Goal: Task Accomplishment & Management: Manage account settings

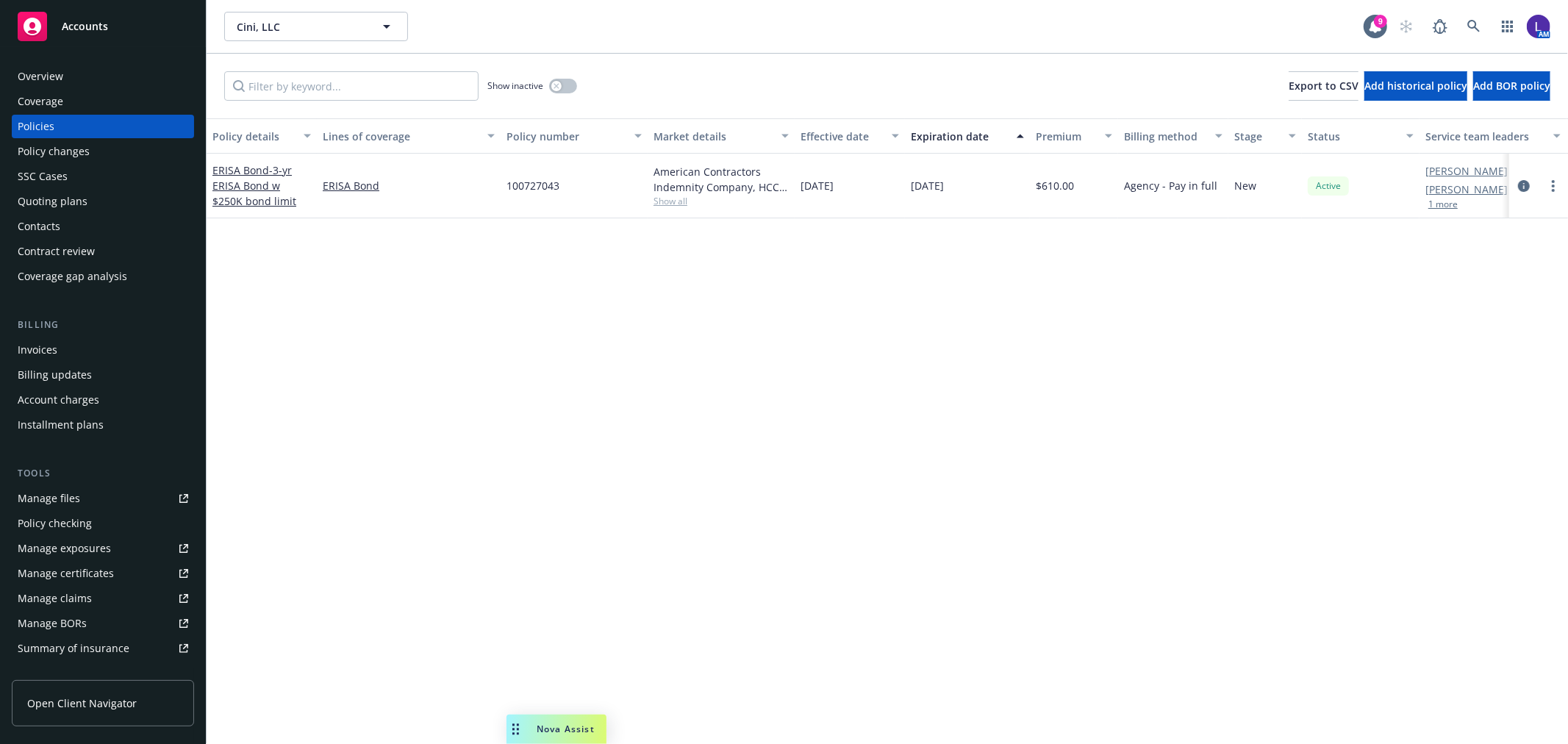
click at [1441, 200] on button "1 more" at bounding box center [1444, 204] width 30 height 9
click at [1473, 30] on icon at bounding box center [1474, 27] width 13 height 13
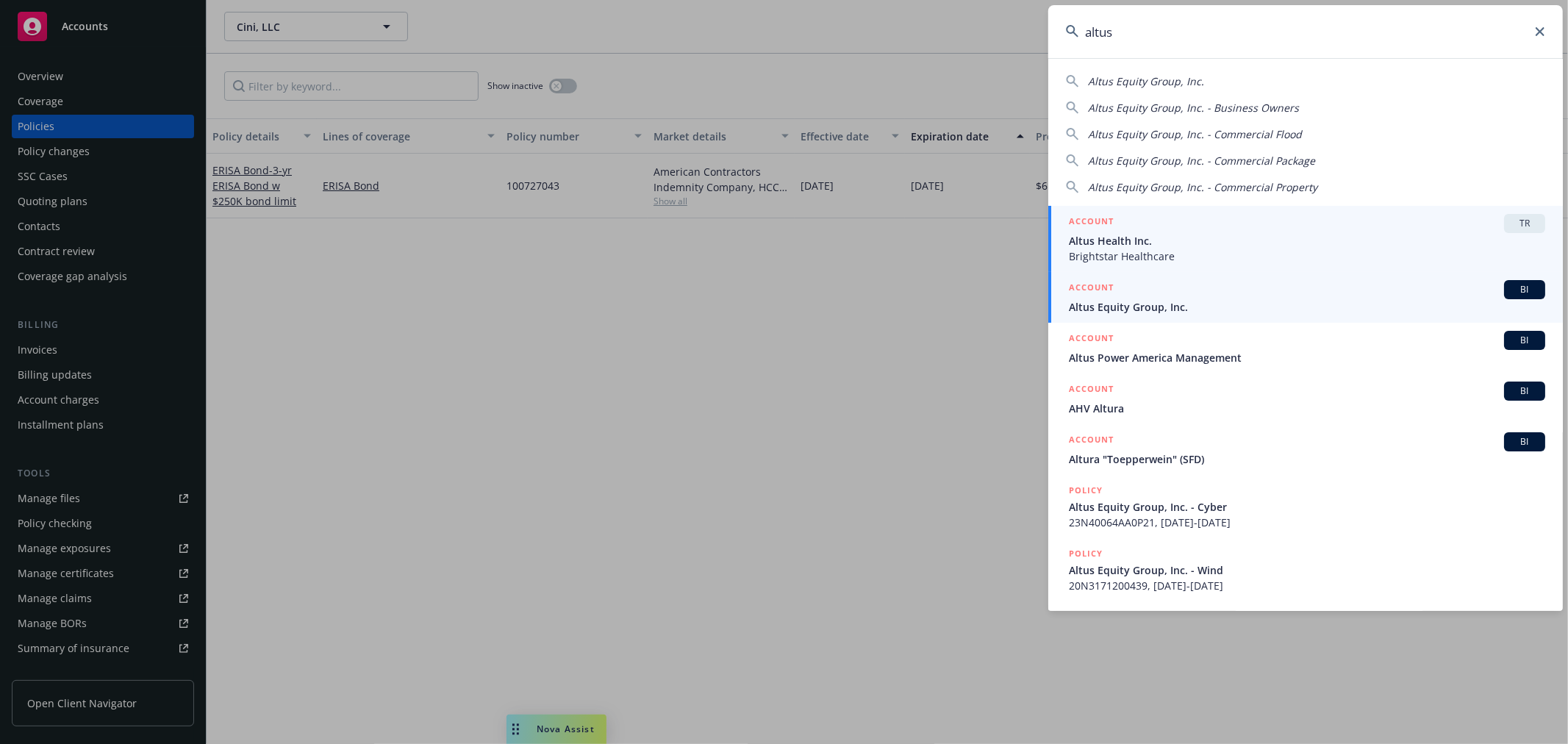
type input "altus"
click at [1191, 302] on span "Altus Equity Group, Inc." at bounding box center [1308, 306] width 477 height 16
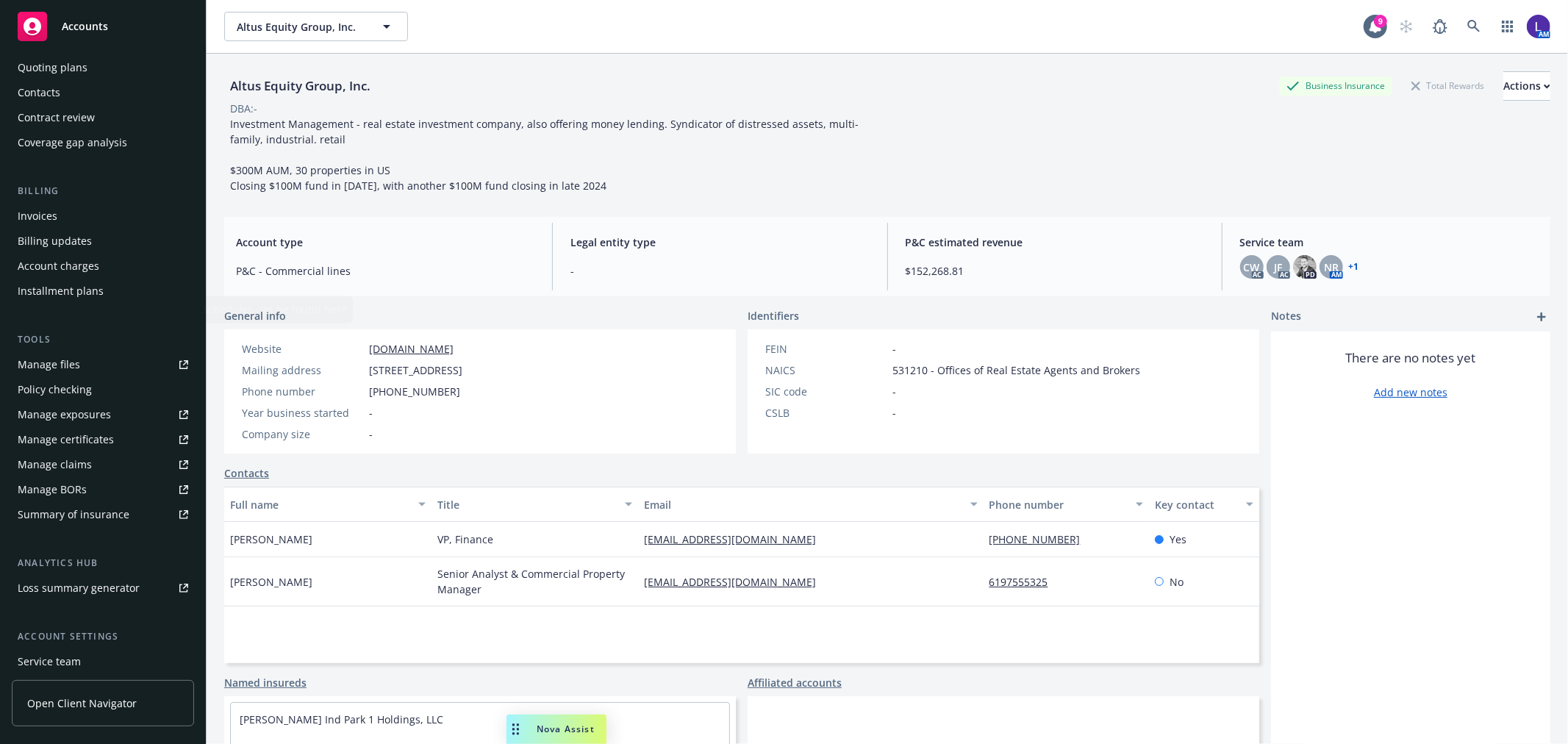
scroll to position [238, 0]
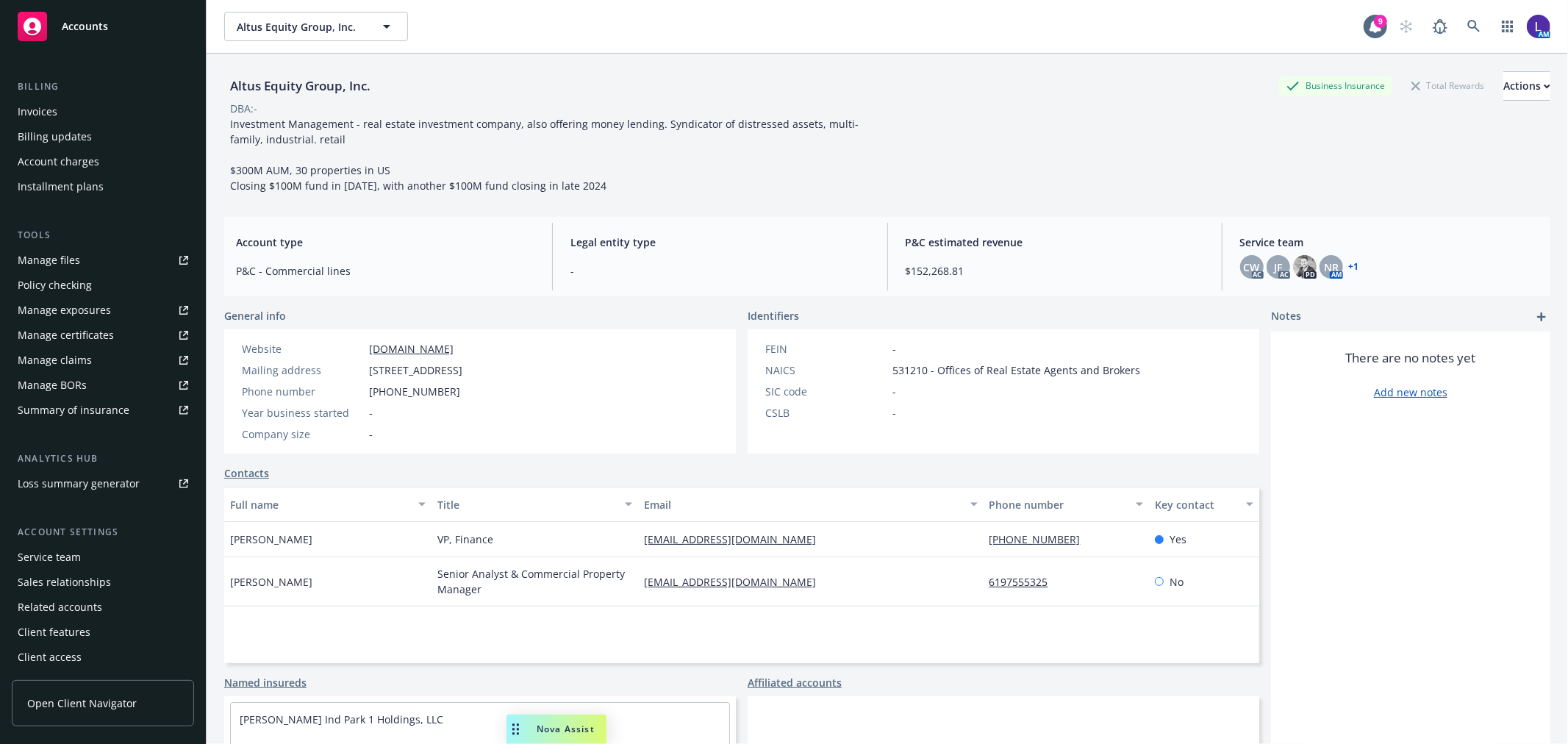
click at [66, 558] on div "Service team" at bounding box center [49, 557] width 63 height 24
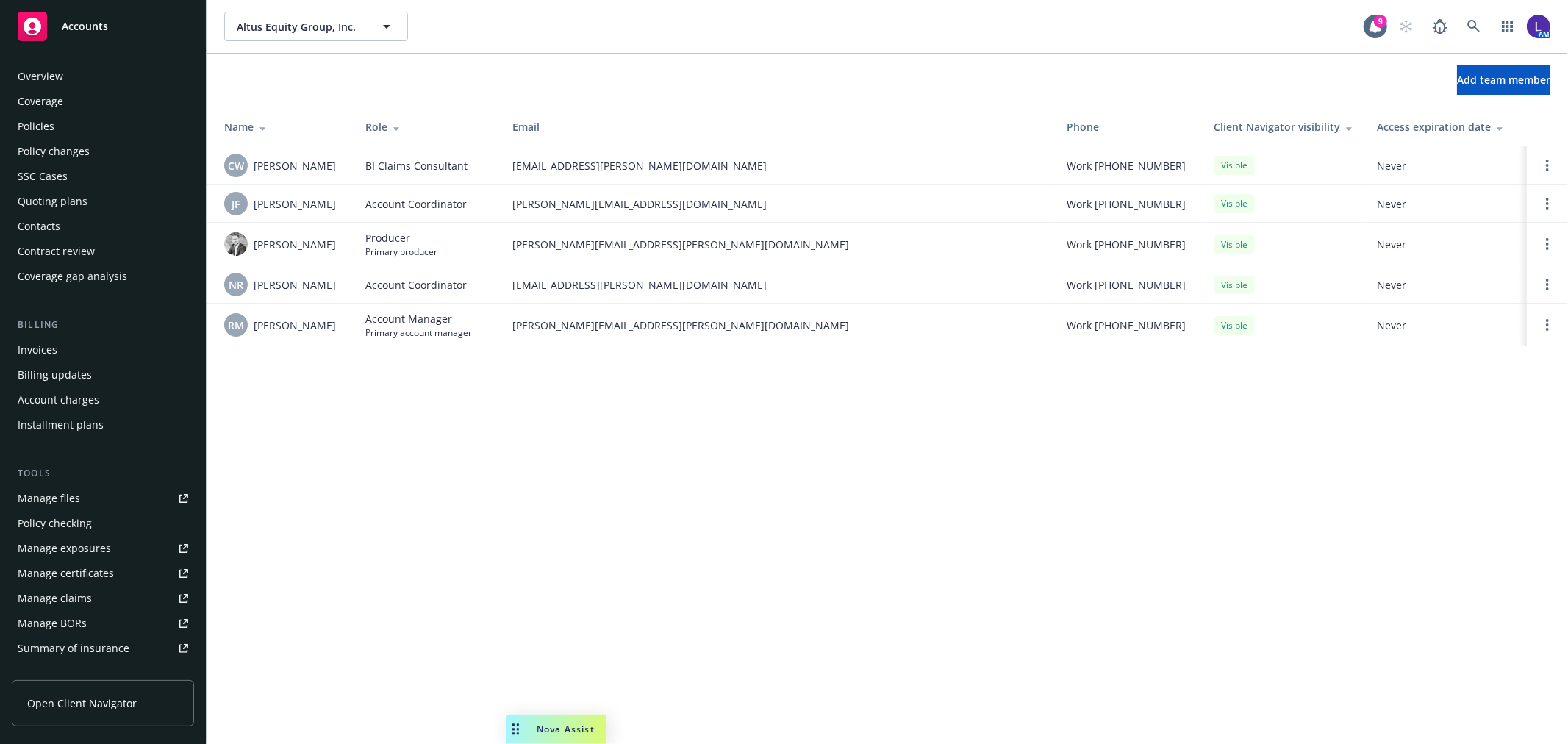
click at [49, 128] on div "Policies" at bounding box center [36, 126] width 37 height 24
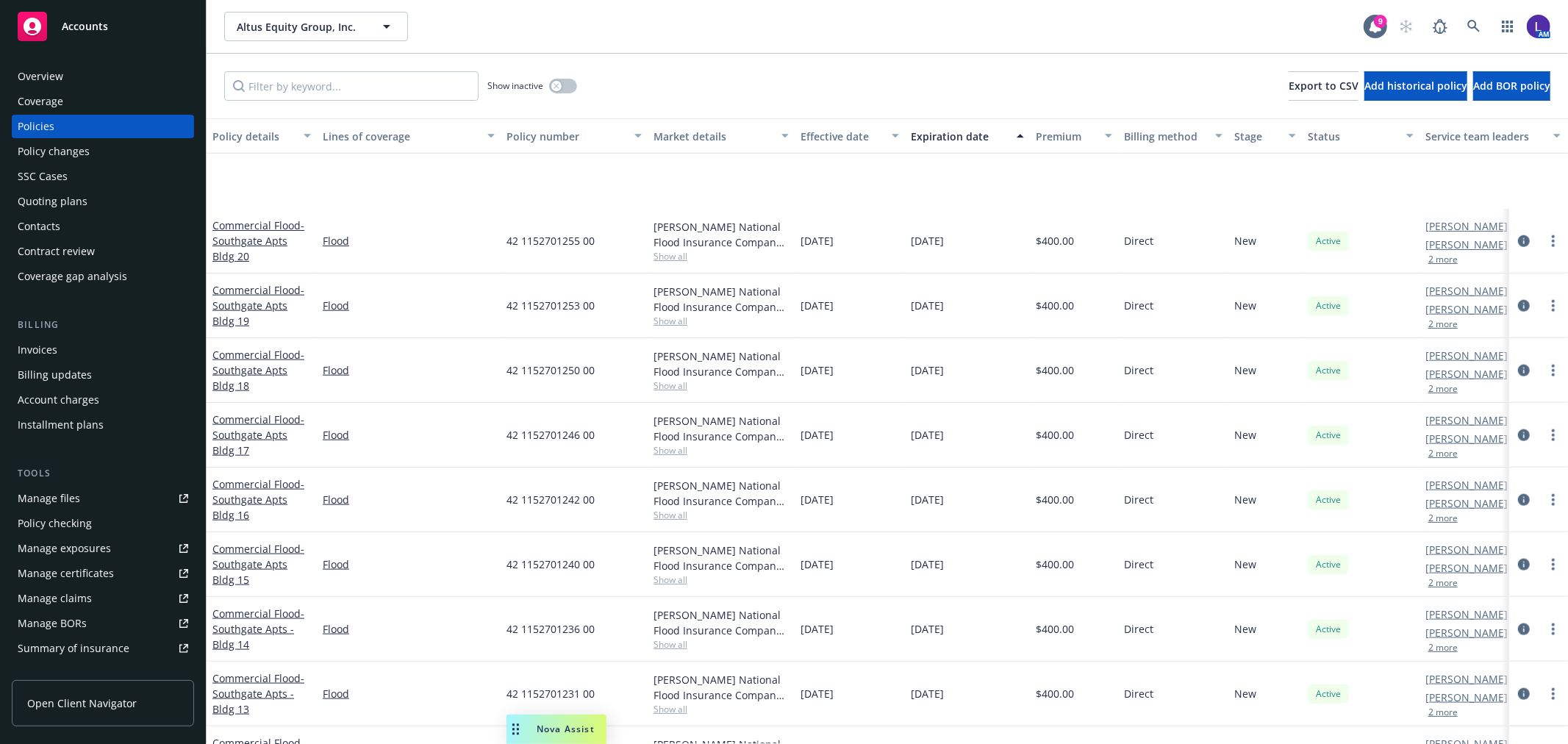
scroll to position [1470, 0]
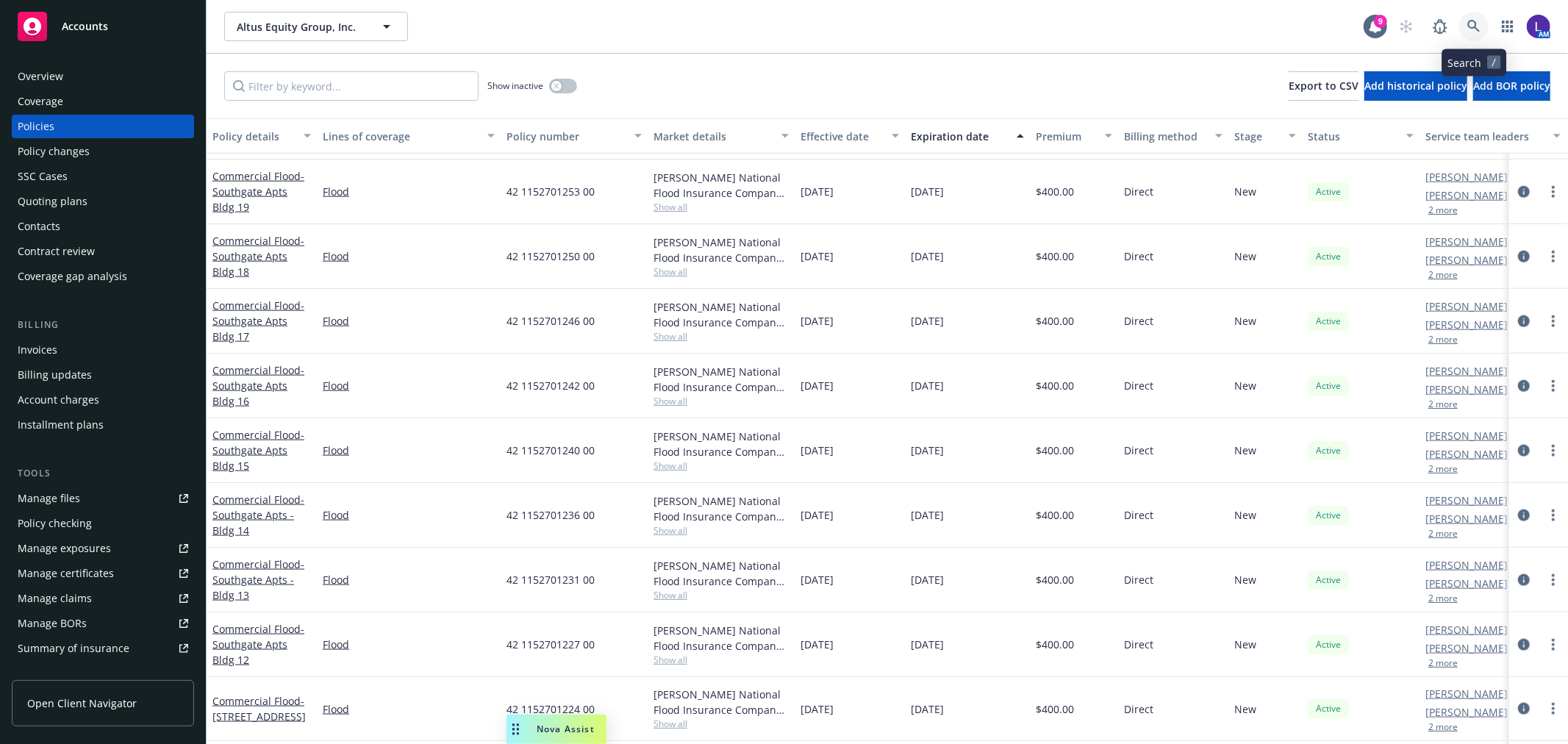
click at [1466, 25] on link at bounding box center [1474, 27] width 30 height 30
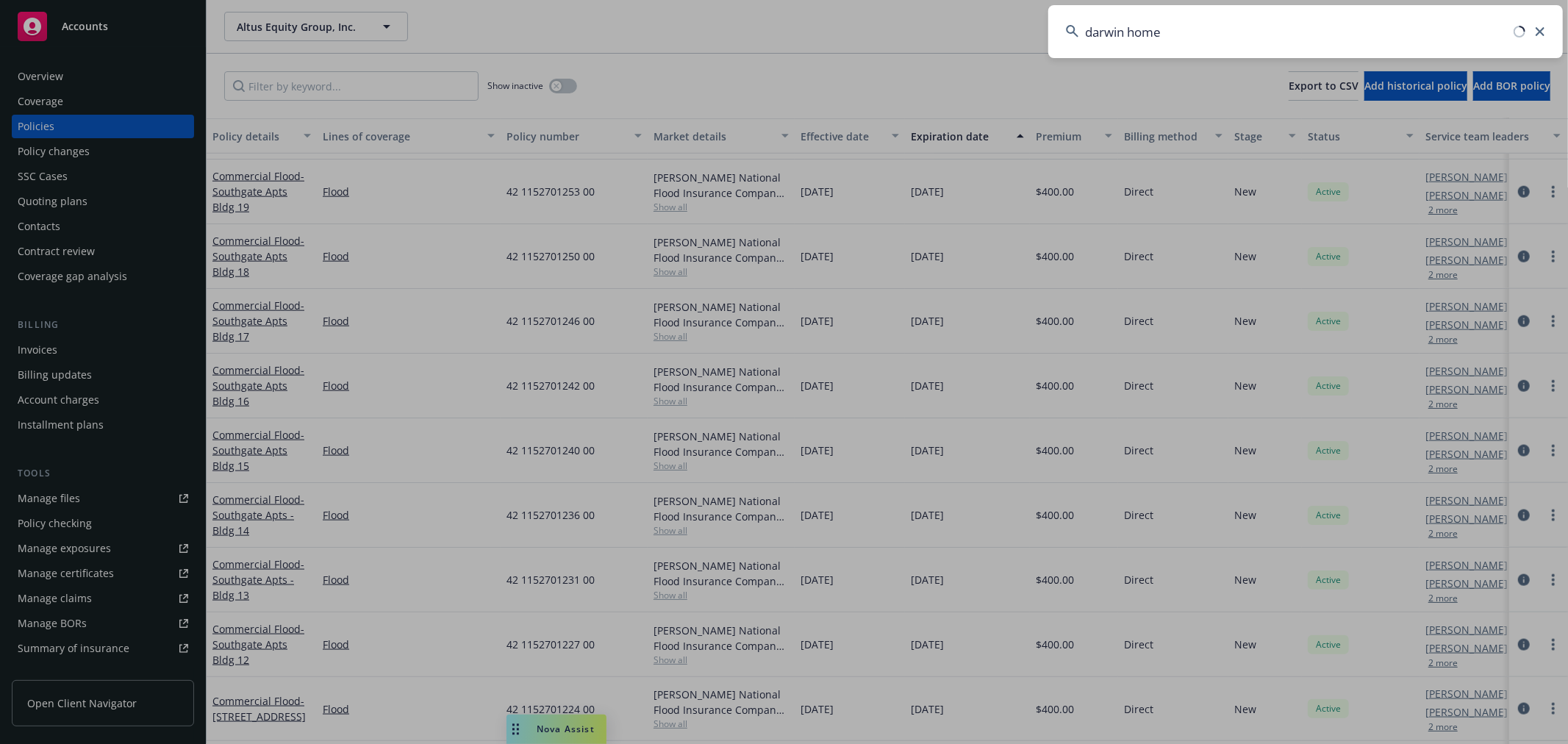
type input "darwin homes"
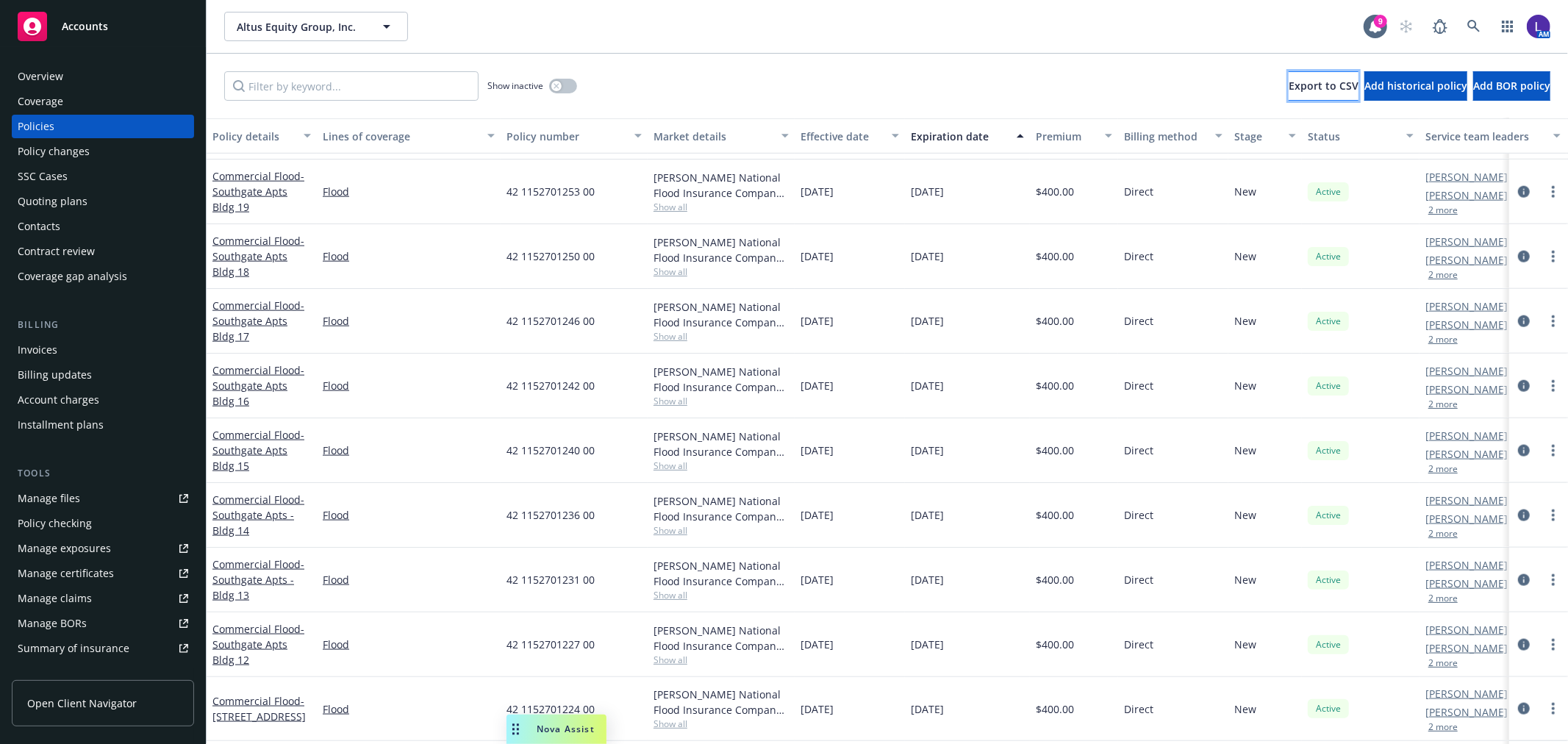
click at [1289, 90] on button "Export to CSV" at bounding box center [1324, 86] width 70 height 30
click at [1465, 25] on link at bounding box center [1474, 27] width 30 height 30
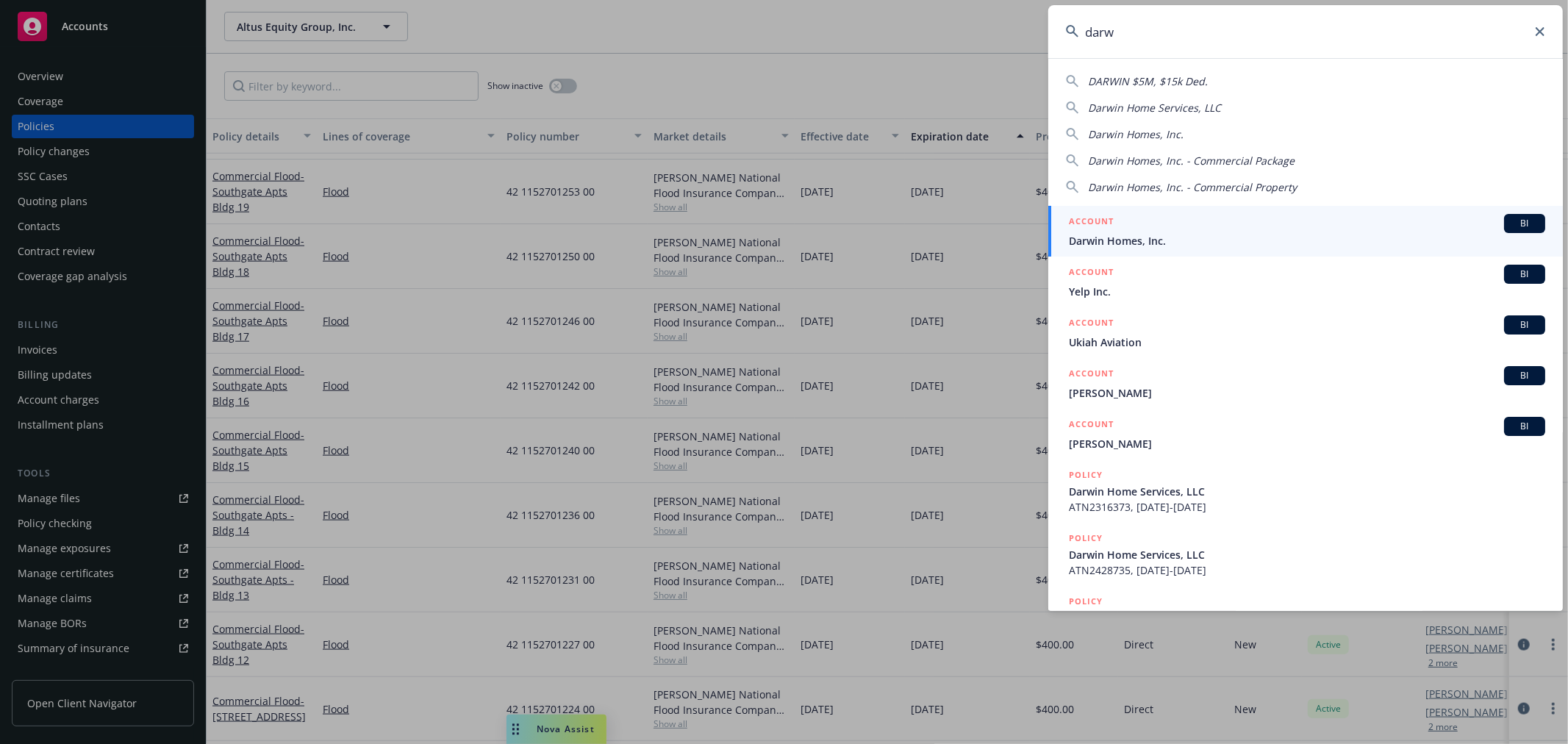
type input "darw"
click at [1153, 228] on div "ACCOUNT BI" at bounding box center [1308, 223] width 477 height 19
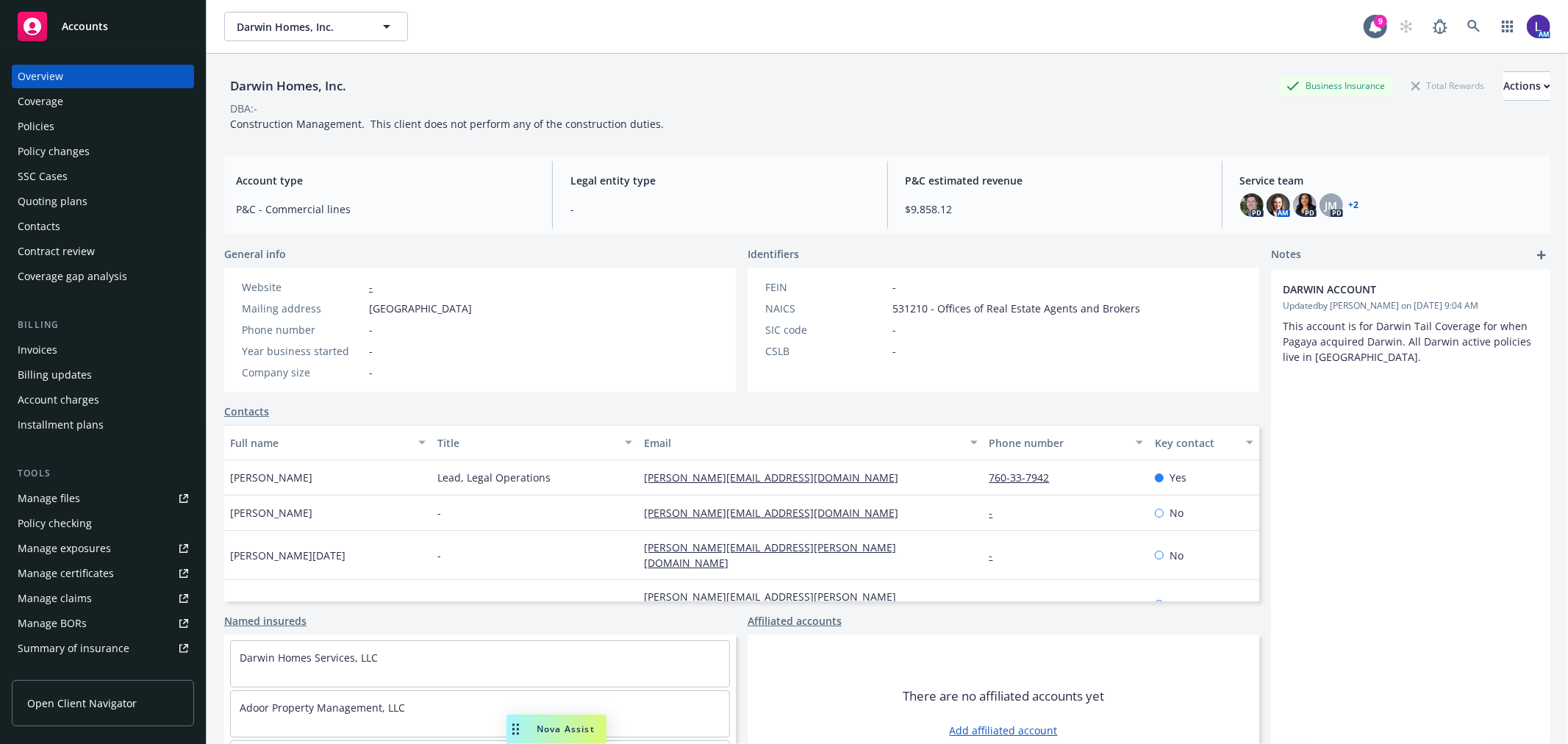
click at [77, 126] on div "Policies" at bounding box center [103, 126] width 171 height 24
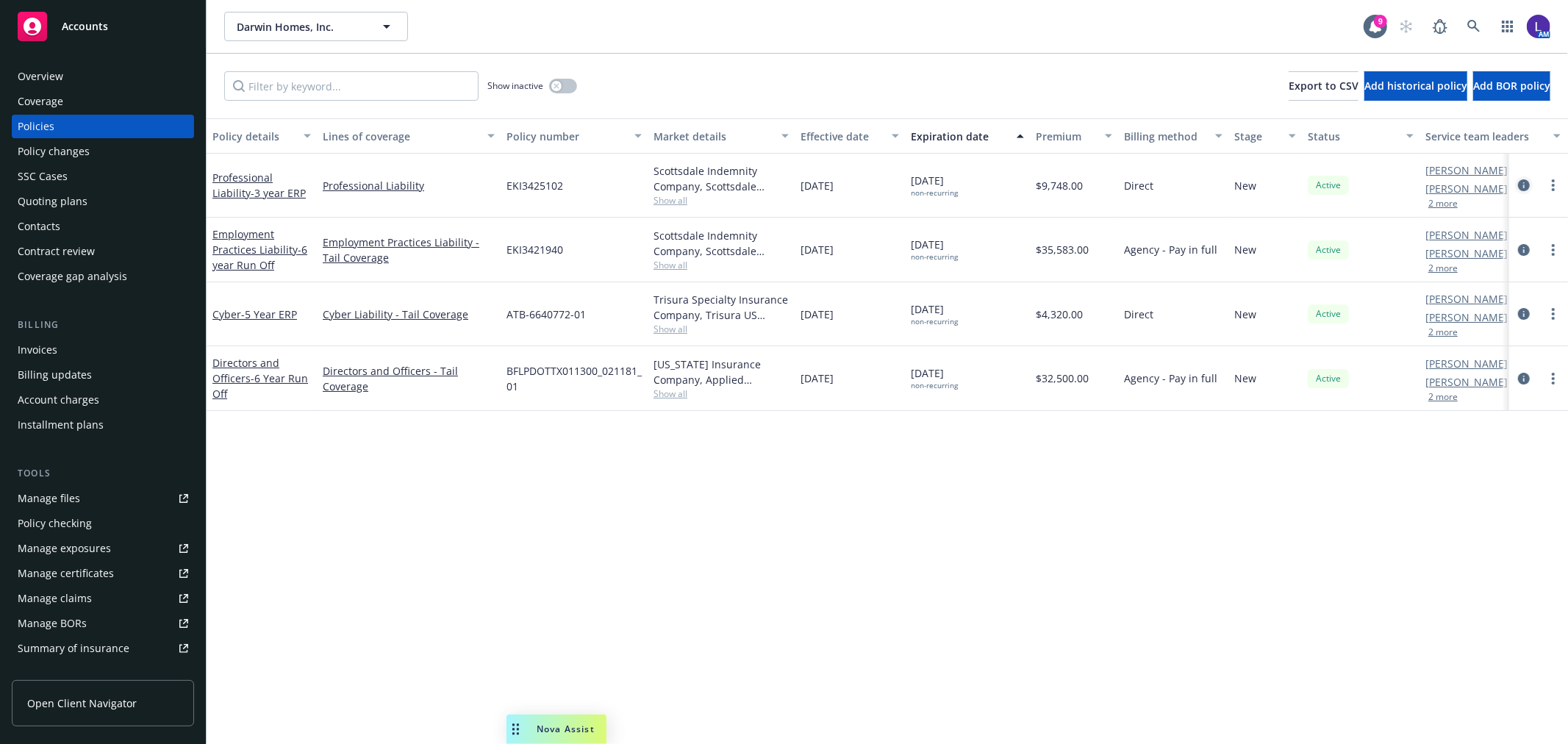
click at [1520, 186] on icon "circleInformation" at bounding box center [1524, 185] width 12 height 12
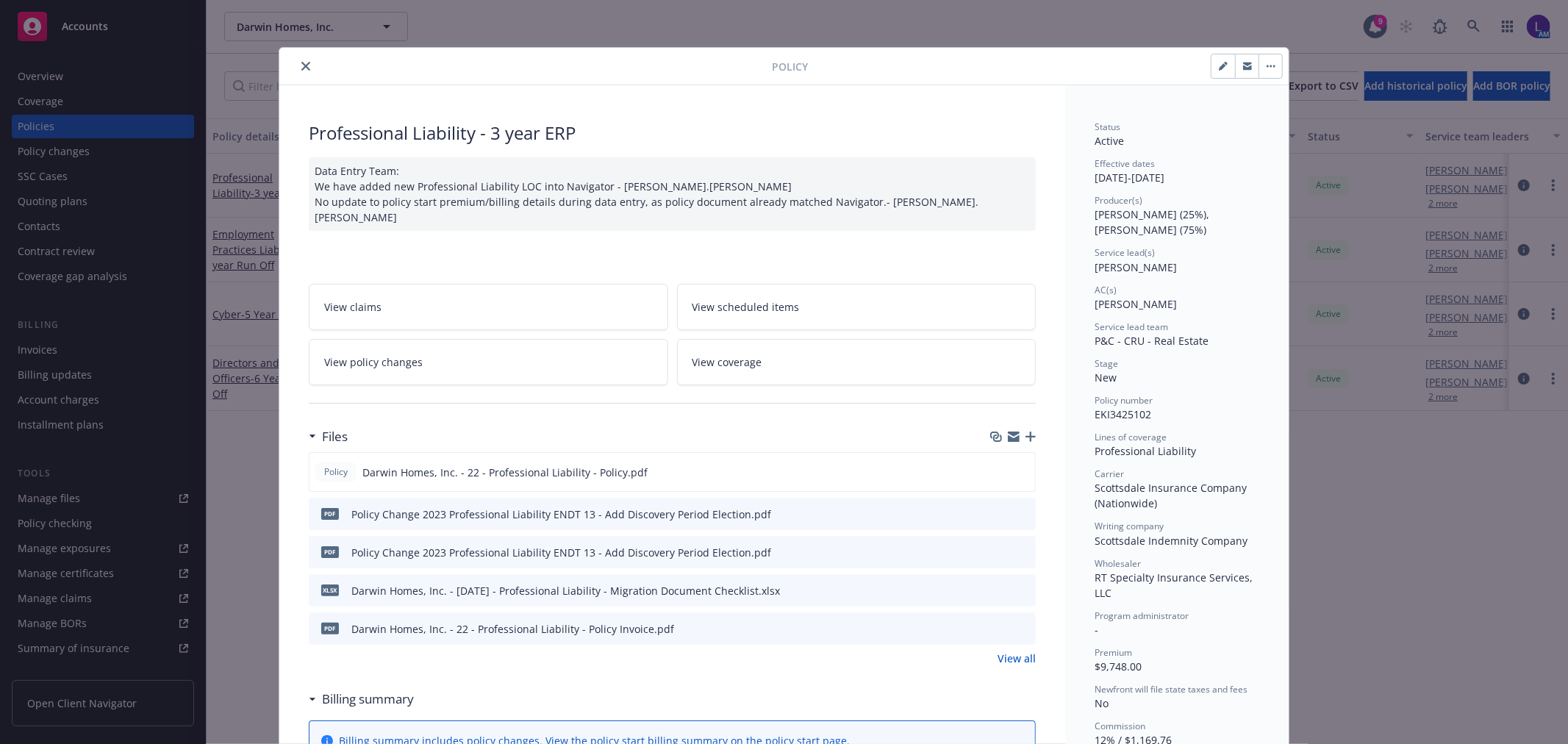
click at [1214, 59] on button "button" at bounding box center [1223, 67] width 24 height 24
select select "NEW"
select select "other"
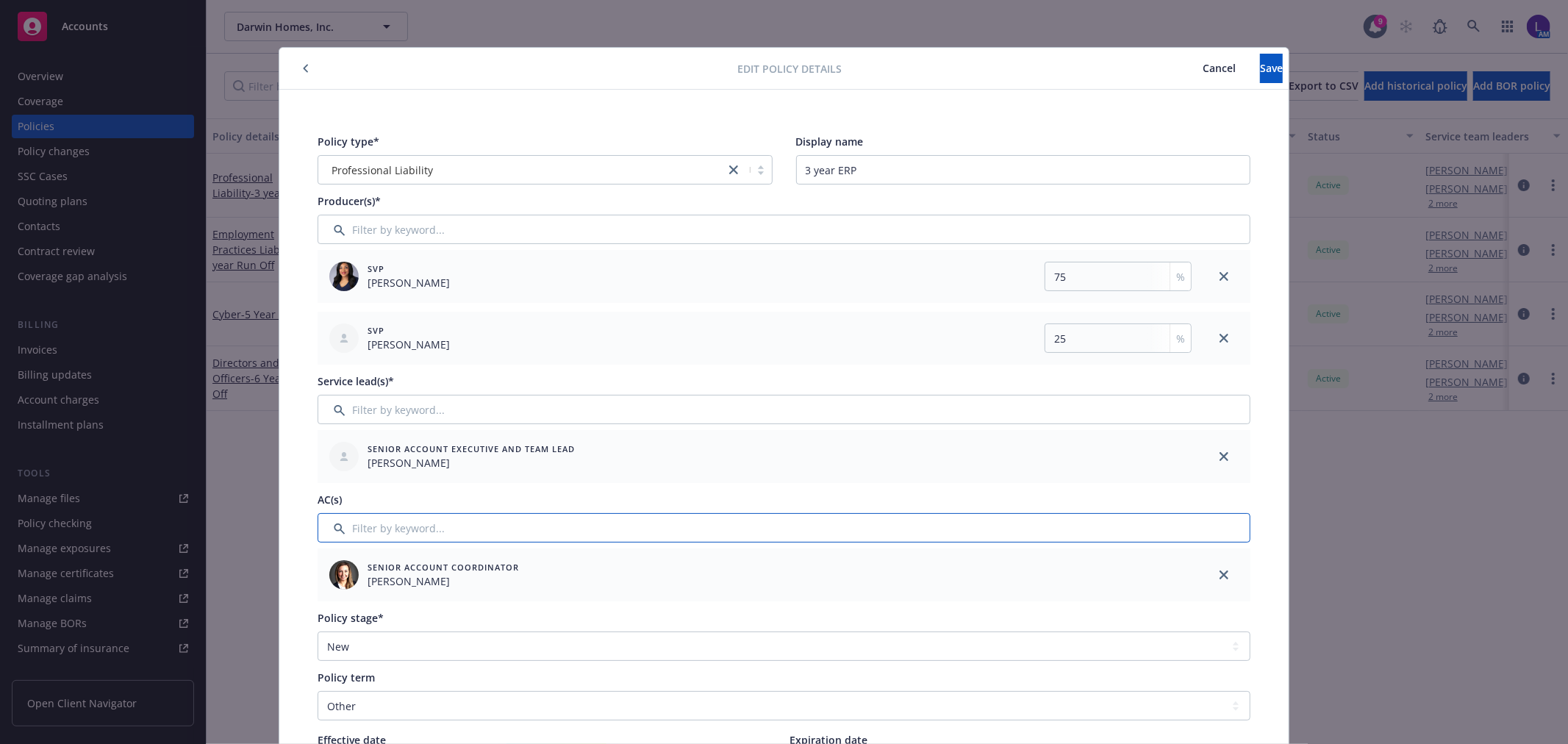
click at [386, 524] on input "Filter by keyword..." at bounding box center [784, 528] width 933 height 30
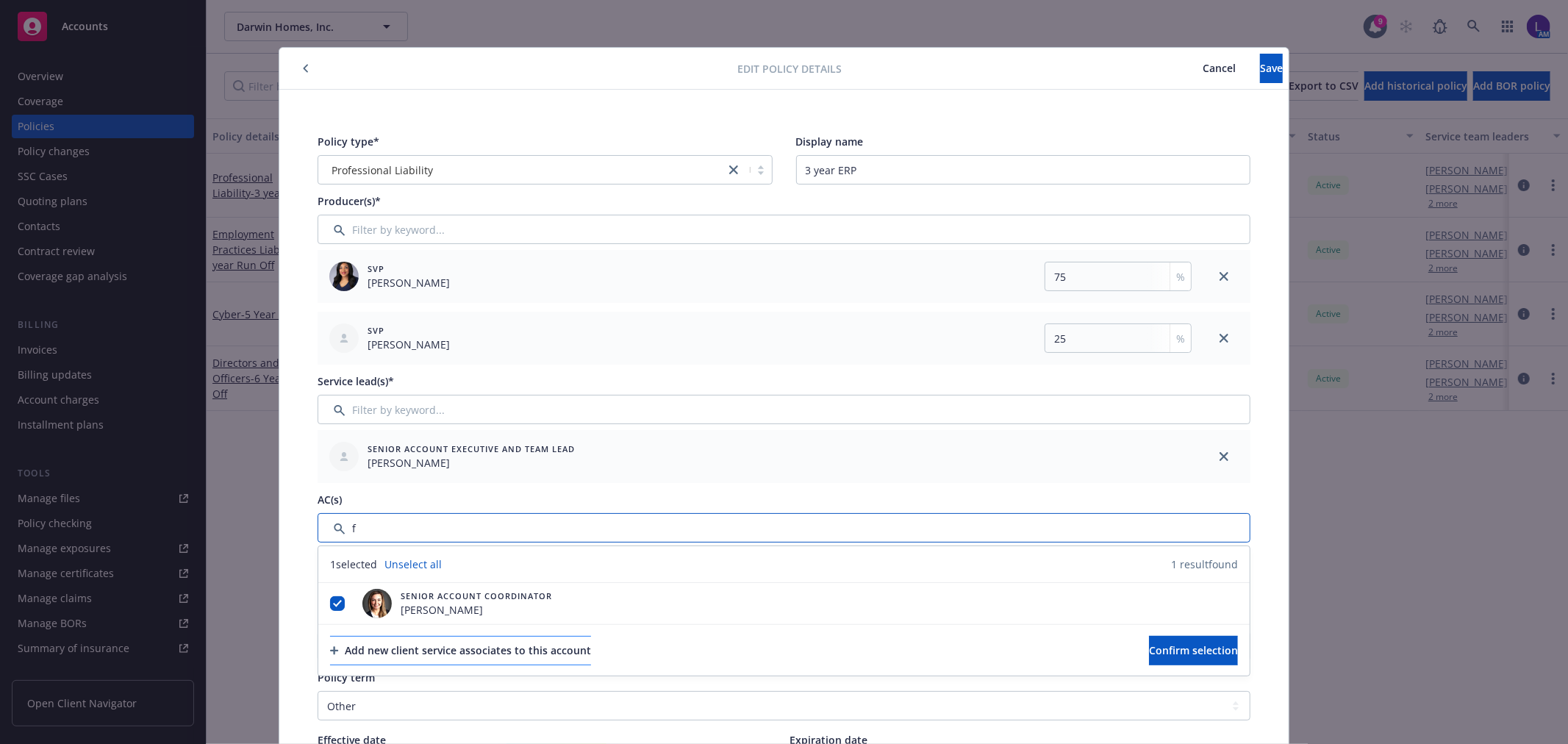
type input "f"
click at [381, 643] on div "Add new client service associates to this account" at bounding box center [460, 650] width 261 height 28
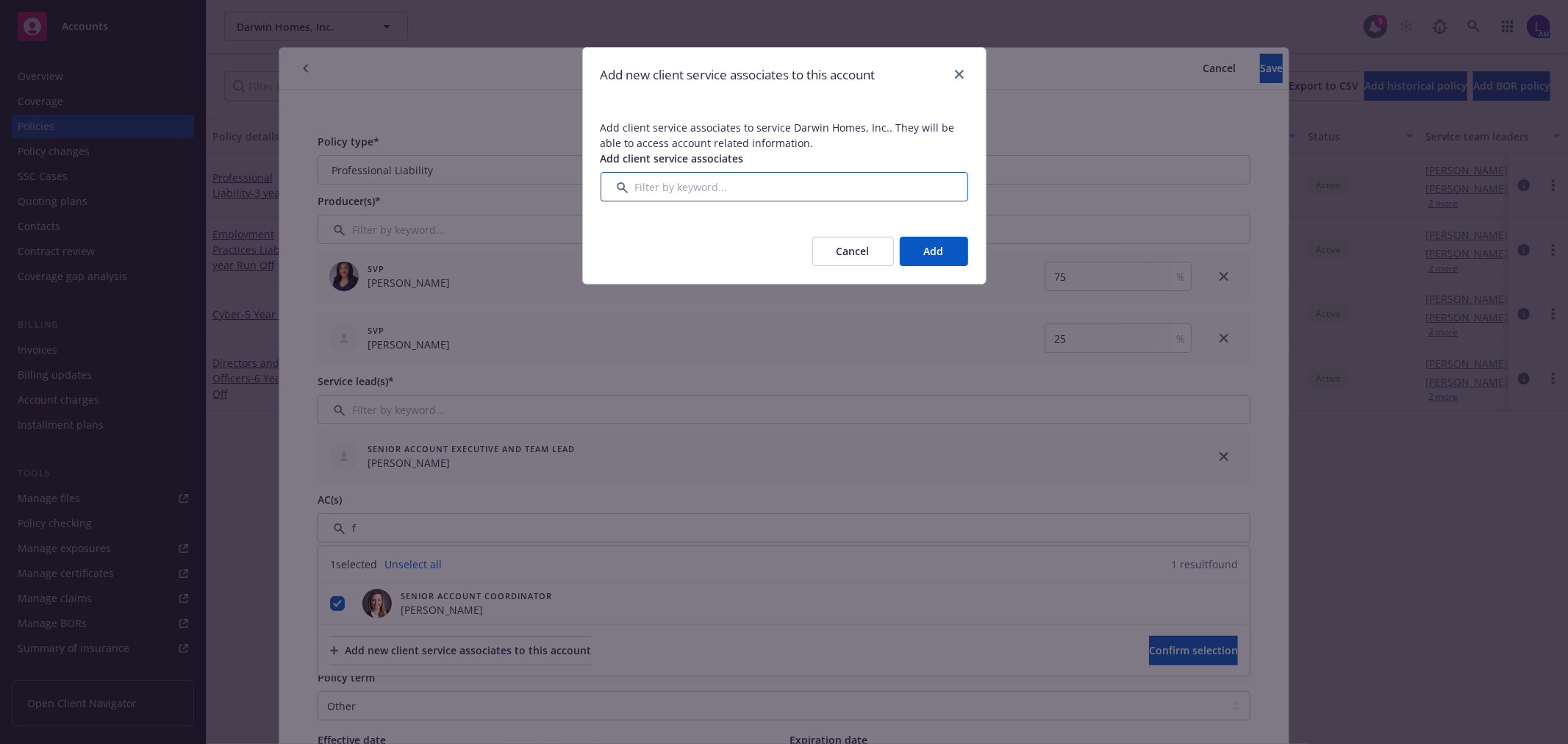
click at [722, 189] on input "Filter by keyword..." at bounding box center [784, 186] width 368 height 30
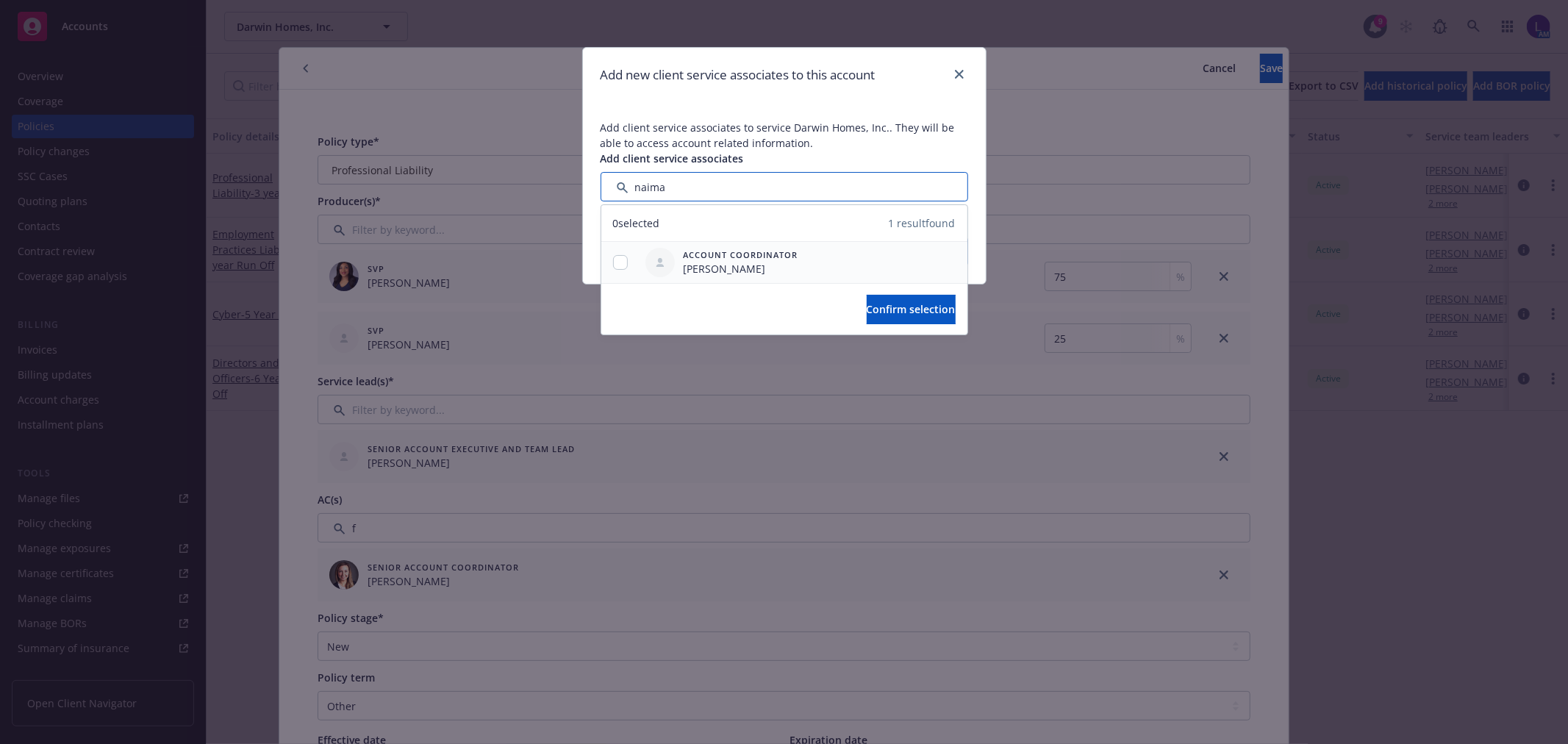
type input "naima"
click at [619, 262] on input "checkbox" at bounding box center [621, 263] width 15 height 15
checkbox input "true"
click at [899, 305] on span "Confirm selection" at bounding box center [911, 308] width 89 height 14
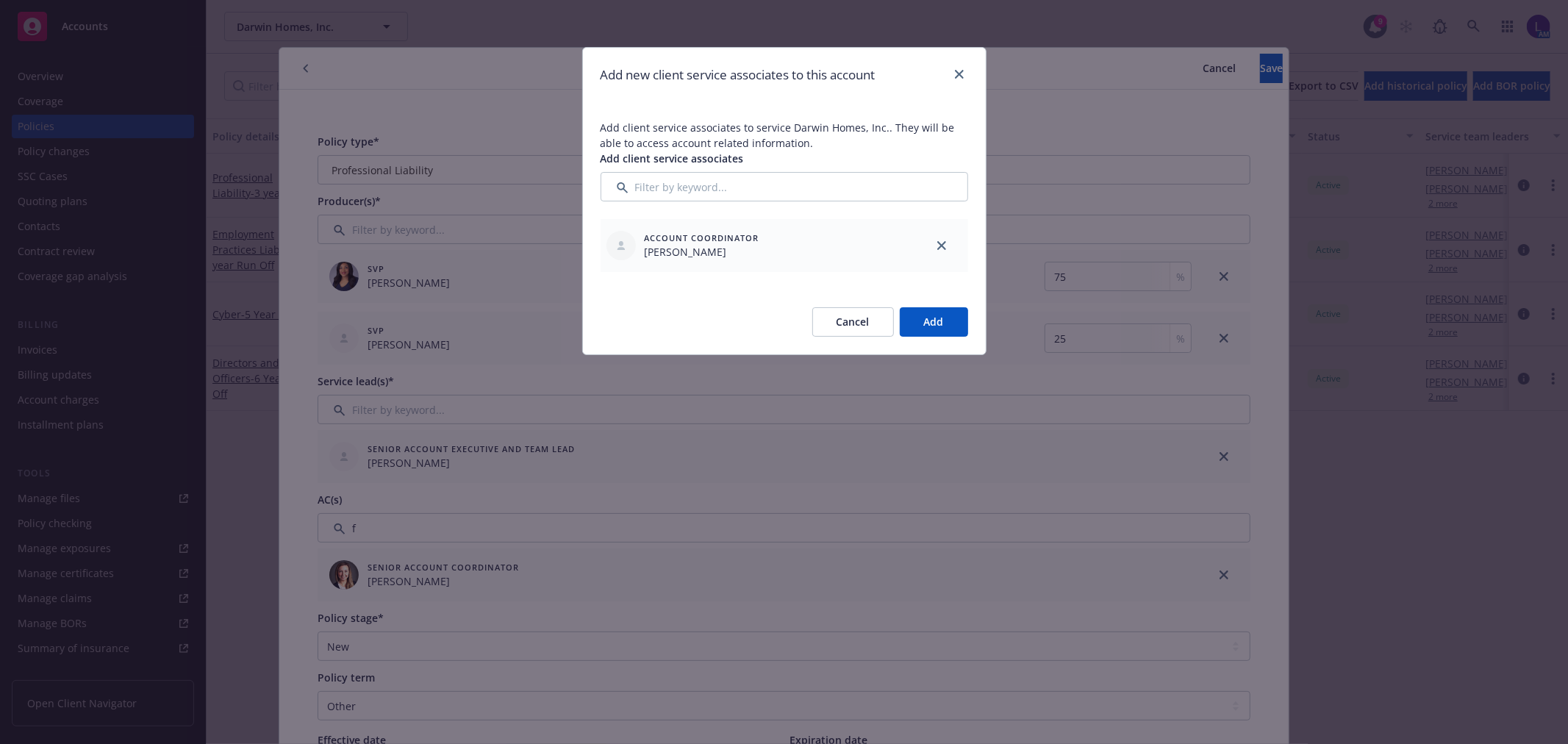
click at [932, 314] on button "Add" at bounding box center [934, 322] width 68 height 30
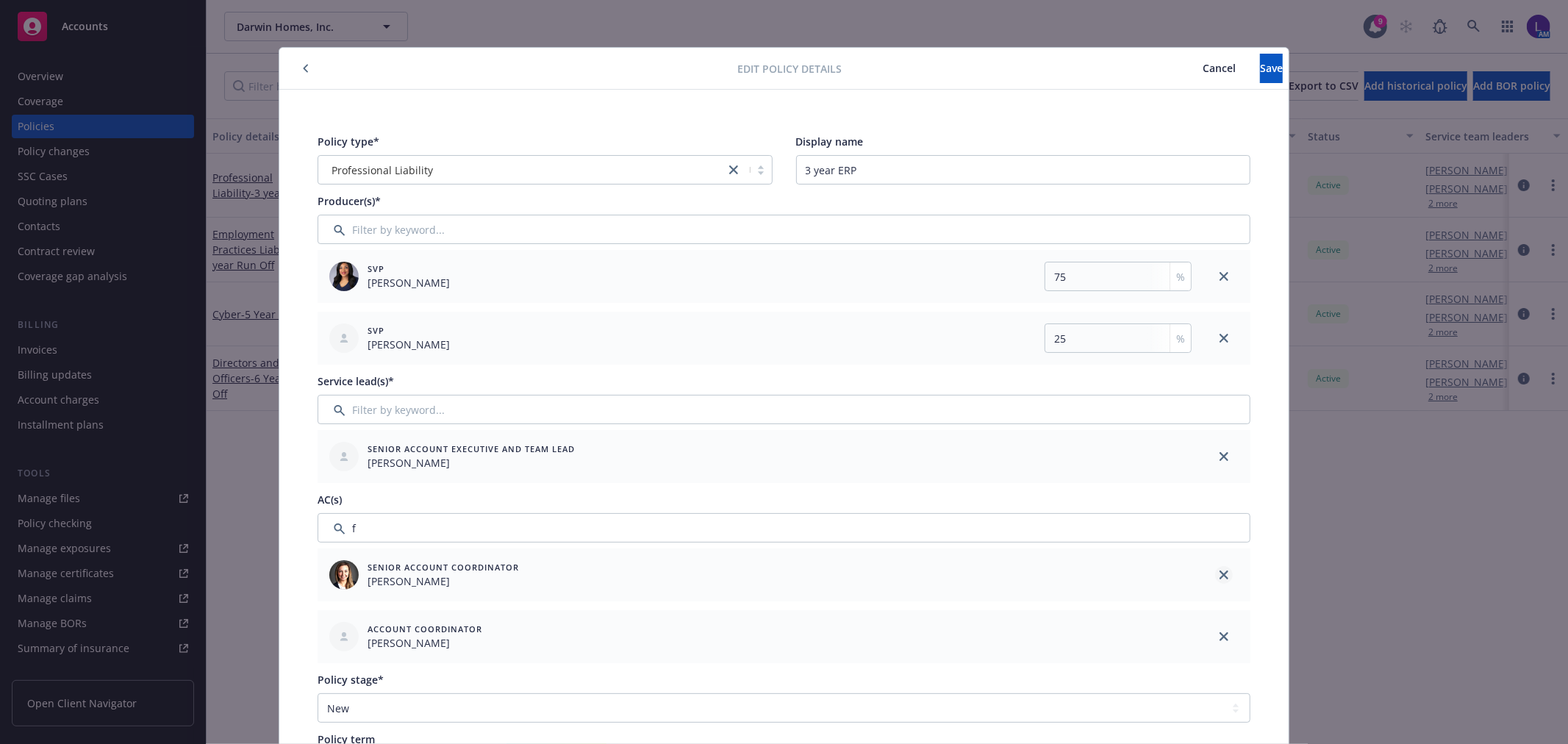
click at [1219, 574] on icon "close" at bounding box center [1224, 575] width 9 height 9
click at [1260, 67] on span "Save" at bounding box center [1271, 67] width 23 height 14
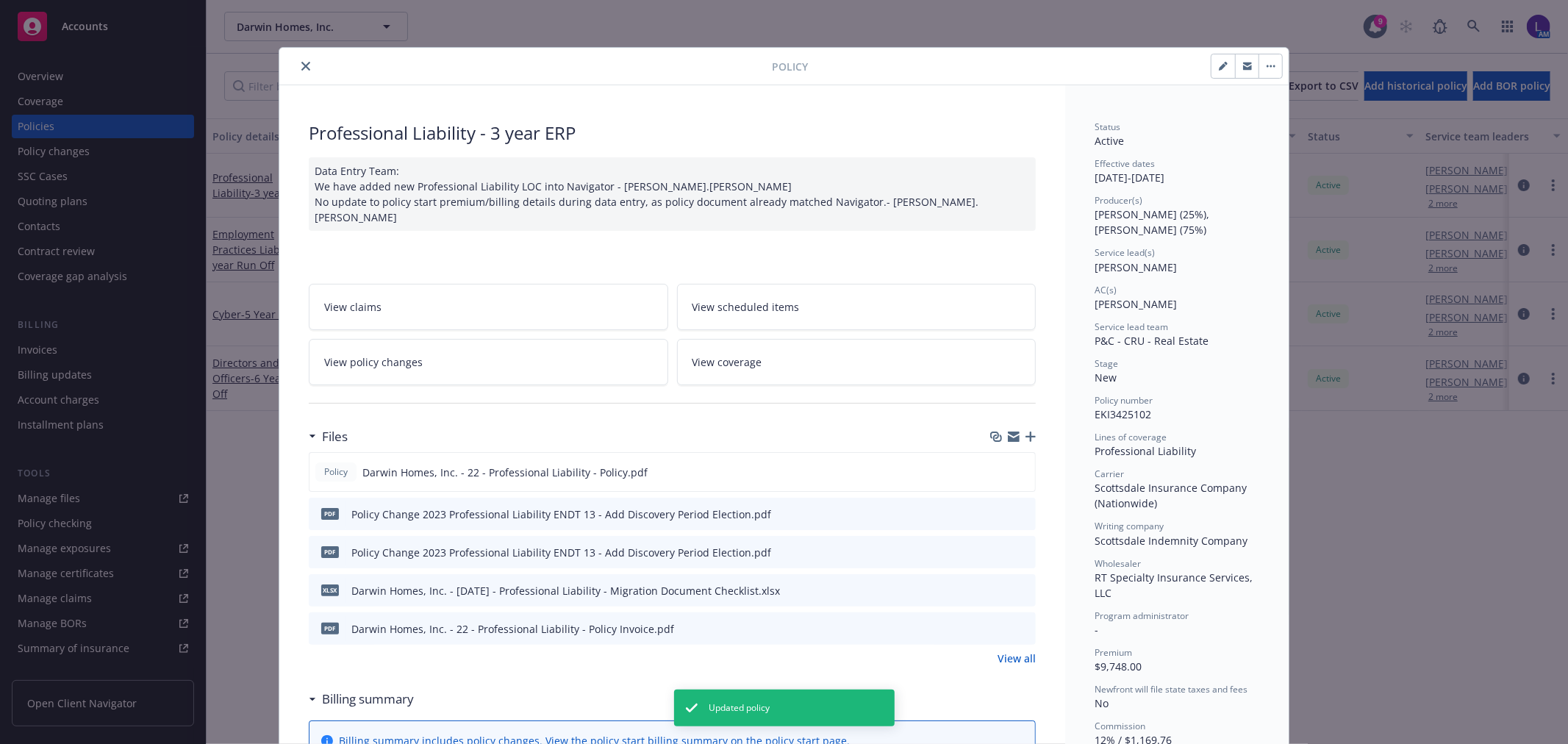
click at [297, 67] on button "close" at bounding box center [306, 66] width 18 height 18
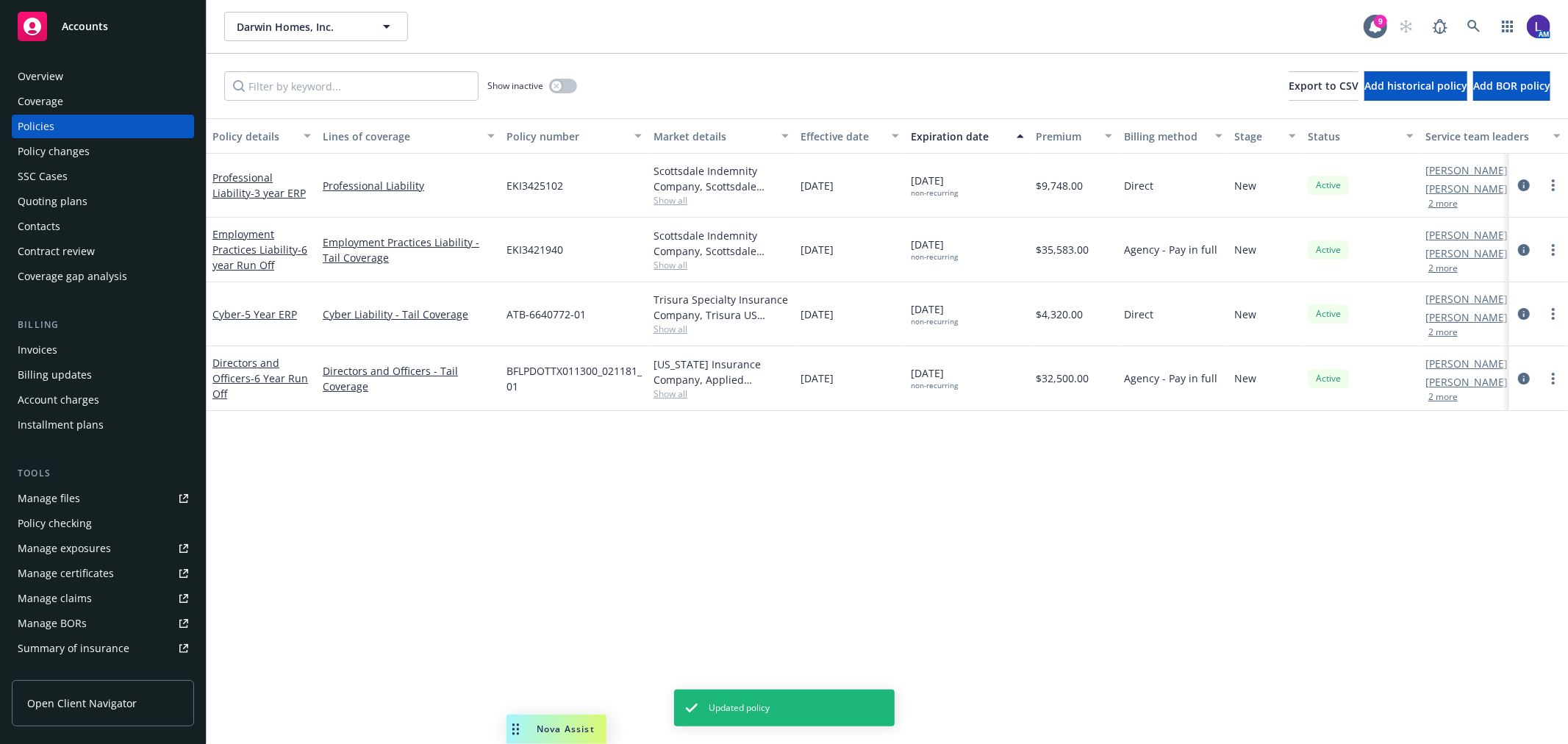
click at [1513, 247] on div at bounding box center [1538, 249] width 58 height 64
click at [1521, 245] on link "circleInformation" at bounding box center [1524, 250] width 18 height 18
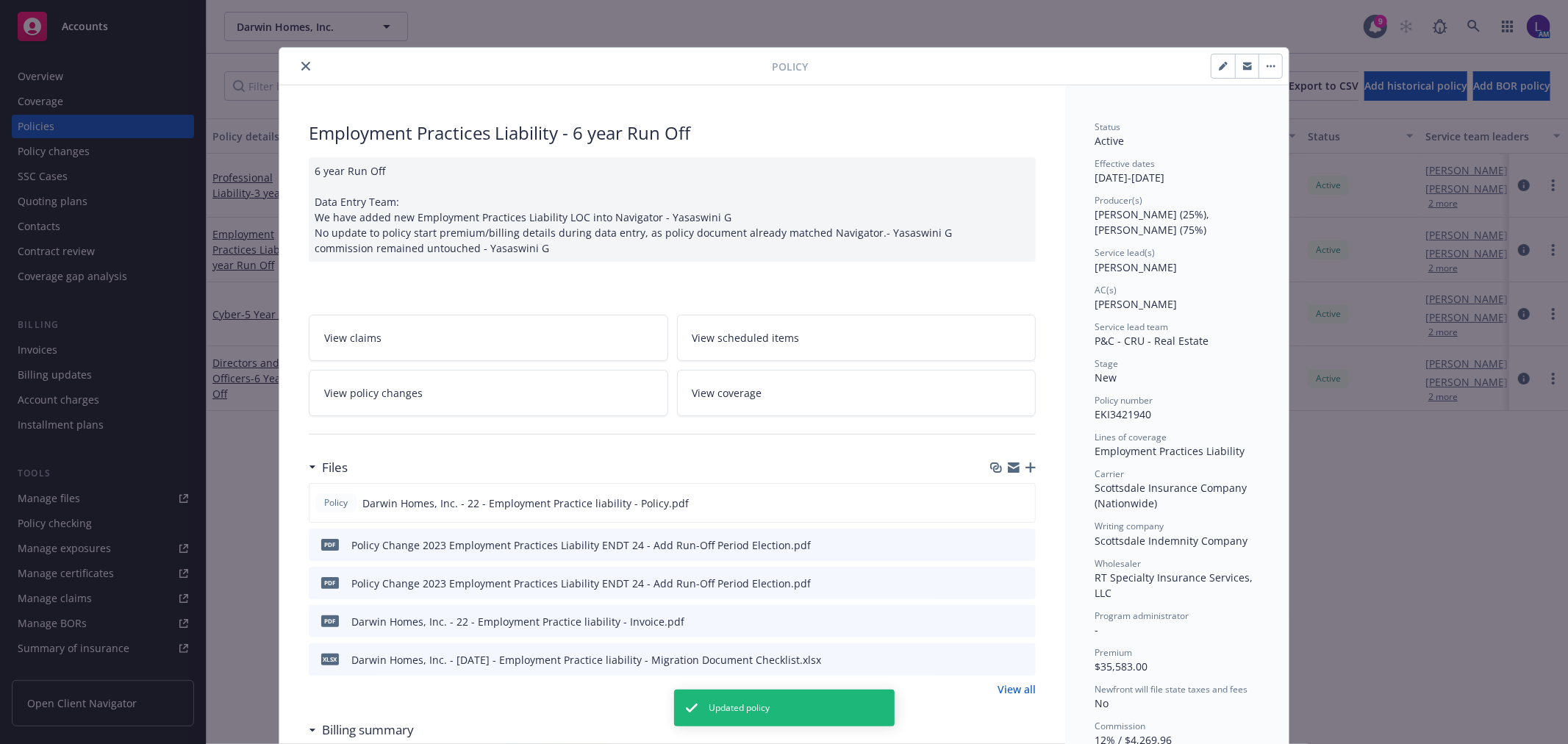
click at [1219, 69] on icon "button" at bounding box center [1222, 67] width 7 height 7
select select "NEW"
select select "other"
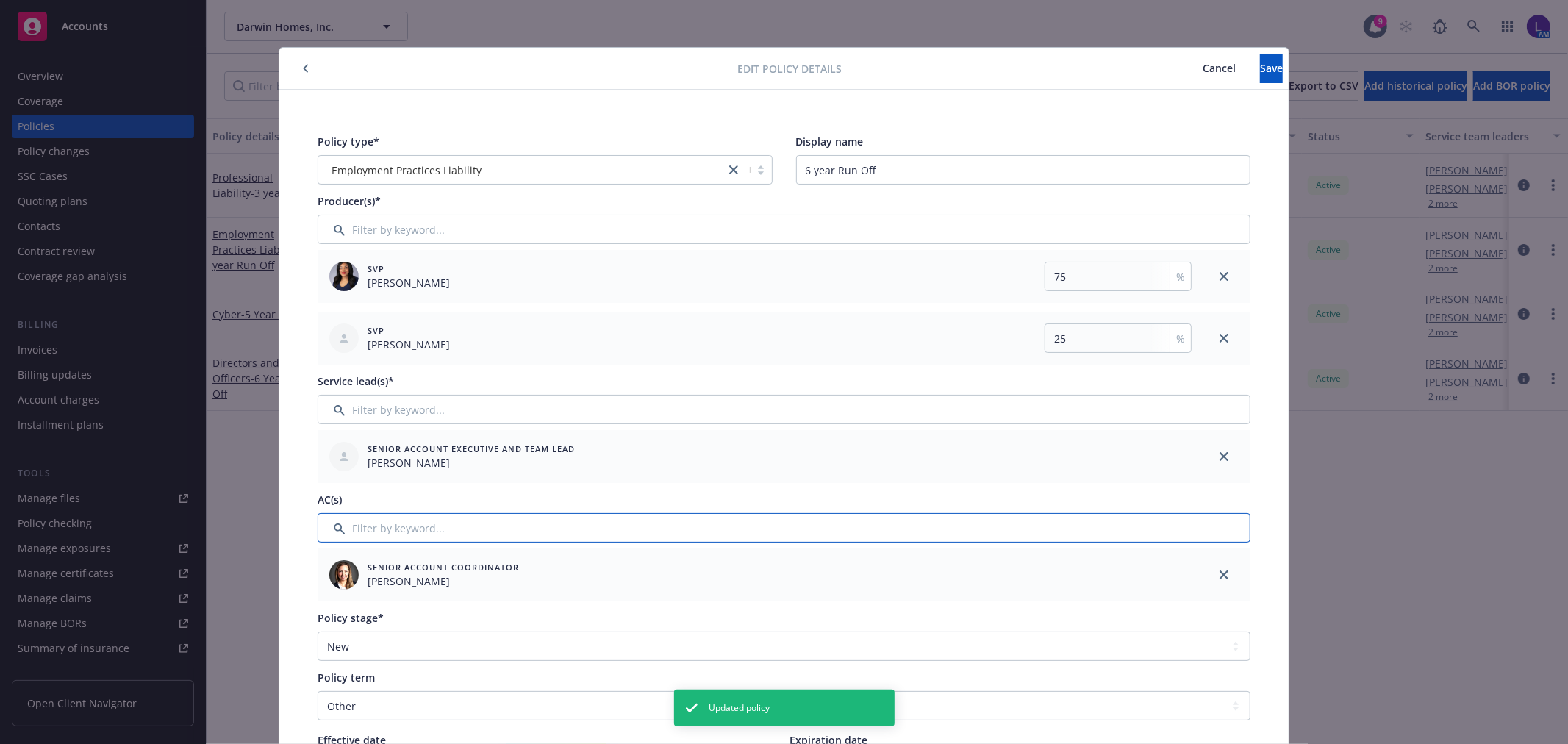
click at [459, 527] on input "Filter by keyword..." at bounding box center [784, 528] width 933 height 30
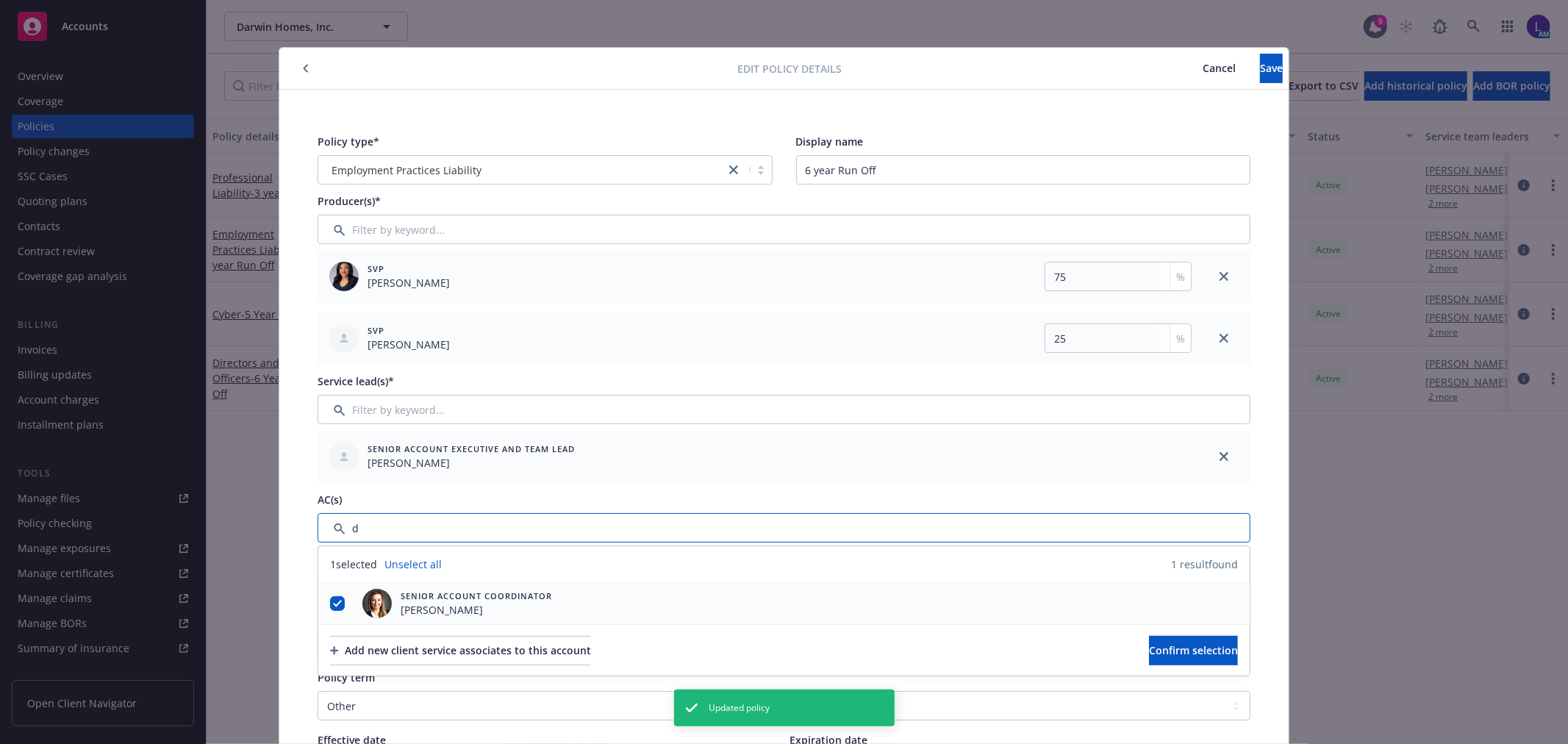
type input "d"
click at [332, 600] on input "checkbox" at bounding box center [337, 603] width 15 height 15
checkbox input "false"
drag, startPoint x: 380, startPoint y: 524, endPoint x: 303, endPoint y: 516, distance: 77.4
click at [309, 516] on div "Policy type* Employment Practices Liability Display name 6 year Run Off Produce…" at bounding box center [784, 683] width 951 height 1116
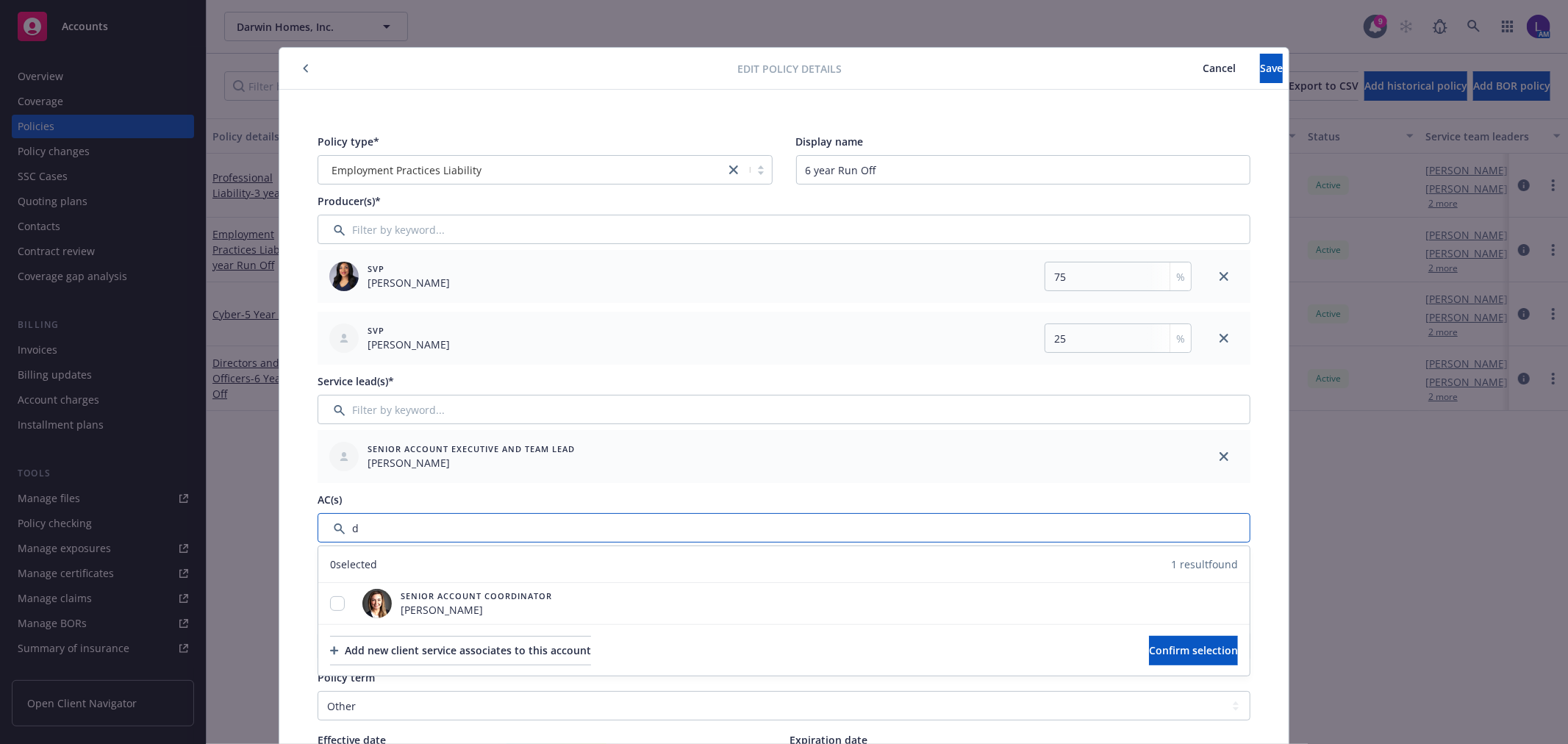
type input "j"
type input "na"
click at [412, 656] on div "Add new client service associates to this account" at bounding box center [460, 650] width 261 height 28
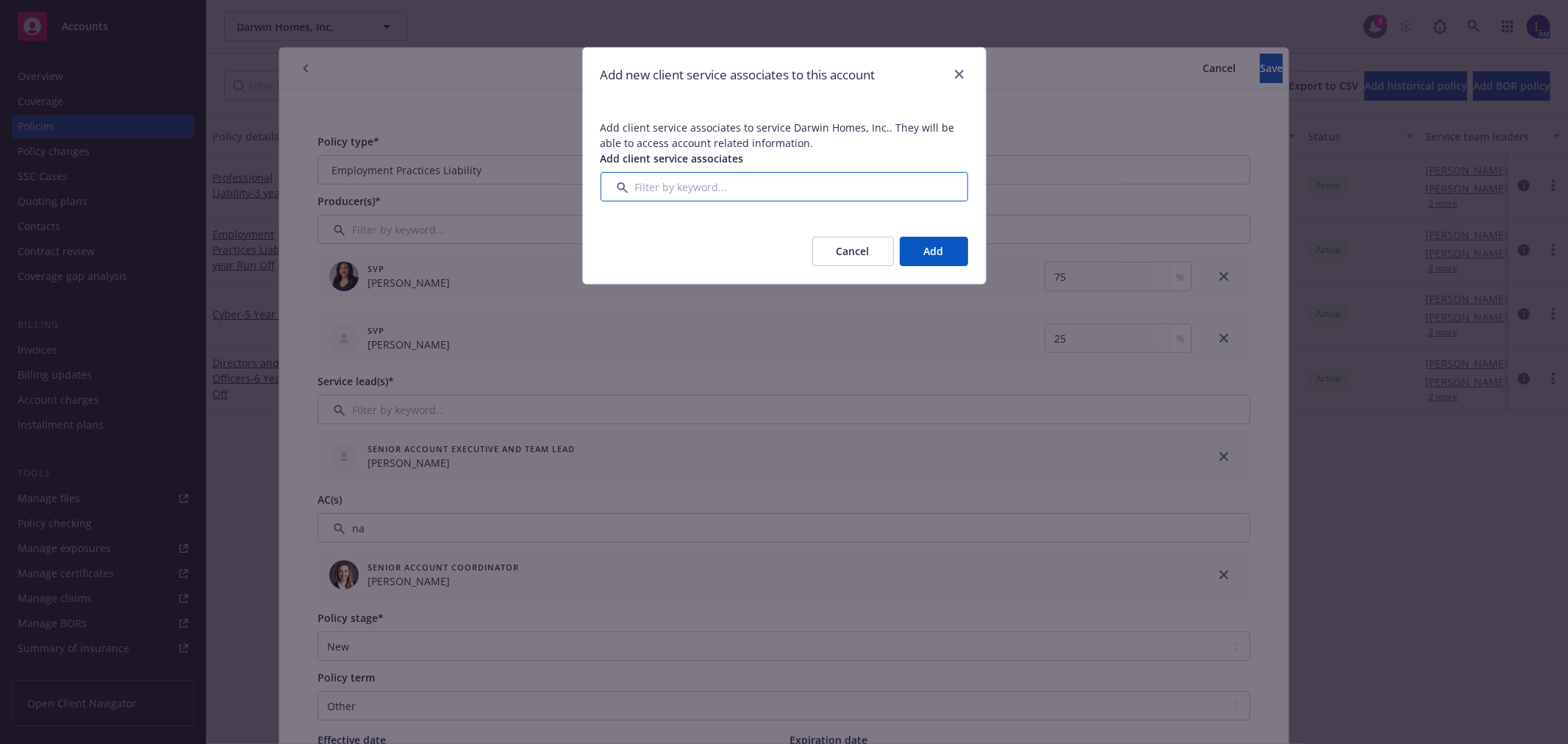
click at [704, 187] on input "Filter by keyword..." at bounding box center [784, 186] width 368 height 30
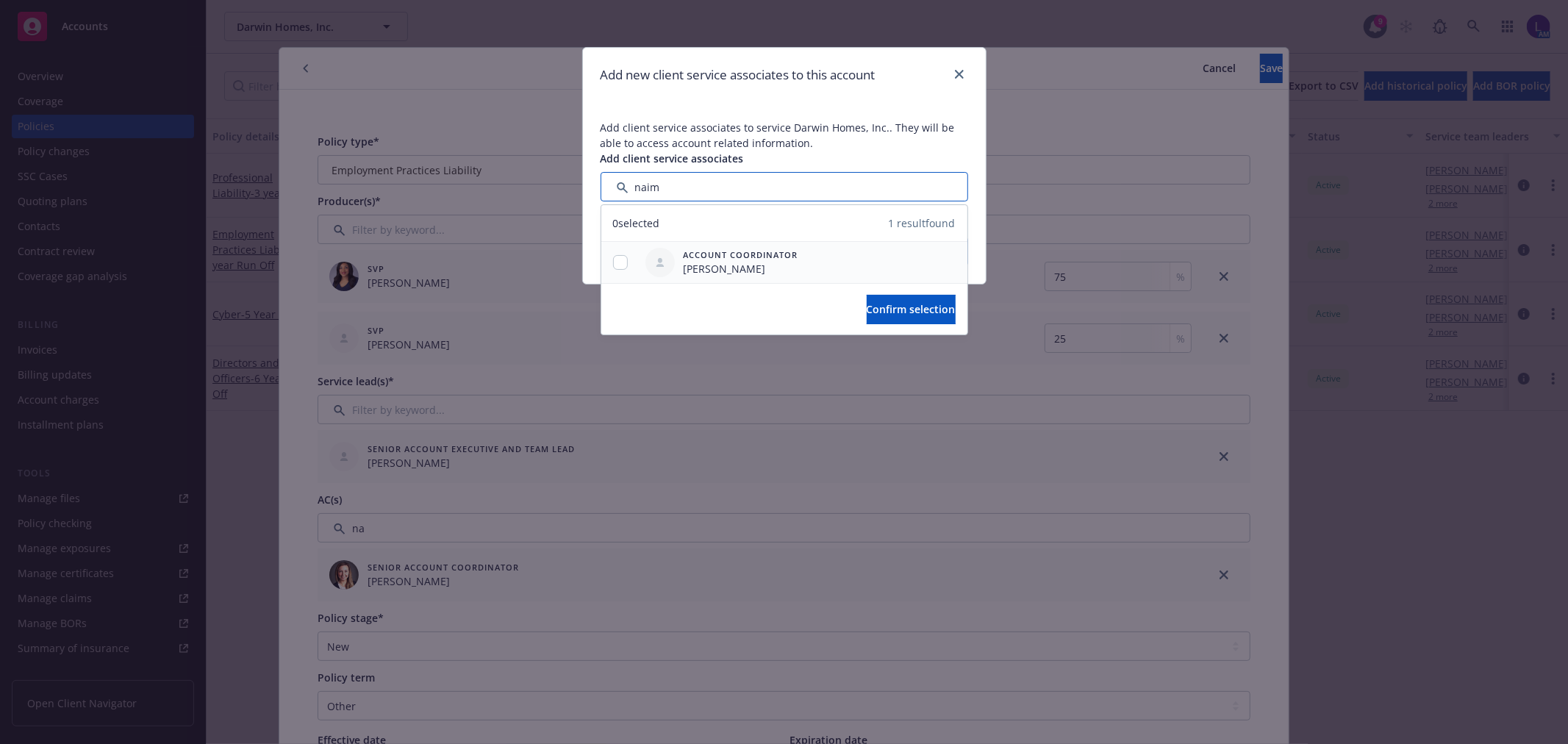
type input "naim"
click at [627, 268] on div at bounding box center [621, 263] width 38 height 41
click at [619, 261] on input "checkbox" at bounding box center [621, 263] width 15 height 15
checkbox input "true"
click at [833, 281] on div "Account Coordinator [PERSON_NAME]" at bounding box center [784, 263] width 366 height 41
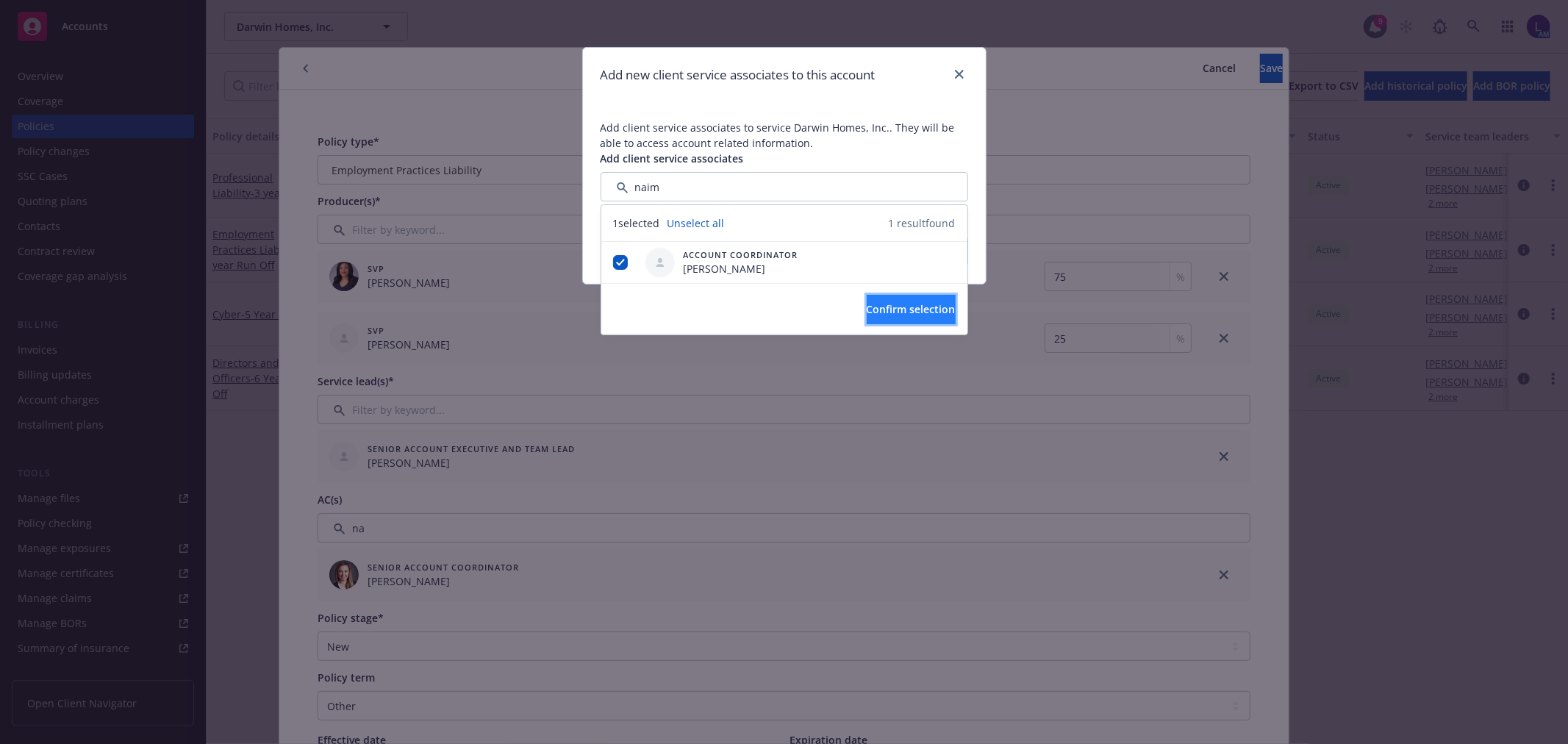
click at [867, 309] on span "Confirm selection" at bounding box center [911, 308] width 89 height 14
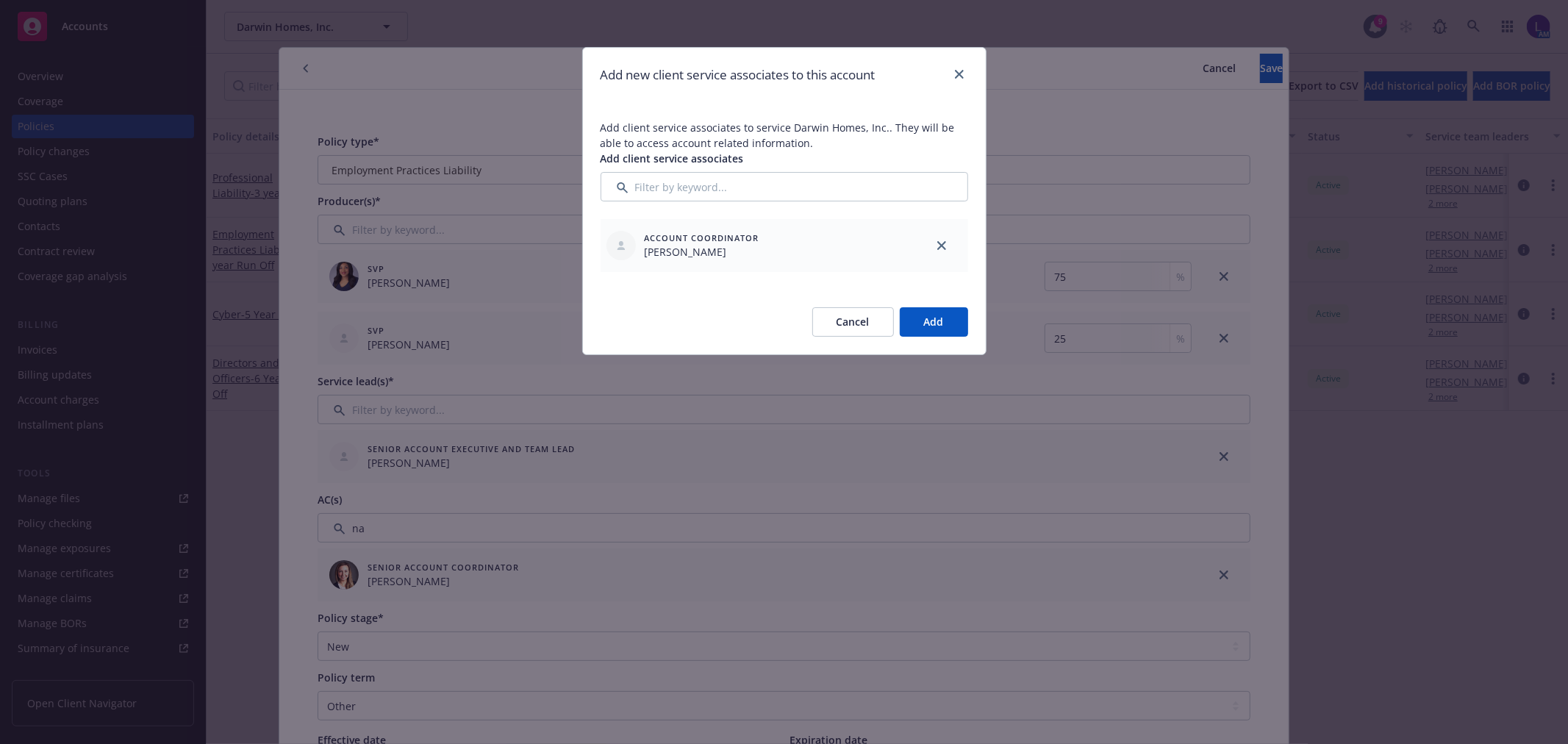
click at [931, 325] on button "Add" at bounding box center [934, 322] width 68 height 30
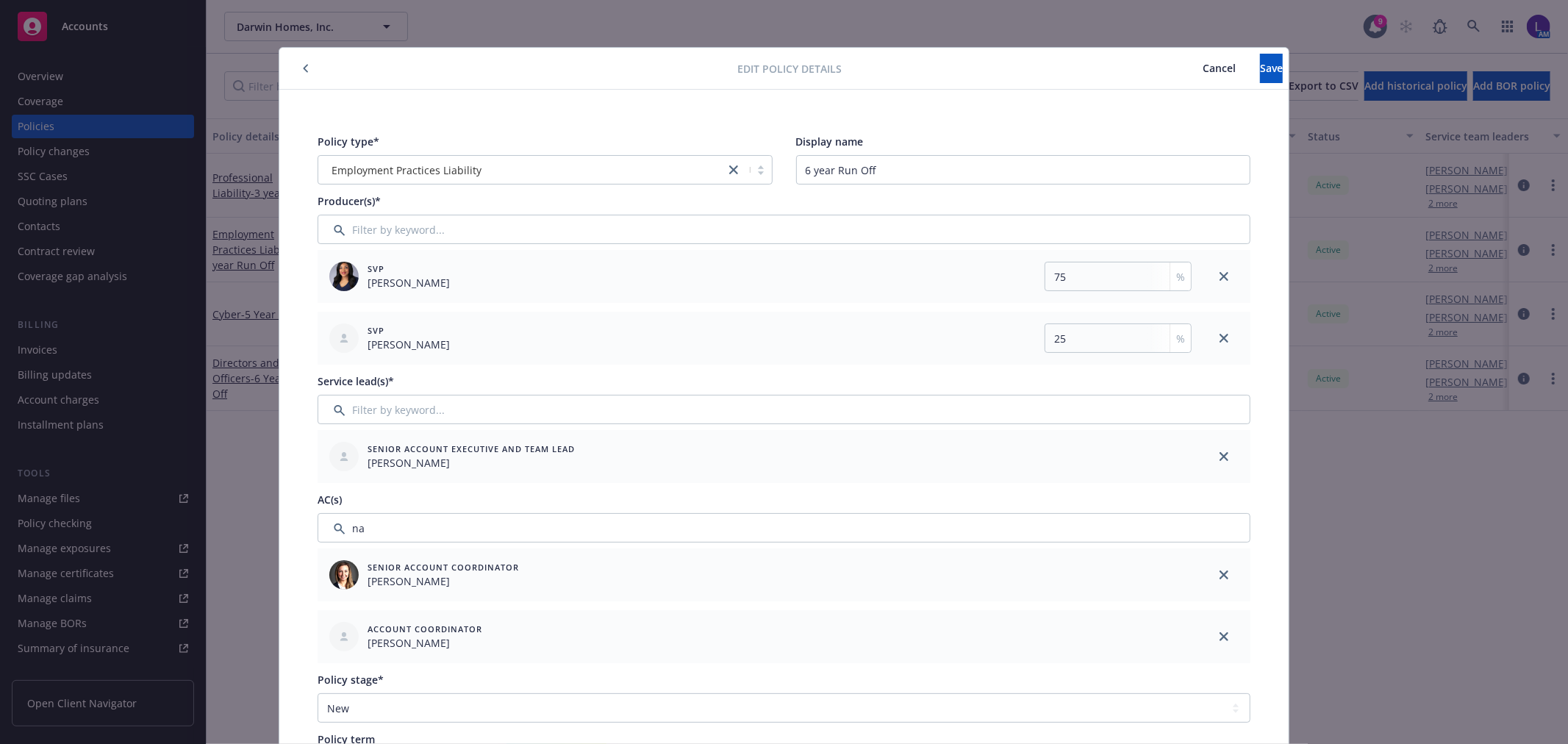
drag, startPoint x: 1222, startPoint y: 573, endPoint x: 1214, endPoint y: 553, distance: 21.5
click at [1223, 572] on link "close" at bounding box center [1224, 575] width 18 height 18
click at [1260, 58] on button "Save" at bounding box center [1271, 69] width 23 height 30
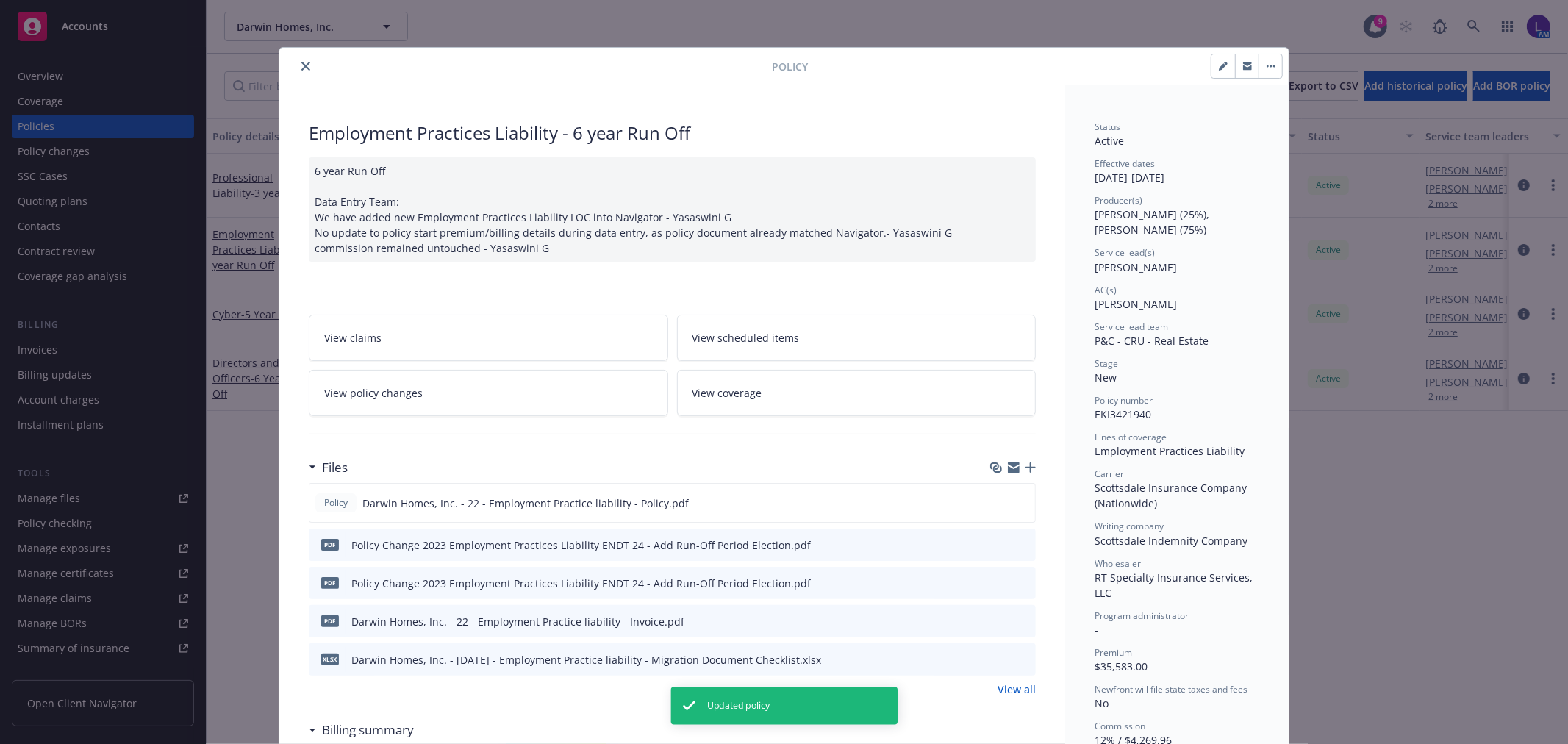
click at [1235, 78] on div at bounding box center [1246, 67] width 72 height 25
click at [301, 68] on icon "close" at bounding box center [306, 66] width 9 height 9
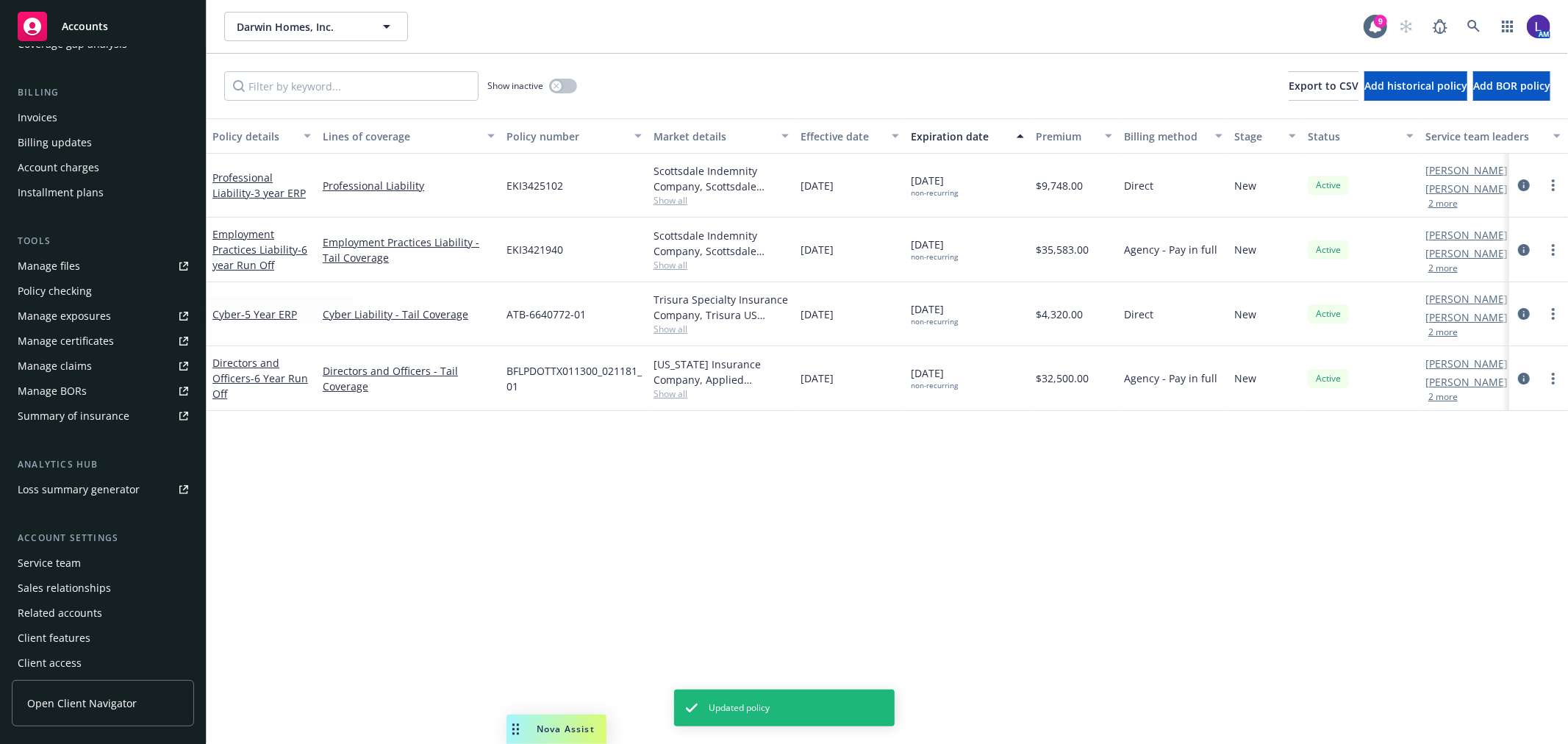
scroll to position [238, 0]
click at [78, 547] on div "Service team" at bounding box center [49, 557] width 63 height 24
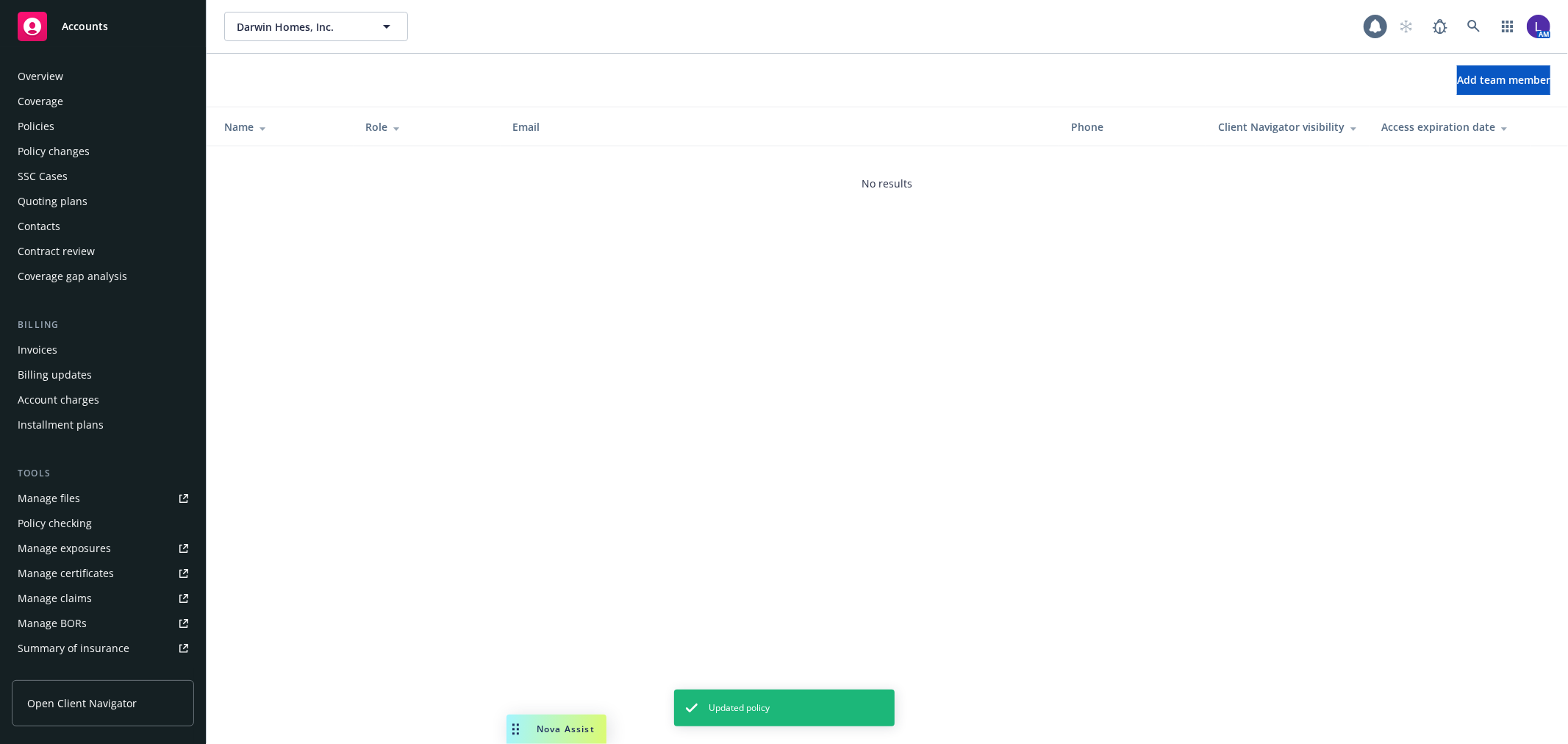
scroll to position [239, 0]
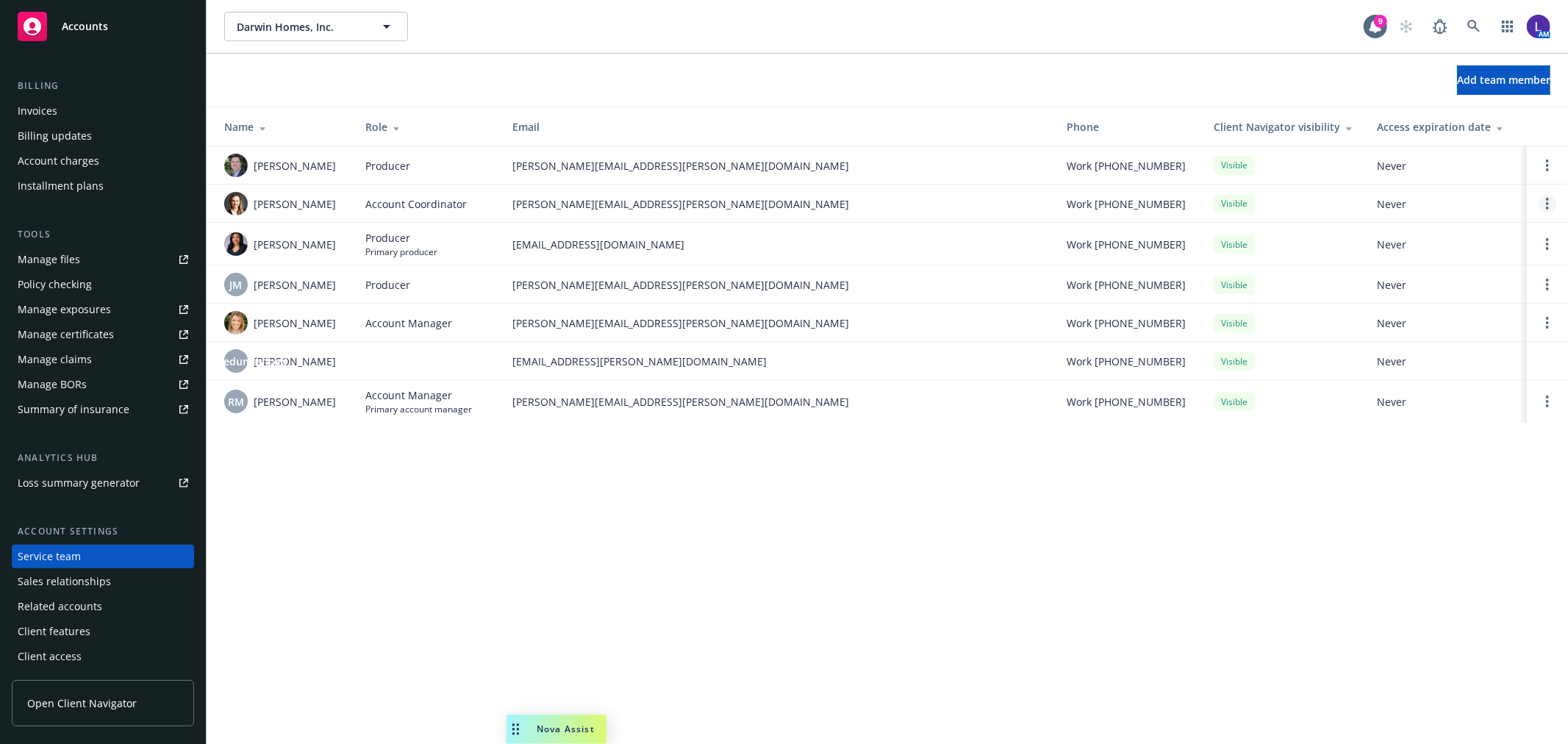
click at [1545, 203] on link "Open options" at bounding box center [1548, 203] width 18 height 18
click at [1424, 156] on span "Remove account coordinator" at bounding box center [1448, 162] width 176 height 14
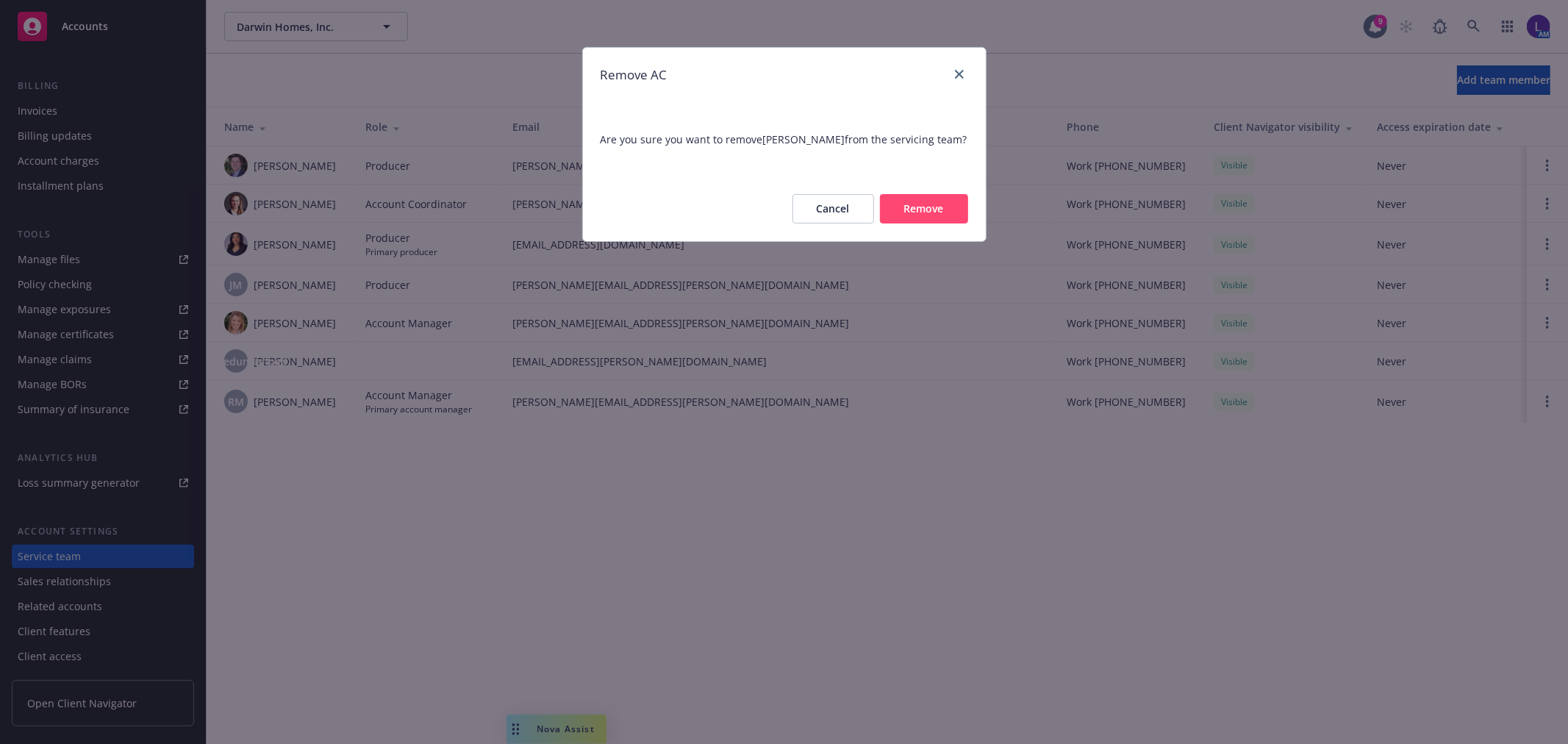
click at [943, 202] on button "Remove" at bounding box center [923, 209] width 88 height 30
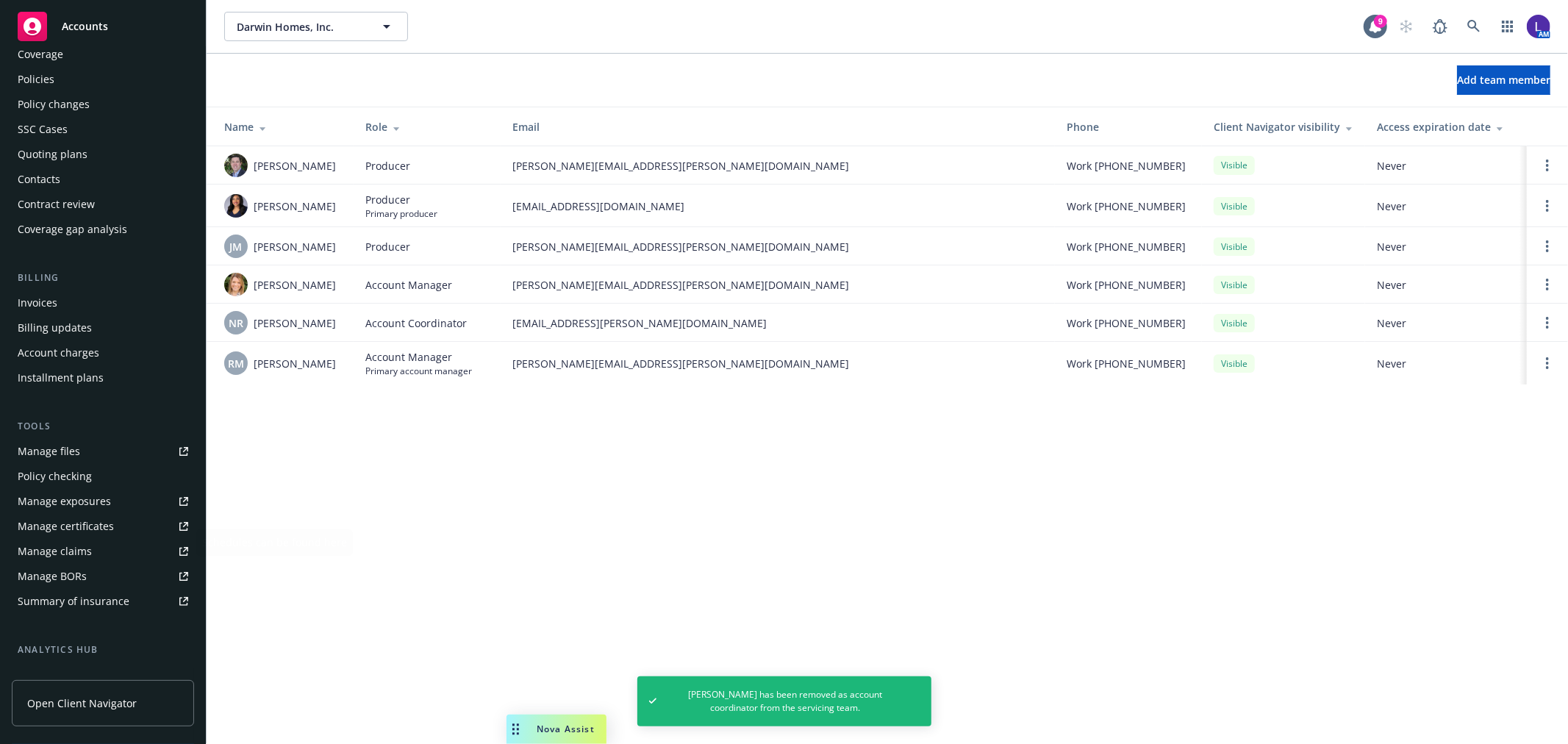
scroll to position [0, 0]
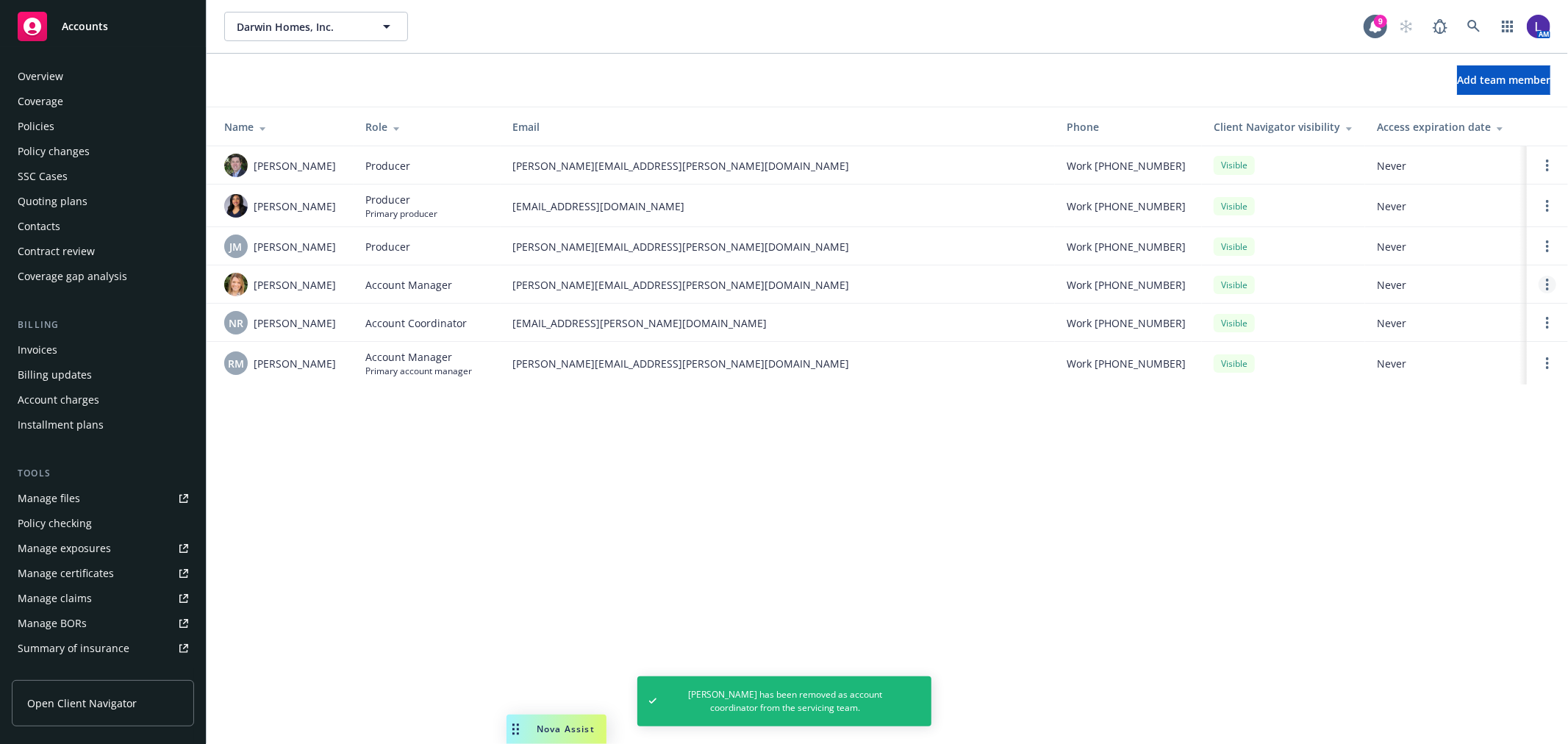
click at [1547, 282] on icon "Open options" at bounding box center [1547, 285] width 3 height 12
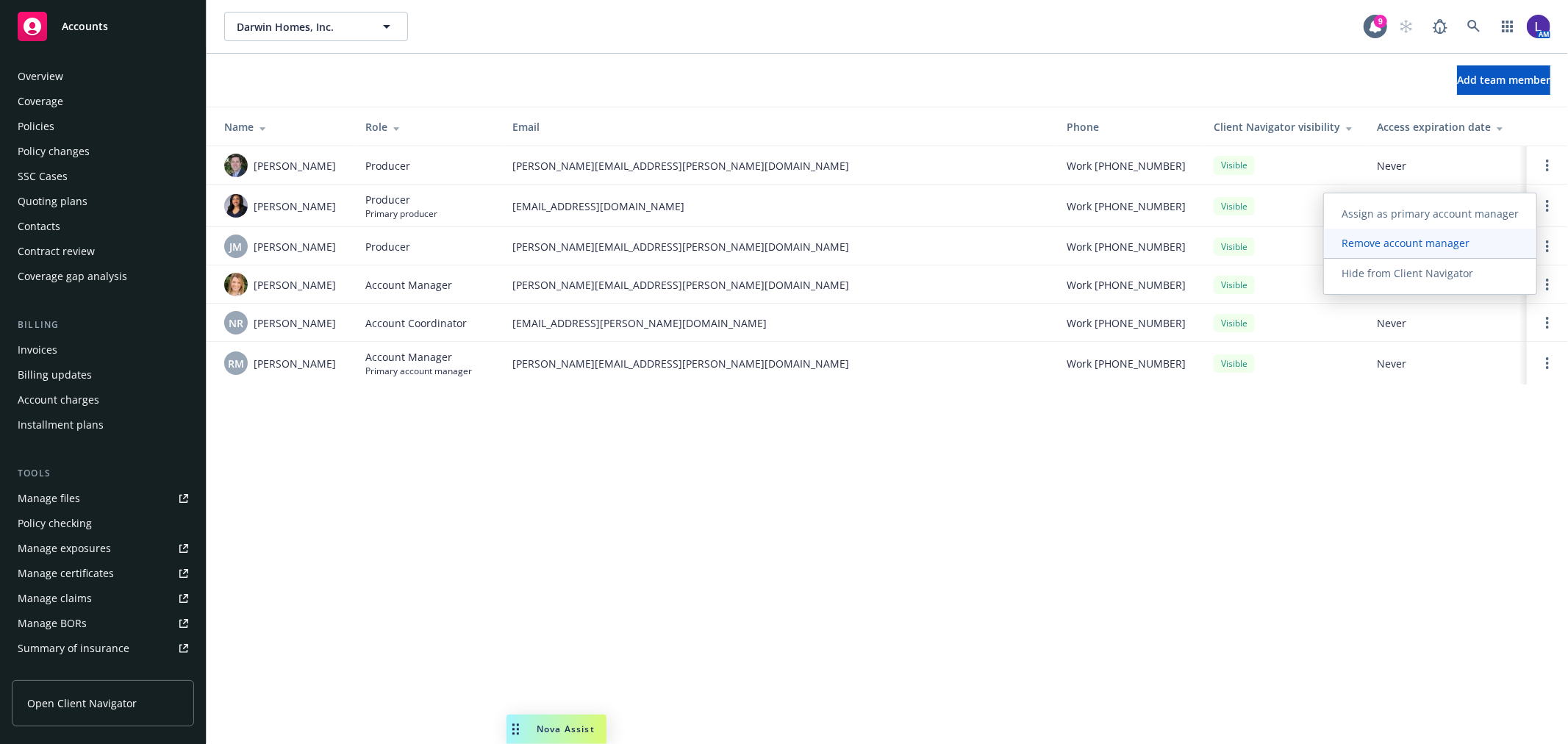
click at [1370, 240] on span "Remove account manager" at bounding box center [1405, 243] width 164 height 14
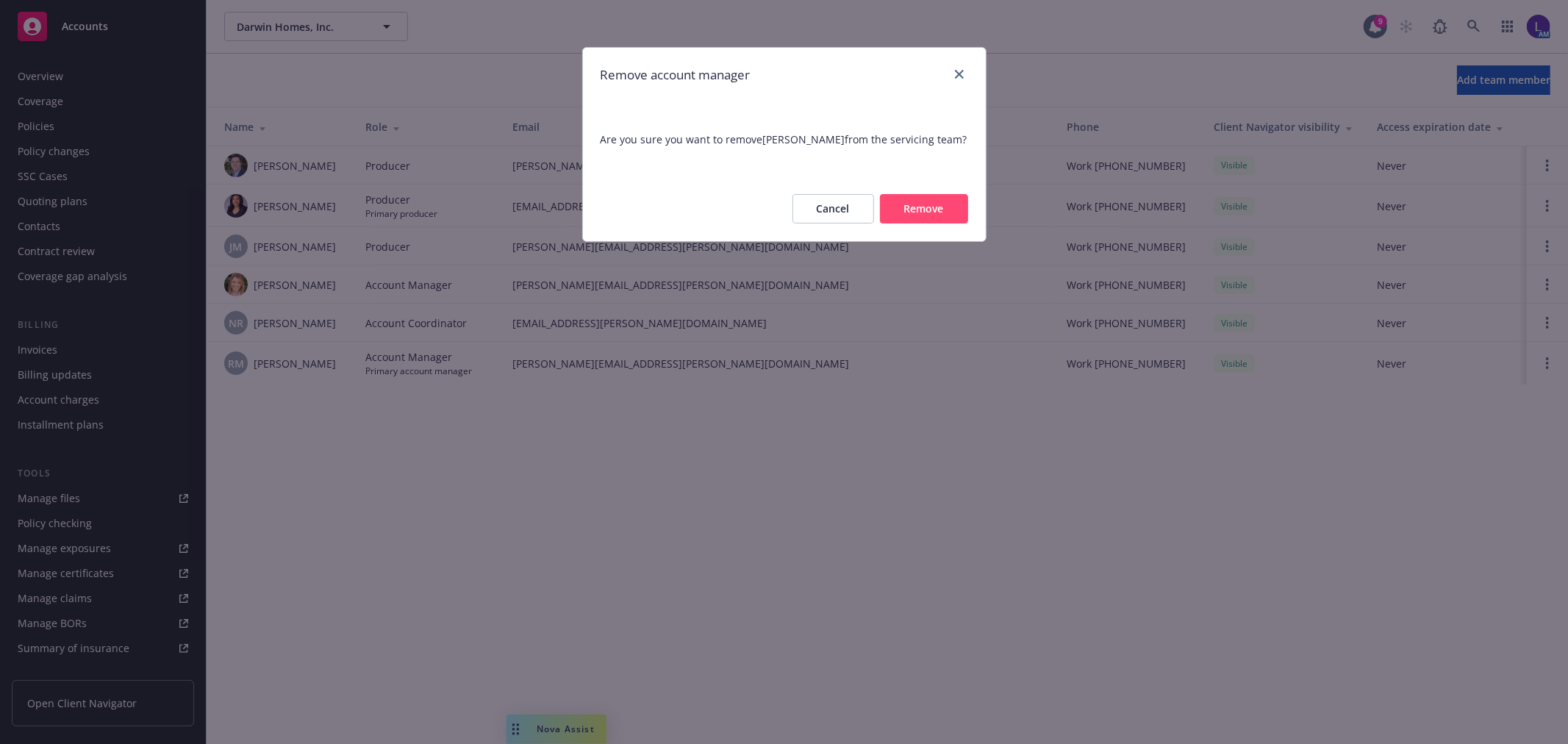
click at [915, 208] on button "Remove" at bounding box center [923, 209] width 88 height 30
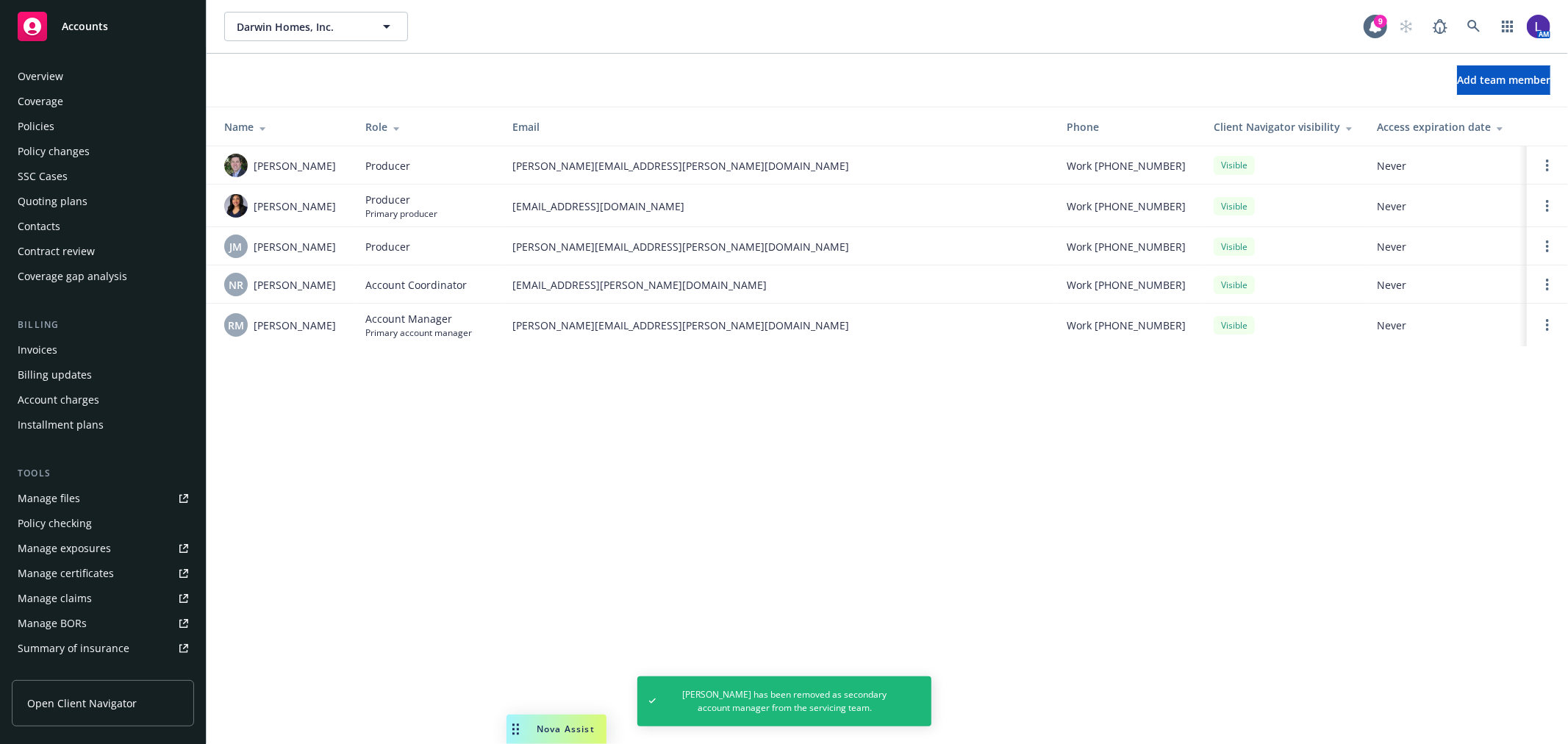
click at [112, 115] on div "Policies" at bounding box center [103, 126] width 171 height 24
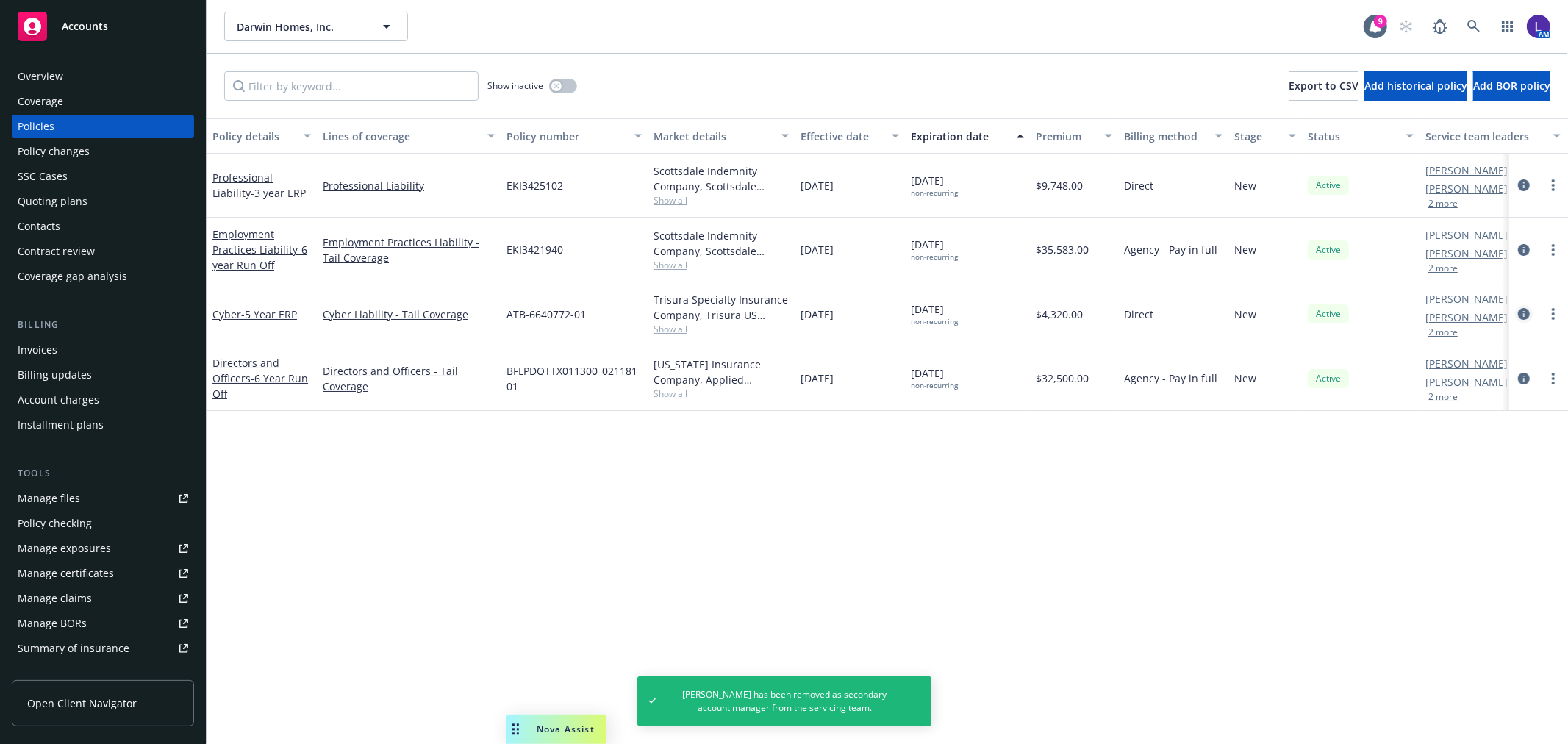
click at [1523, 311] on icon "circleInformation" at bounding box center [1524, 314] width 12 height 12
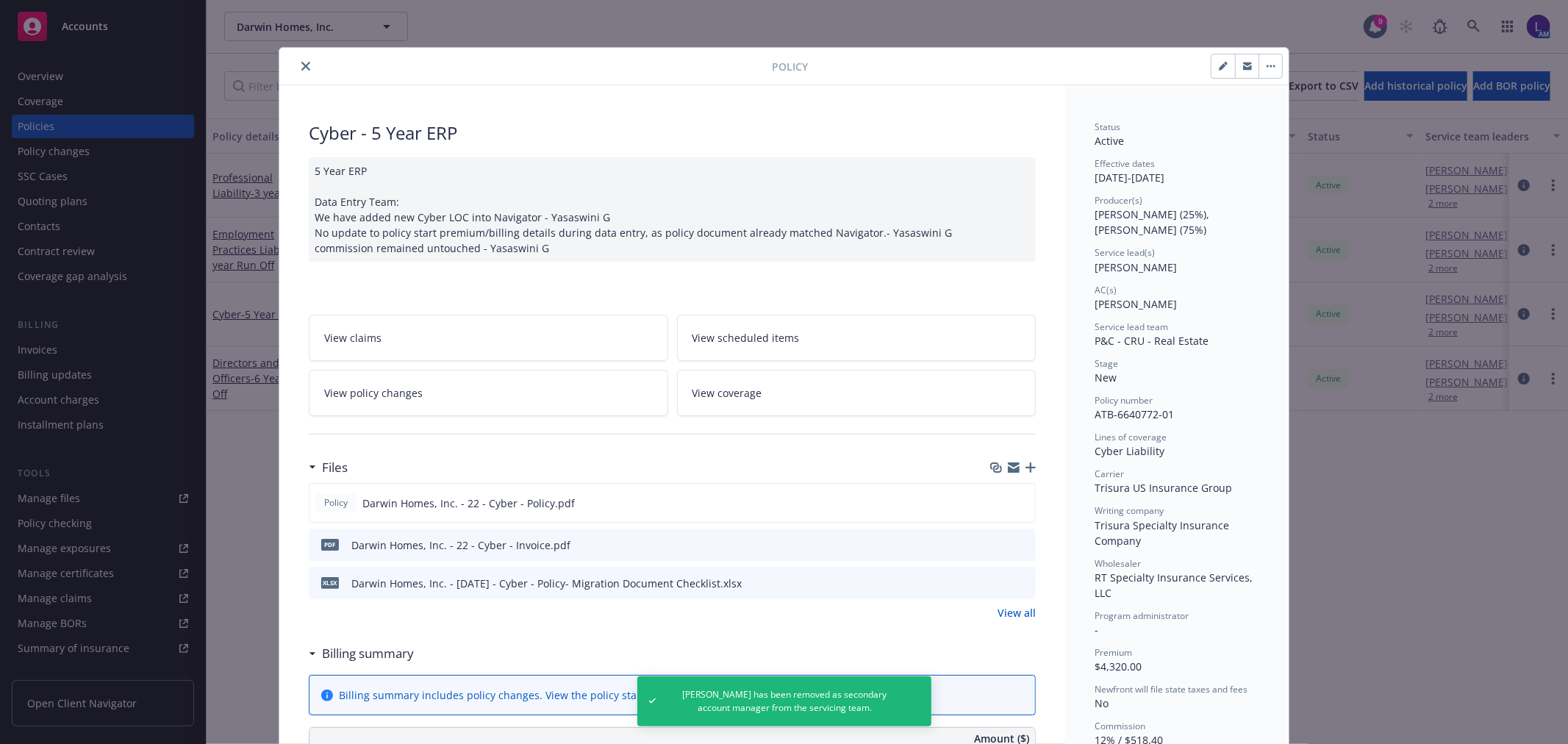
click at [1219, 61] on icon "button" at bounding box center [1223, 66] width 9 height 9
select select "NEW"
select select "other"
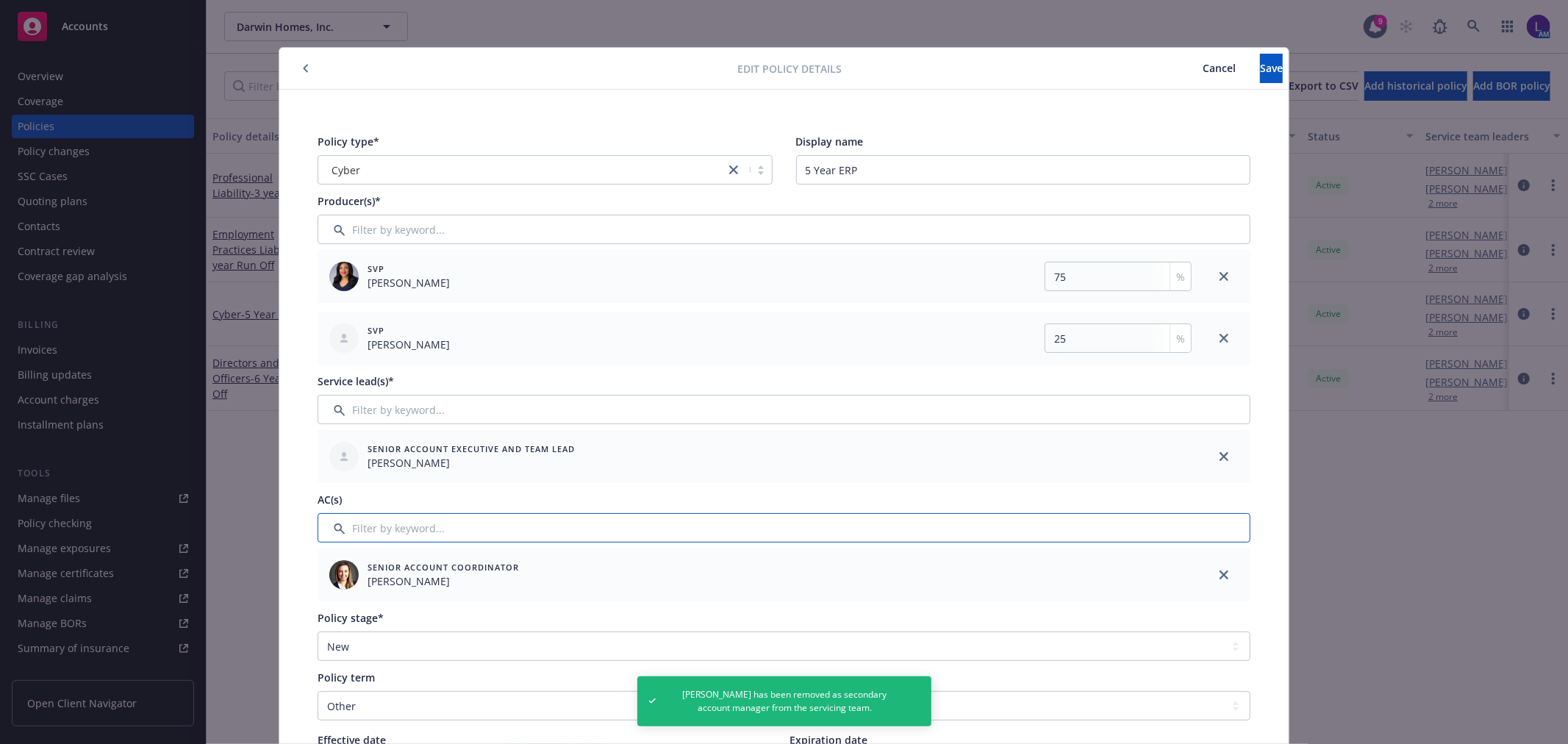
click at [439, 531] on input "Filter by keyword..." at bounding box center [784, 528] width 933 height 30
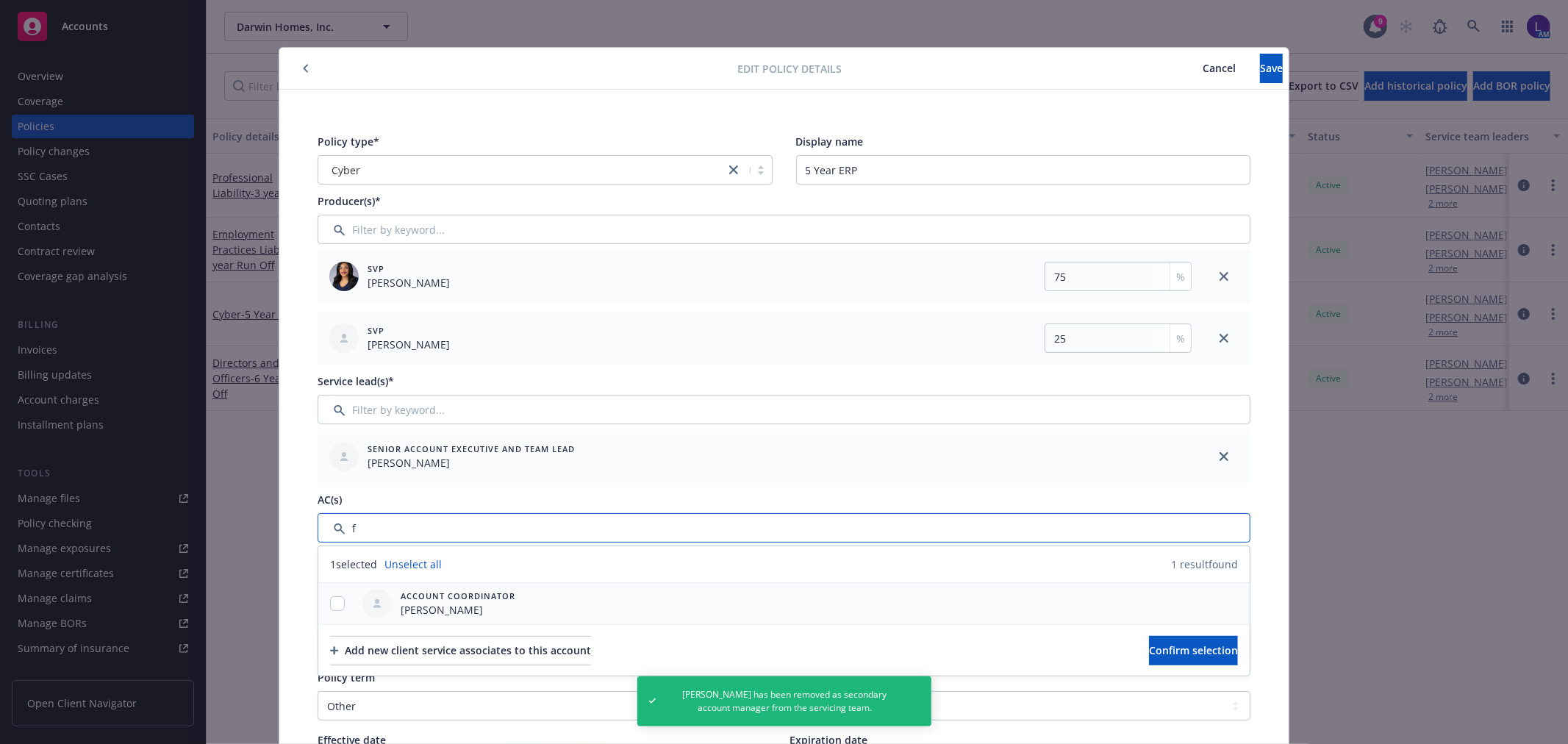
type input "f"
click at [335, 606] on input "checkbox" at bounding box center [337, 603] width 15 height 15
checkbox input "true"
click at [1210, 643] on button "Confirm selection" at bounding box center [1194, 650] width 89 height 30
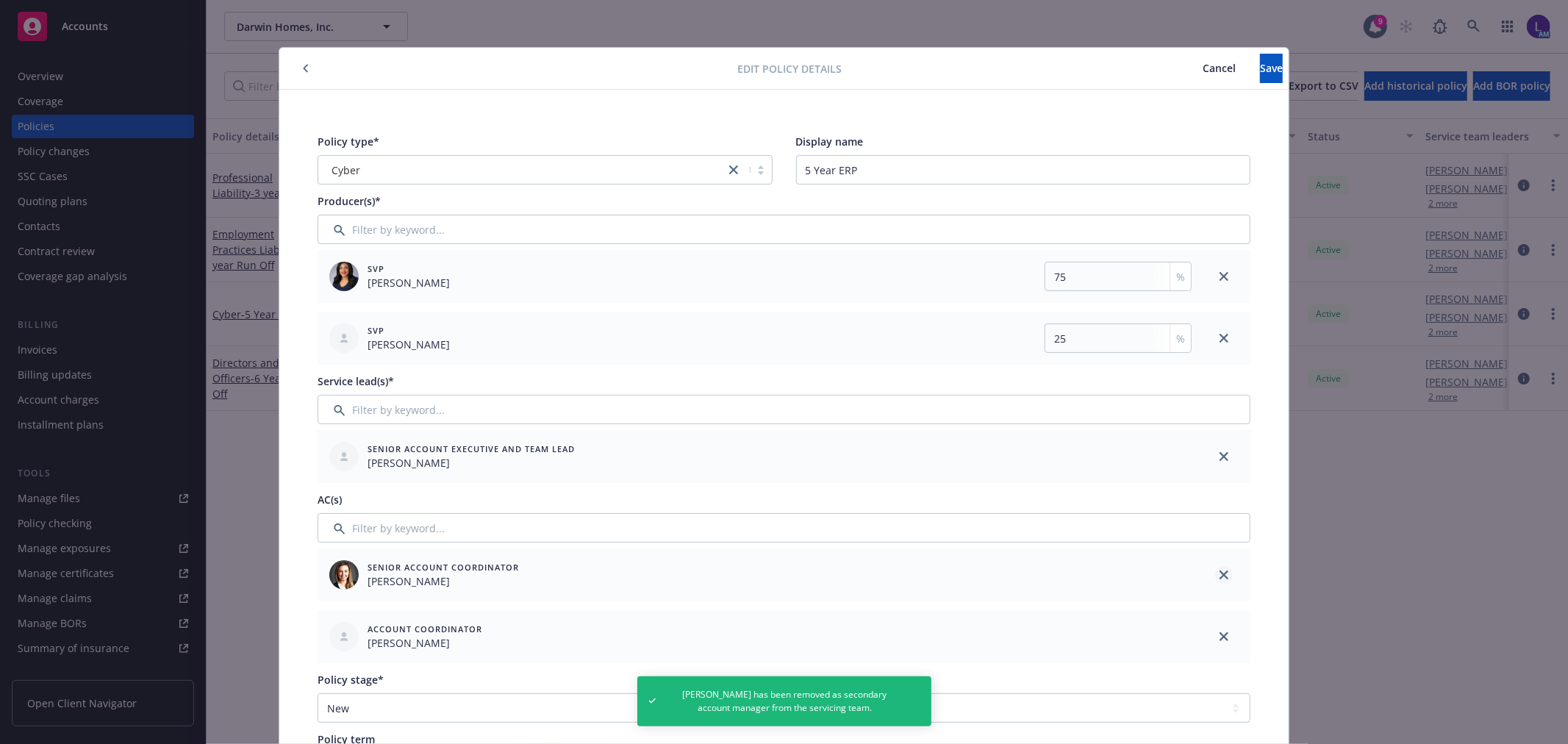
click at [1215, 576] on link "close" at bounding box center [1224, 575] width 18 height 18
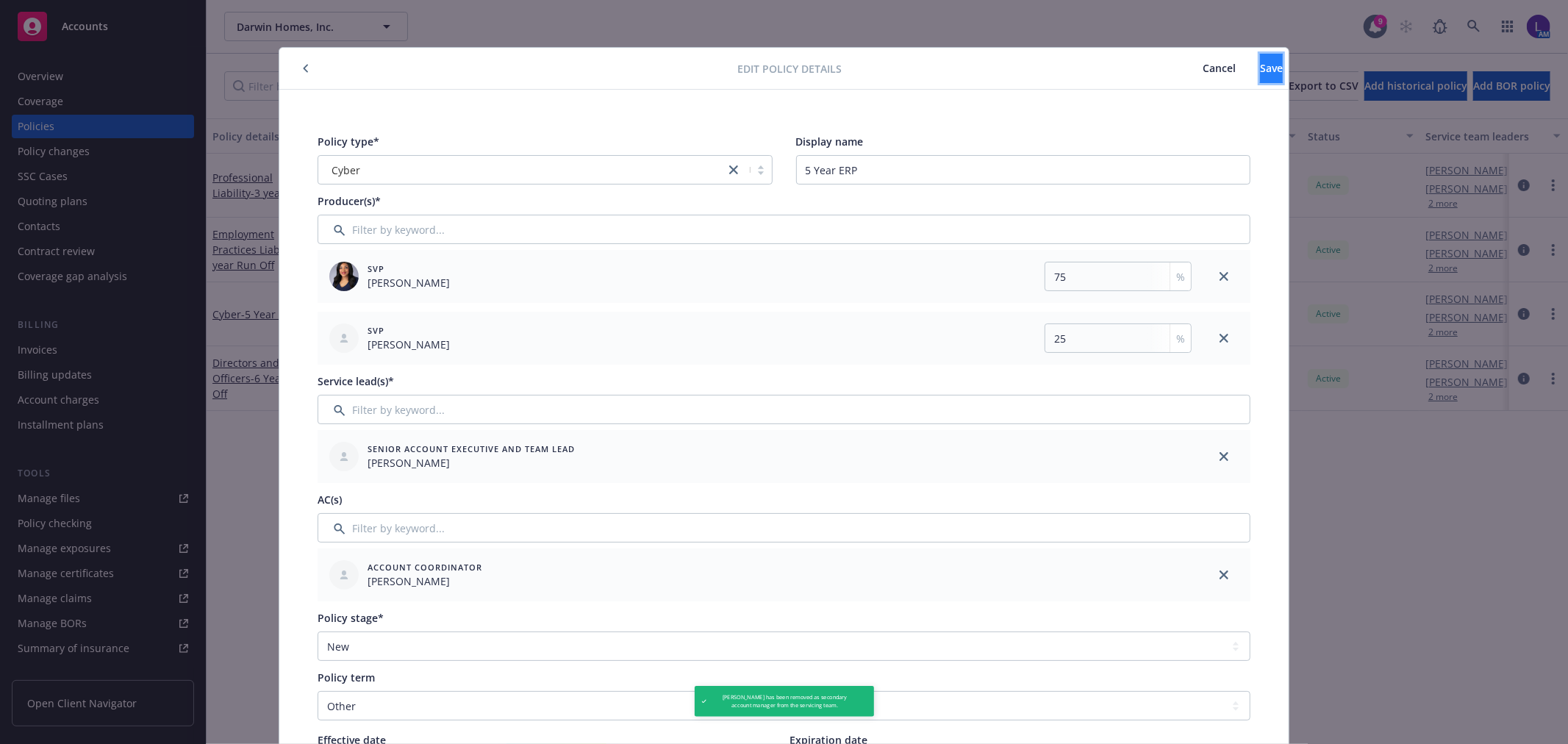
click at [1260, 72] on span "Save" at bounding box center [1271, 67] width 23 height 14
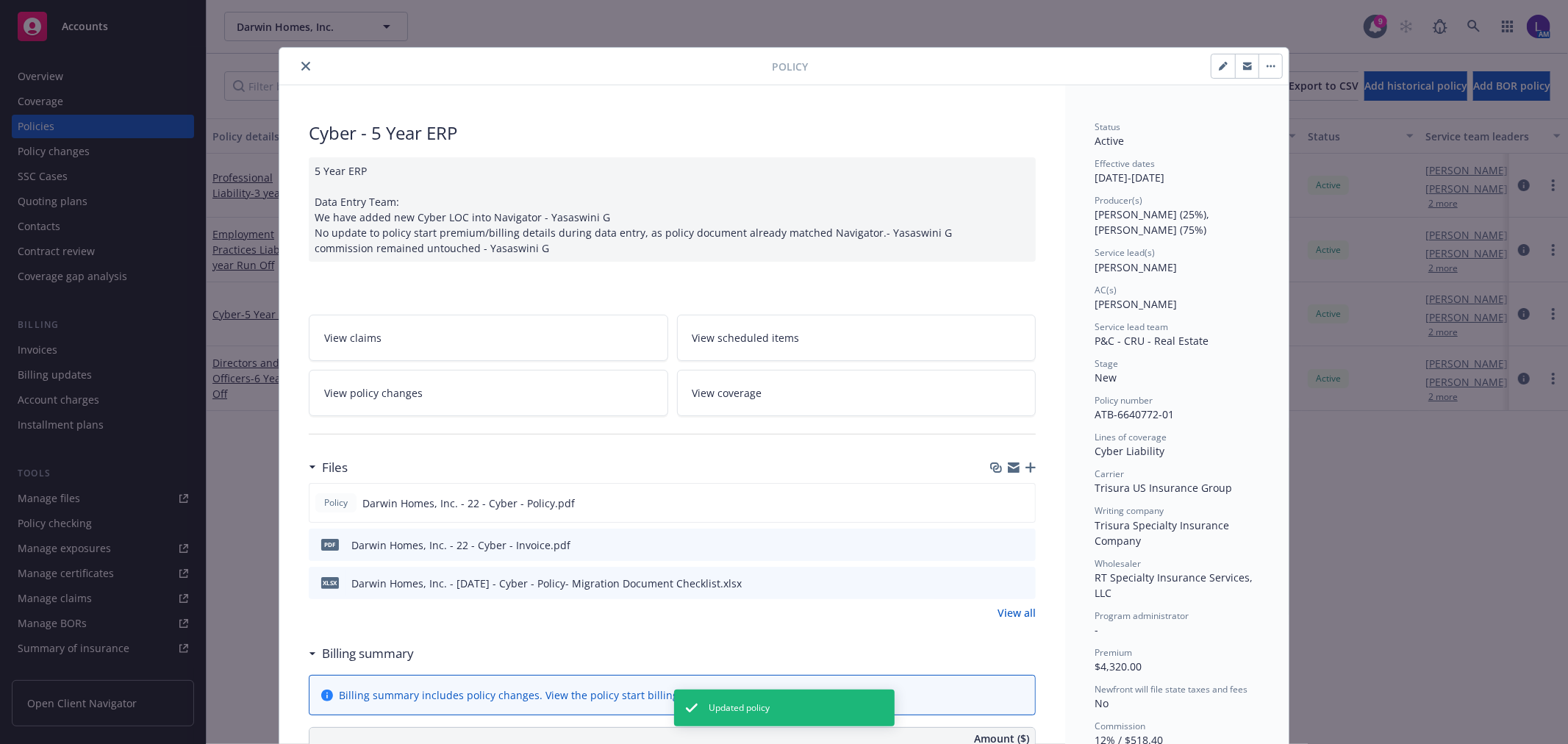
click at [301, 67] on icon "close" at bounding box center [306, 66] width 9 height 9
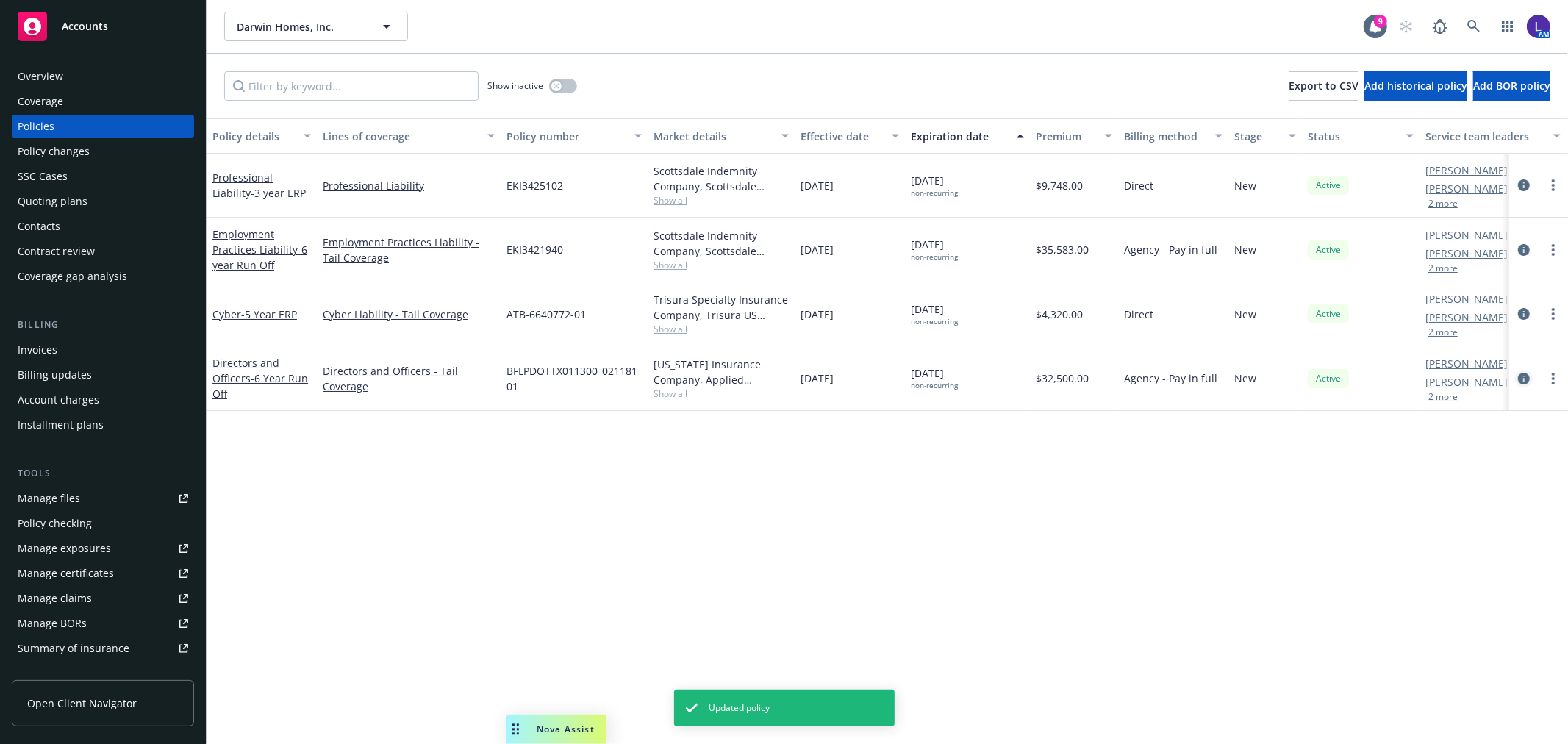
click at [1523, 375] on icon "circleInformation" at bounding box center [1524, 379] width 12 height 12
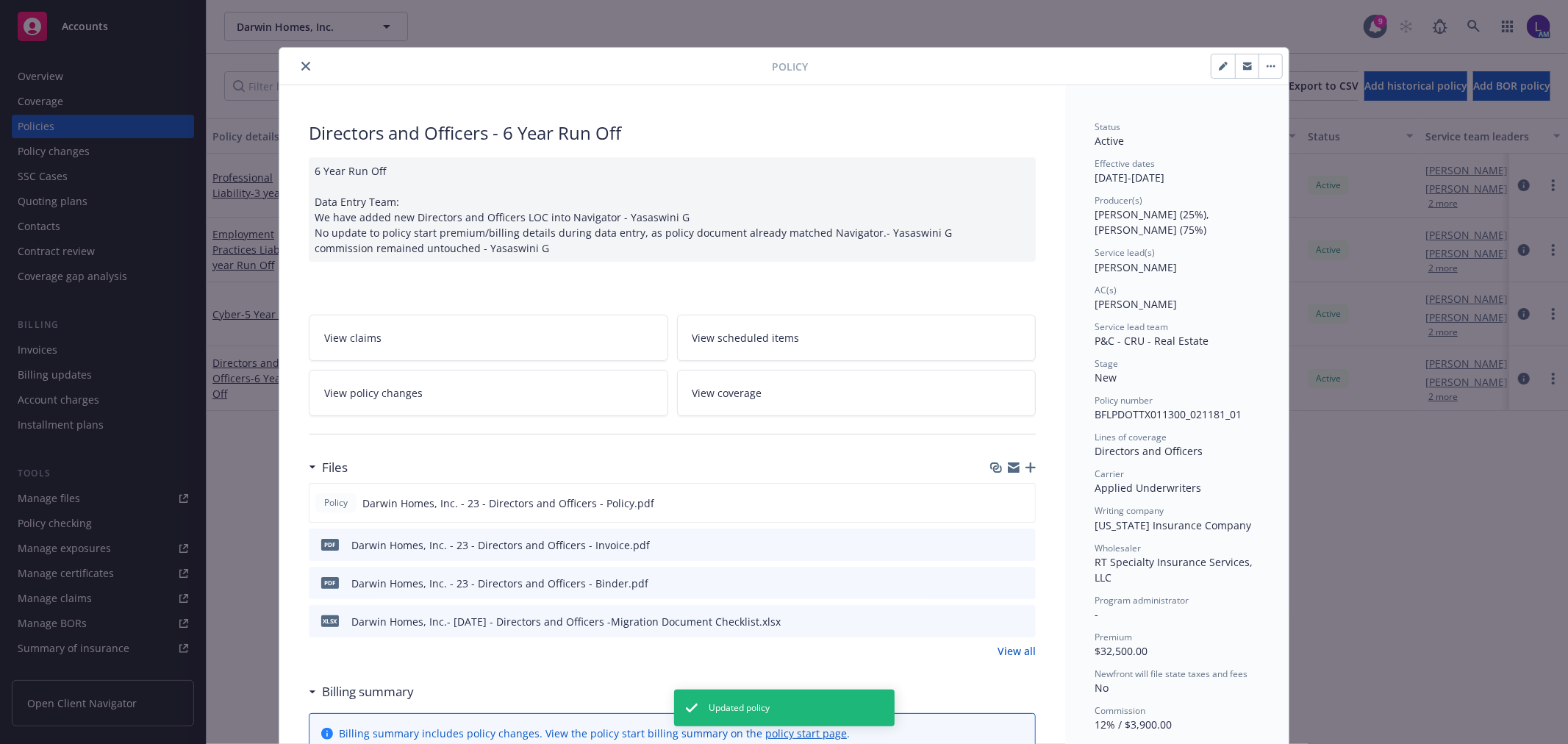
click at [1219, 69] on icon "button" at bounding box center [1223, 66] width 9 height 9
select select "NEW"
select select "other"
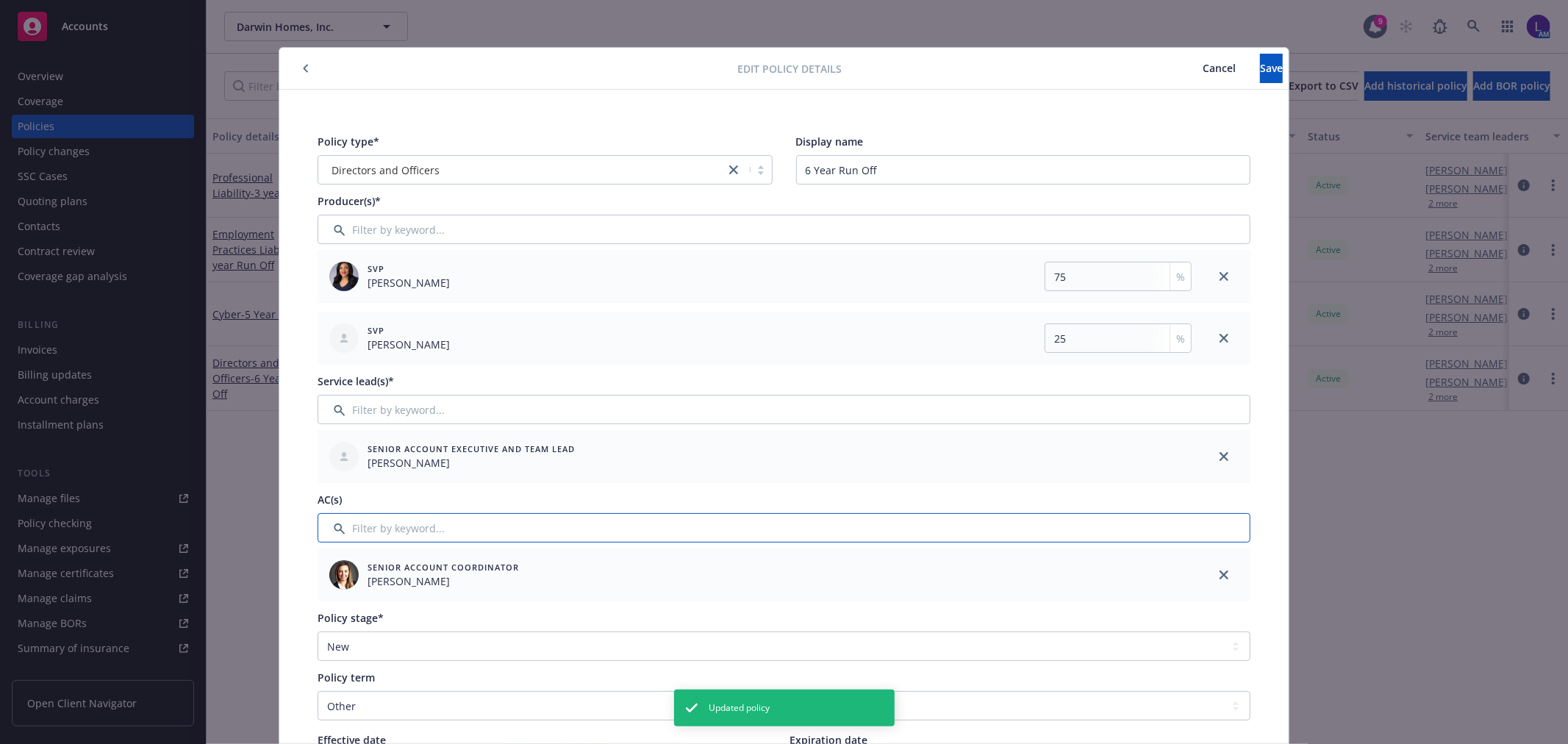
click at [339, 527] on input "Filter by keyword..." at bounding box center [784, 528] width 933 height 30
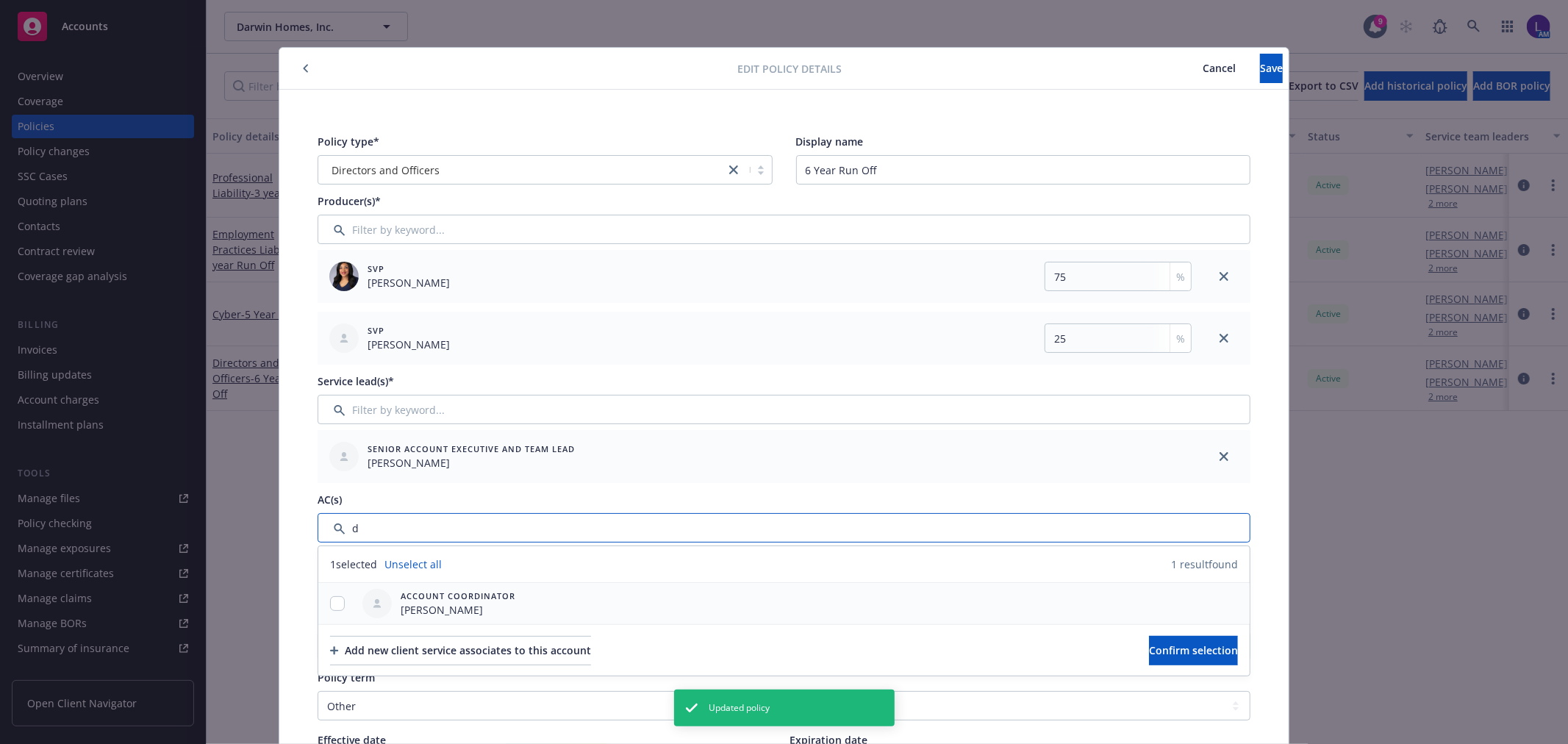
type input "d"
click at [320, 604] on div at bounding box center [337, 603] width 38 height 16
click at [333, 607] on input "checkbox" at bounding box center [337, 603] width 15 height 15
checkbox input "true"
click at [1203, 652] on span "Confirm selection" at bounding box center [1194, 649] width 89 height 14
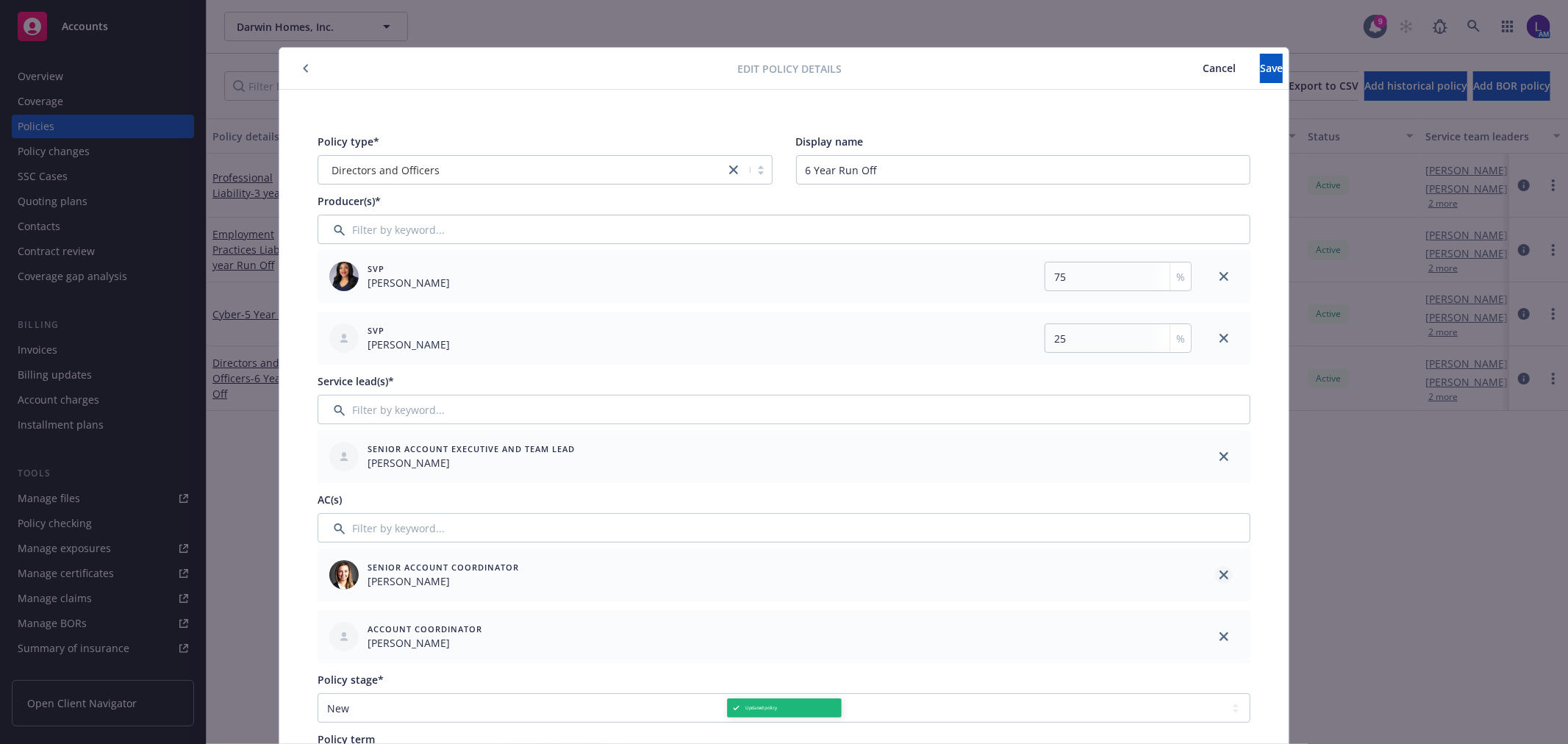
click at [1219, 574] on icon "close" at bounding box center [1224, 575] width 9 height 9
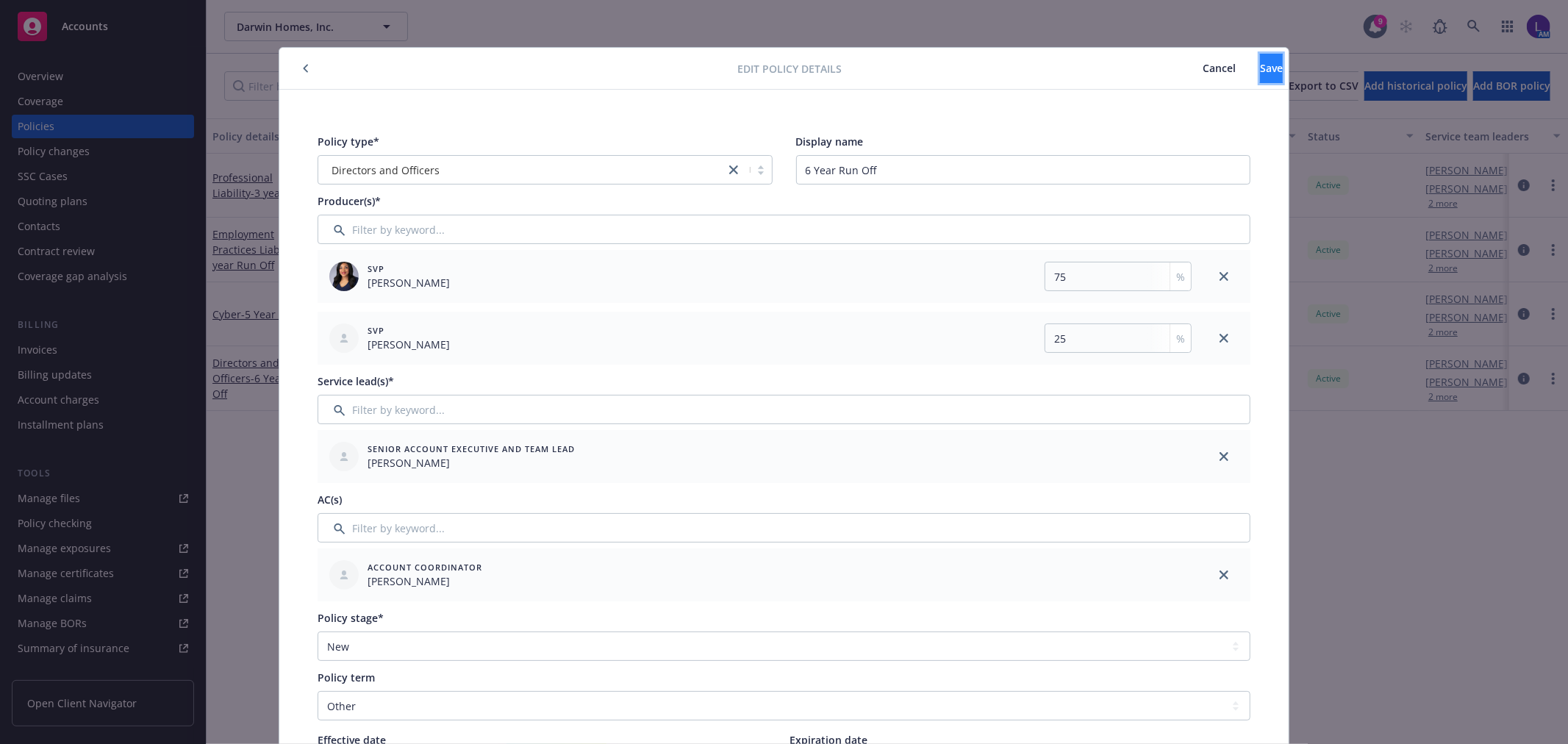
click at [1260, 70] on span "Save" at bounding box center [1271, 67] width 23 height 14
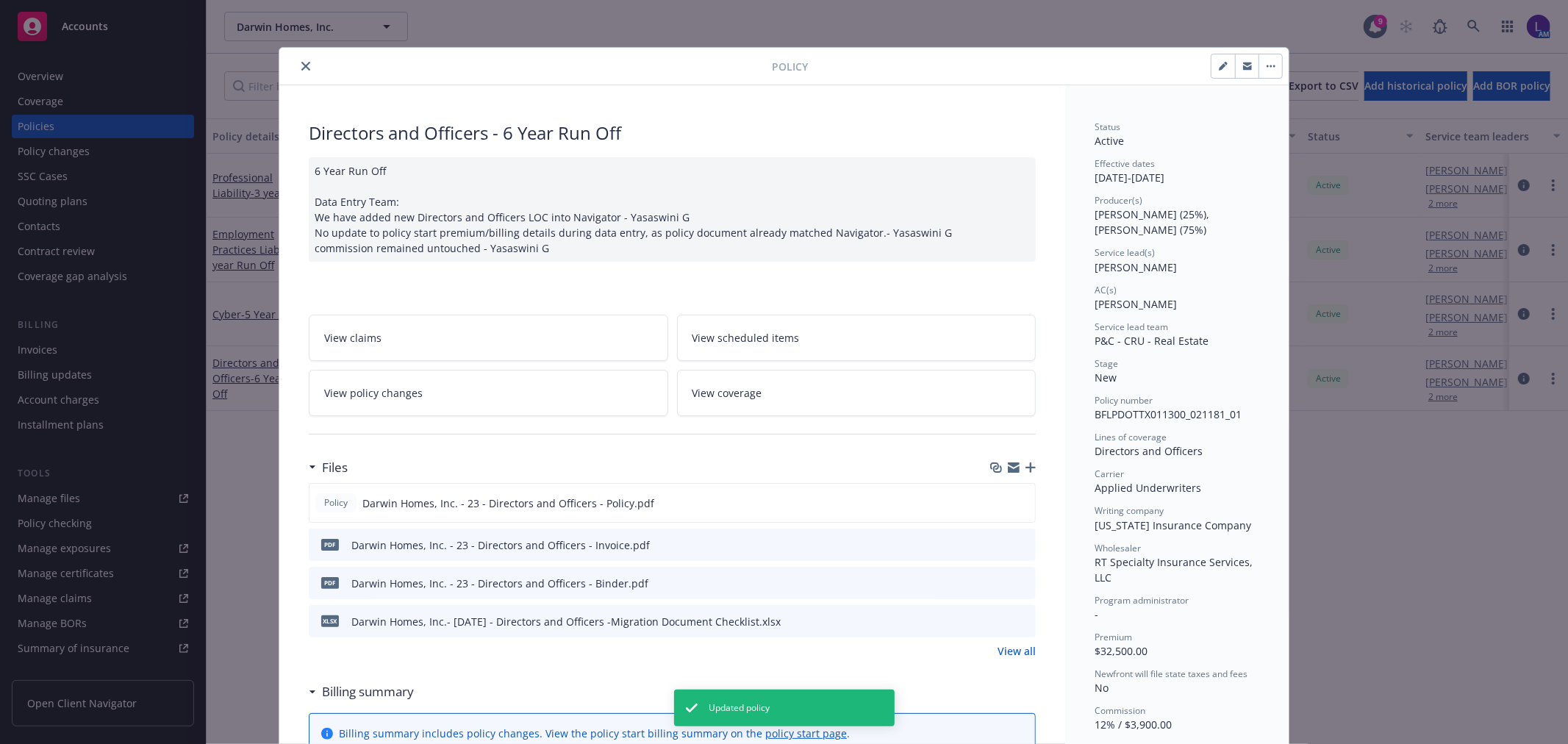
click at [301, 64] on icon "close" at bounding box center [306, 66] width 9 height 9
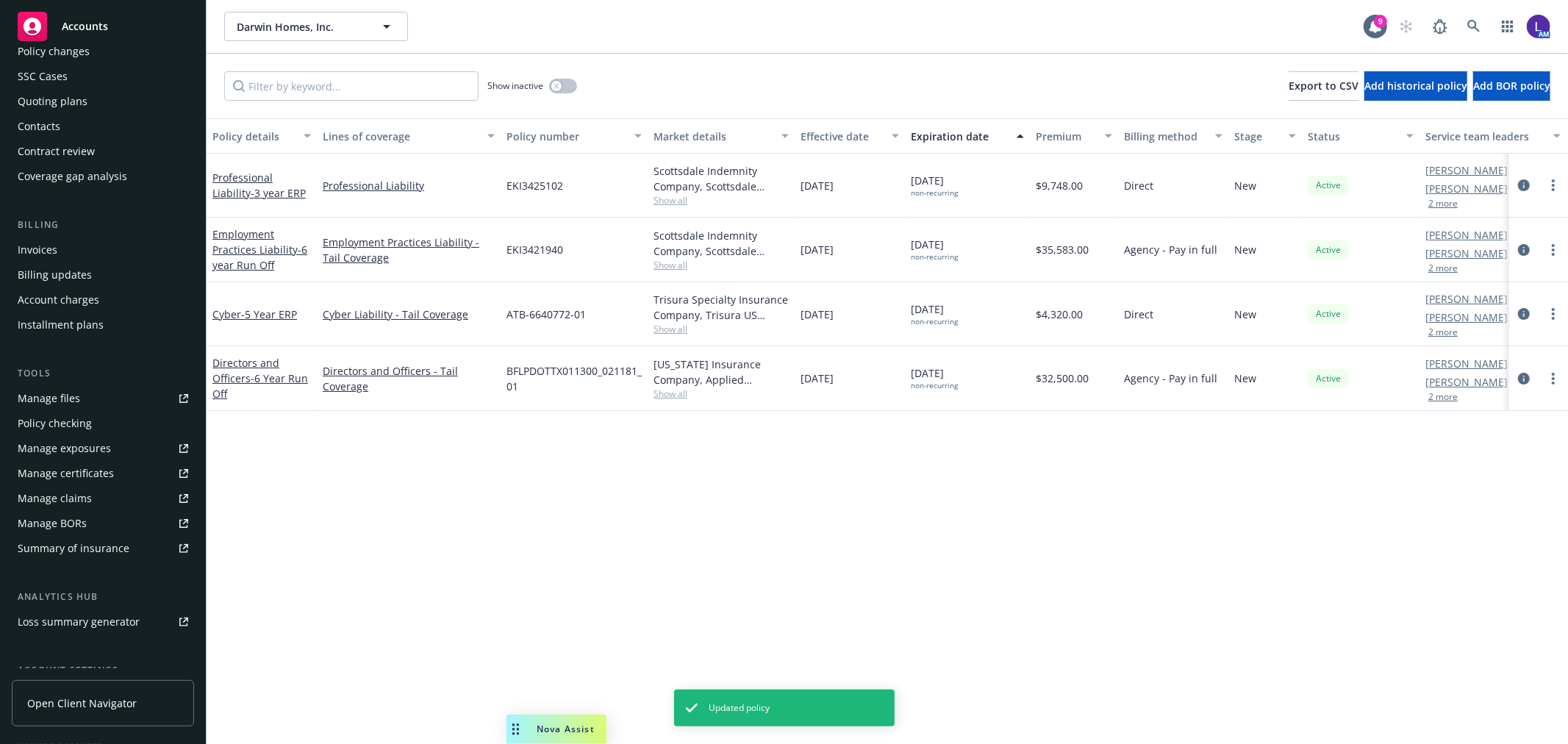
scroll to position [238, 0]
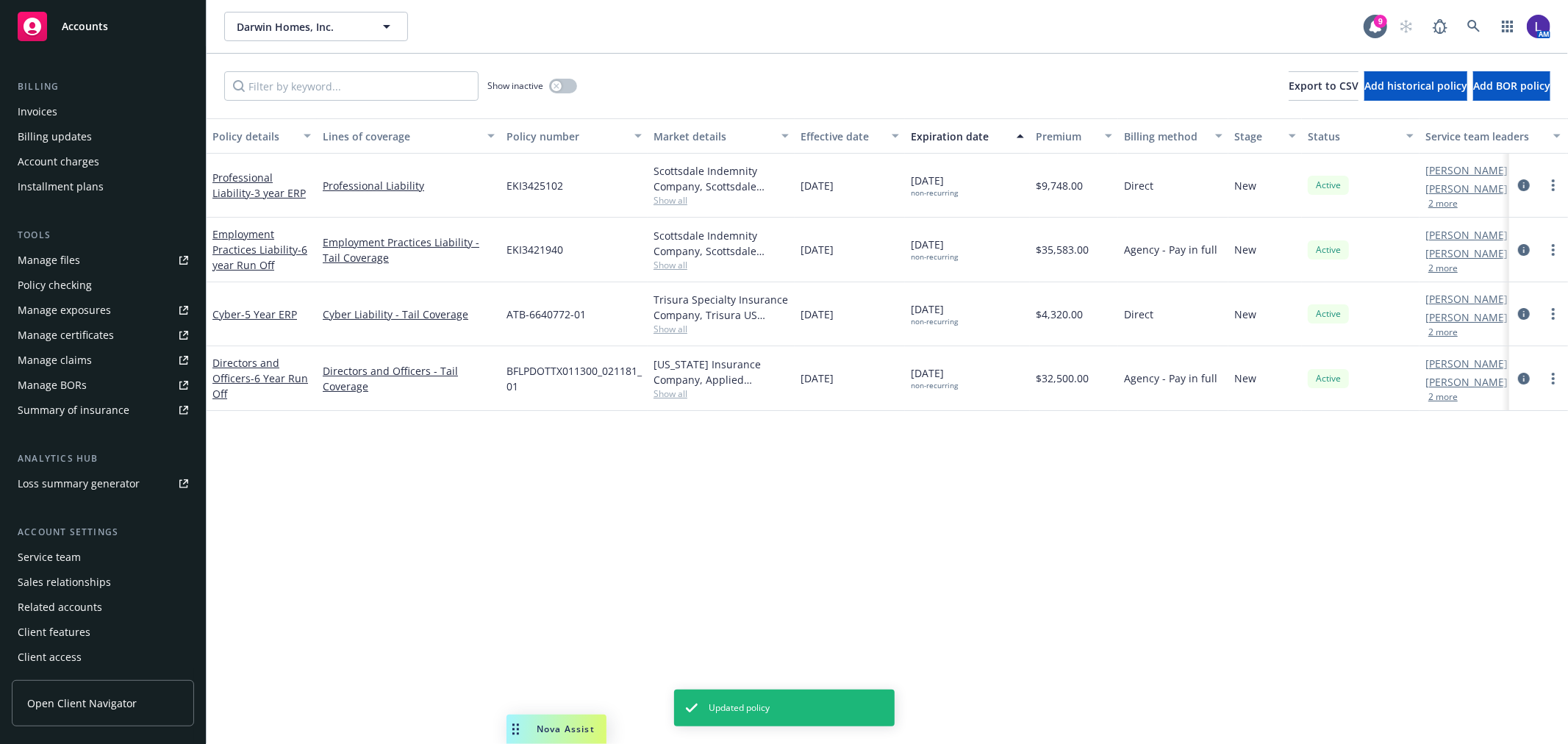
click at [64, 555] on div "Service team" at bounding box center [49, 557] width 63 height 24
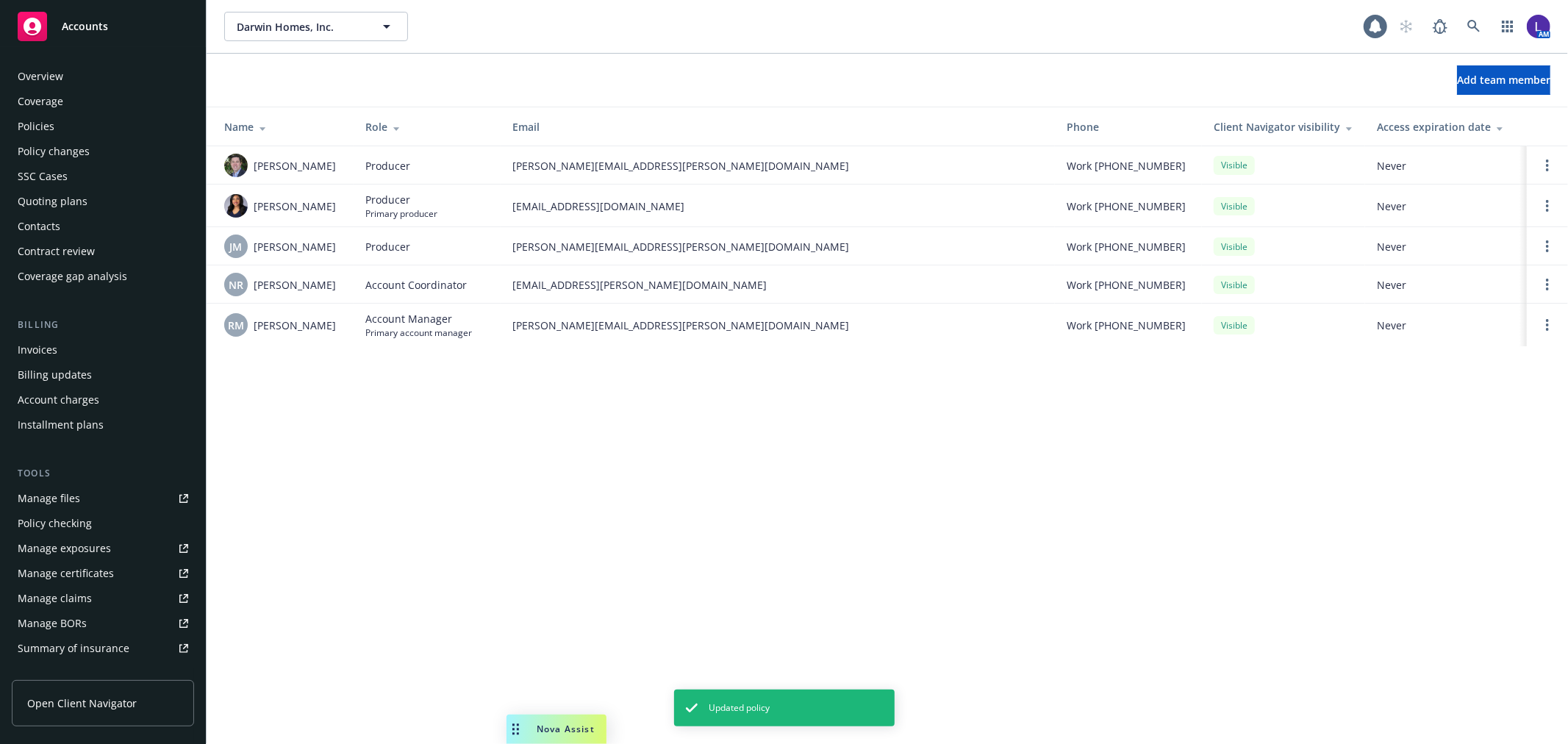
scroll to position [239, 0]
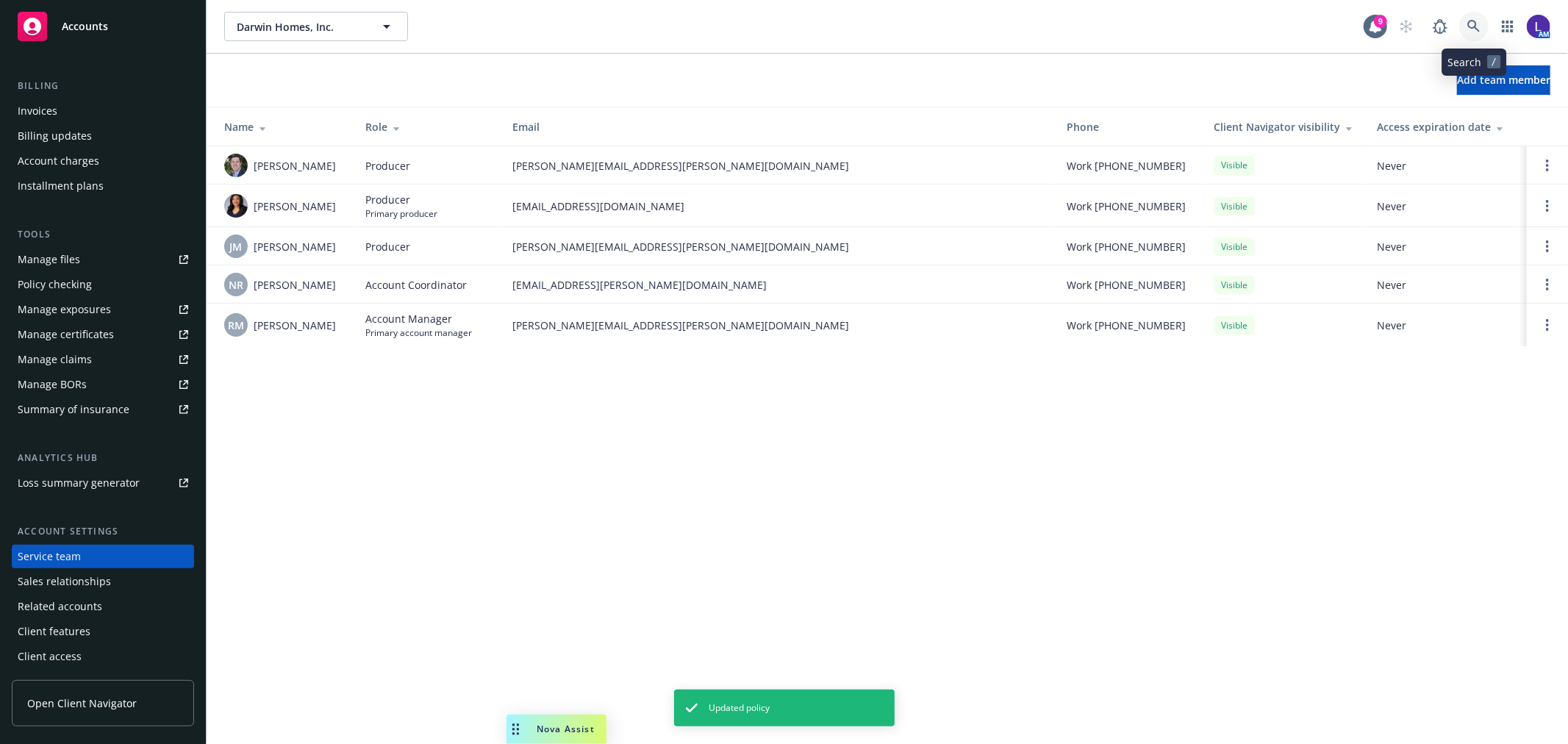
click at [1471, 24] on icon at bounding box center [1474, 27] width 13 height 13
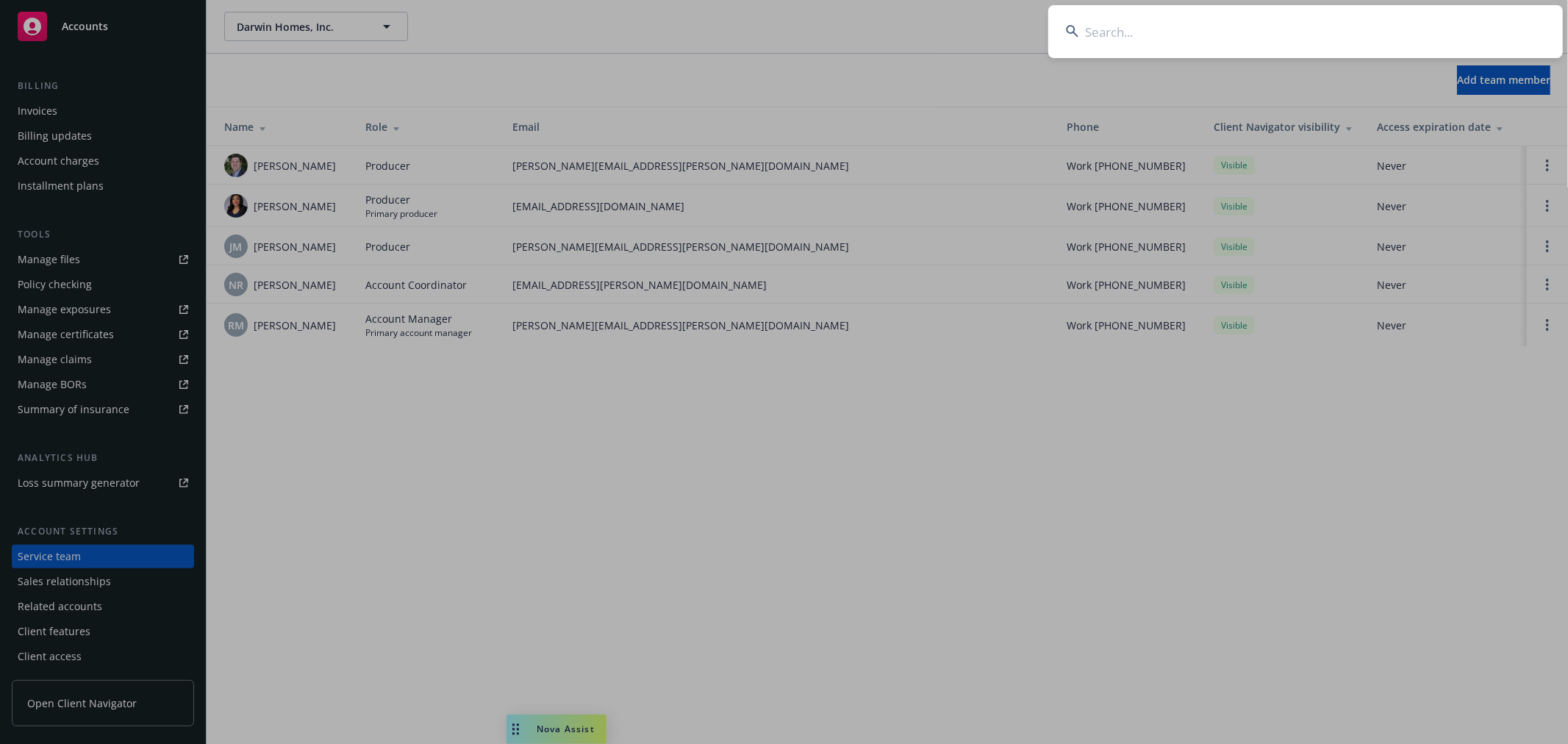
type input "d"
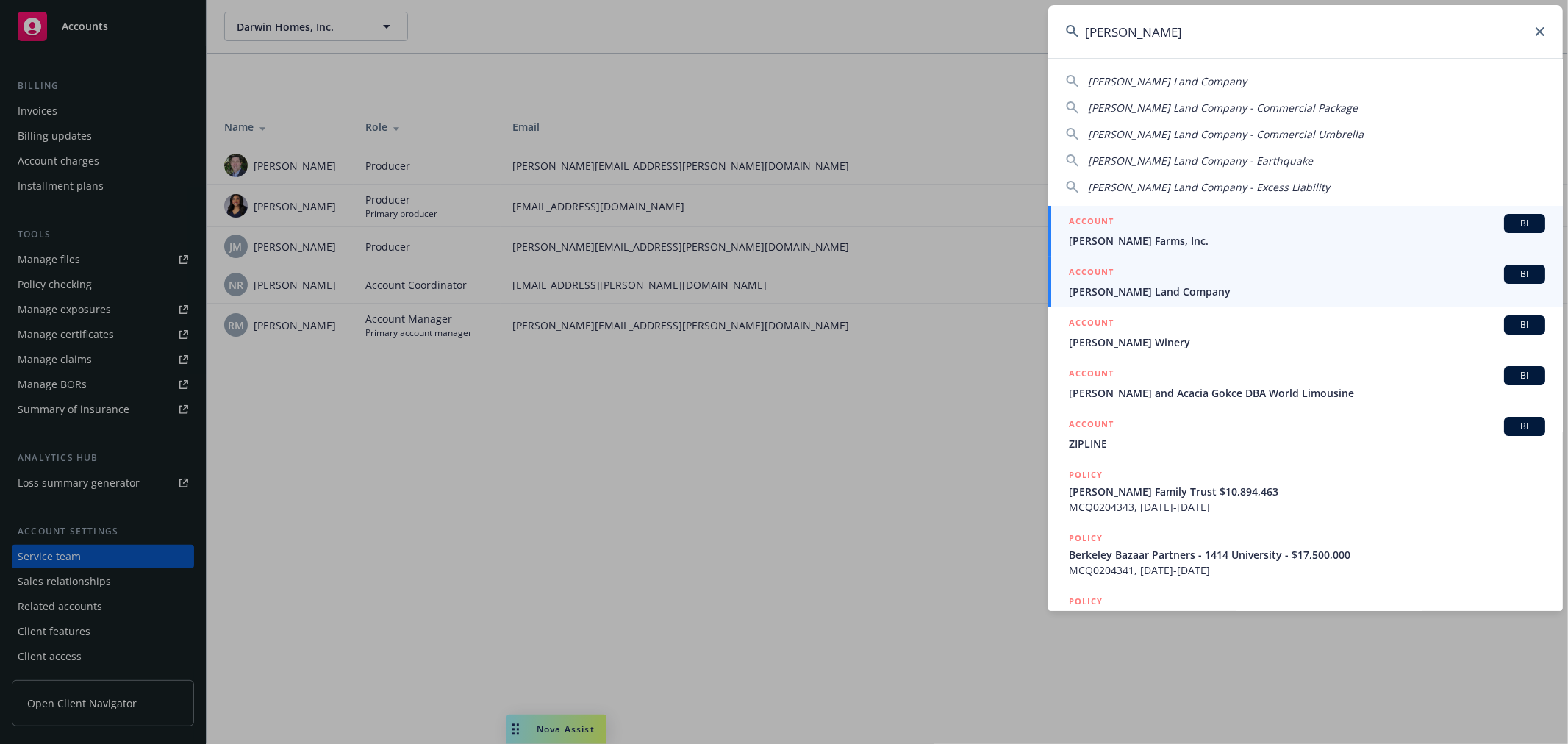
type input "[PERSON_NAME]"
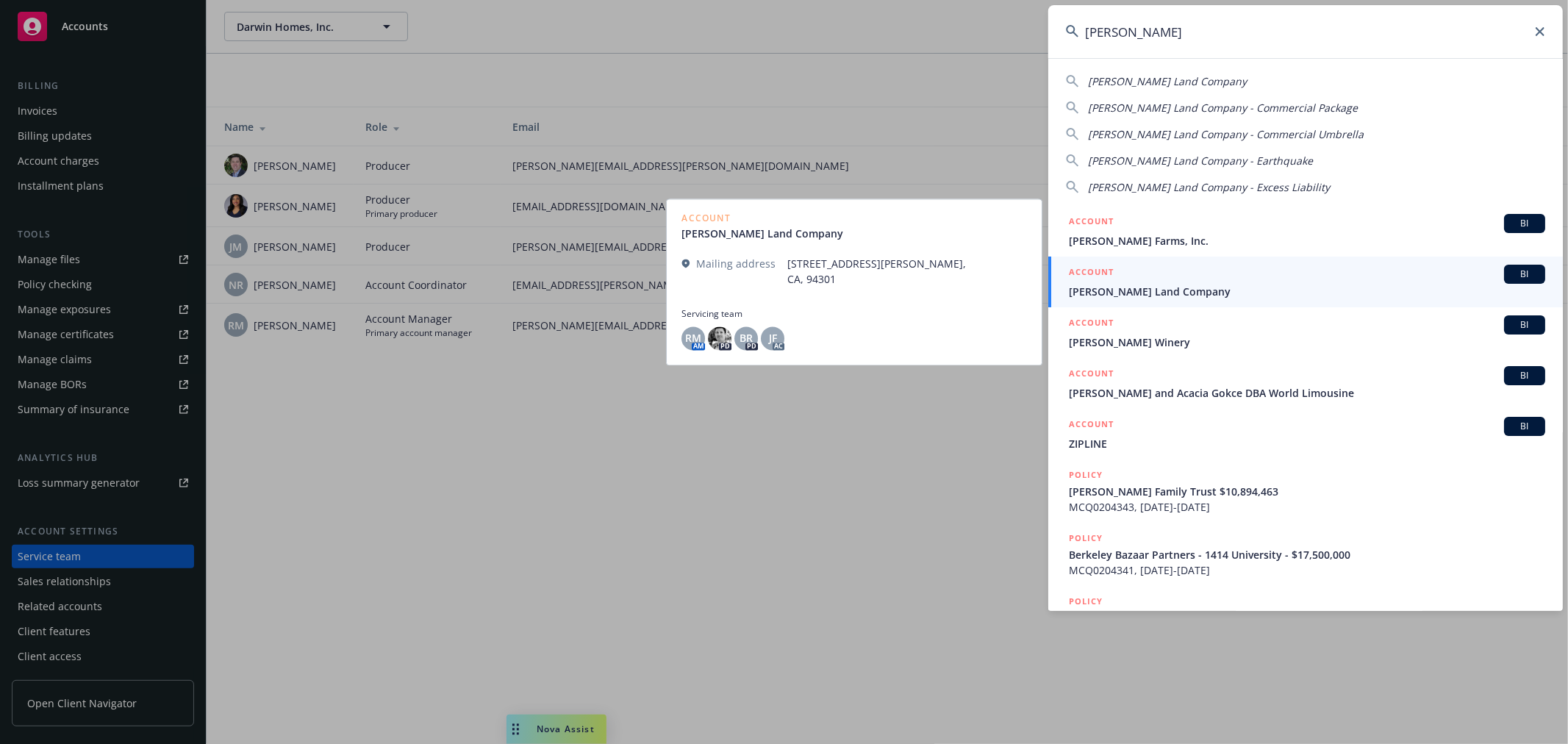
click at [1103, 284] on span "[PERSON_NAME] Land Company" at bounding box center [1308, 291] width 477 height 16
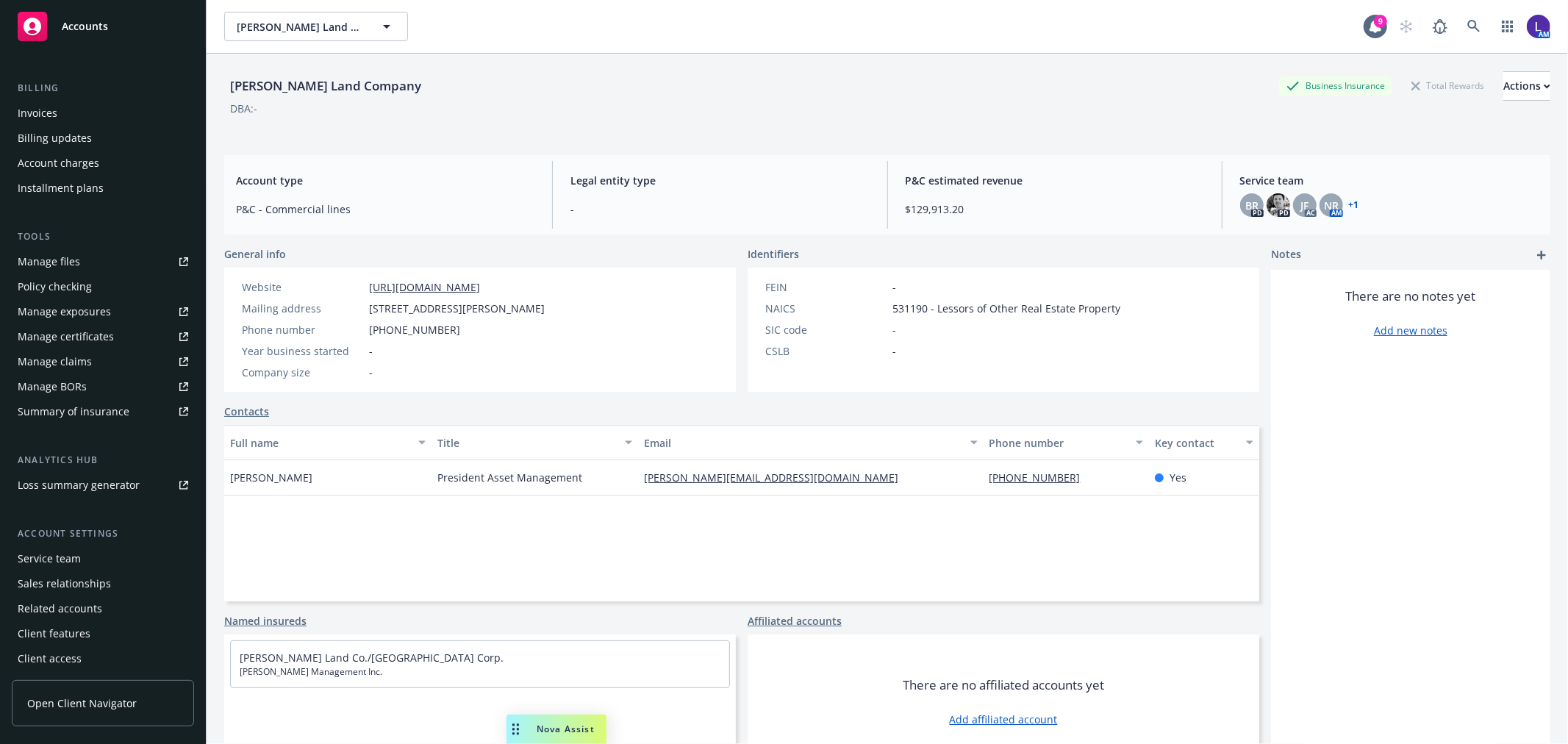
scroll to position [238, 0]
click at [66, 552] on div "Service team" at bounding box center [49, 557] width 63 height 24
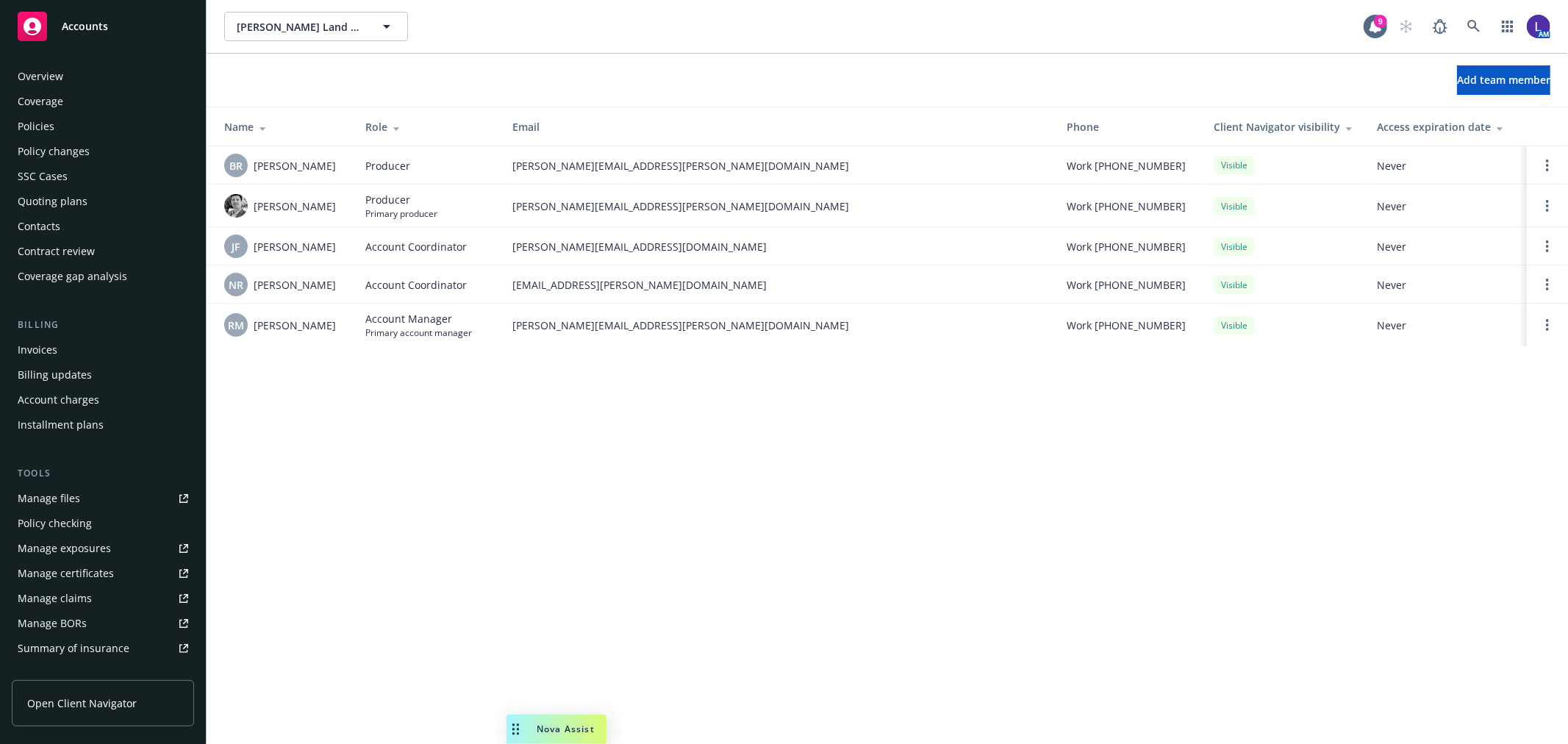
click at [55, 125] on div "Policies" at bounding box center [103, 126] width 171 height 24
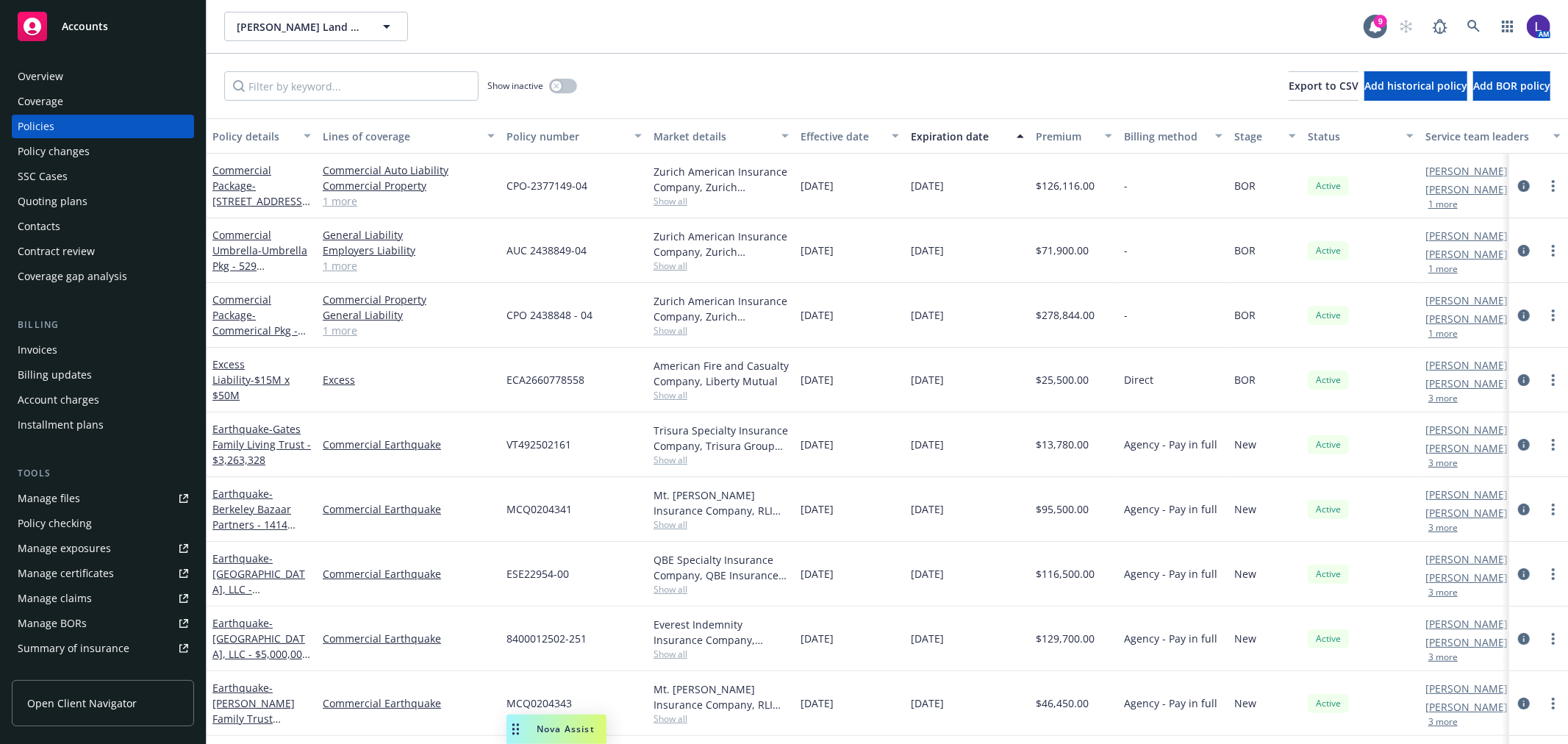
click at [1446, 208] on button "1 more" at bounding box center [1444, 204] width 30 height 9
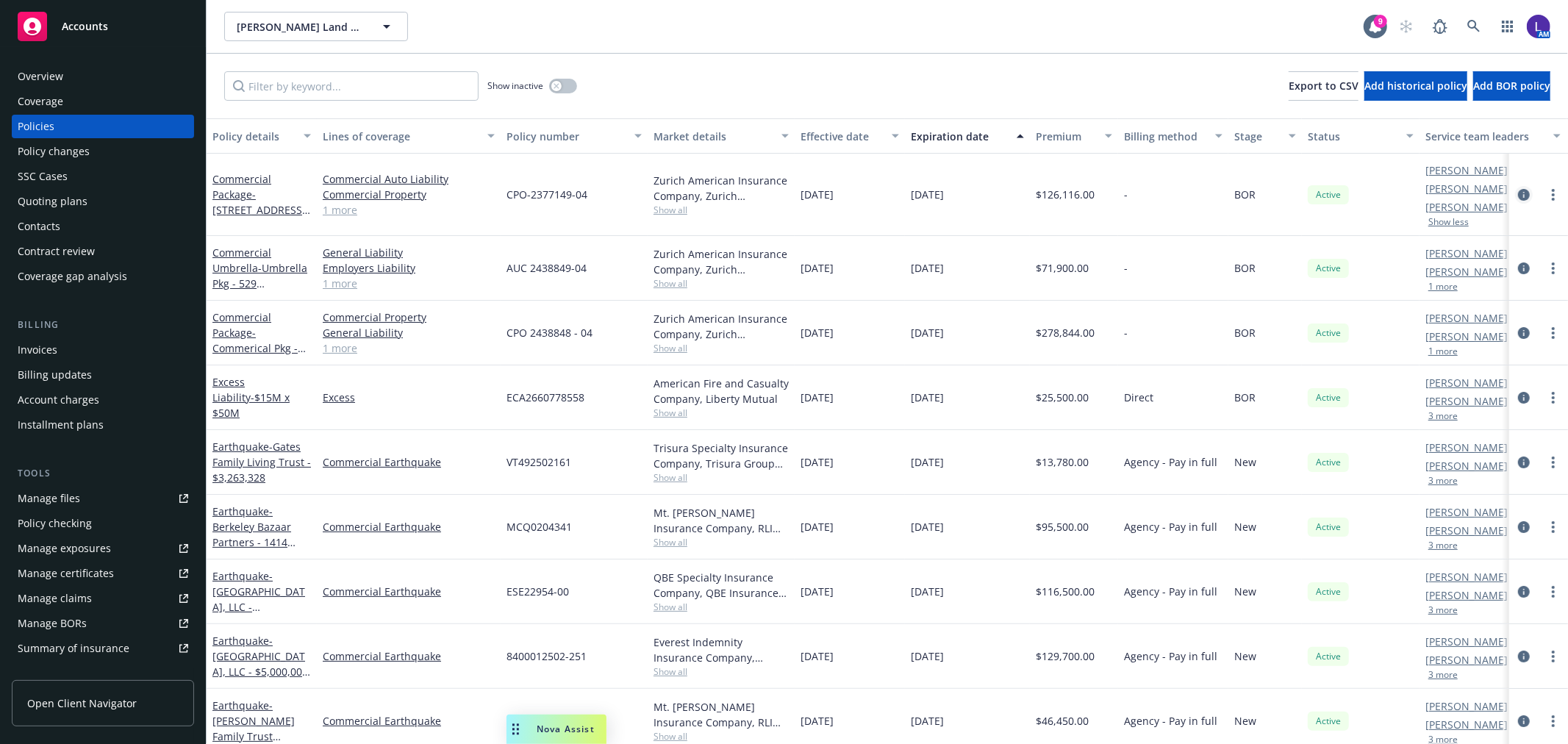
click at [1518, 189] on icon "circleInformation" at bounding box center [1524, 195] width 12 height 12
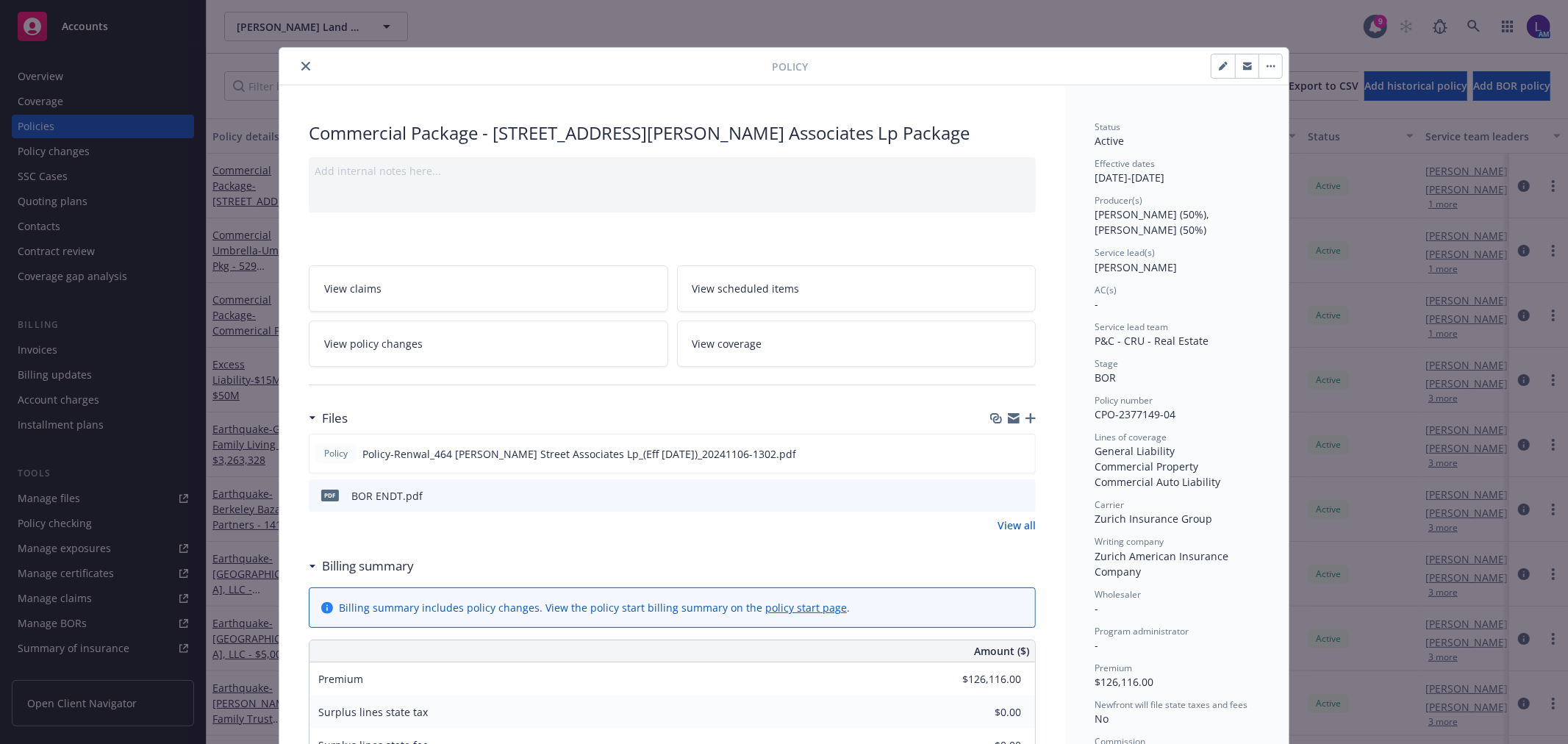
click at [1219, 61] on icon "button" at bounding box center [1223, 66] width 9 height 9
select select "BOR"
select select "12"
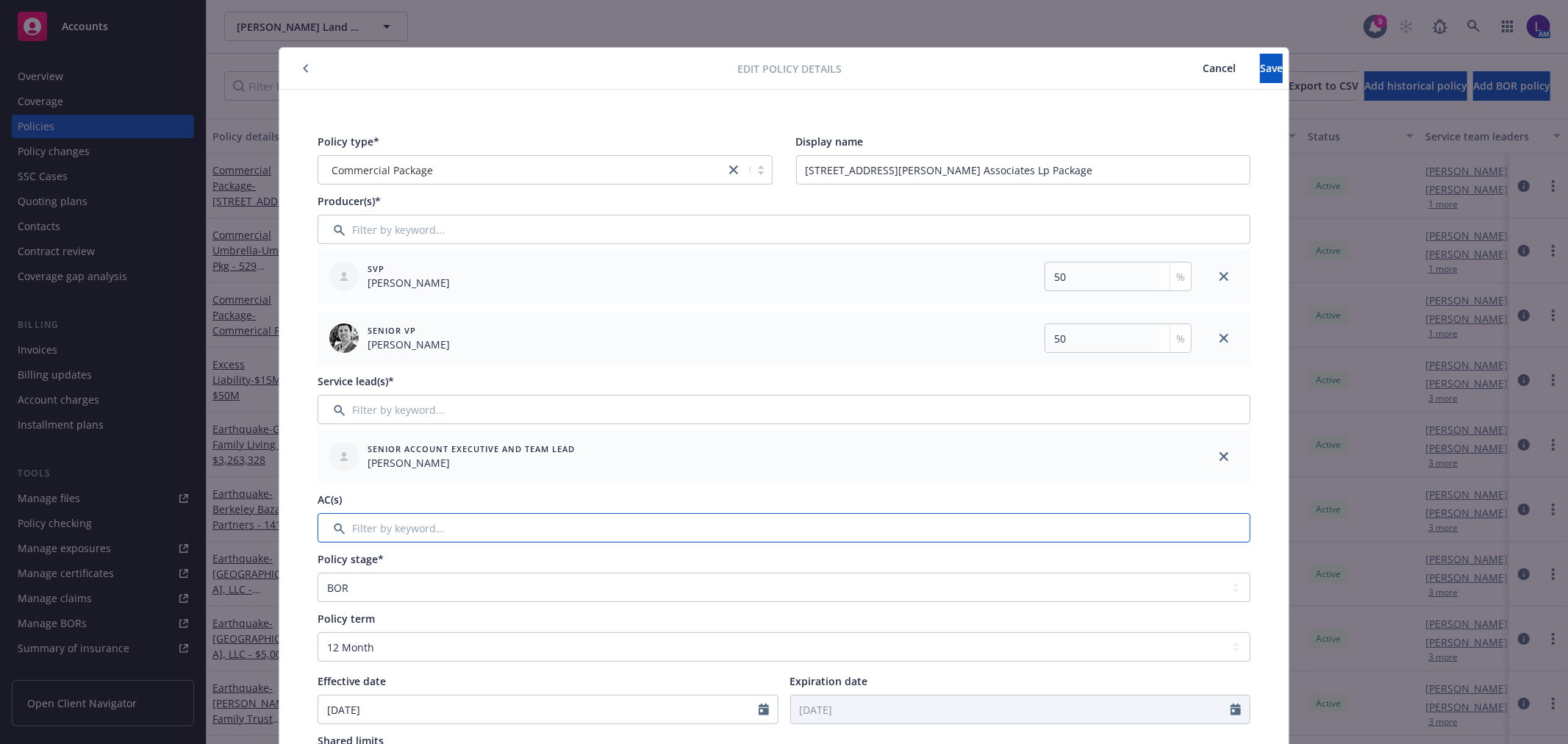
click at [406, 527] on input "Filter by keyword..." at bounding box center [784, 528] width 933 height 30
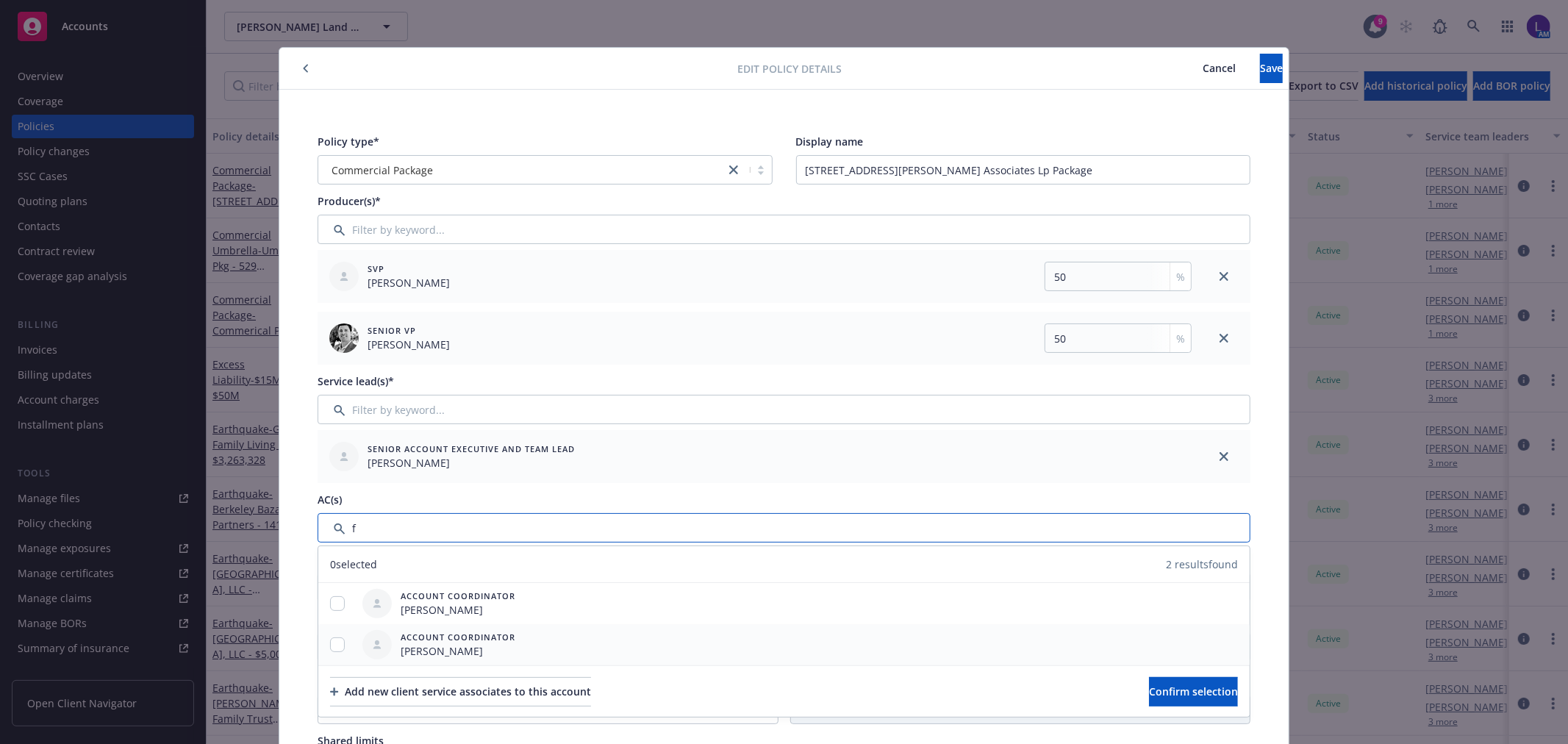
type input "f"
click at [332, 641] on input "checkbox" at bounding box center [337, 644] width 15 height 15
checkbox input "true"
click at [1185, 682] on button "Confirm selection" at bounding box center [1194, 691] width 89 height 30
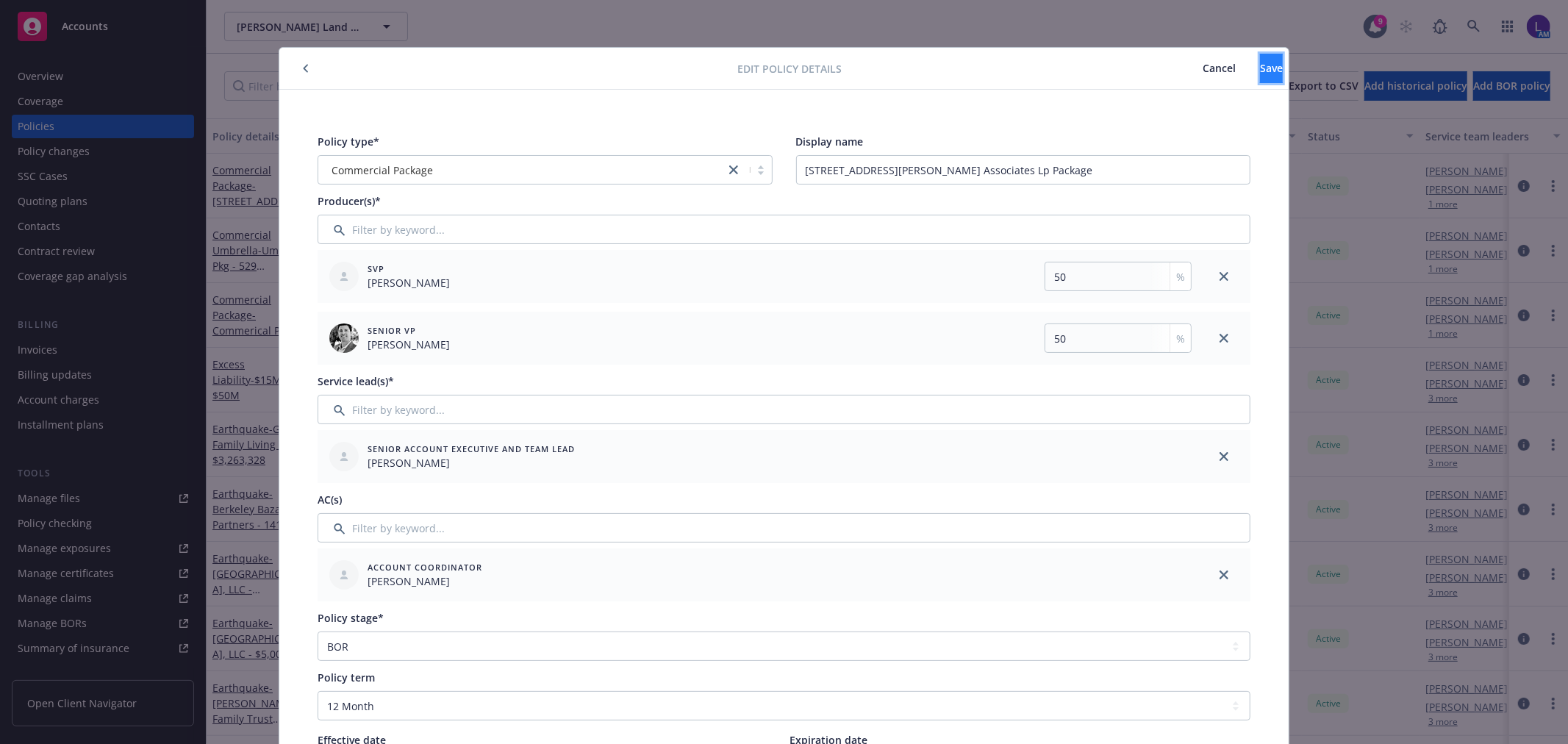
click at [1260, 71] on button "Save" at bounding box center [1271, 69] width 23 height 30
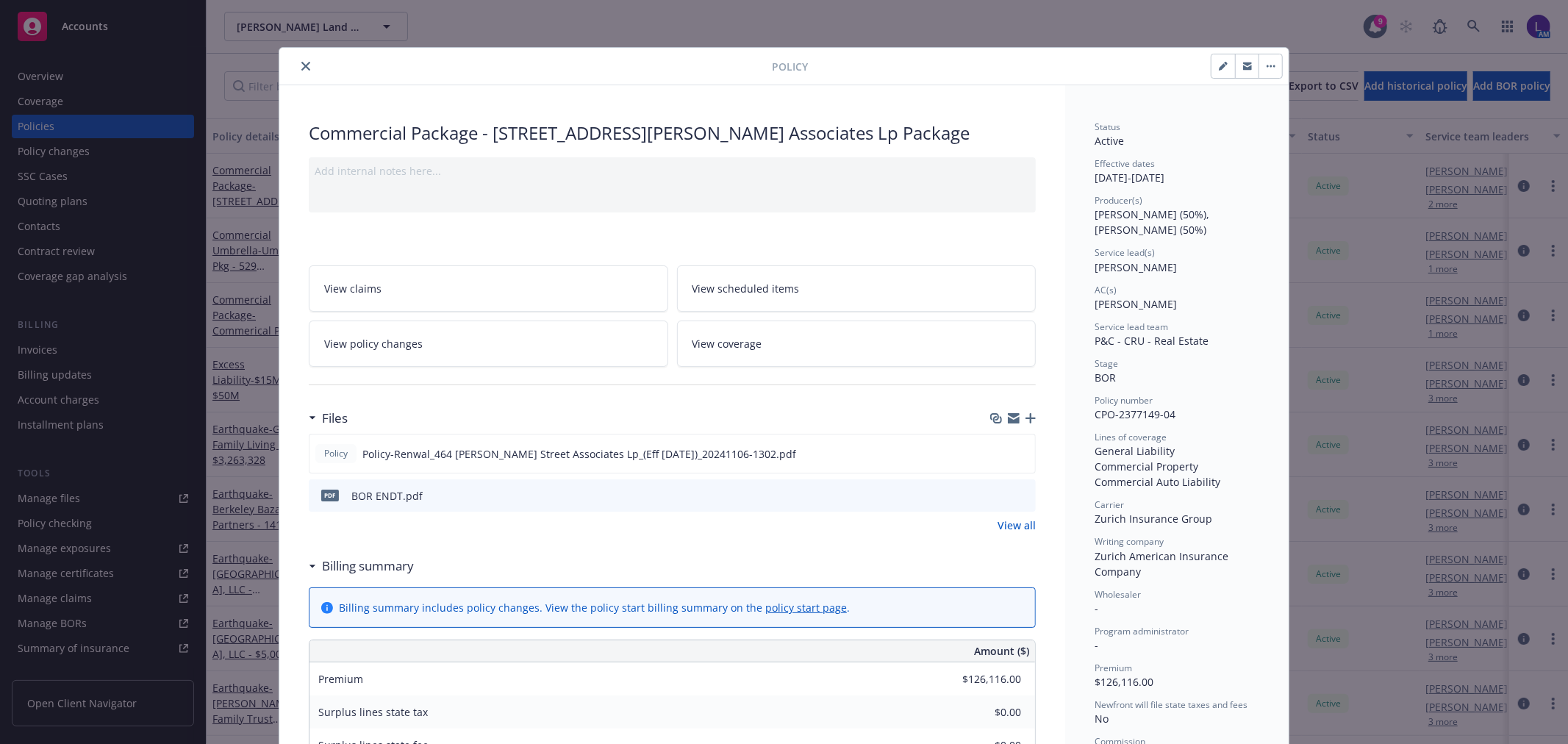
click at [301, 66] on icon "close" at bounding box center [306, 66] width 9 height 9
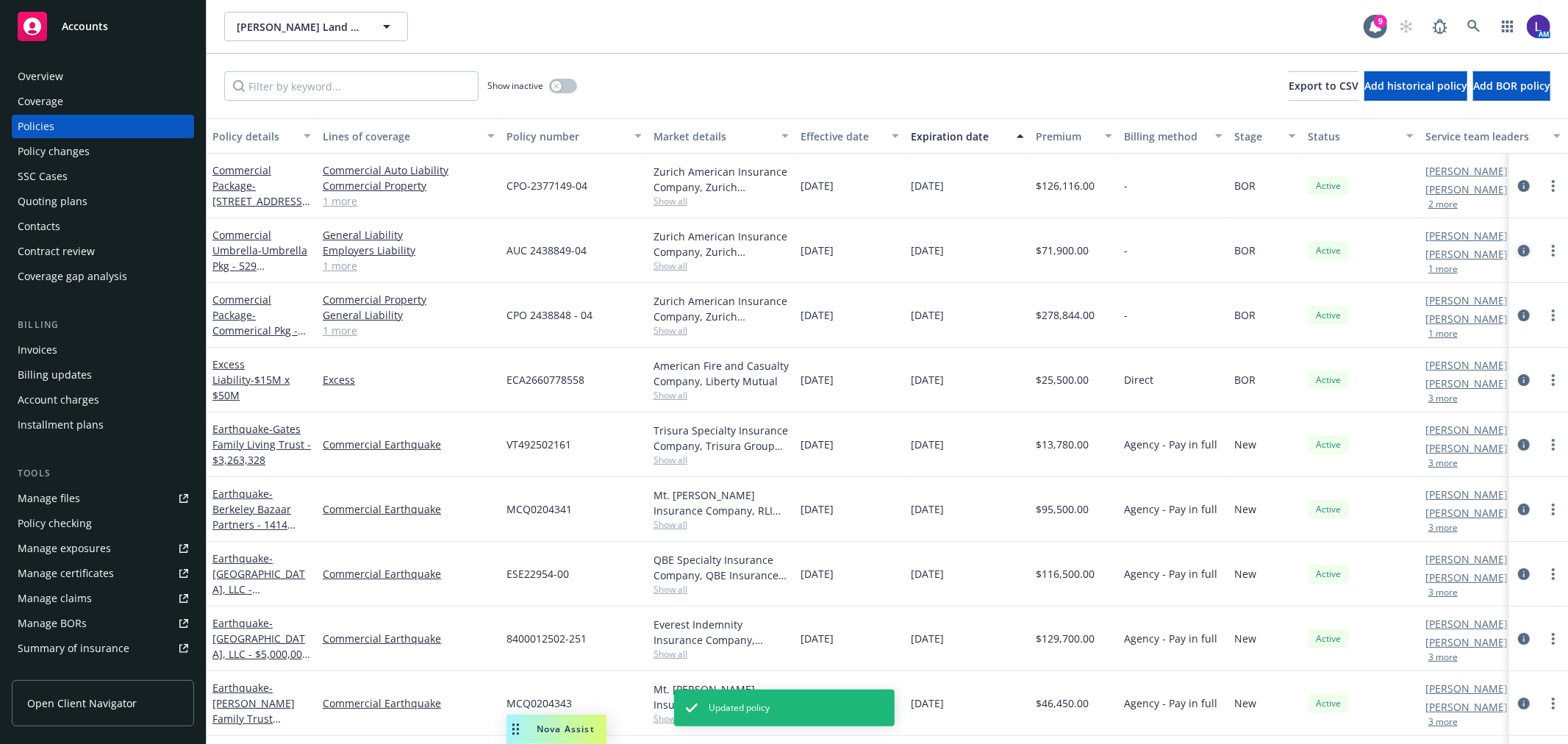
click at [1518, 251] on icon "circleInformation" at bounding box center [1524, 251] width 12 height 12
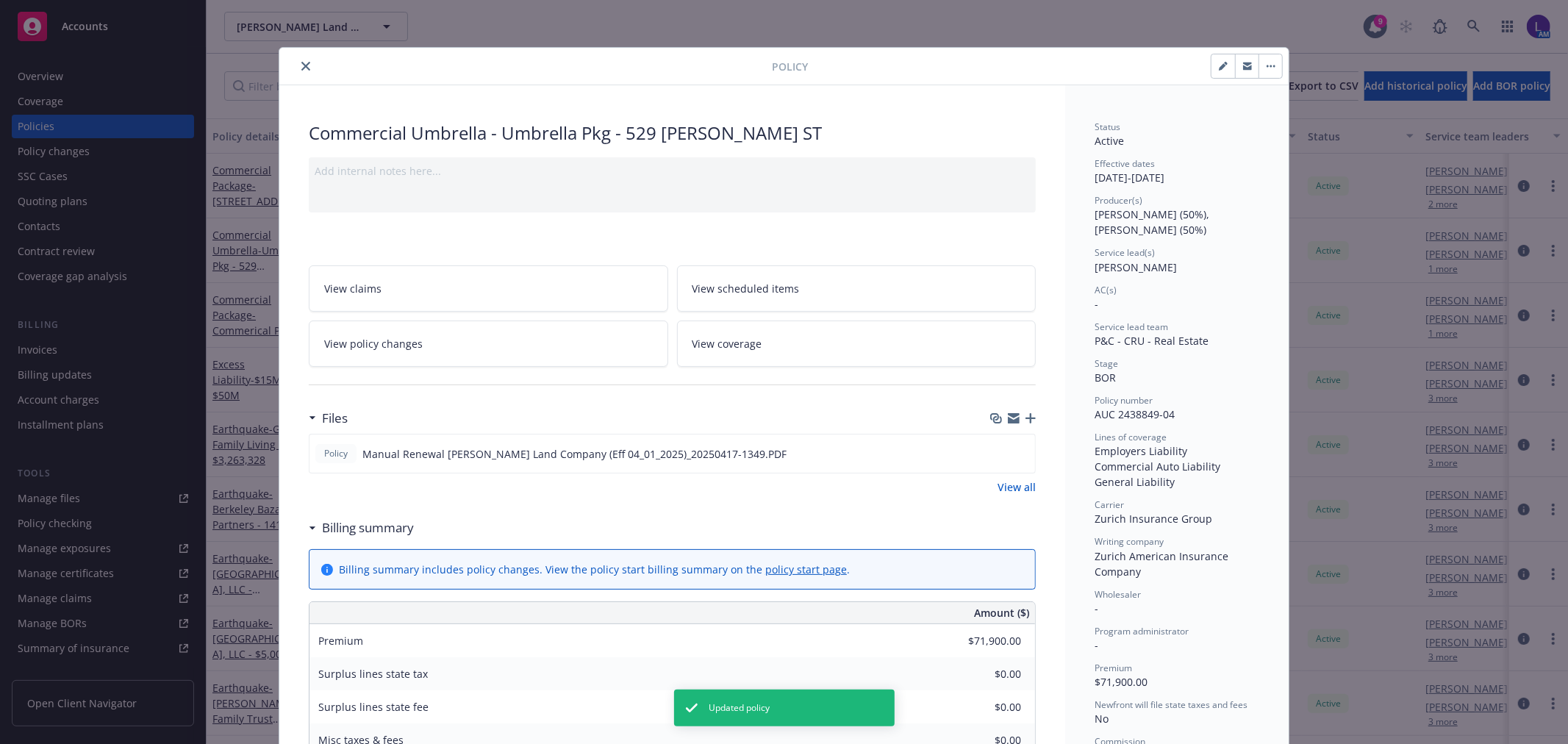
click at [1214, 59] on button "button" at bounding box center [1223, 67] width 24 height 24
select select "BOR"
select select "other"
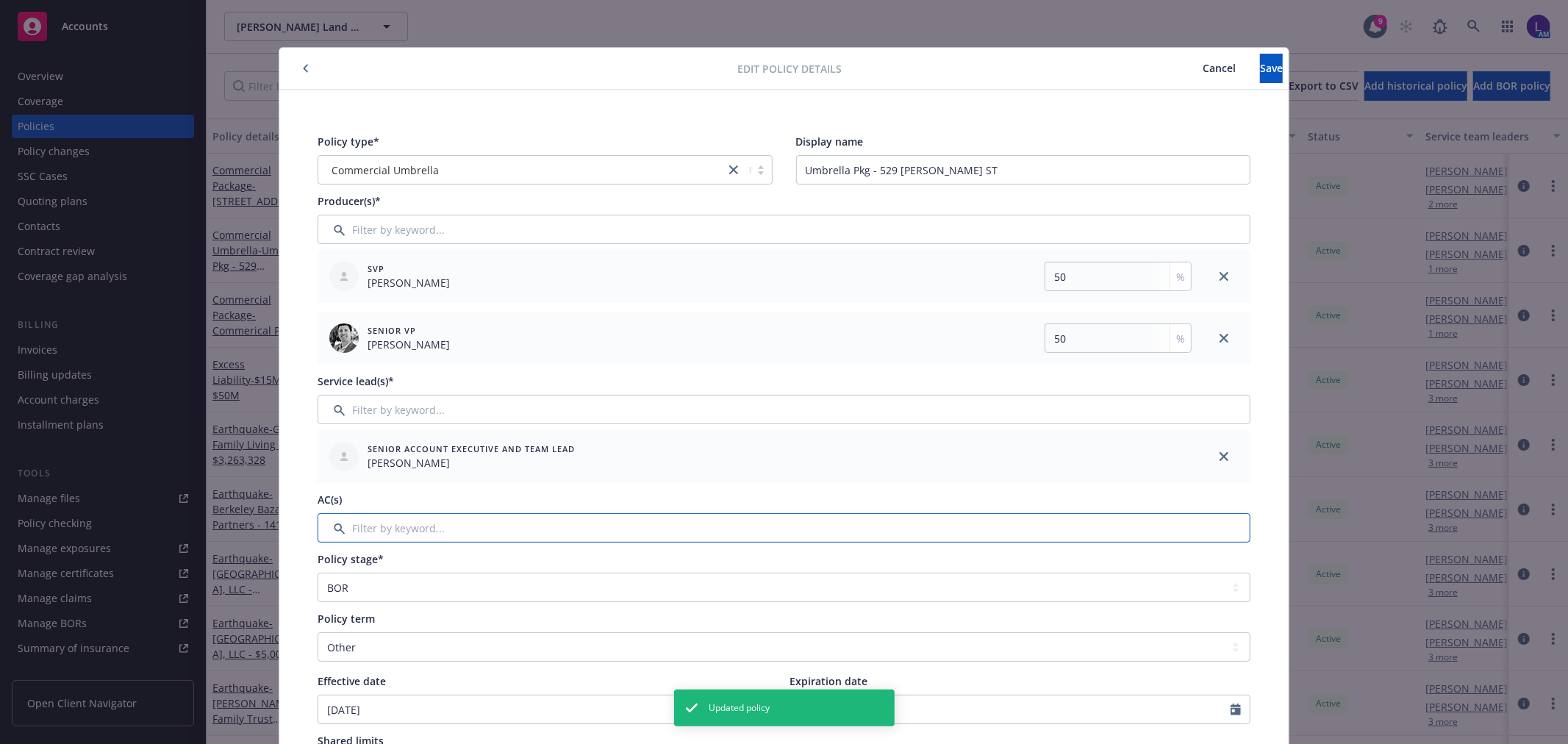
click at [374, 520] on input "Filter by keyword..." at bounding box center [784, 528] width 933 height 30
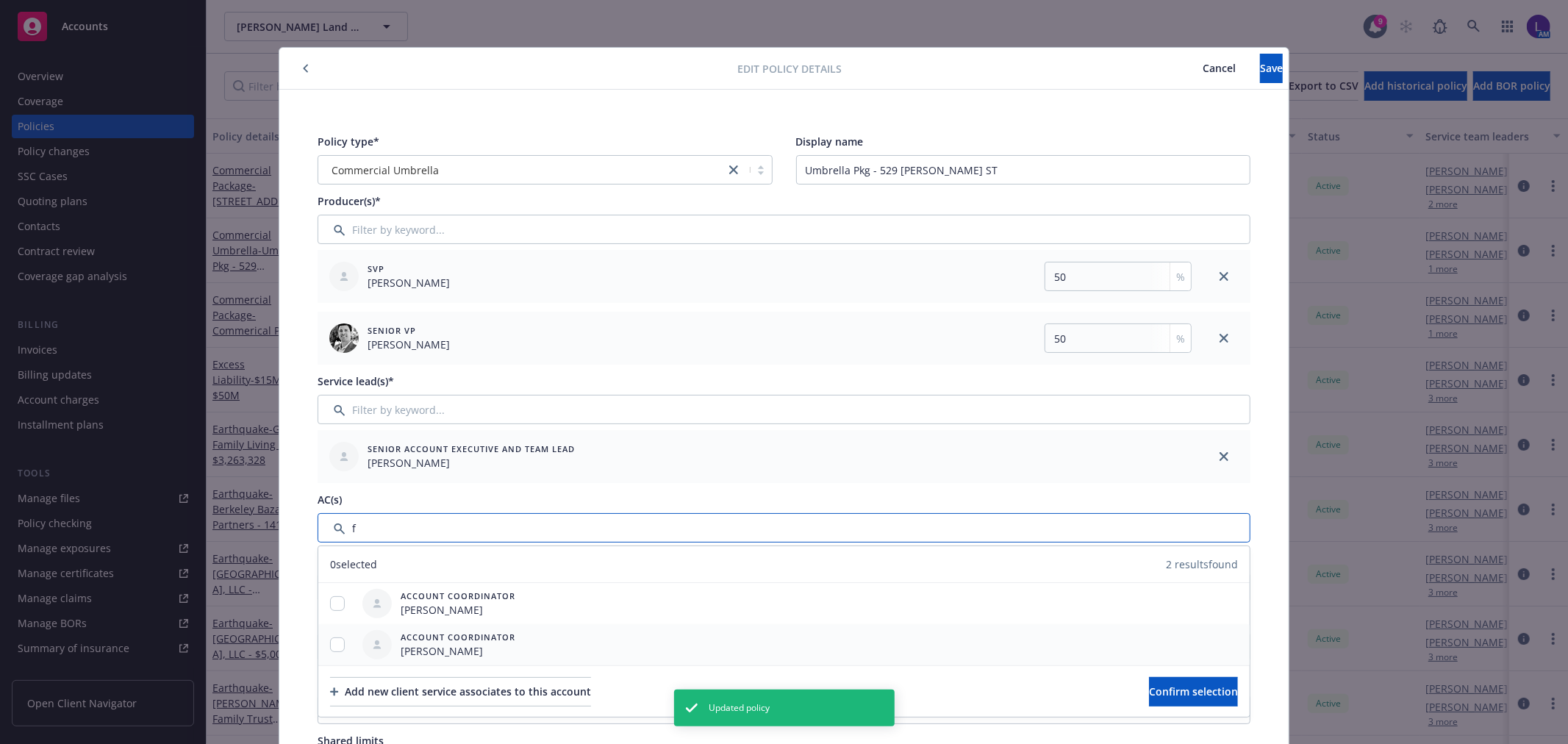
type input "f"
click at [336, 650] on div at bounding box center [337, 644] width 38 height 16
click at [333, 648] on input "checkbox" at bounding box center [337, 644] width 15 height 15
checkbox input "true"
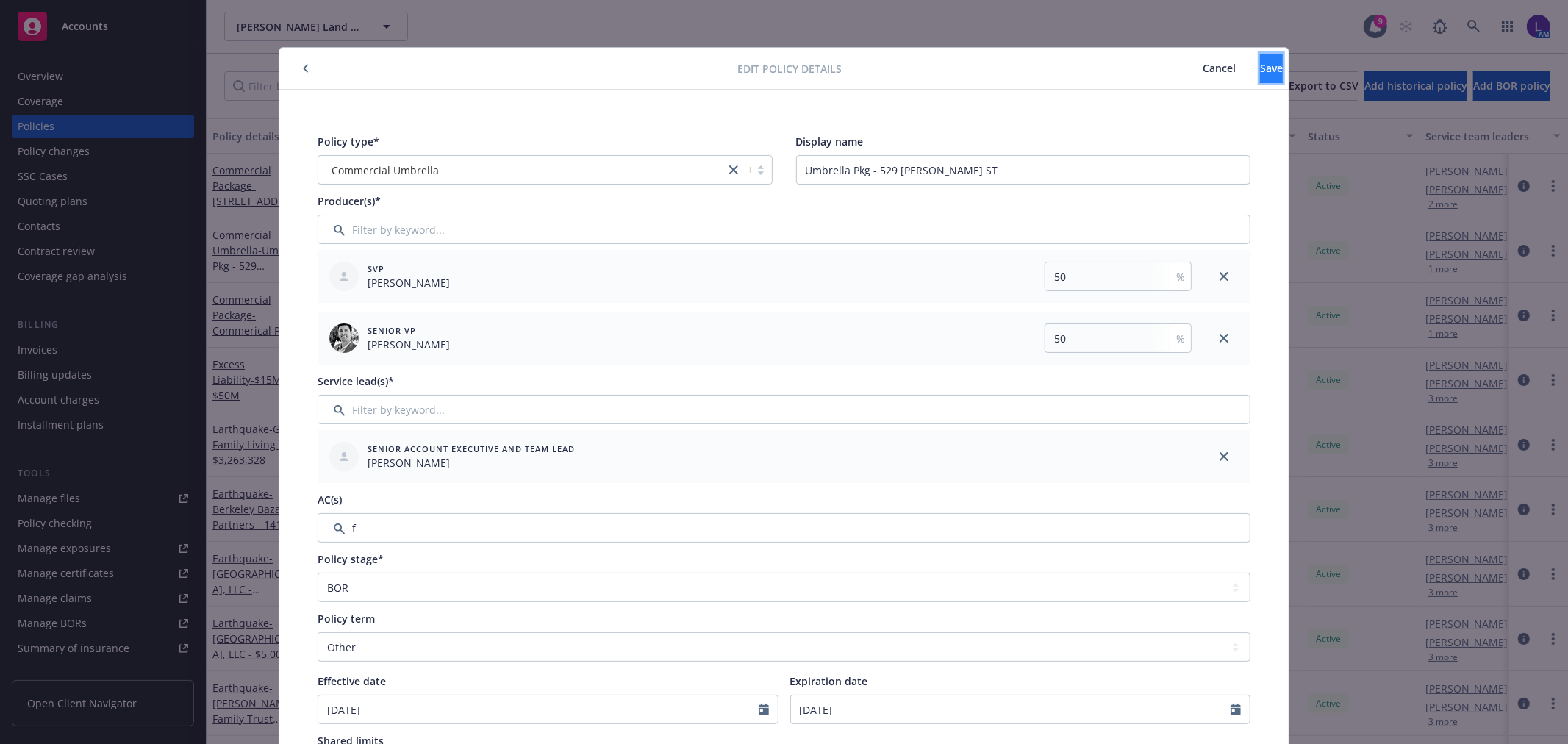
click at [1260, 70] on button "Save" at bounding box center [1271, 69] width 23 height 30
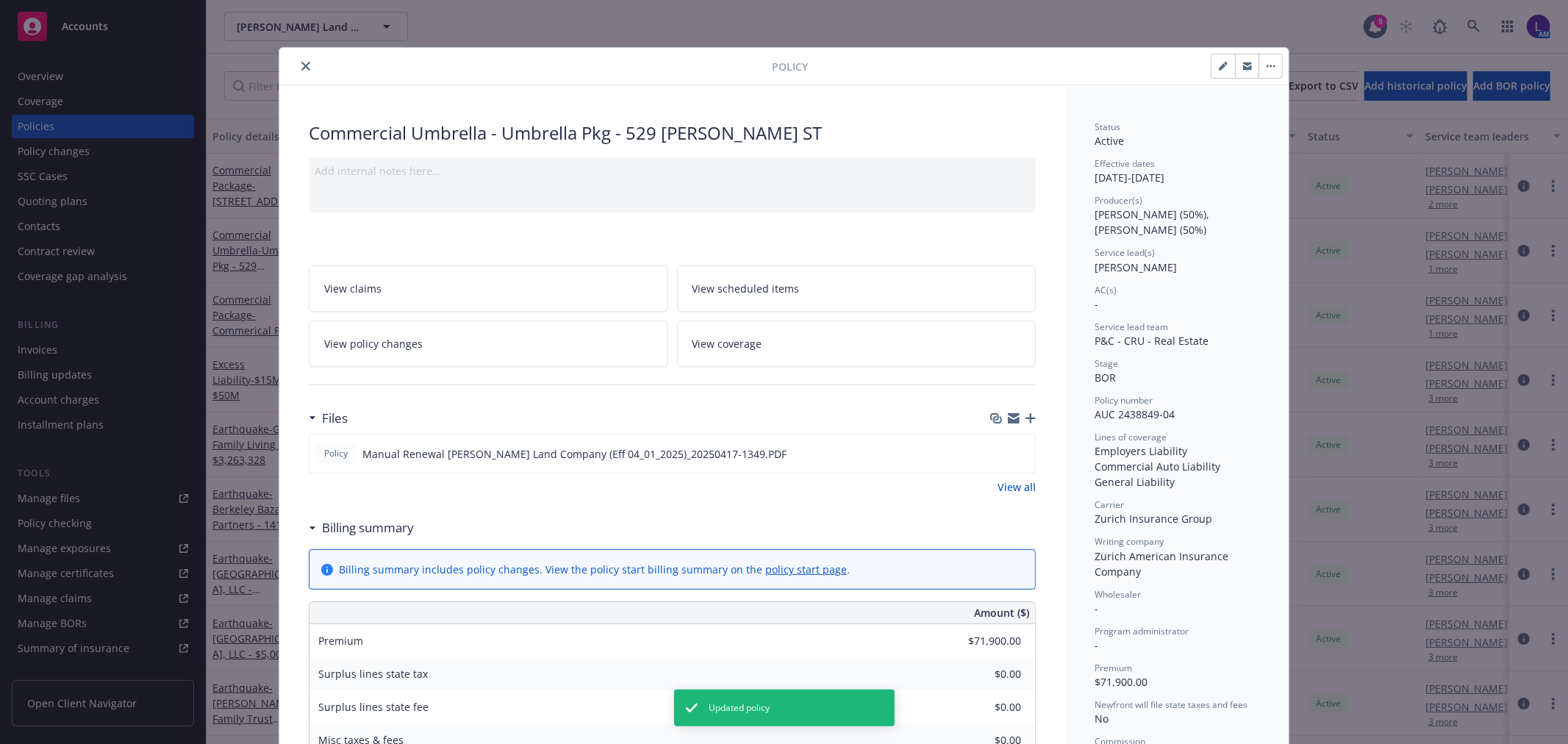
click at [301, 66] on icon "close" at bounding box center [306, 66] width 9 height 9
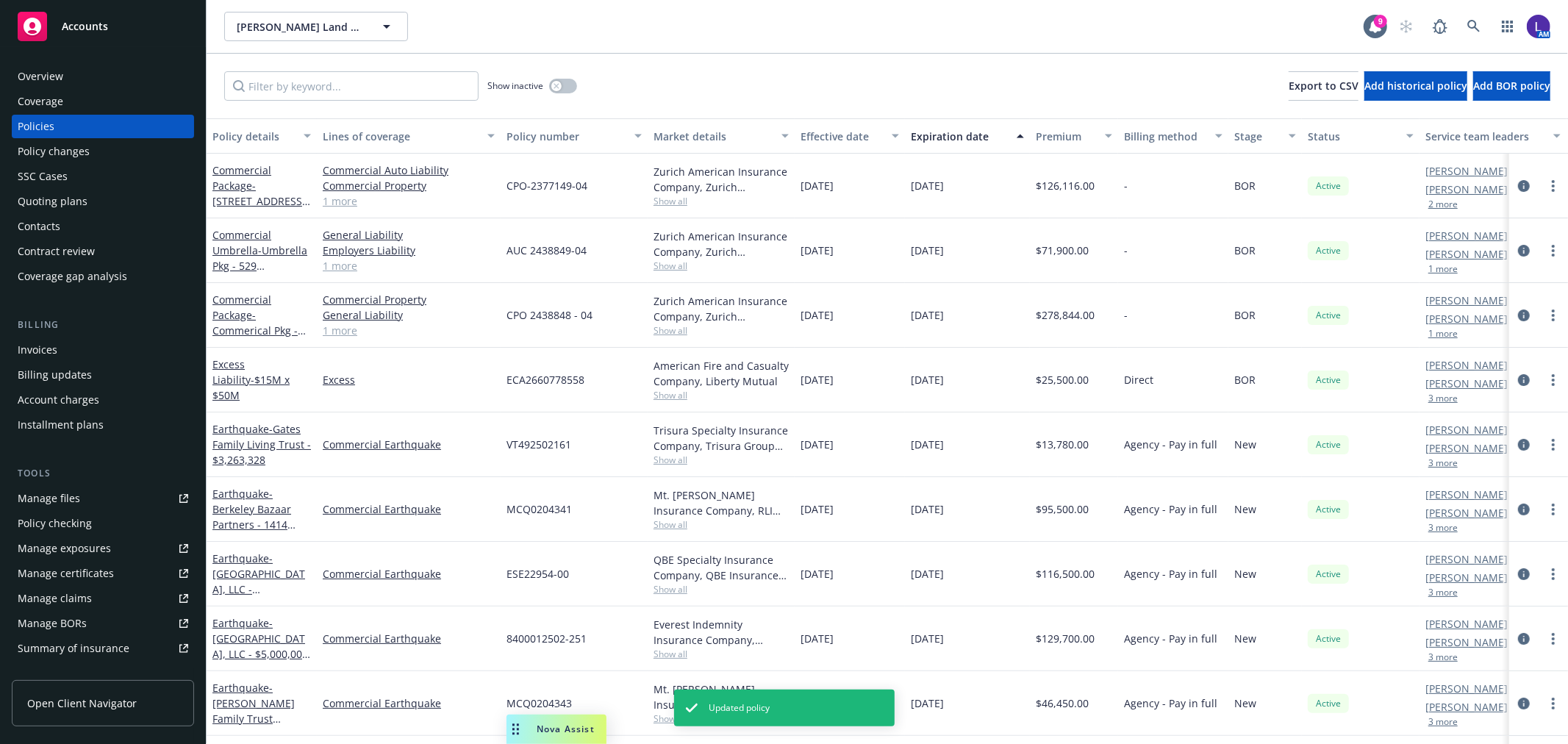
click at [1439, 331] on button "1 more" at bounding box center [1444, 334] width 30 height 9
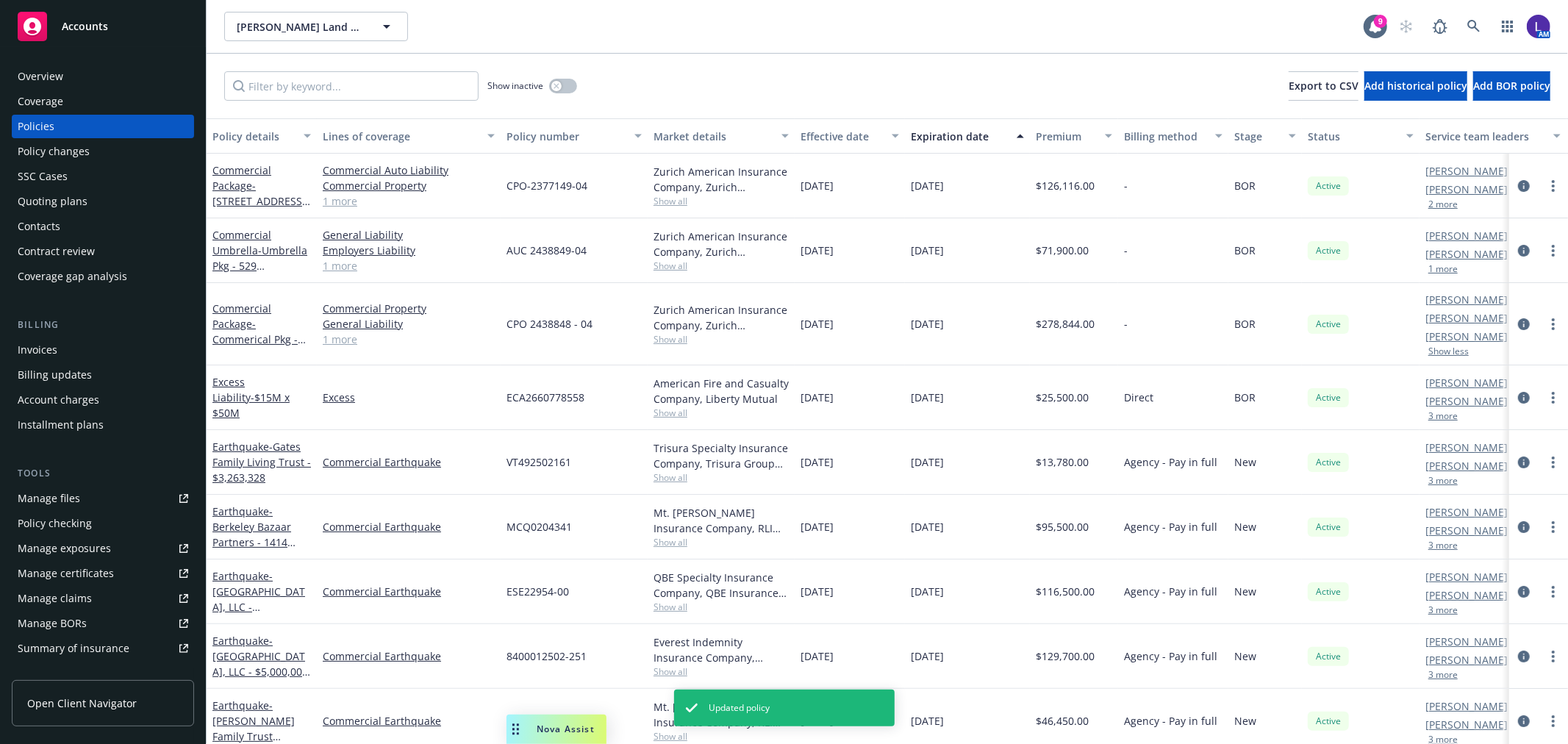
click at [1436, 271] on button "1 more" at bounding box center [1444, 269] width 30 height 9
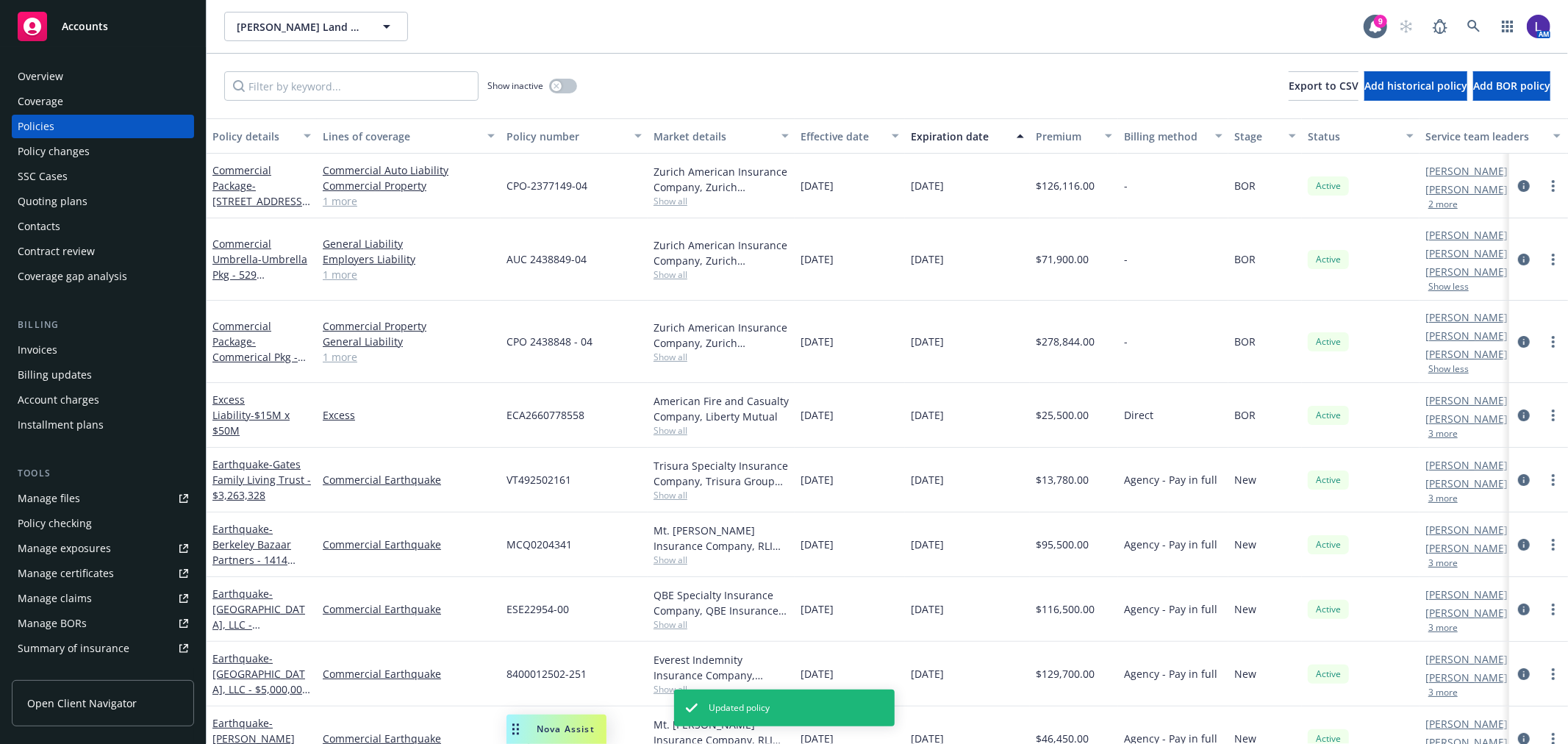
click at [1439, 201] on button "2 more" at bounding box center [1444, 204] width 30 height 9
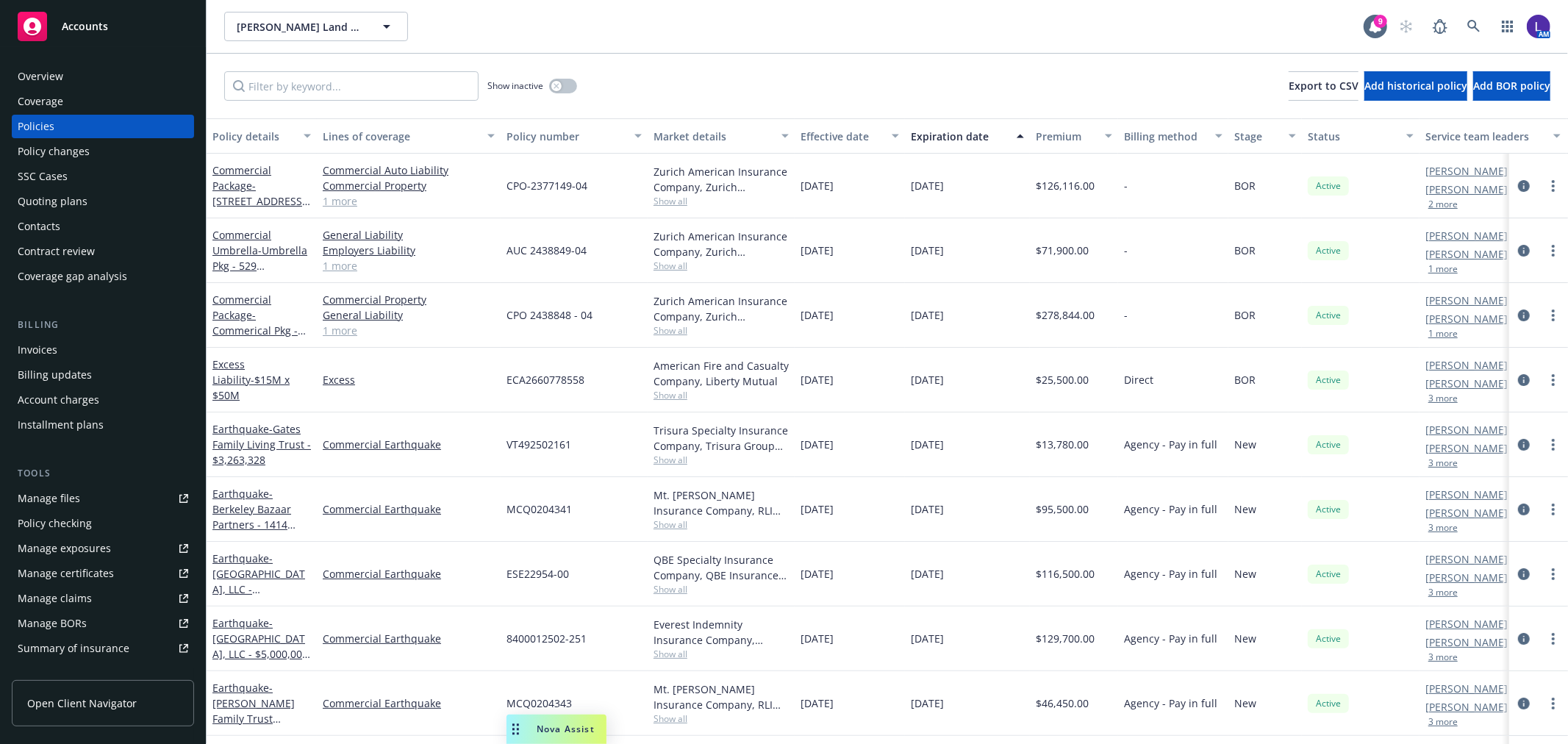
click at [1450, 201] on button "2 more" at bounding box center [1444, 204] width 30 height 9
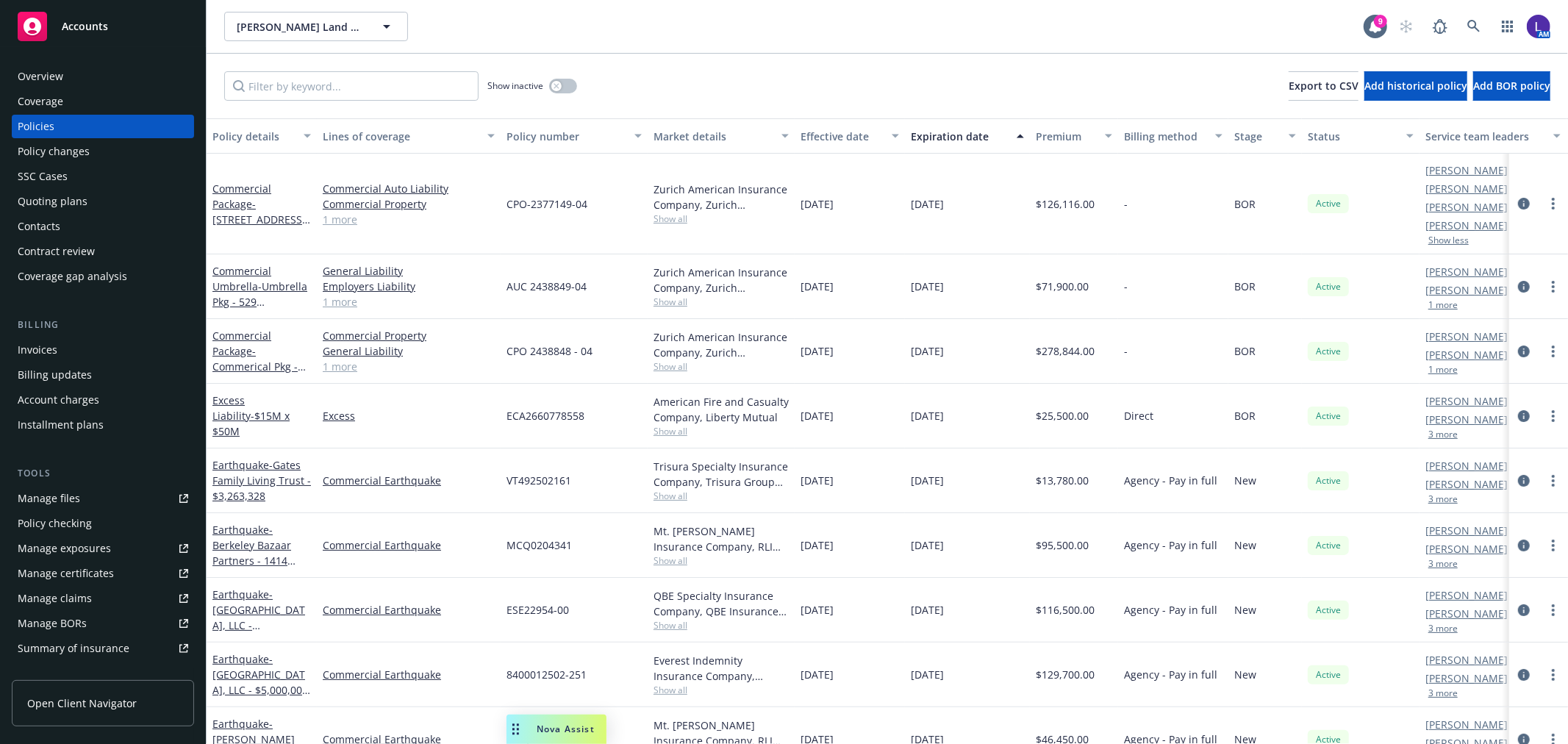
click at [1443, 311] on div "[PERSON_NAME] AM [PERSON_NAME] PD 1 more" at bounding box center [1493, 286] width 147 height 64
click at [1432, 301] on button "1 more" at bounding box center [1444, 305] width 30 height 9
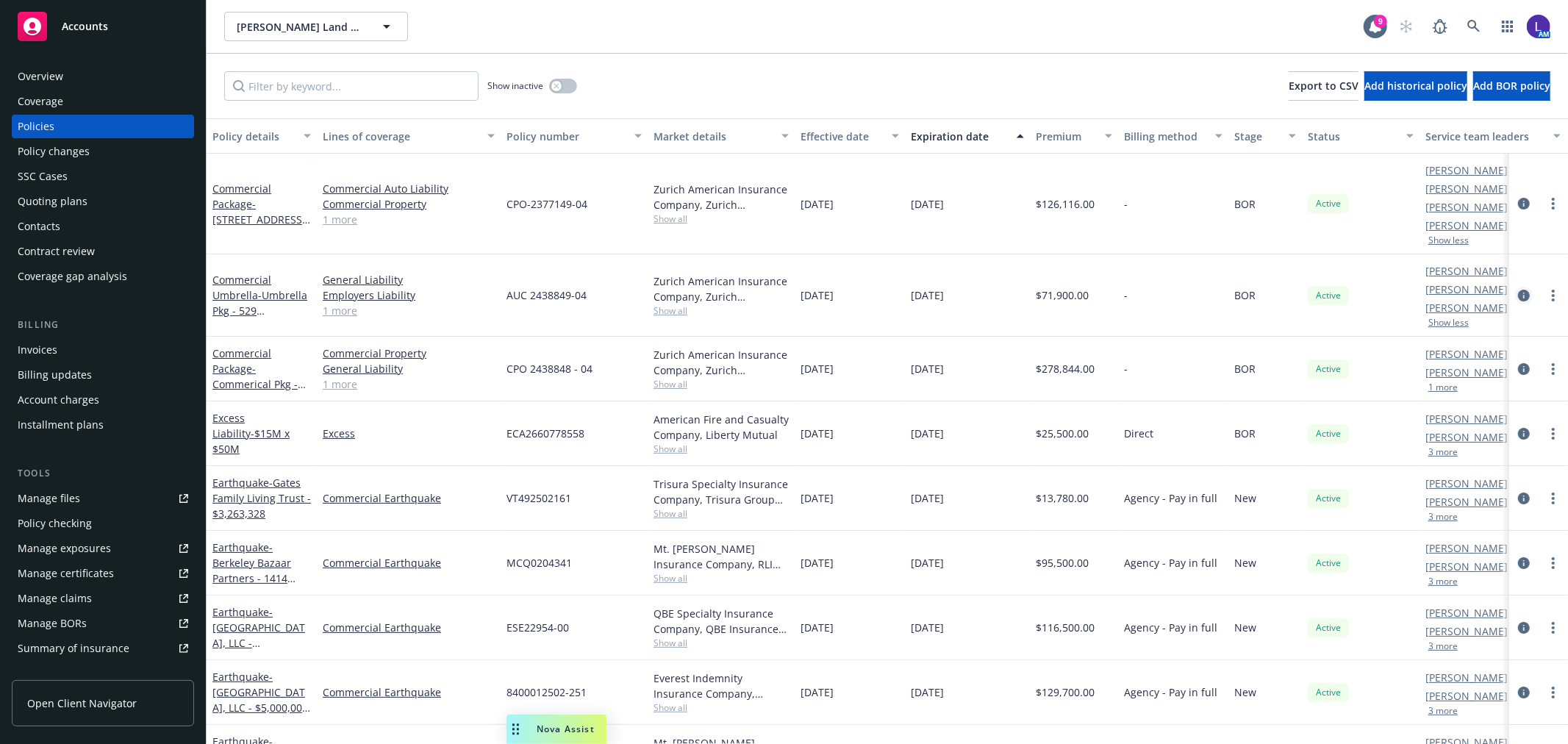
click at [1518, 294] on icon "circleInformation" at bounding box center [1524, 295] width 12 height 12
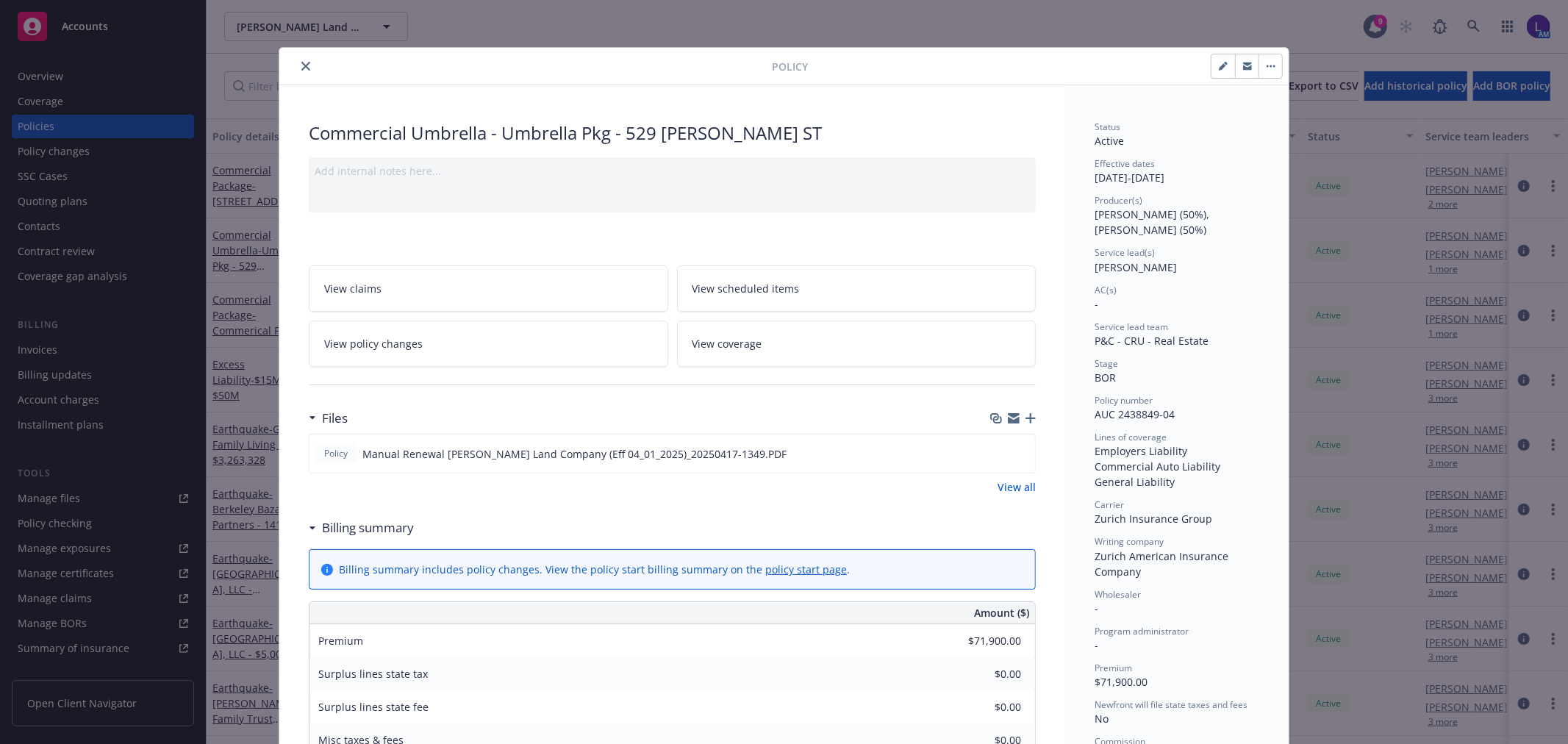
scroll to position [44, 0]
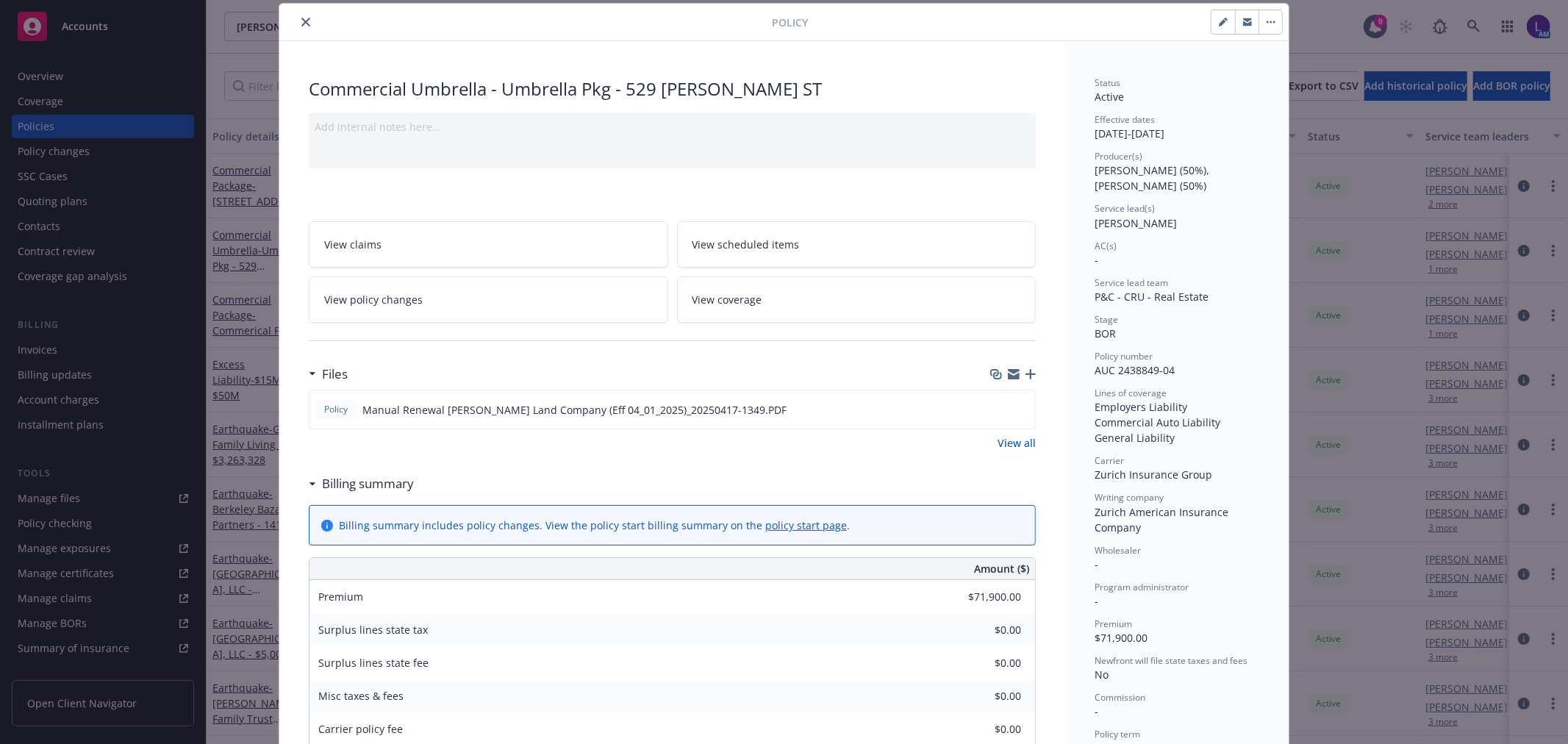
click at [1219, 19] on icon "button" at bounding box center [1223, 22] width 9 height 9
select select "BOR"
select select "other"
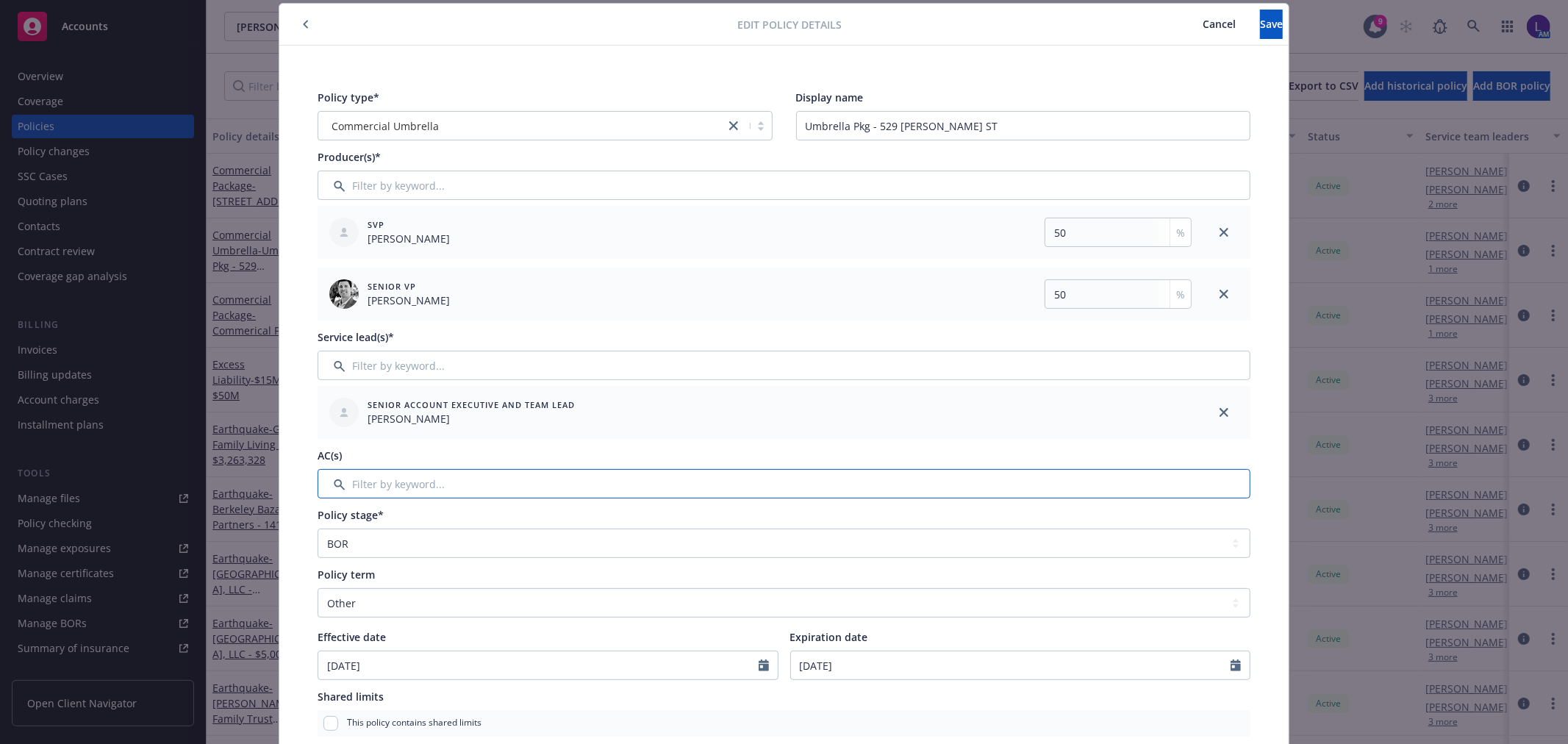
click at [451, 478] on input "Filter by keyword..." at bounding box center [784, 484] width 933 height 30
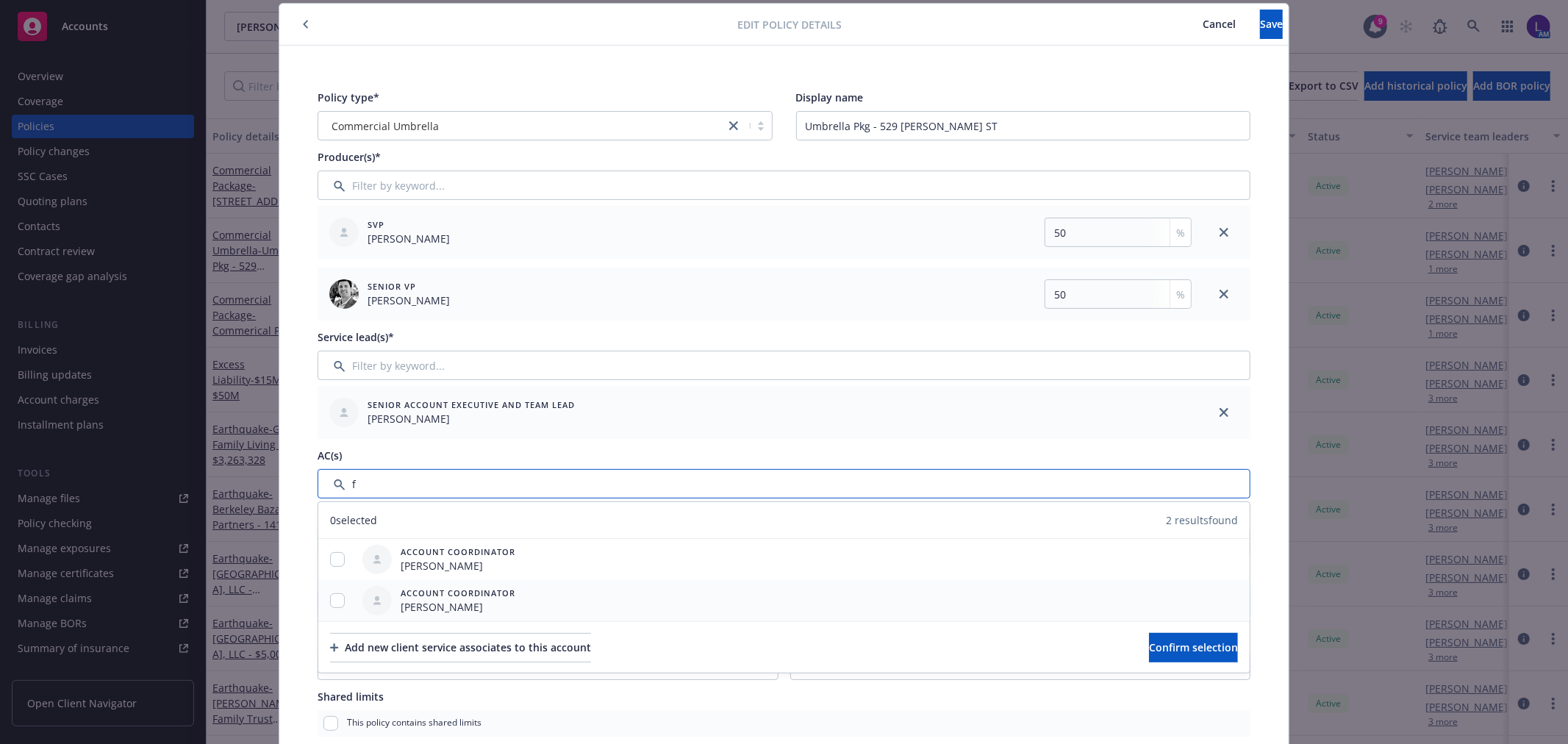
type input "f"
click at [330, 595] on input "checkbox" at bounding box center [337, 601] width 15 height 15
checkbox input "true"
click at [1166, 641] on span "Confirm selection" at bounding box center [1194, 646] width 89 height 14
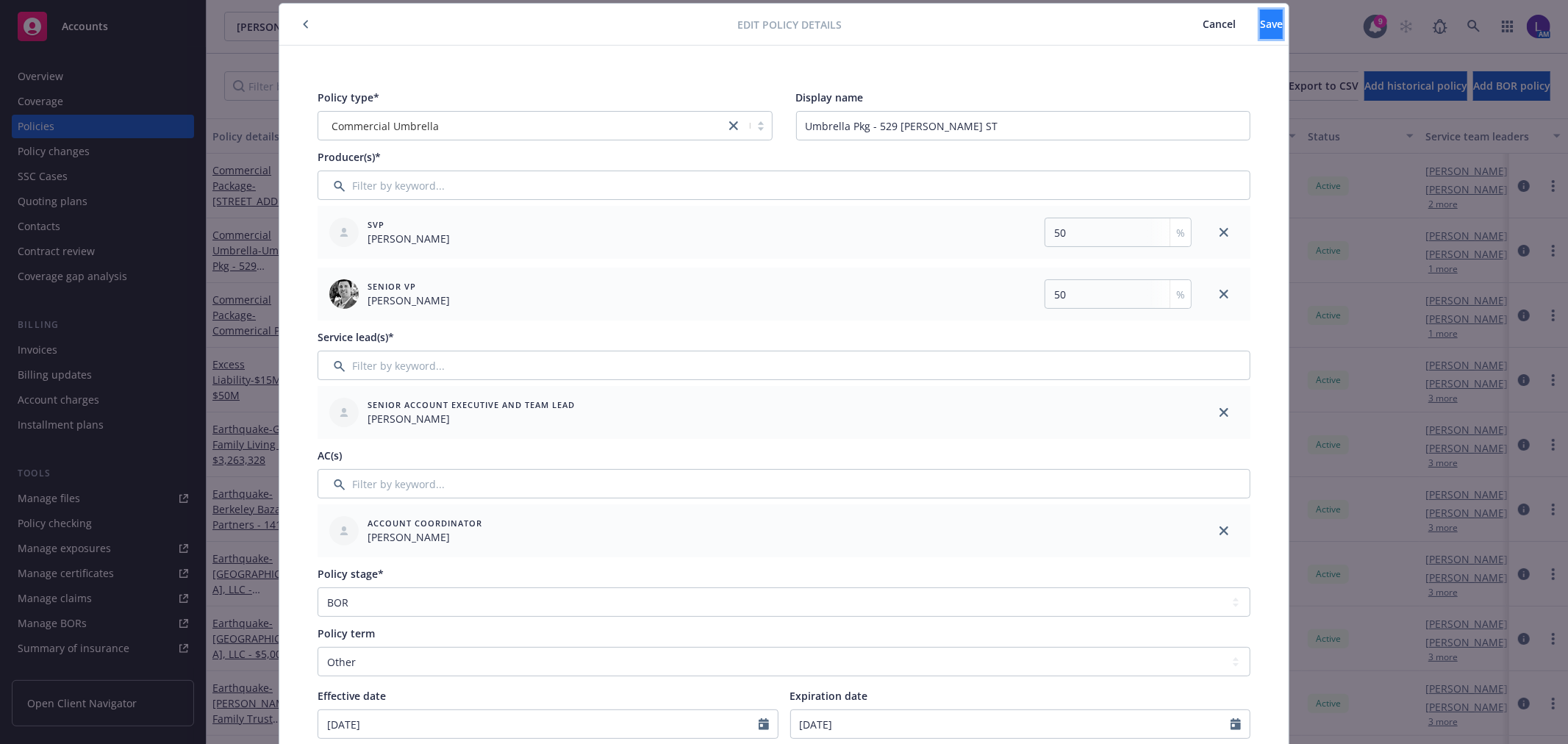
click at [1260, 13] on button "Save" at bounding box center [1271, 24] width 23 height 30
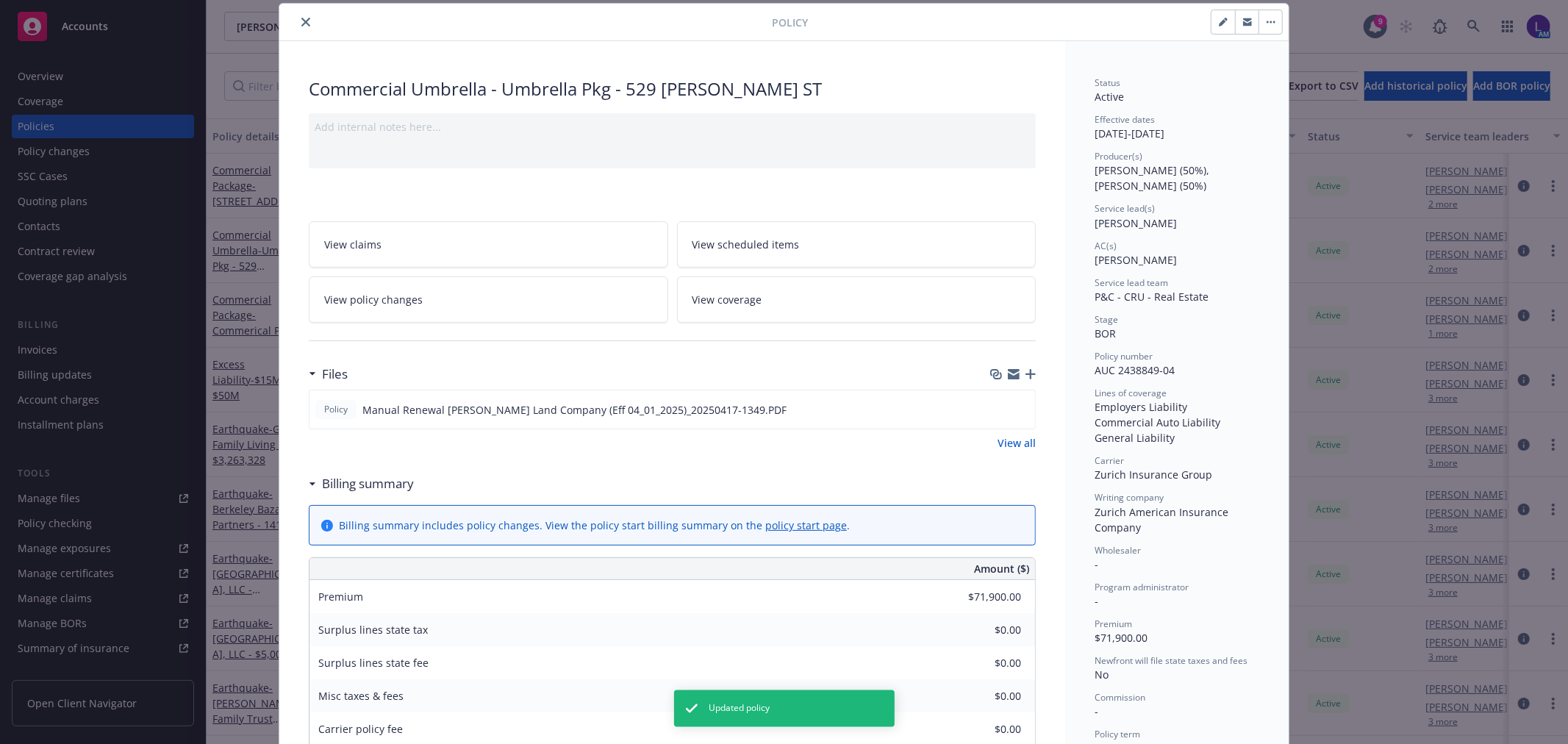
click at [301, 23] on icon "close" at bounding box center [306, 22] width 9 height 9
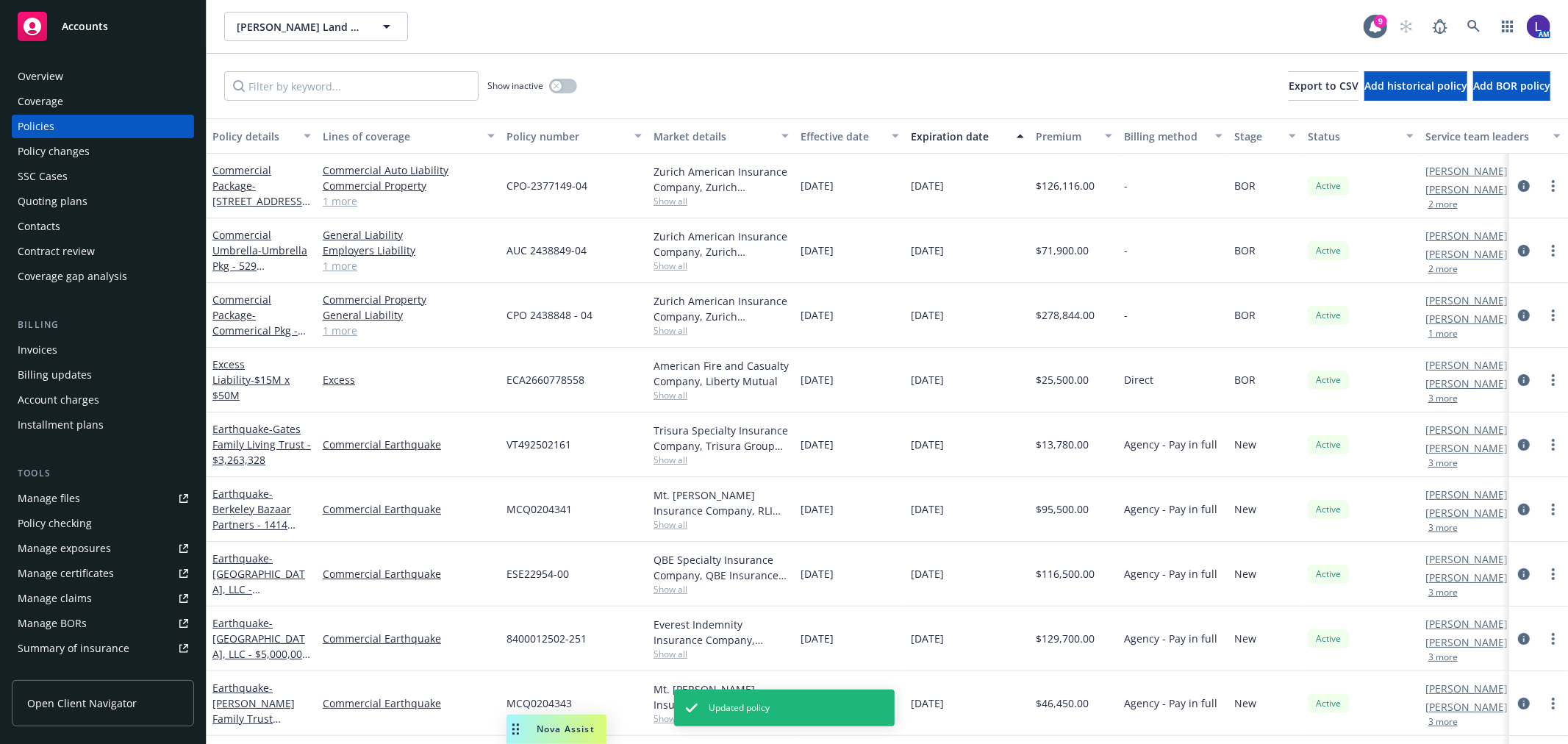
click at [1443, 332] on button "1 more" at bounding box center [1444, 334] width 30 height 9
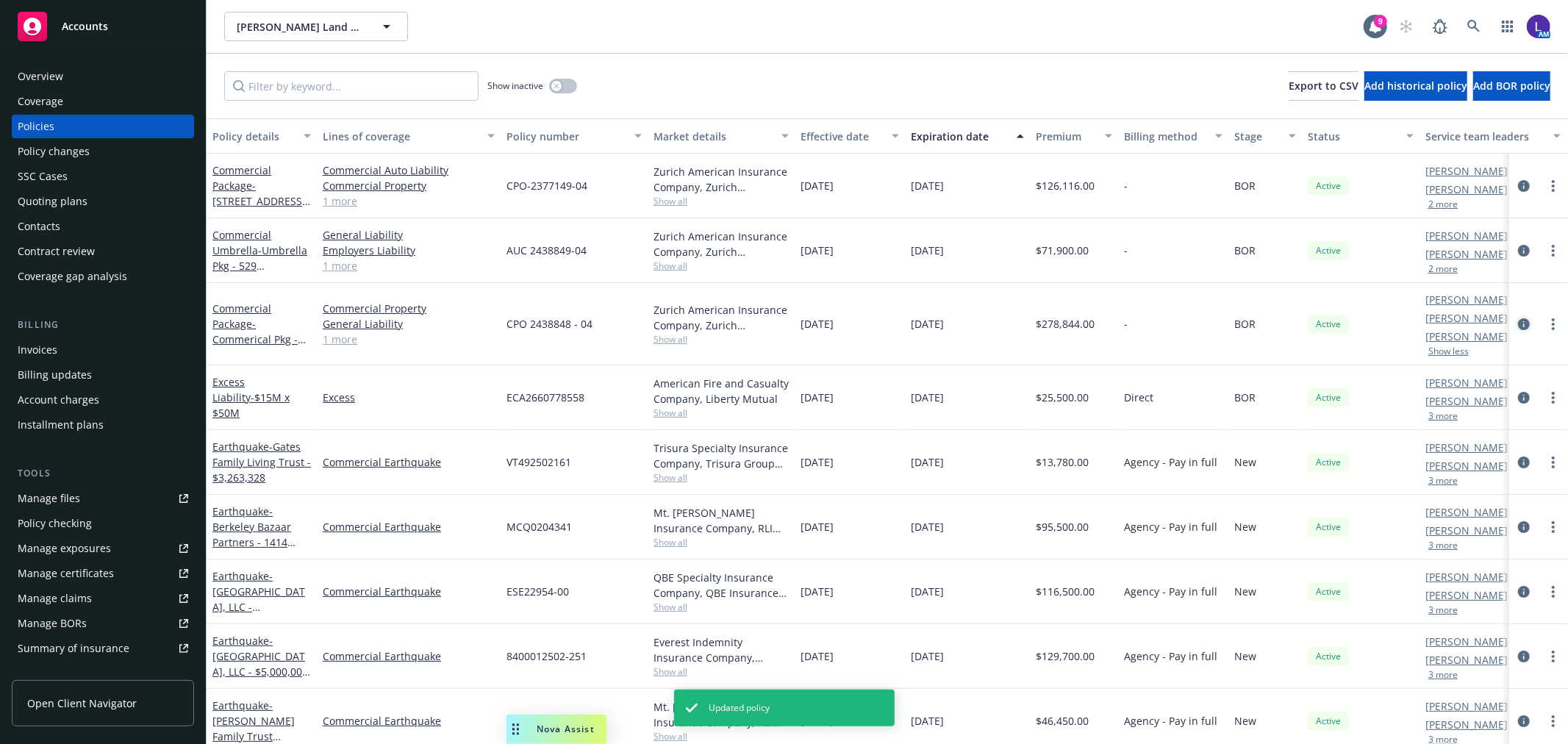
click at [1518, 318] on icon "circleInformation" at bounding box center [1524, 324] width 12 height 12
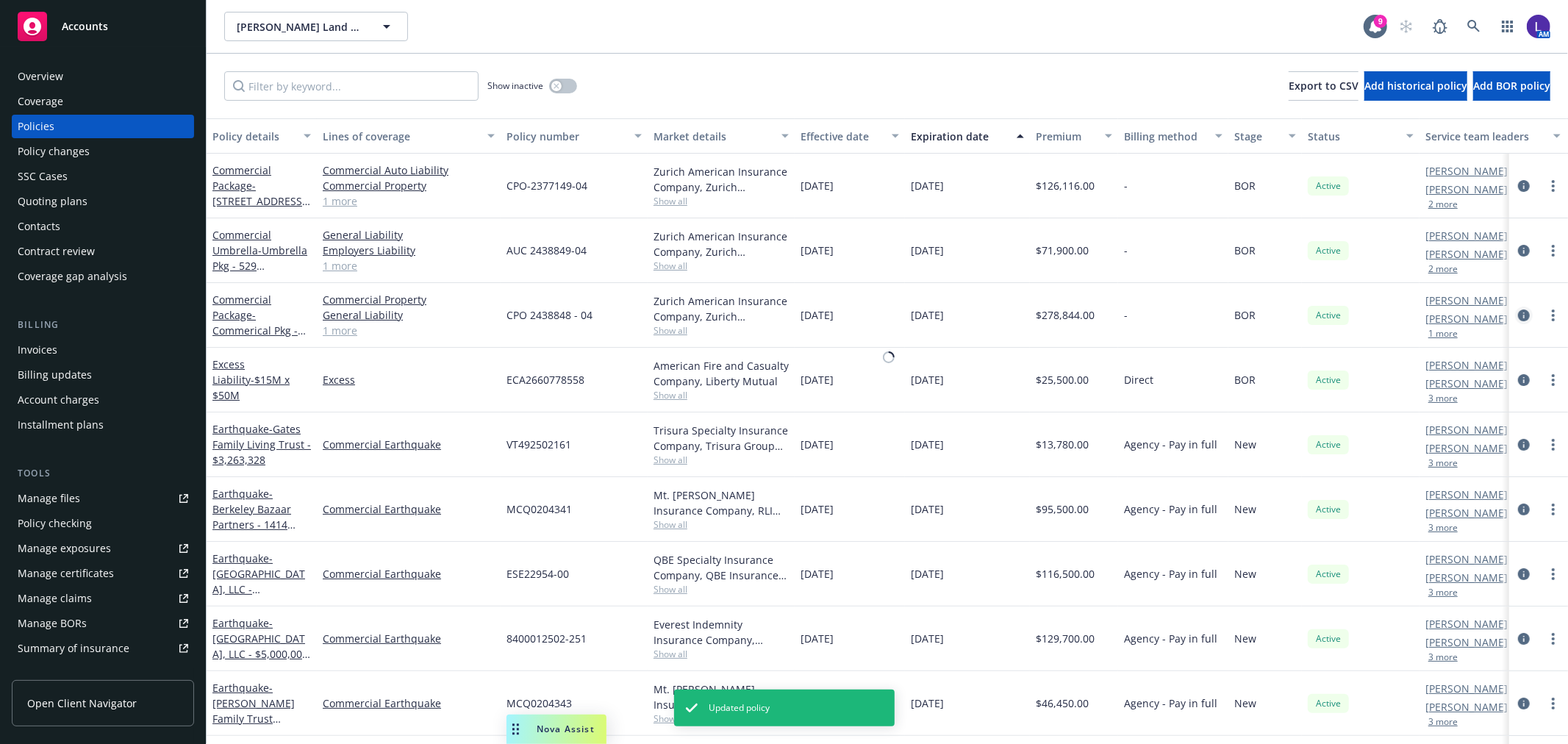
click at [1518, 316] on icon "circleInformation" at bounding box center [1524, 315] width 12 height 12
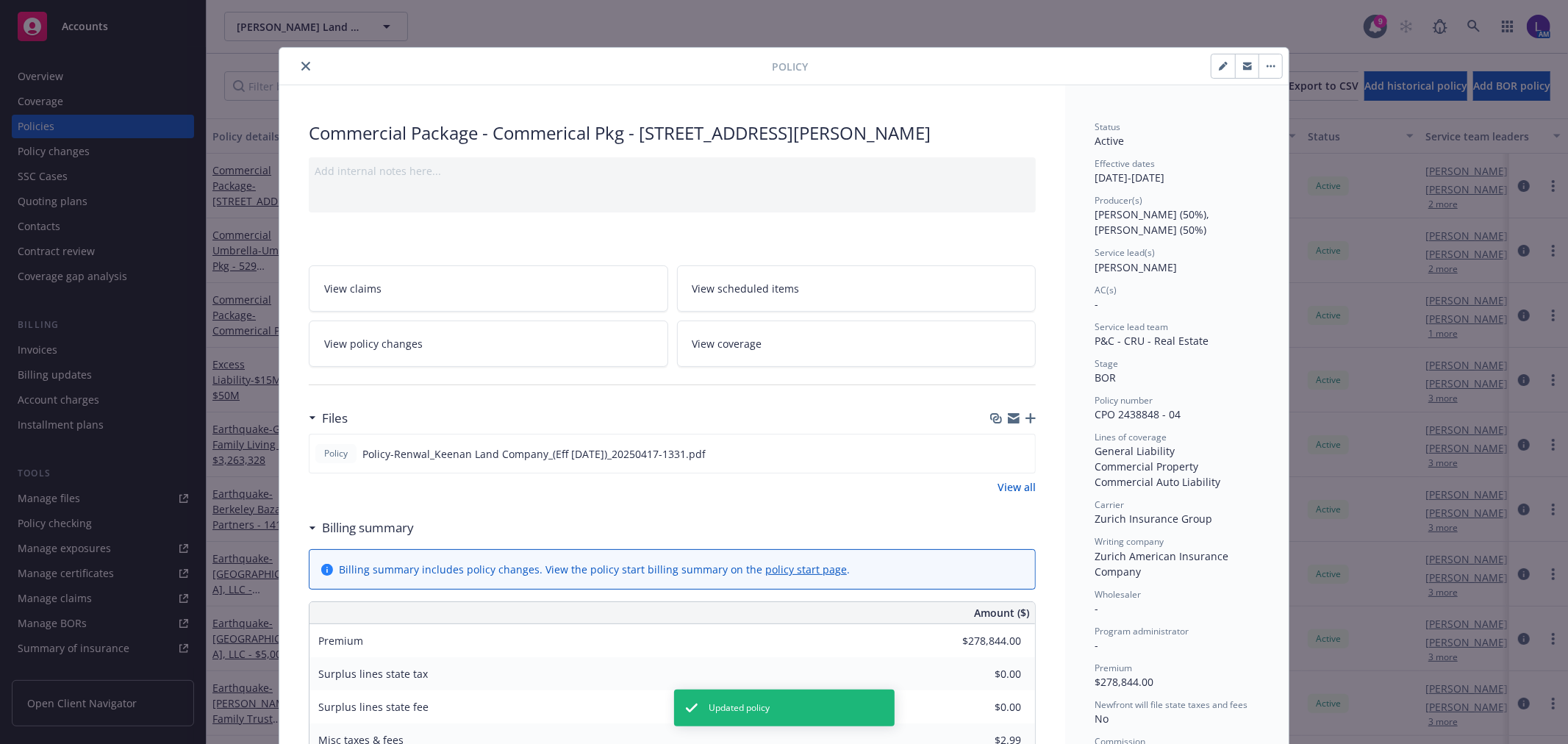
click at [1211, 67] on button "button" at bounding box center [1223, 67] width 24 height 24
select select "BOR"
select select "12"
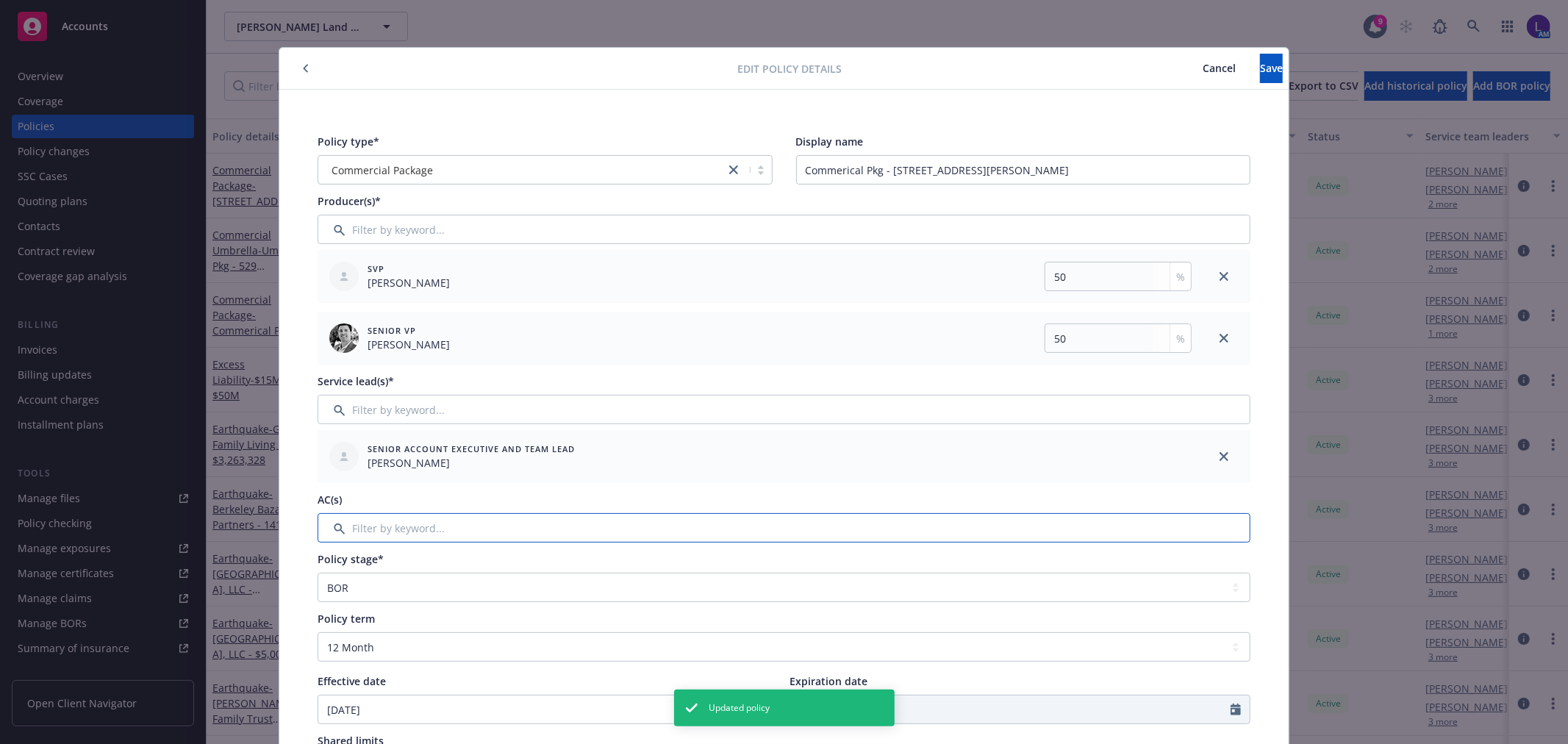
click at [386, 521] on input "Filter by keyword..." at bounding box center [784, 528] width 933 height 30
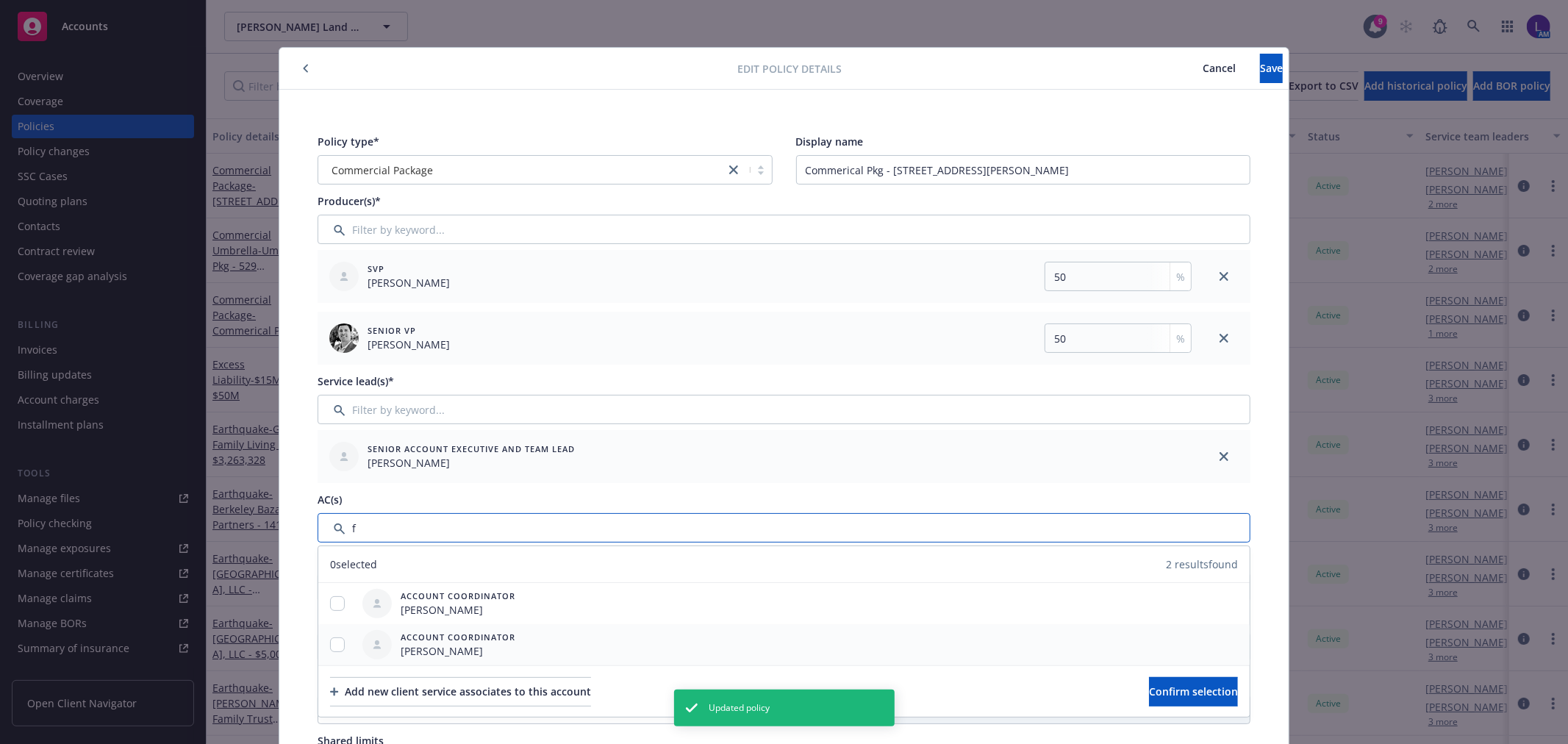
type input "f"
click at [330, 641] on input "checkbox" at bounding box center [337, 644] width 15 height 15
checkbox input "true"
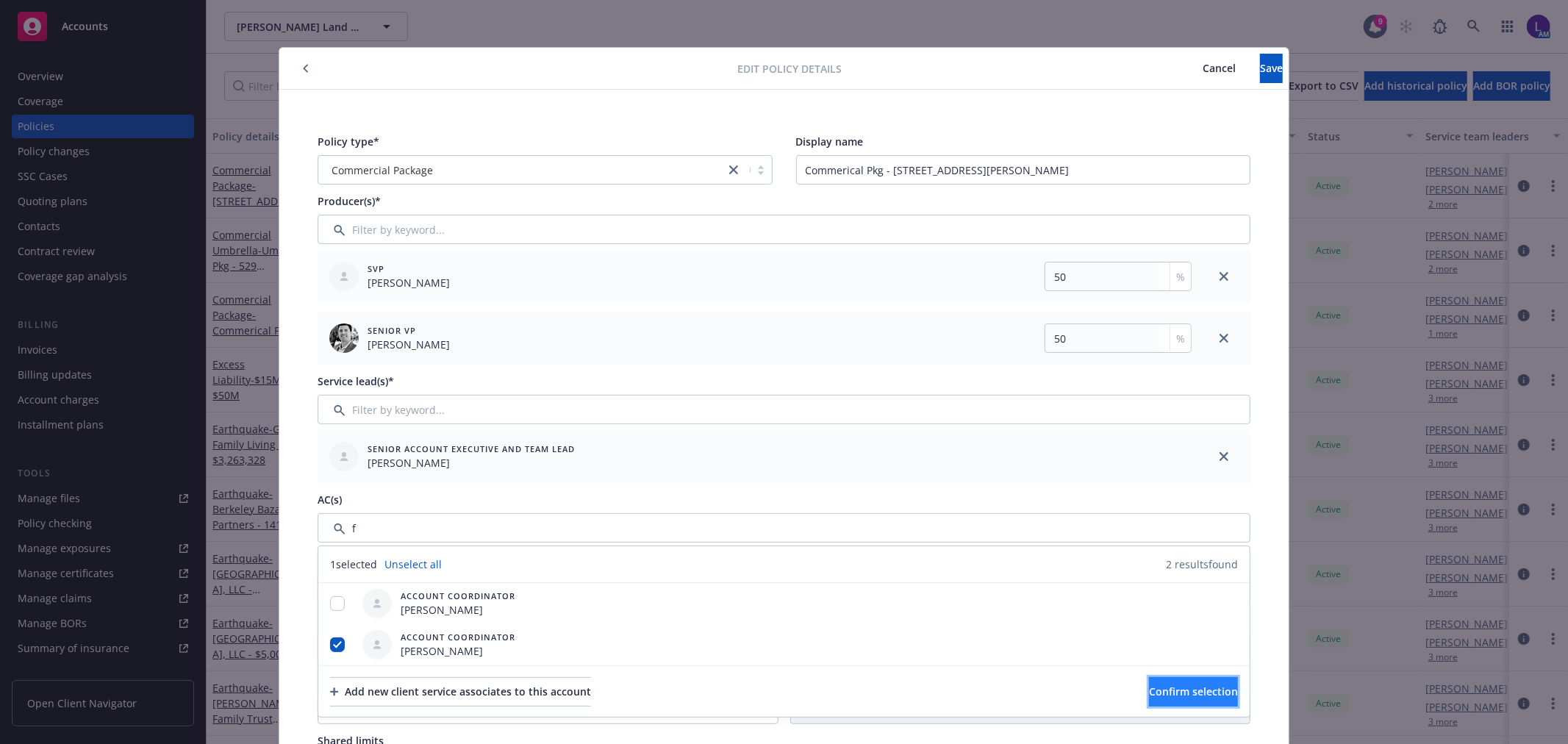
click at [1149, 686] on span "Confirm selection" at bounding box center [1194, 691] width 89 height 14
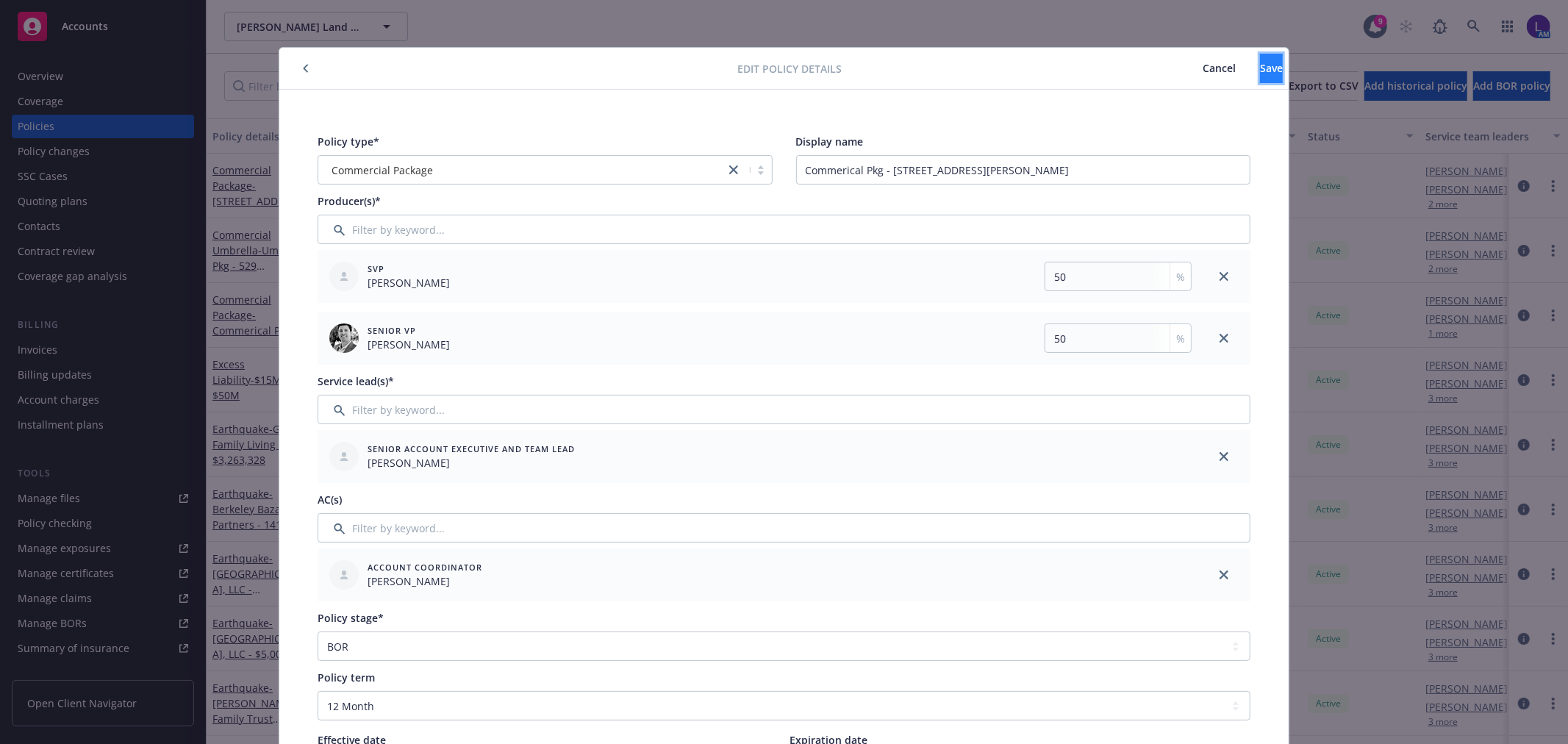
click at [1260, 63] on button "Save" at bounding box center [1271, 69] width 23 height 30
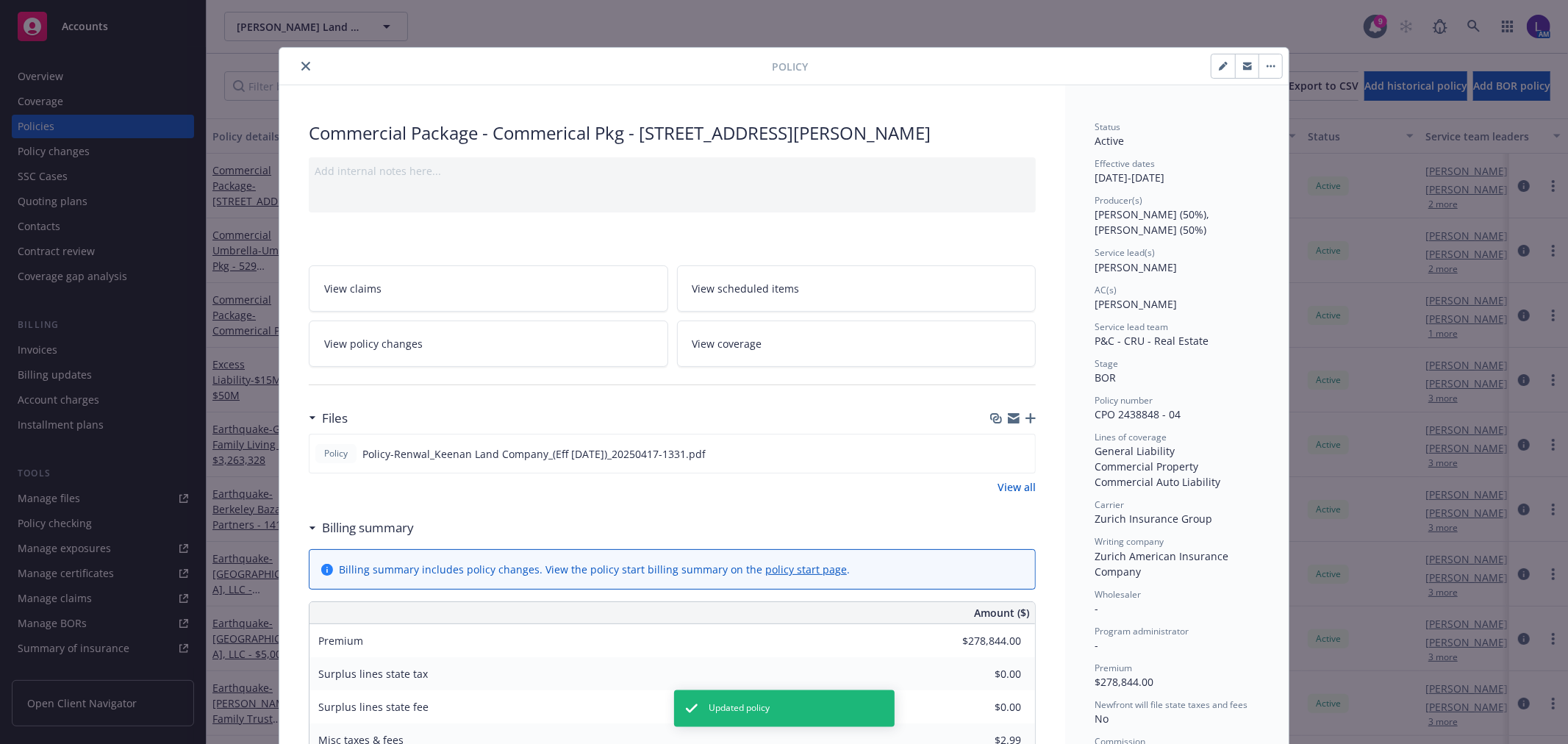
click at [301, 64] on icon "close" at bounding box center [306, 66] width 9 height 9
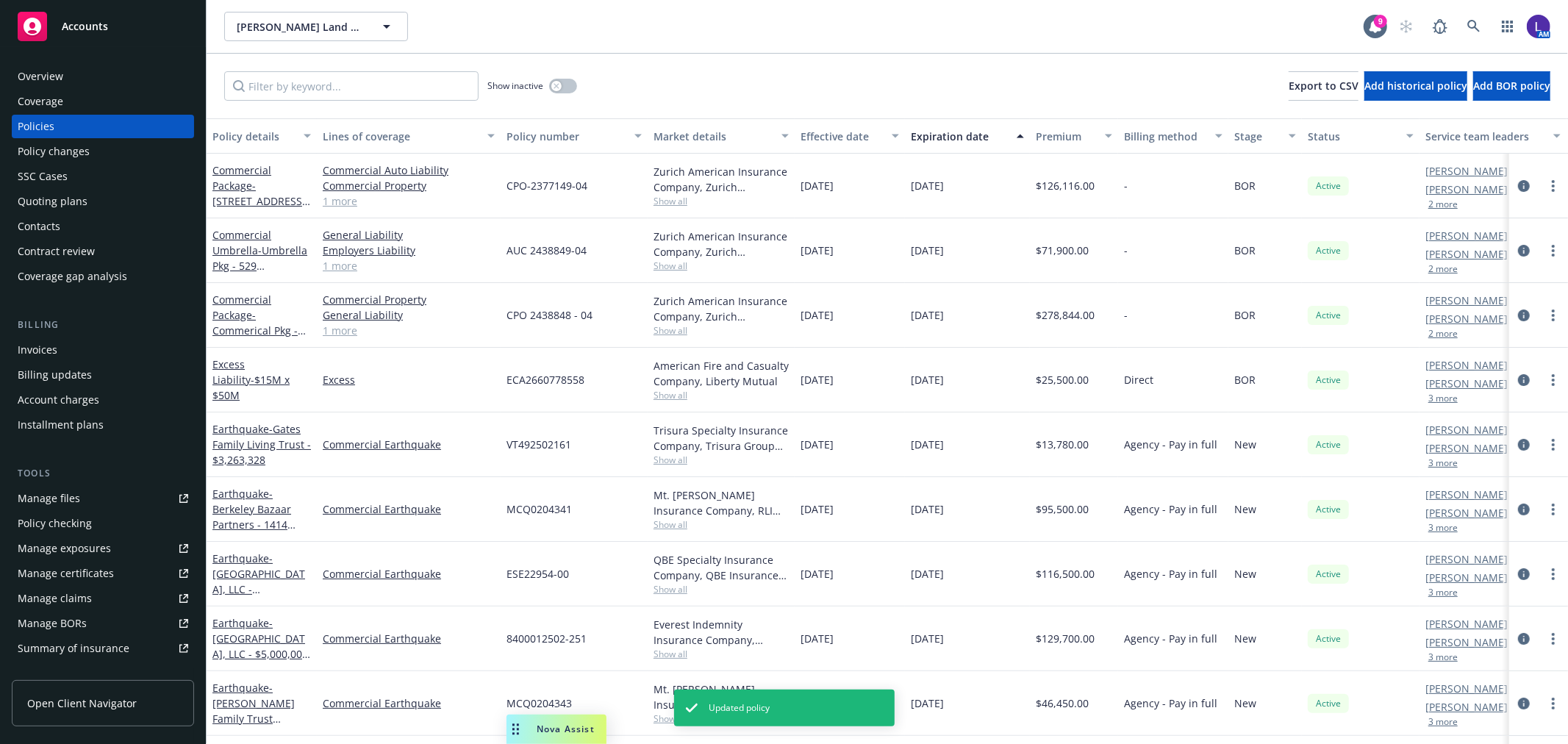
click at [1447, 592] on button "3 more" at bounding box center [1444, 592] width 30 height 9
click at [1518, 572] on icon "circleInformation" at bounding box center [1524, 574] width 12 height 12
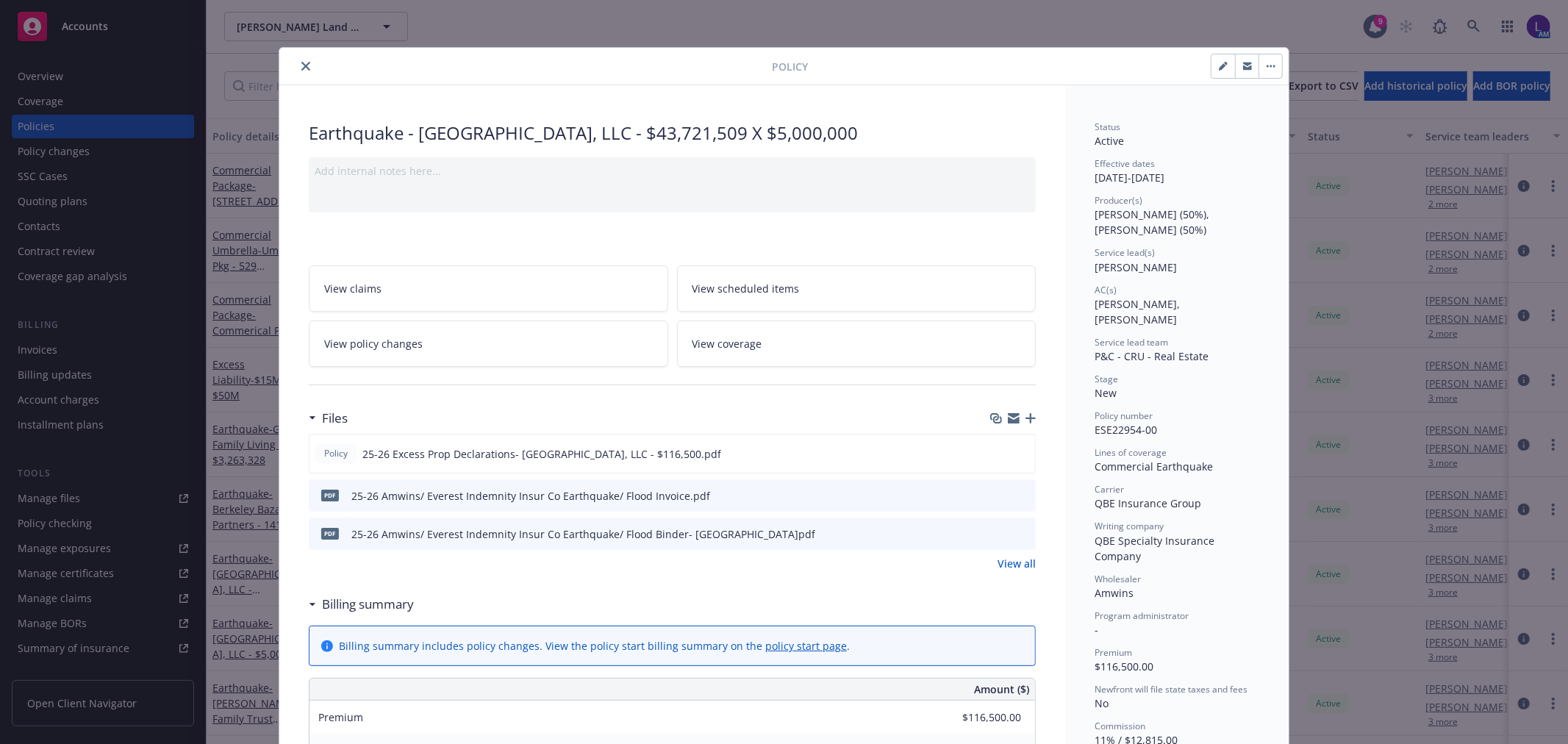
drag, startPoint x: 1217, startPoint y: 64, endPoint x: 1160, endPoint y: 47, distance: 59.5
click at [1219, 64] on icon "button" at bounding box center [1223, 66] width 9 height 9
select select "NEW"
select select "12"
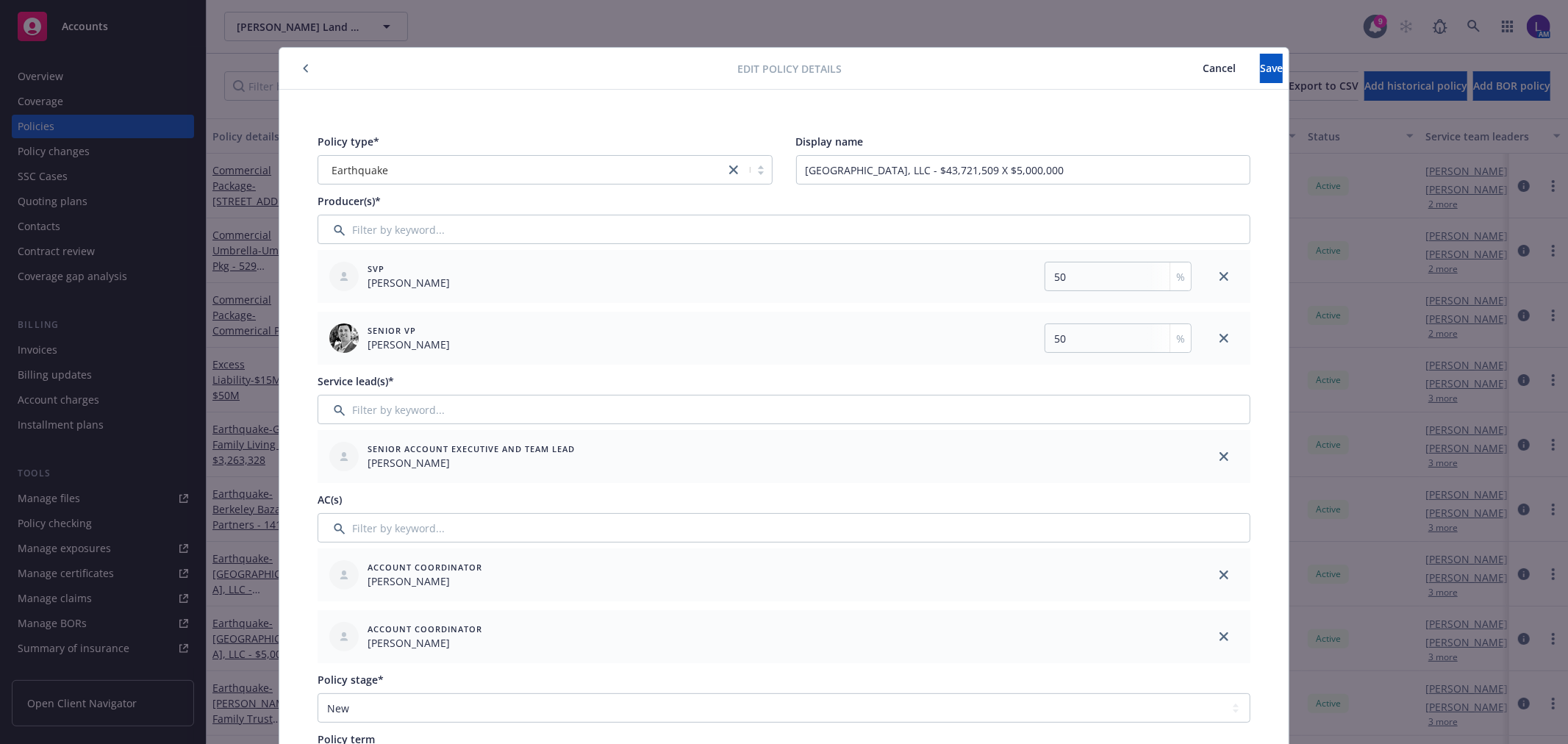
click at [1202, 74] on span "Cancel" at bounding box center [1219, 67] width 33 height 14
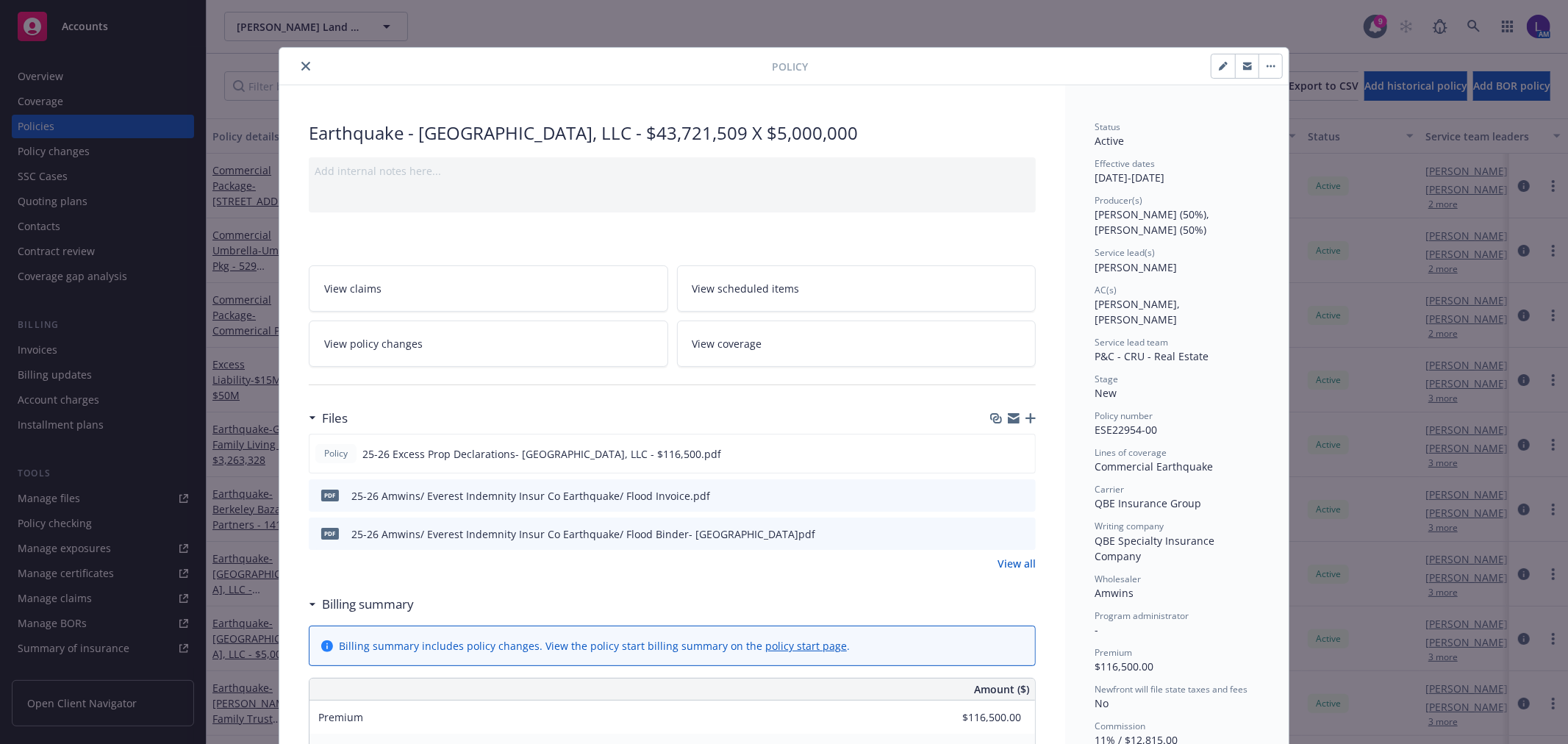
click at [301, 67] on icon "close" at bounding box center [306, 66] width 9 height 9
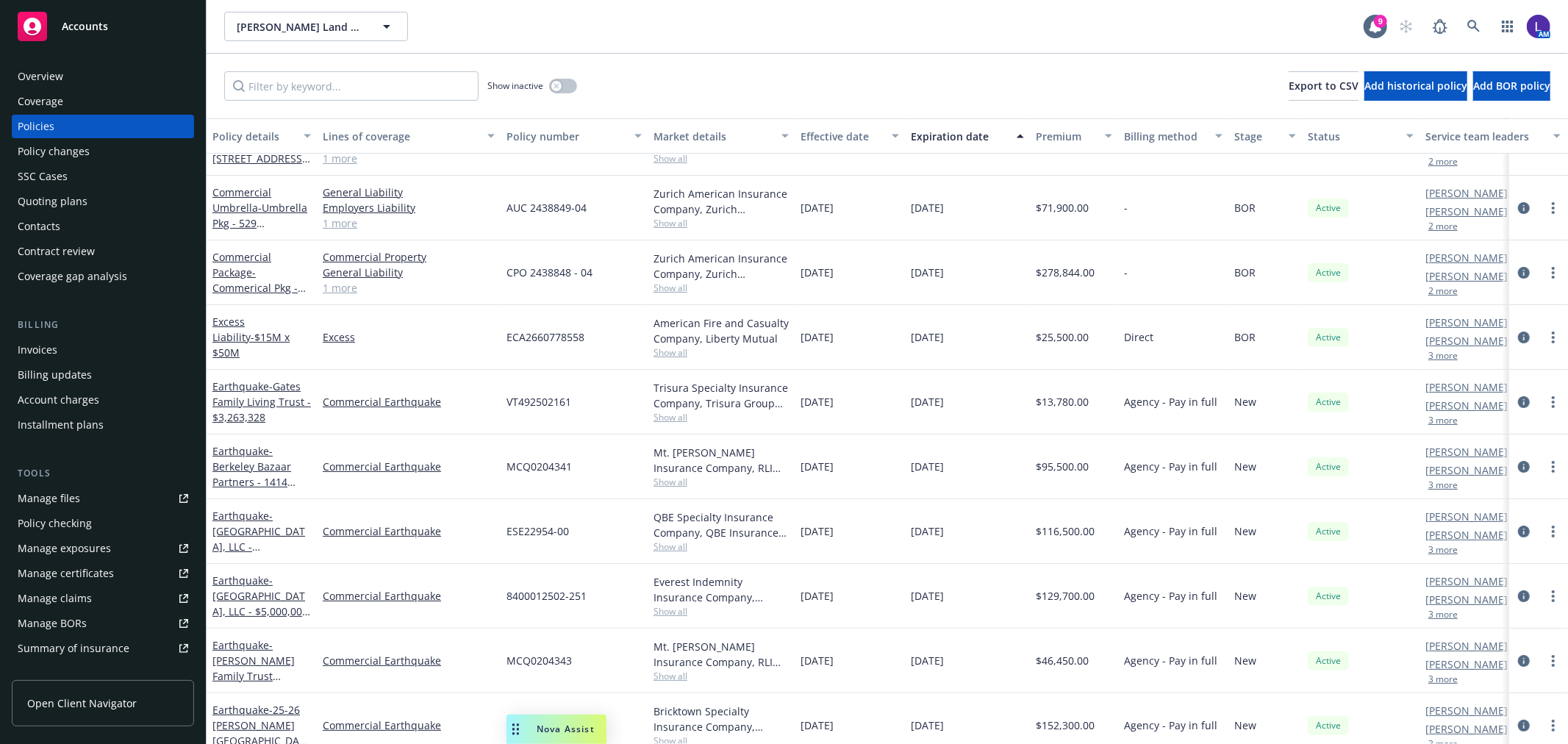
scroll to position [81, 0]
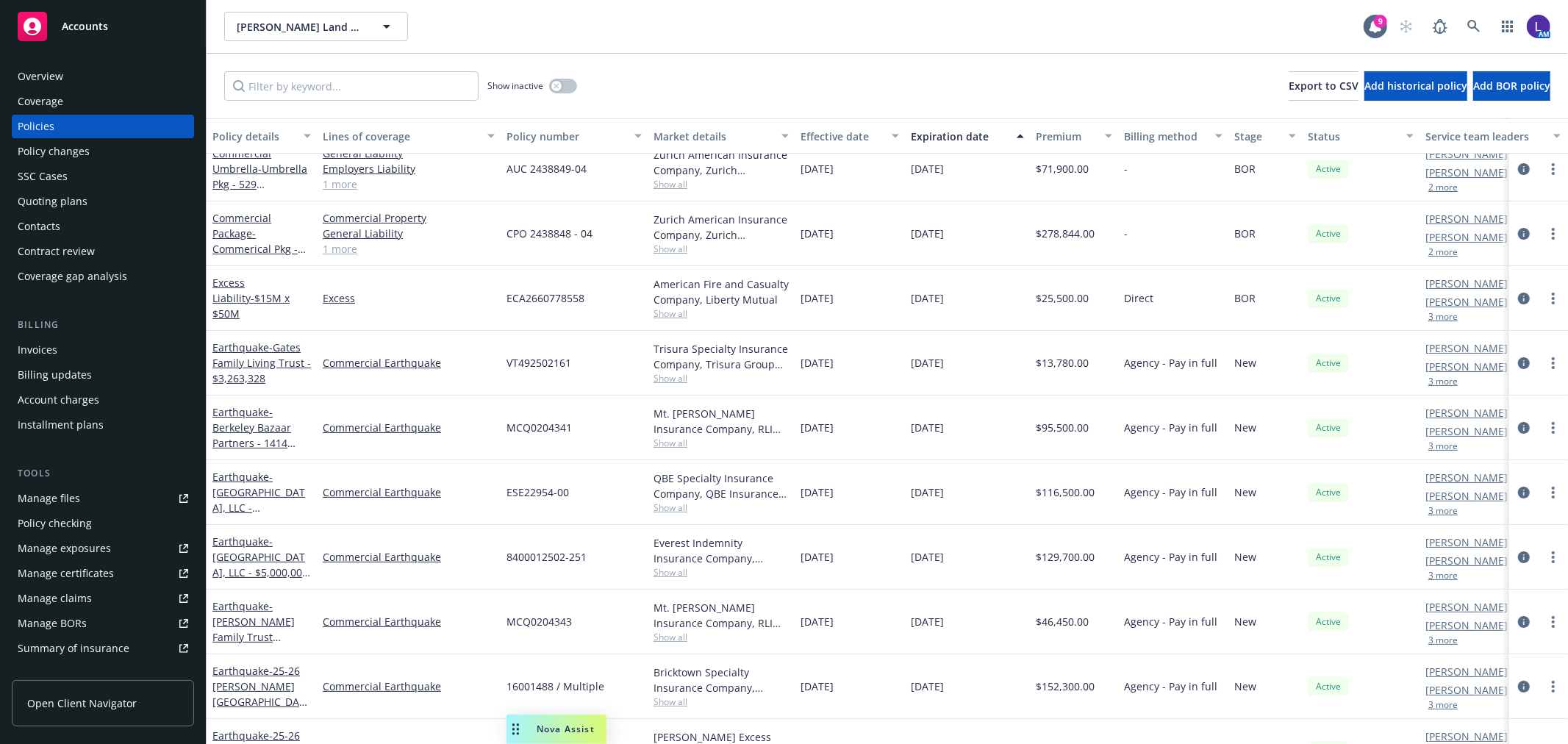
click at [1441, 510] on button "3 more" at bounding box center [1444, 511] width 30 height 9
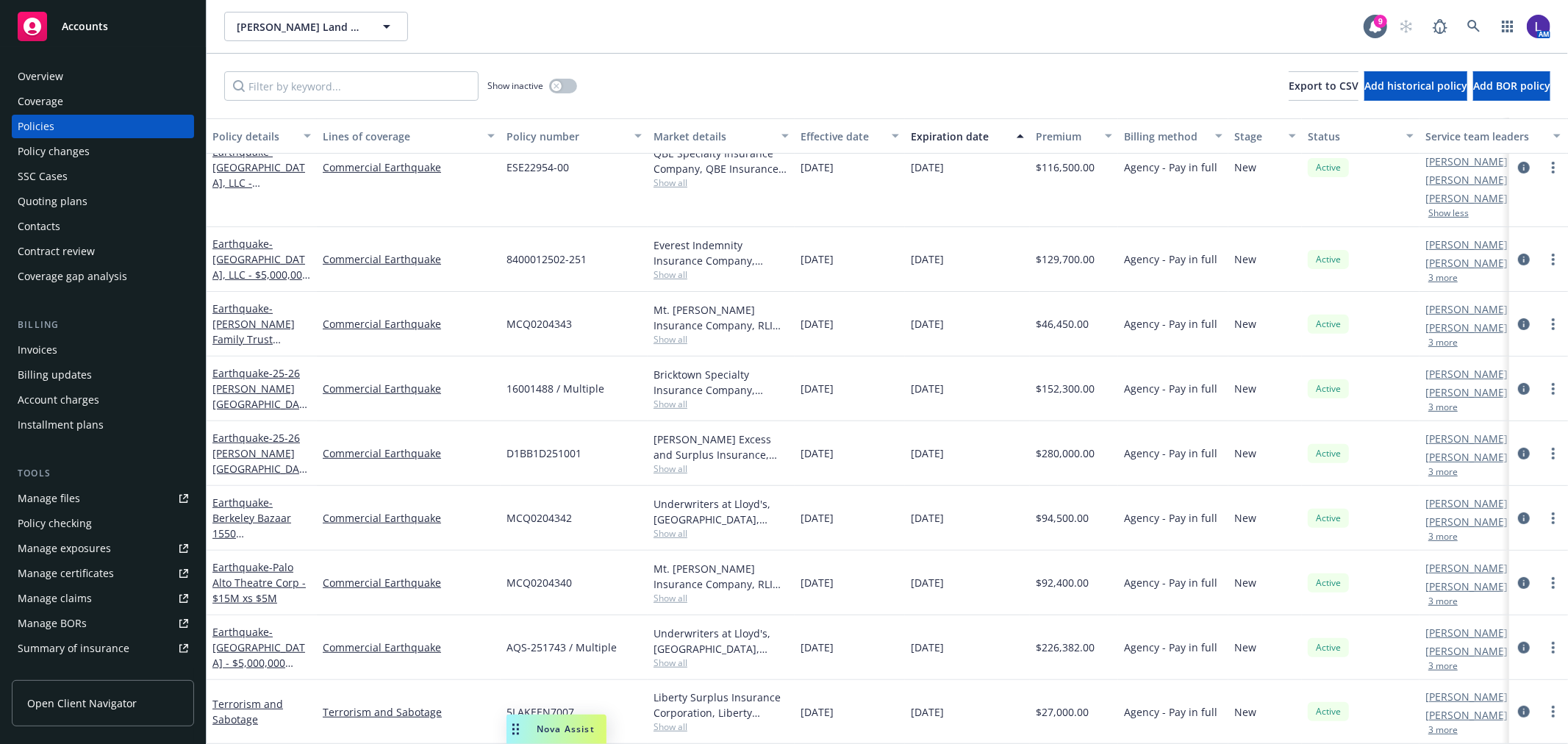
scroll to position [411, 0]
click at [1289, 76] on button "Export to CSV" at bounding box center [1324, 86] width 70 height 30
click at [1468, 21] on icon at bounding box center [1474, 27] width 13 height 13
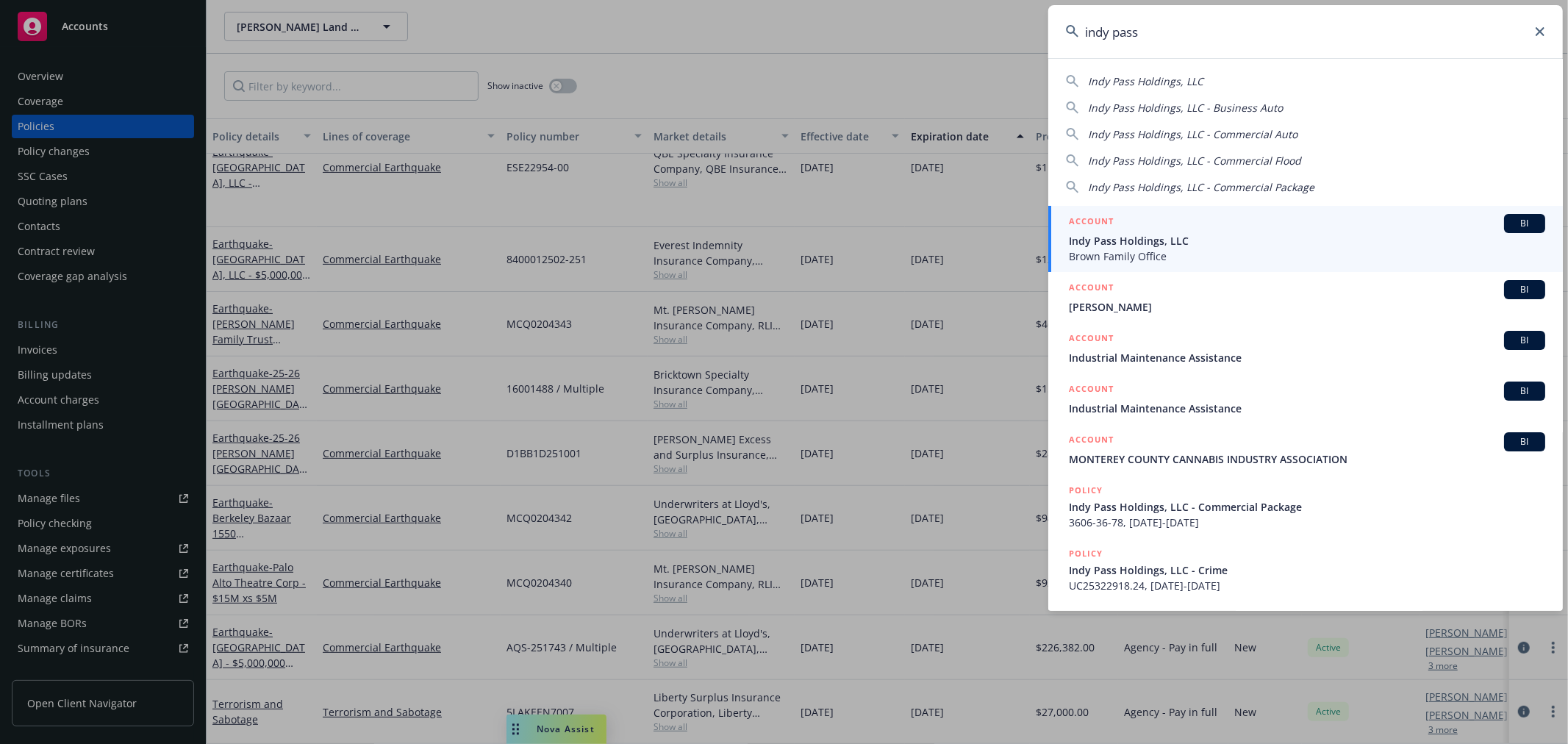
drag, startPoint x: 1154, startPoint y: 35, endPoint x: 1034, endPoint y: 18, distance: 121.2
click at [1034, 18] on div "indy pass Indy Pass Holdings, LLC Indy Pass Holdings, LLC - Business Auto Indy …" at bounding box center [784, 372] width 1568 height 744
type input "indy pass"
click at [1148, 250] on span "Brown Family Office" at bounding box center [1308, 256] width 477 height 16
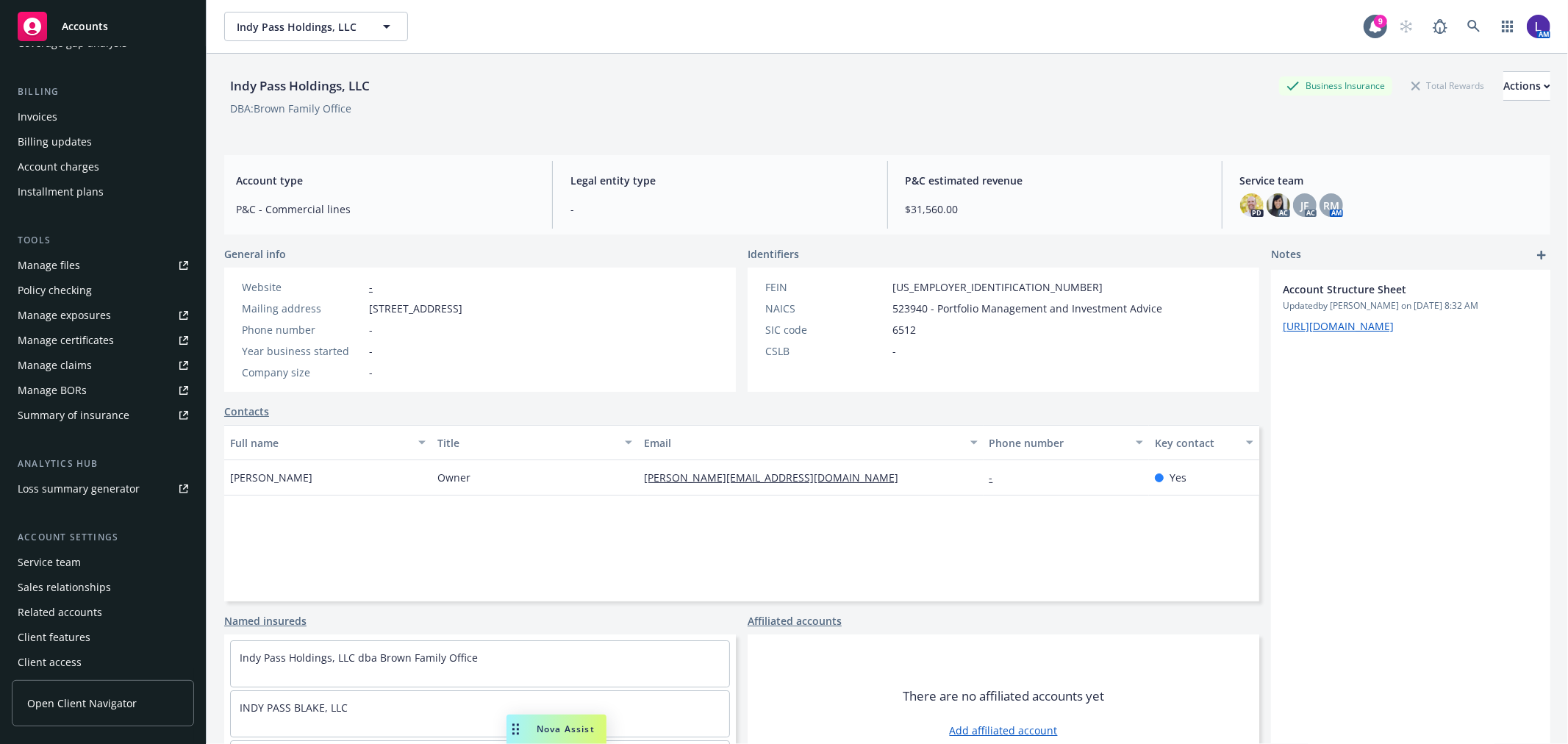
scroll to position [238, 0]
click at [64, 545] on div "Service team" at bounding box center [49, 557] width 63 height 24
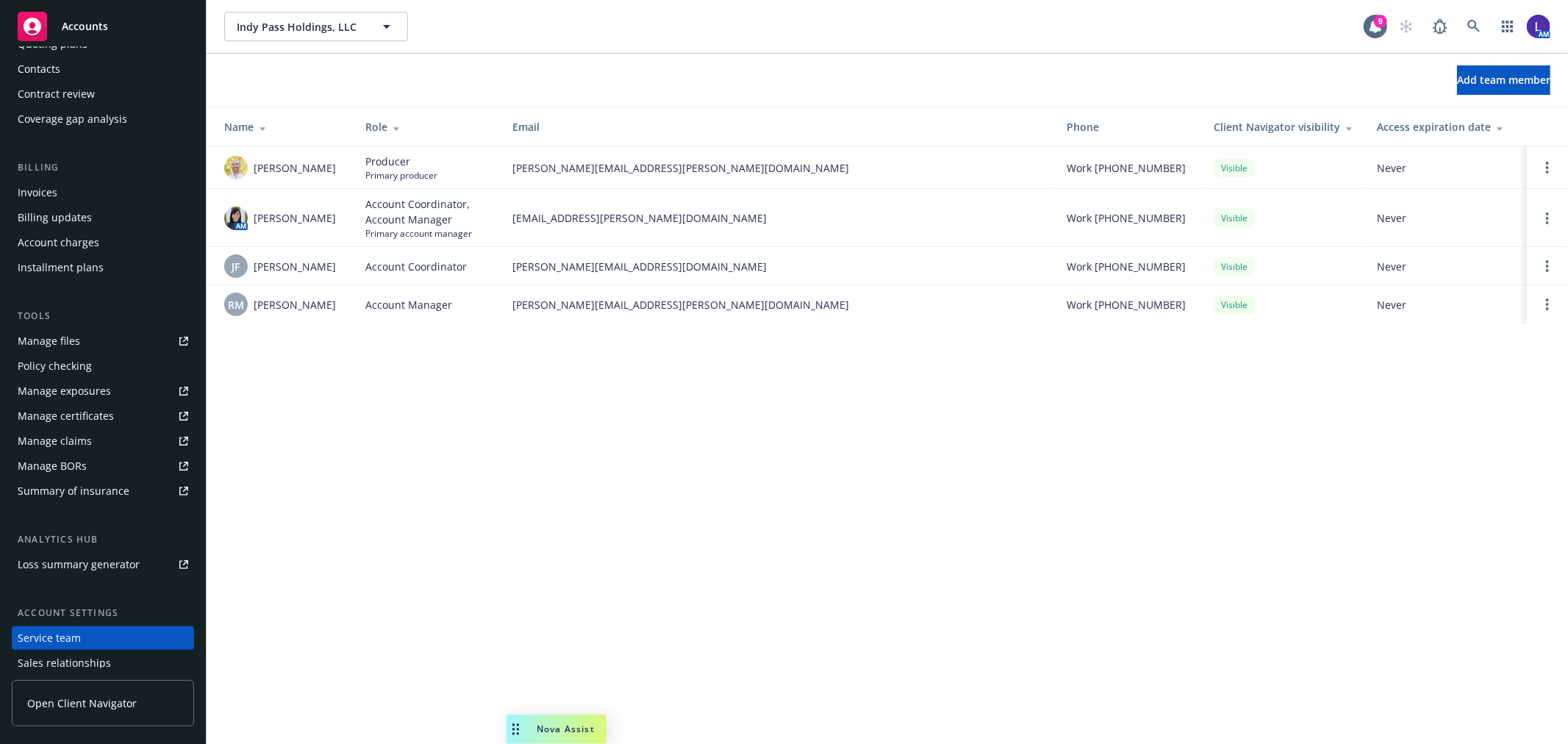
scroll to position [75, 0]
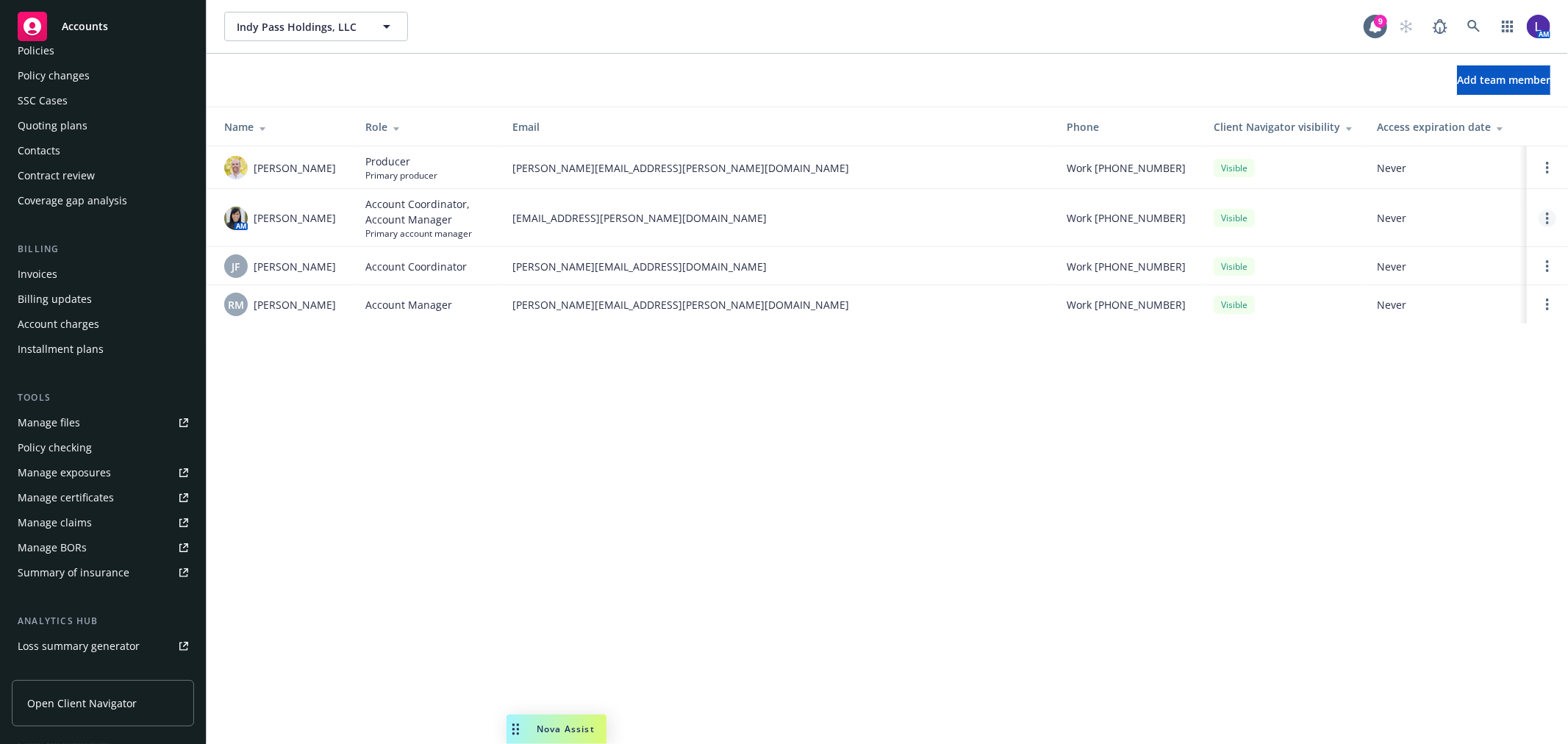
click at [1551, 217] on link "Open options" at bounding box center [1548, 218] width 18 height 18
click at [1487, 179] on span "Remove account coordinator" at bounding box center [1448, 177] width 176 height 14
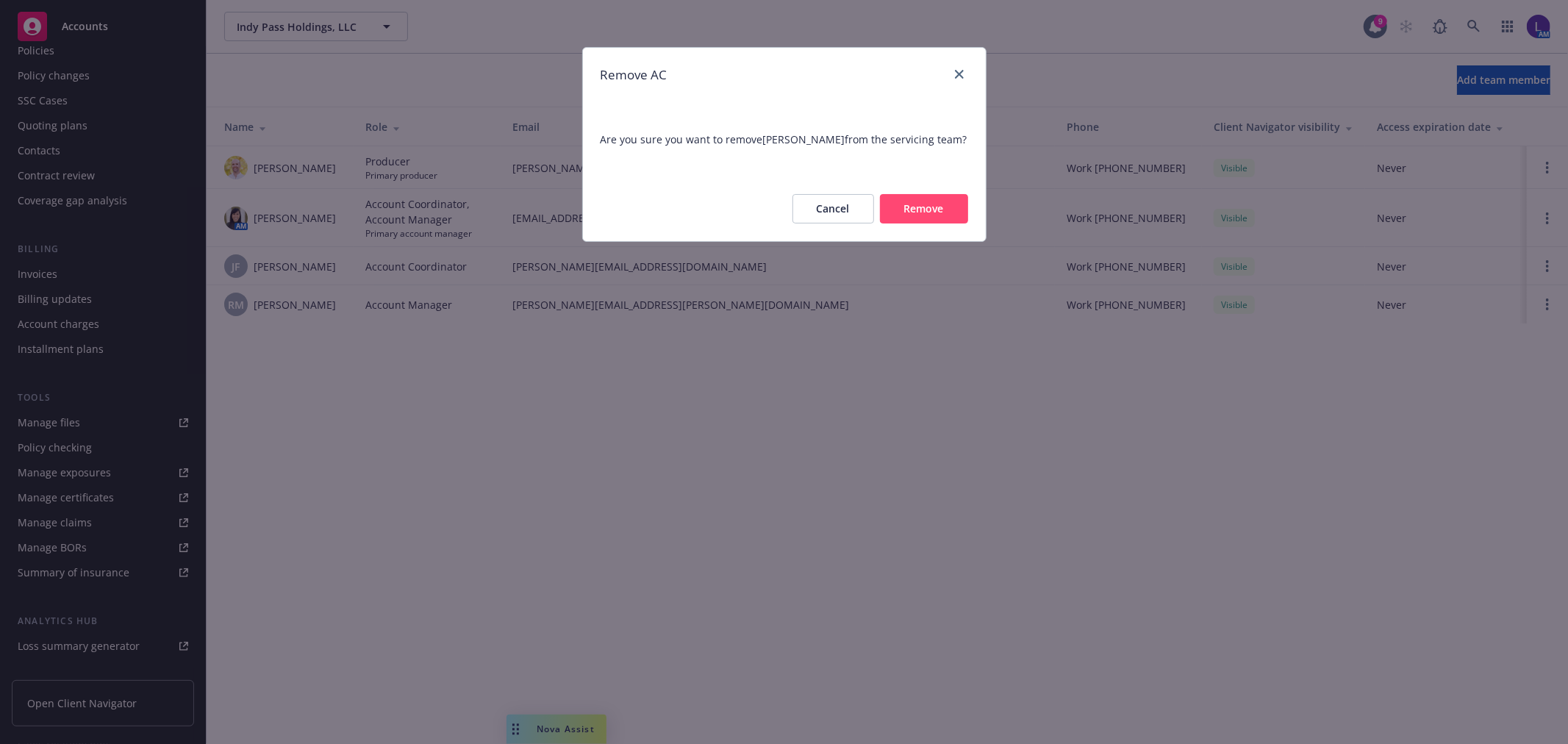
click at [928, 219] on button "Remove" at bounding box center [923, 209] width 88 height 30
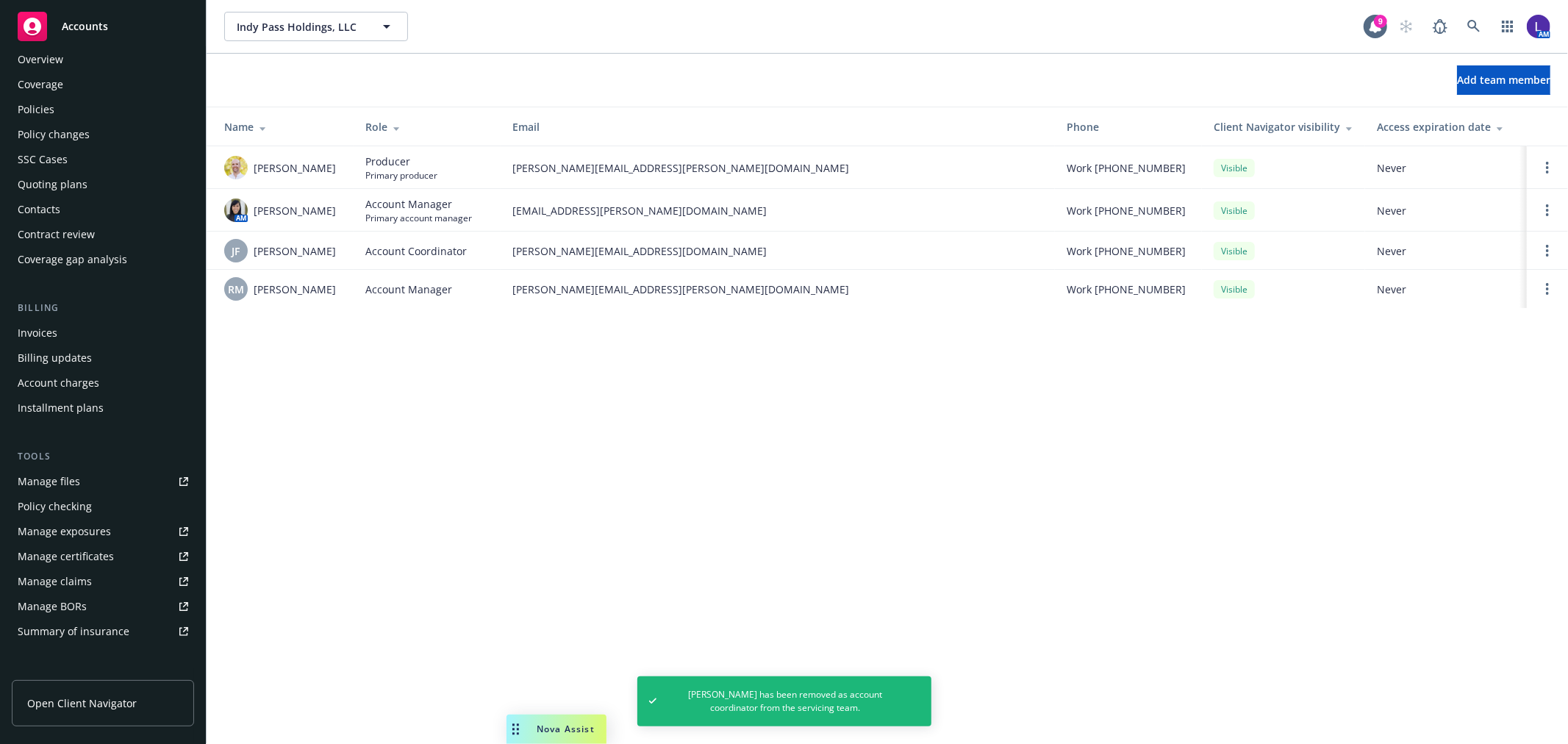
scroll to position [0, 0]
click at [54, 130] on div "Policies" at bounding box center [103, 126] width 171 height 24
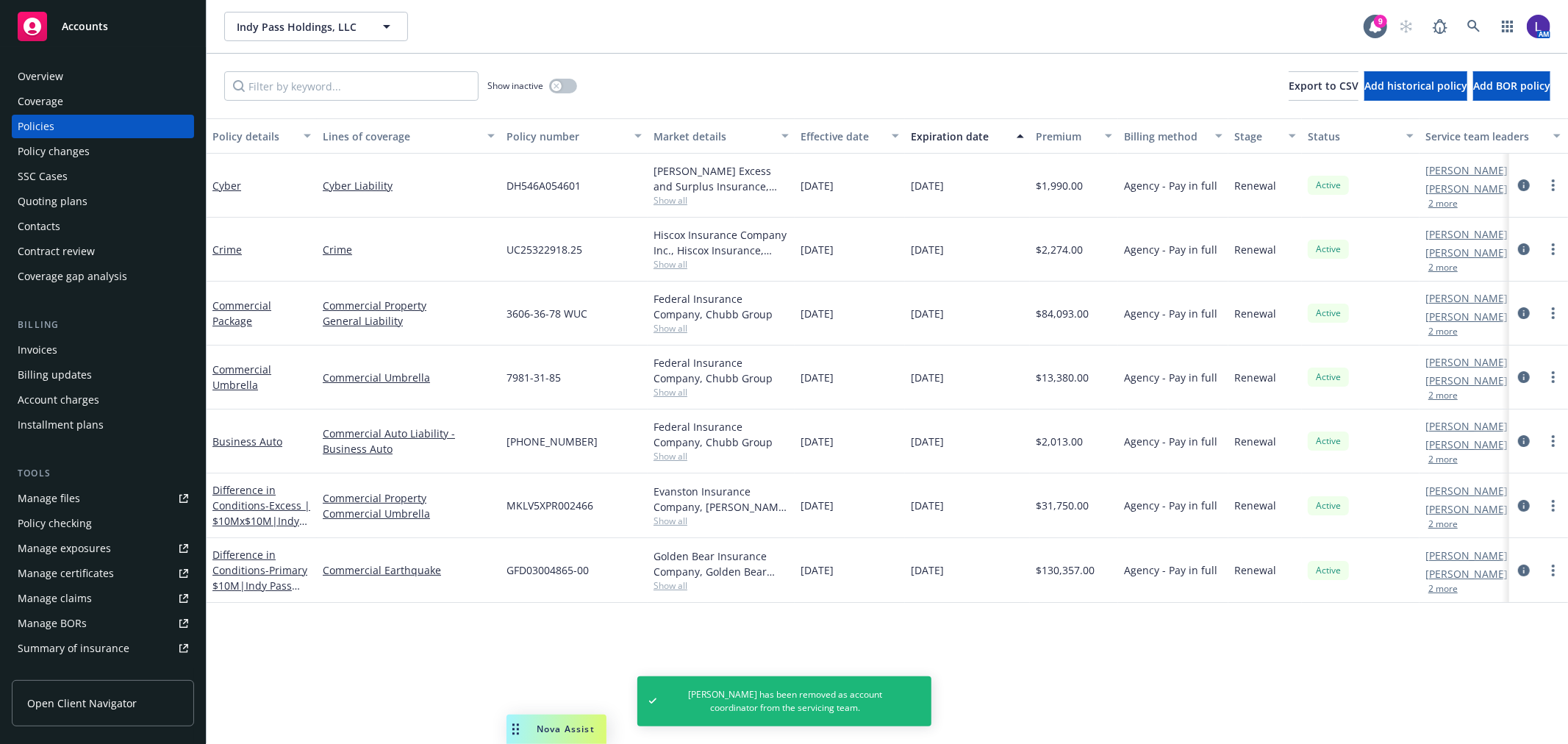
click at [1447, 207] on button "2 more" at bounding box center [1444, 203] width 30 height 9
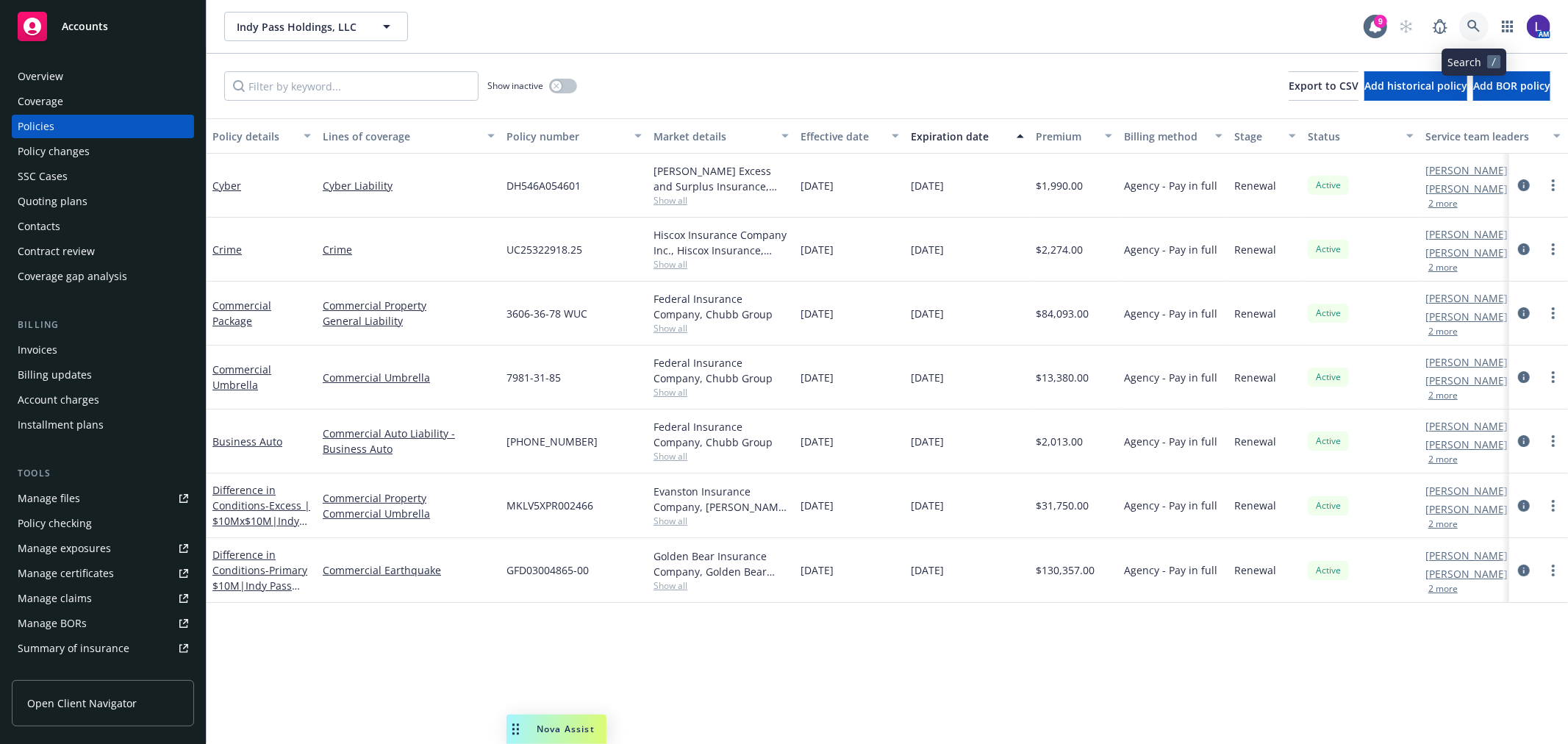
click at [1474, 24] on icon at bounding box center [1474, 27] width 13 height 13
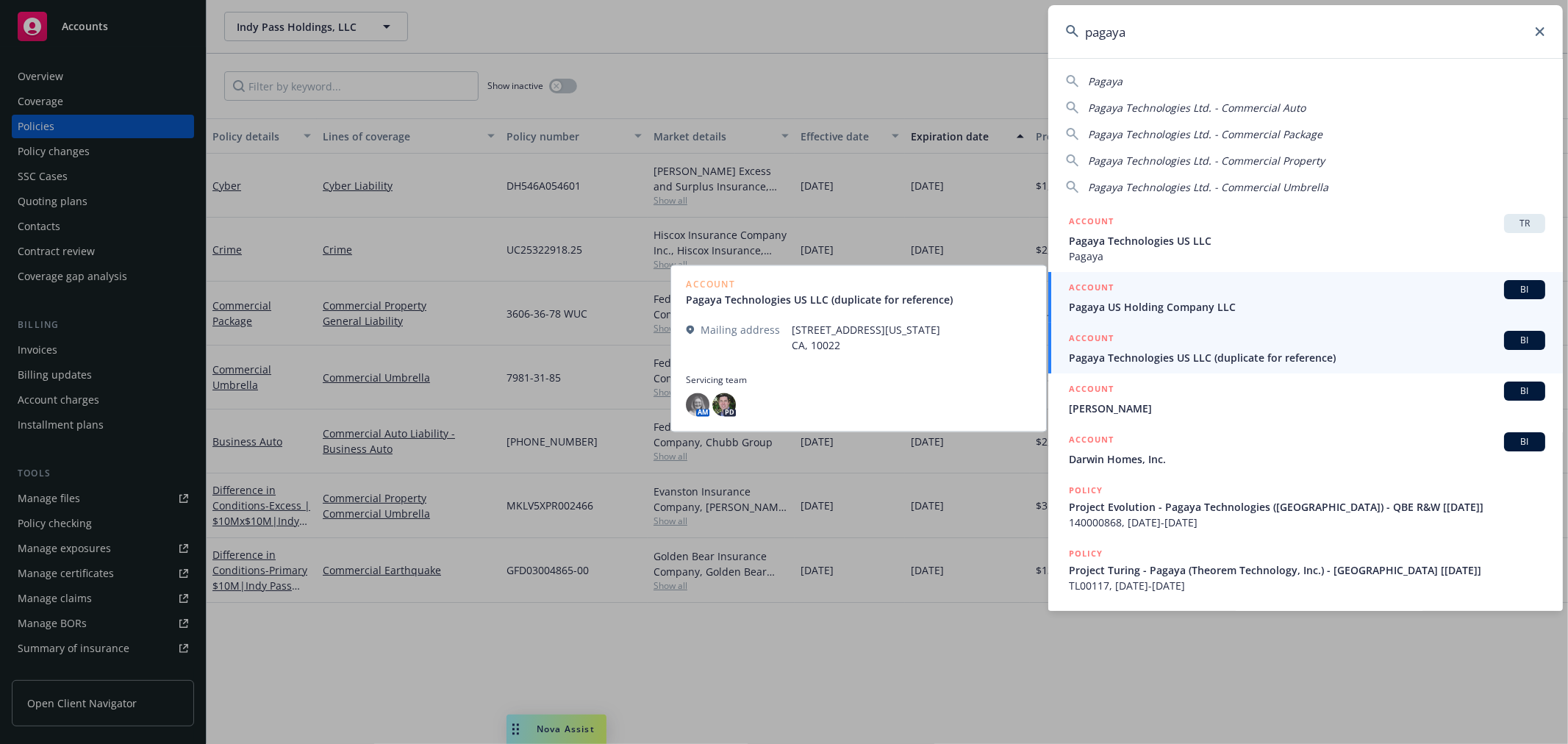
type input "pagaya"
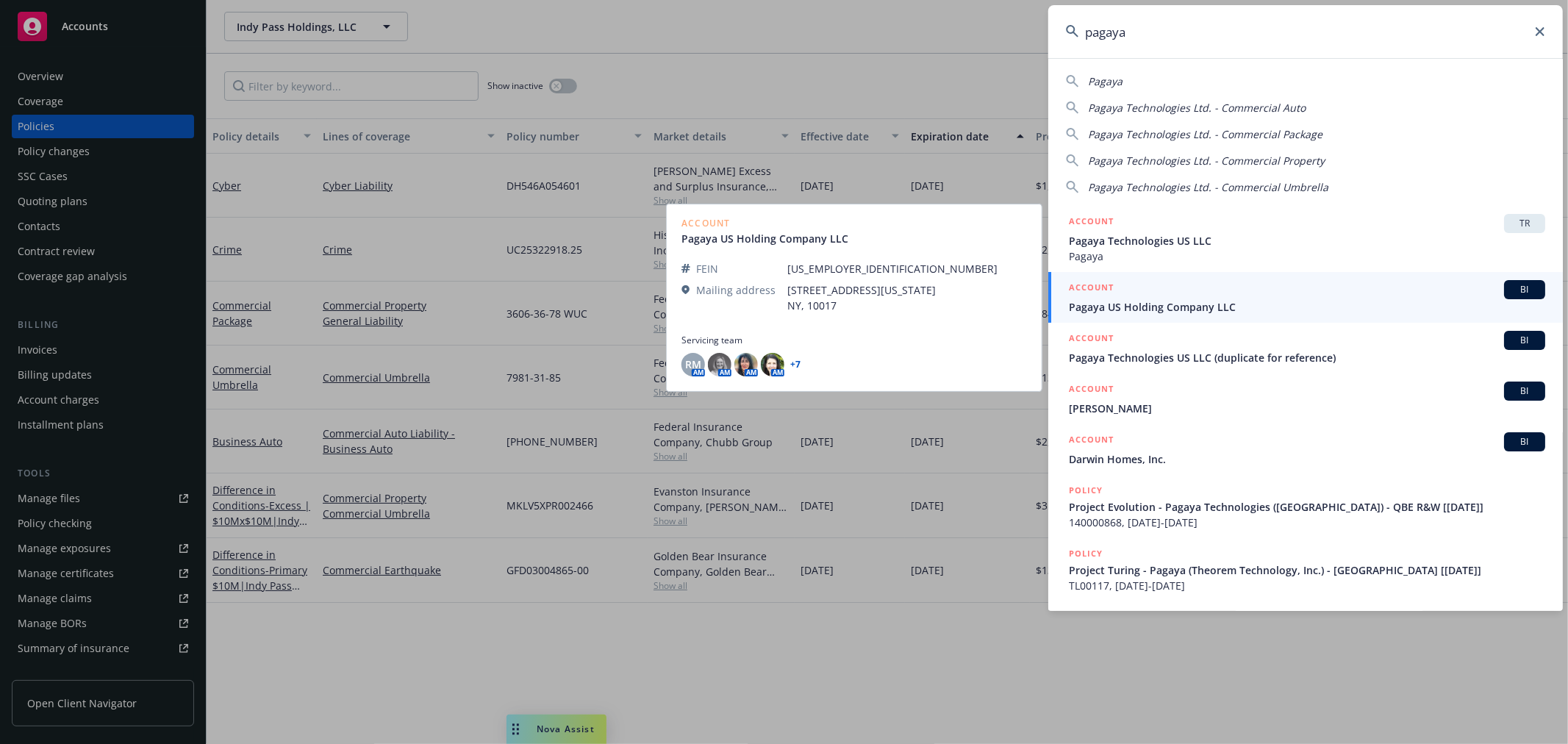
click at [1105, 302] on span "Pagaya US Holding Company LLC" at bounding box center [1308, 306] width 477 height 16
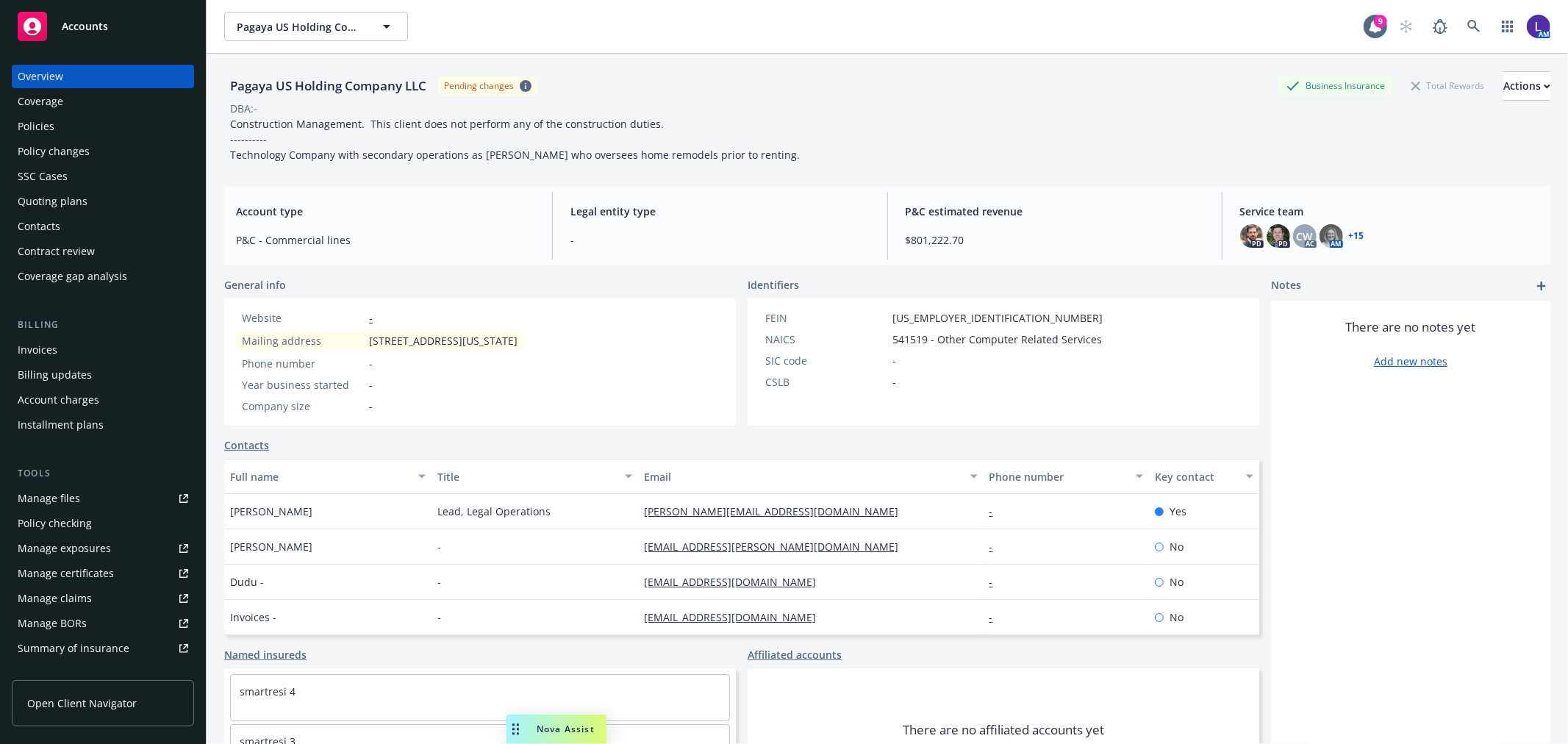
click at [38, 120] on div "Policies" at bounding box center [36, 126] width 37 height 24
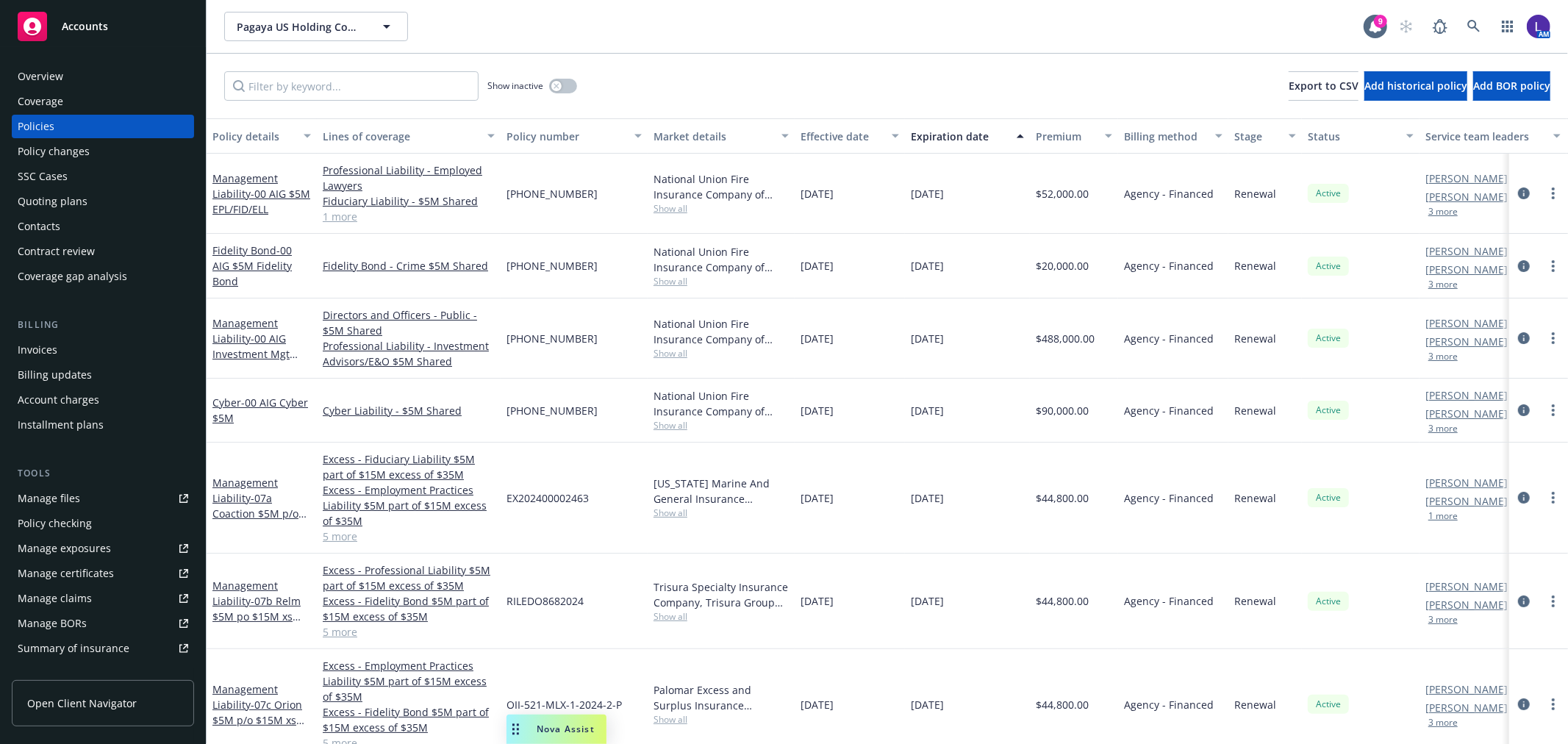
click at [1434, 217] on div "[PERSON_NAME] AC [PERSON_NAME] AC 3 more" at bounding box center [1493, 194] width 147 height 80
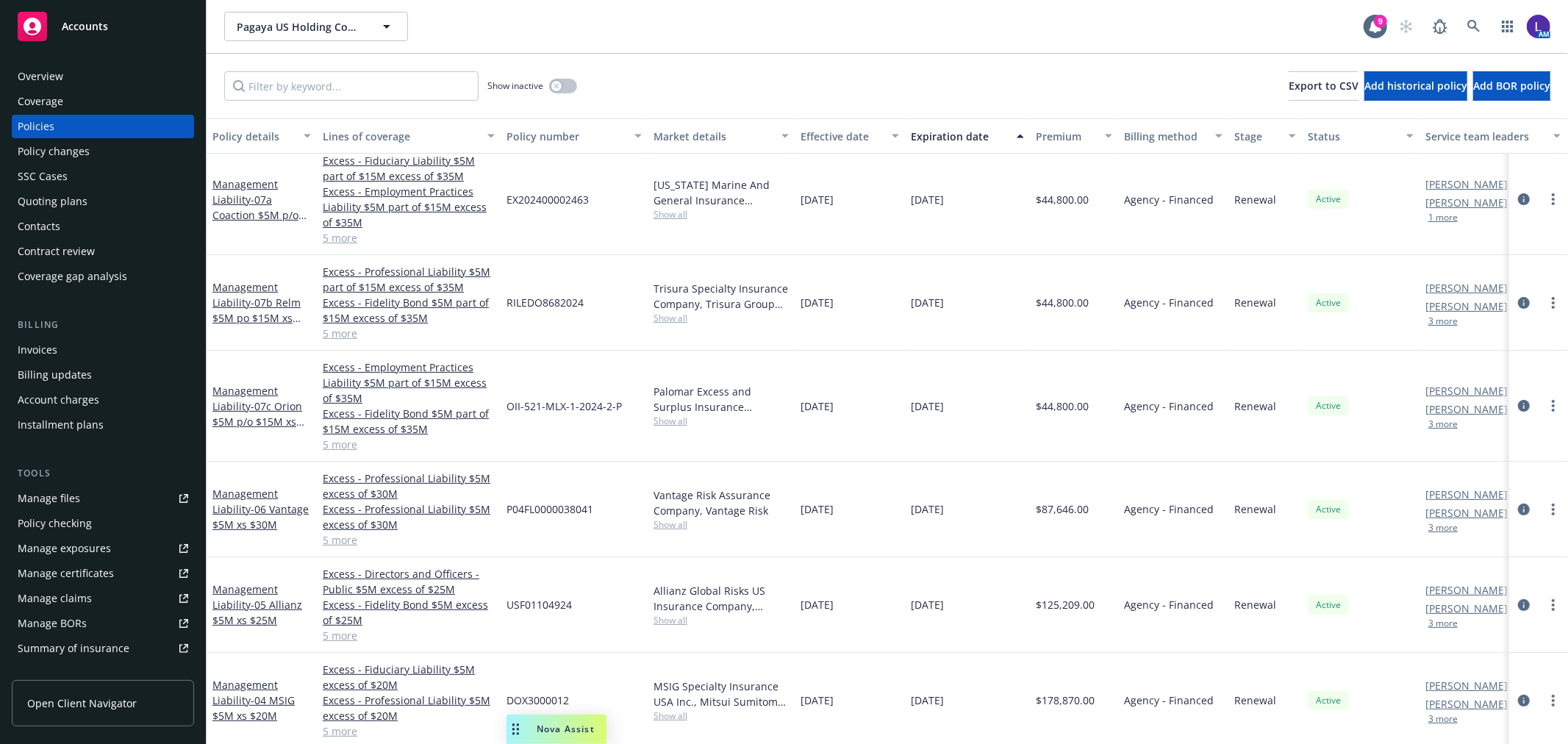
scroll to position [571, 0]
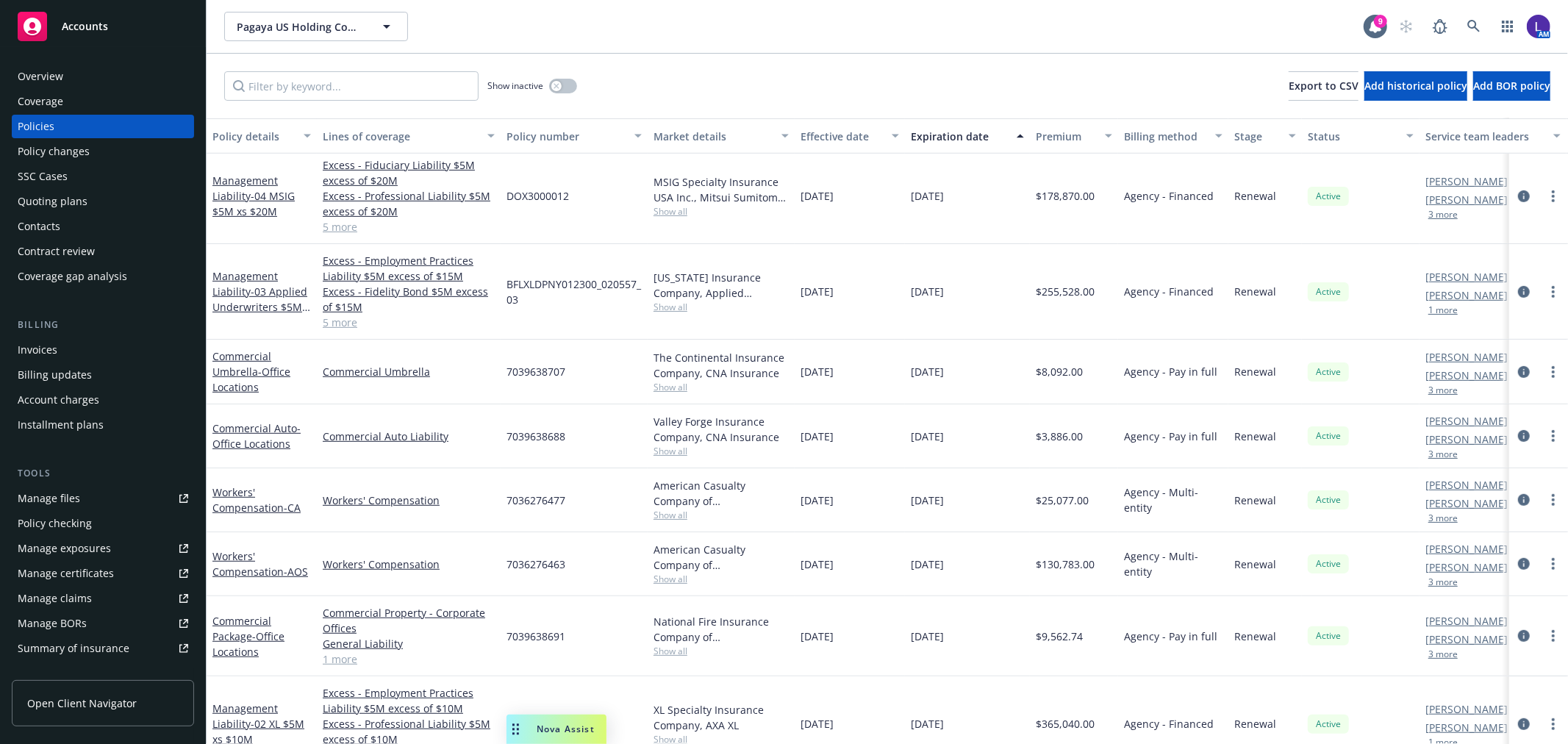
click at [1444, 515] on button "3 more" at bounding box center [1444, 518] width 30 height 9
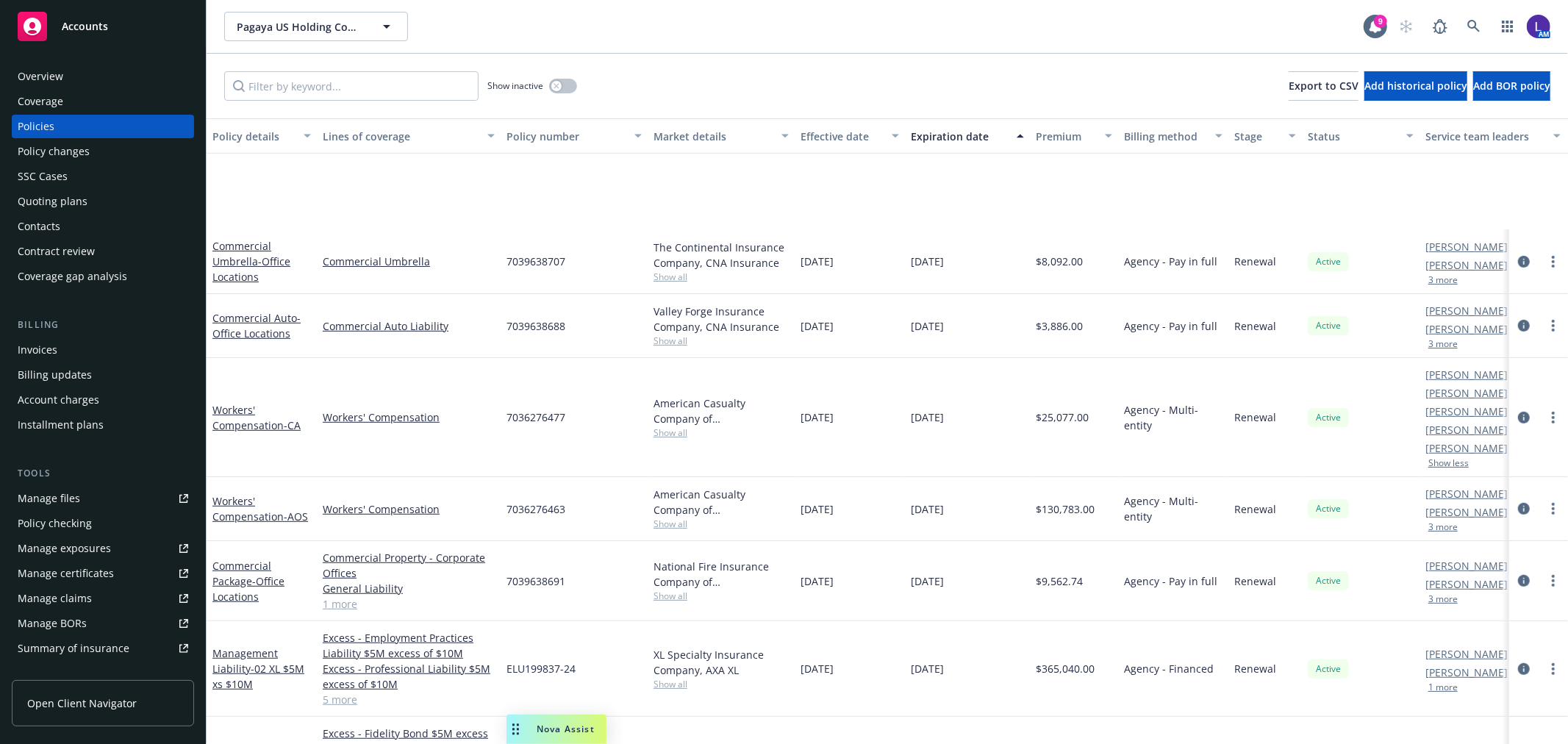
scroll to position [735, 0]
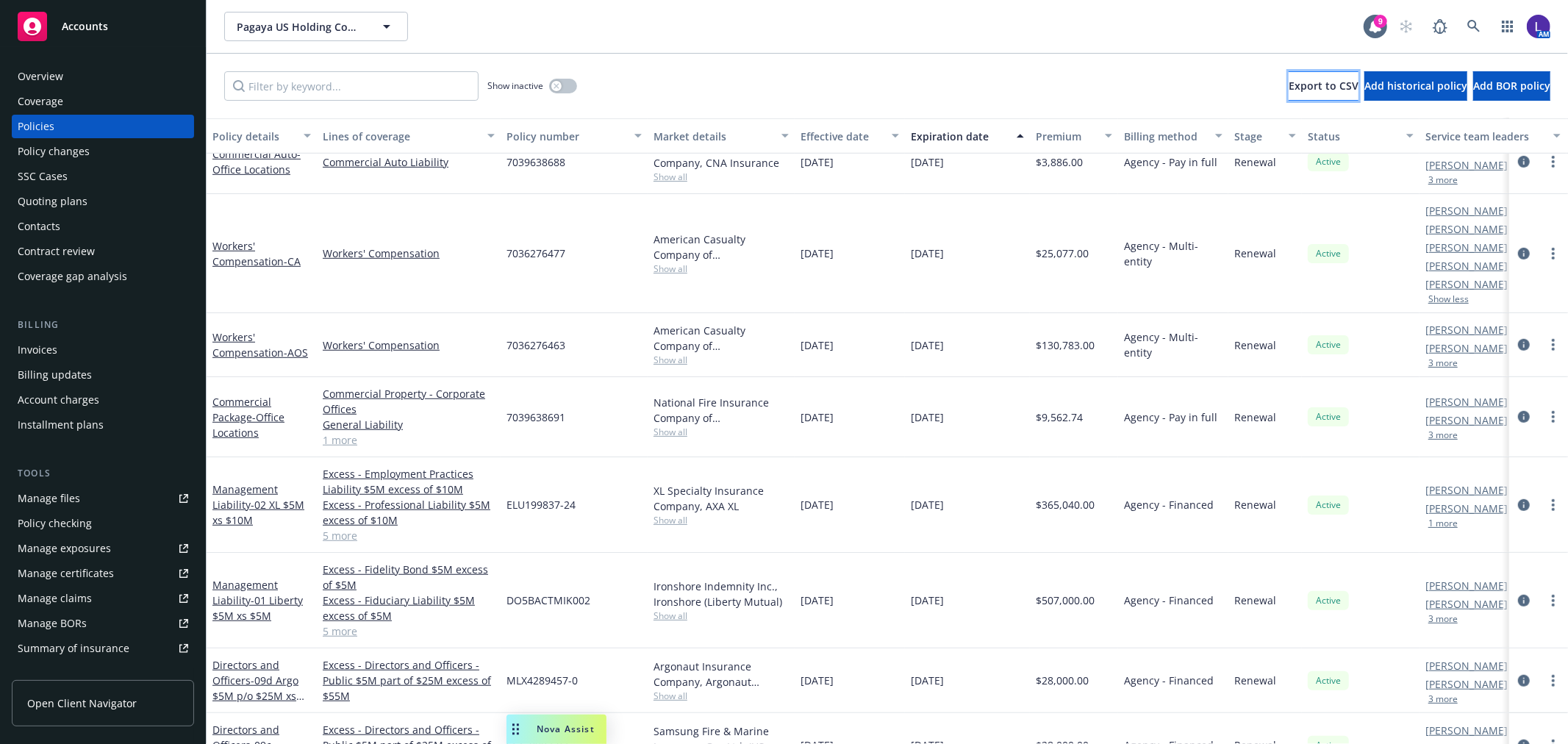
click at [1289, 90] on span "Export to CSV" at bounding box center [1324, 85] width 70 height 14
